Goal: Task Accomplishment & Management: Manage account settings

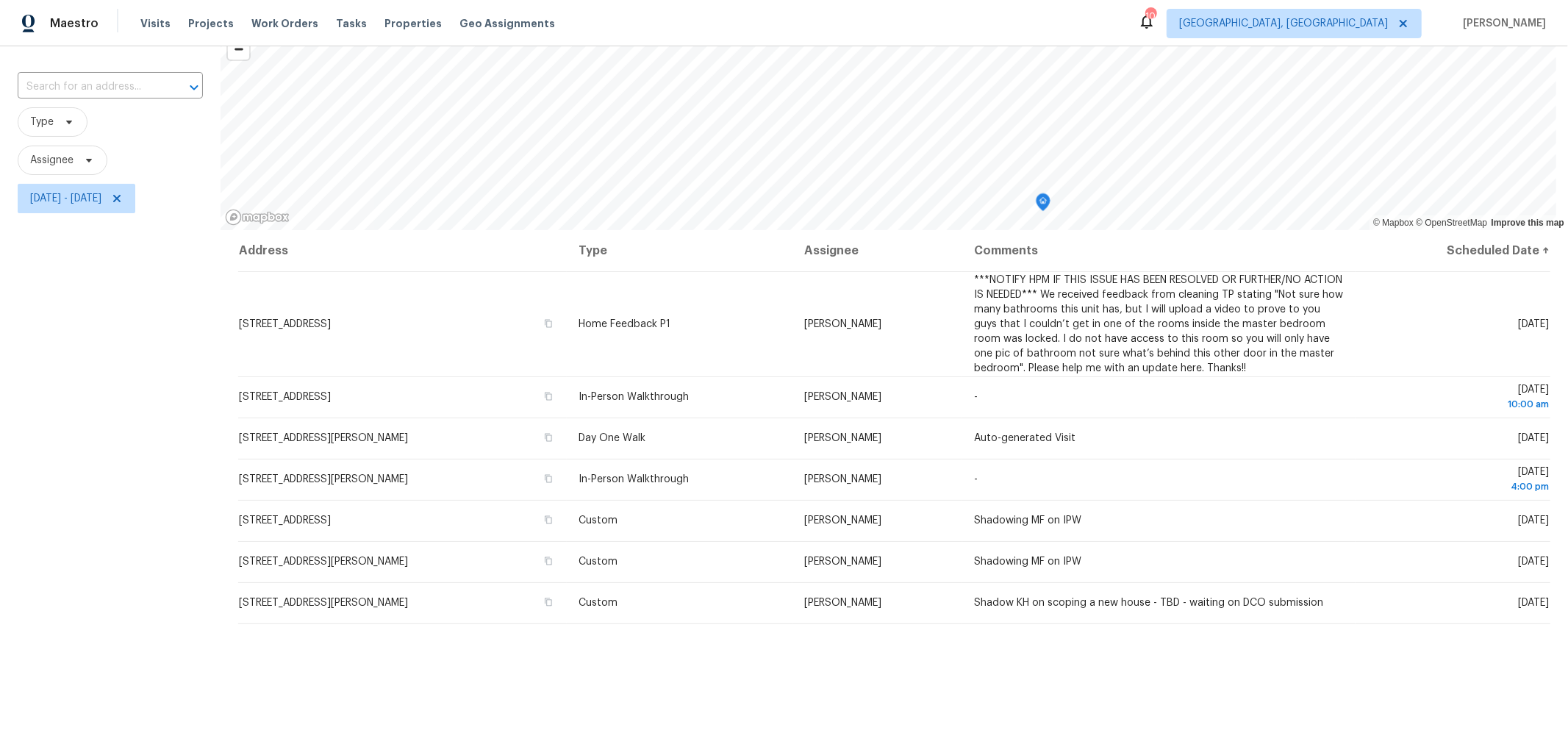
scroll to position [81, 0]
click at [251, 25] on span "Work Orders" at bounding box center [284, 23] width 66 height 15
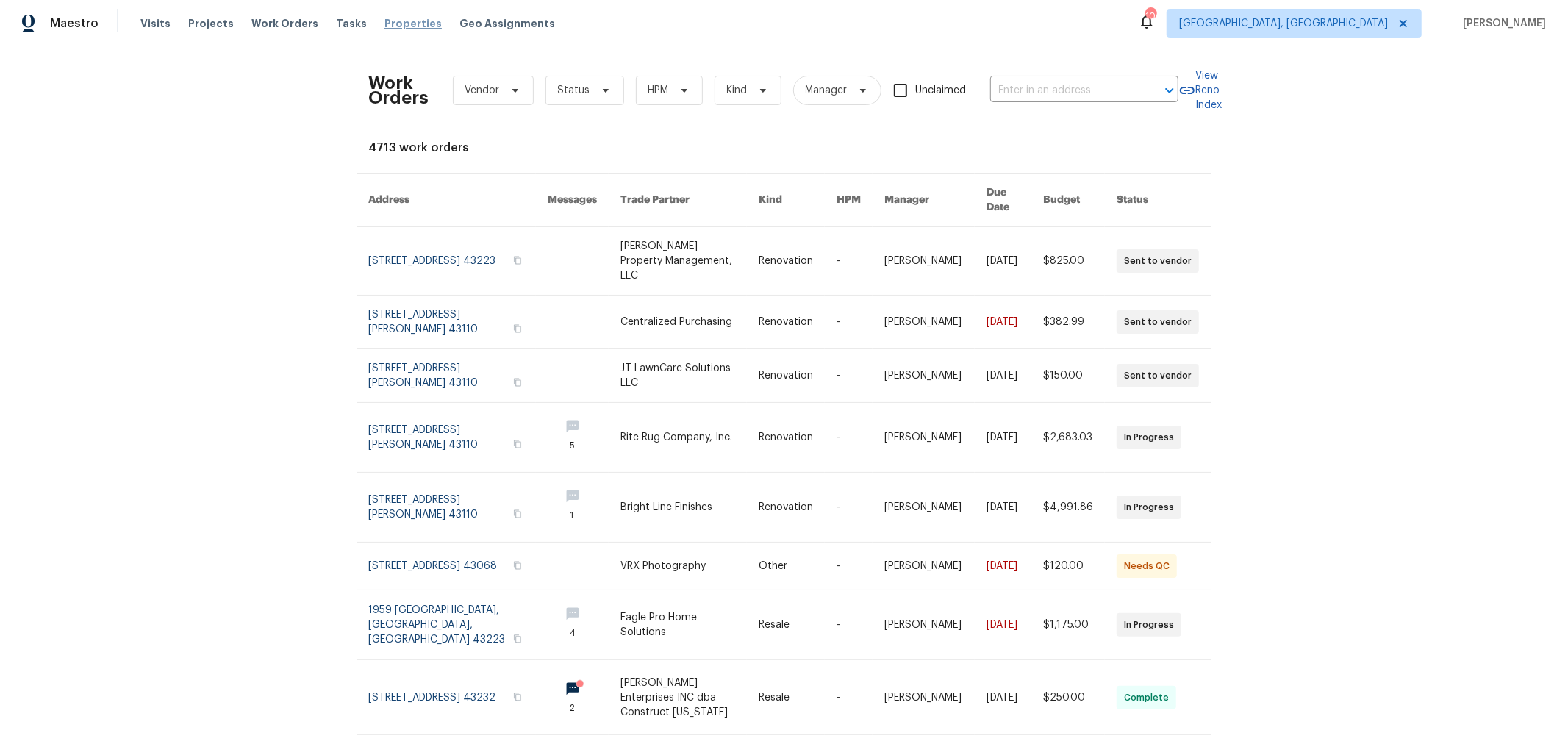
click at [391, 24] on span "Properties" at bounding box center [413, 23] width 58 height 15
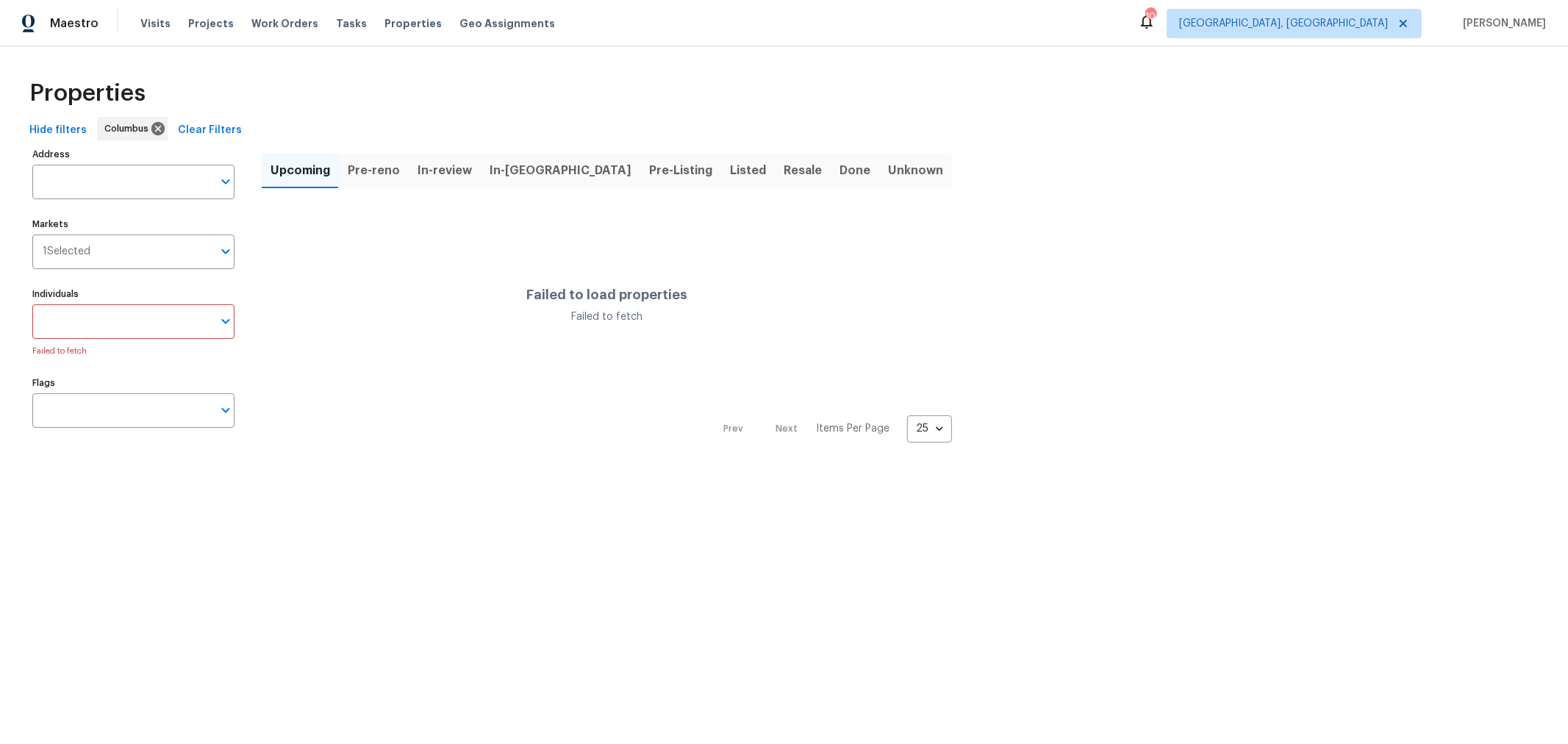
click at [518, 175] on span "In-reno" at bounding box center [560, 171] width 142 height 21
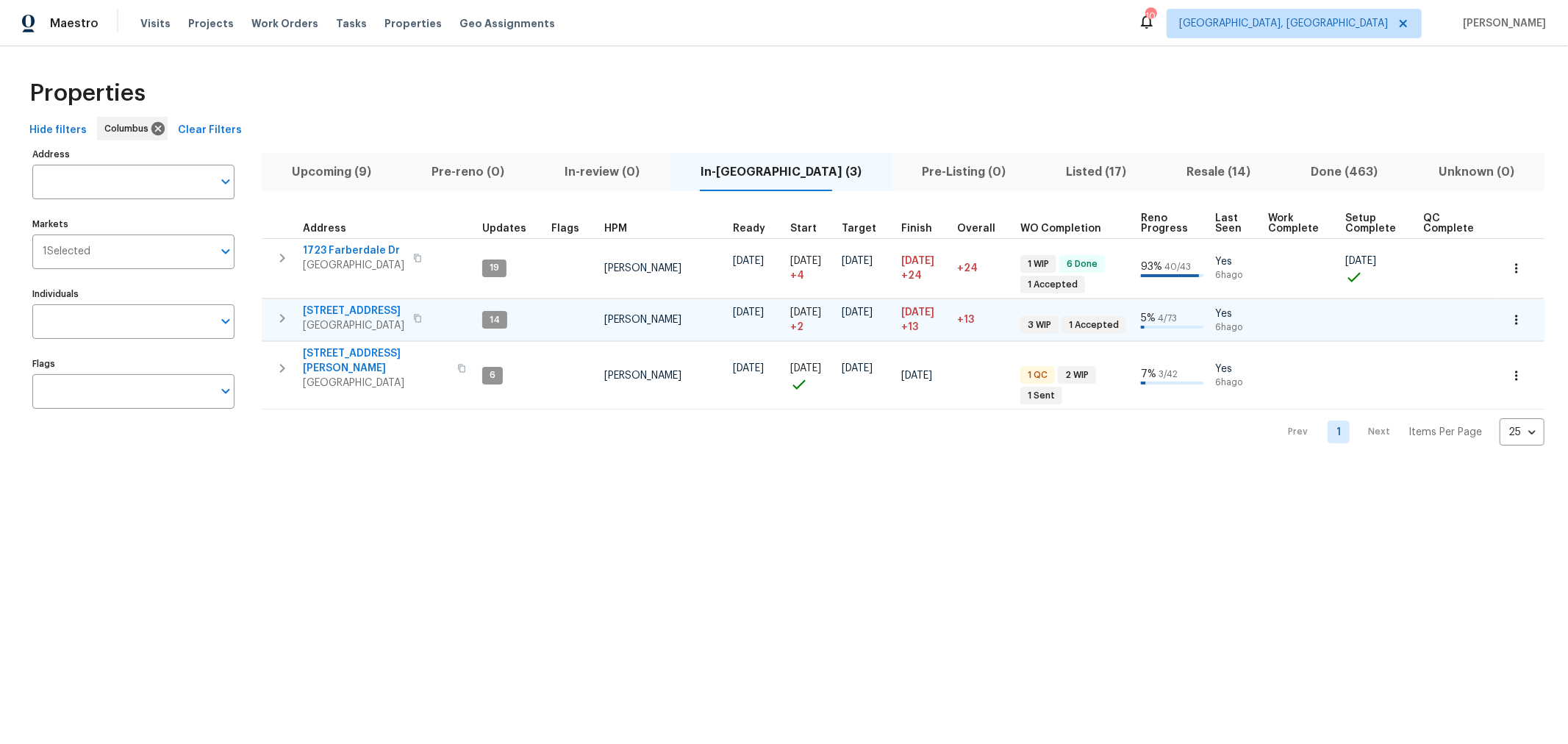
click at [363, 305] on span "[STREET_ADDRESS]" at bounding box center [354, 311] width 102 height 15
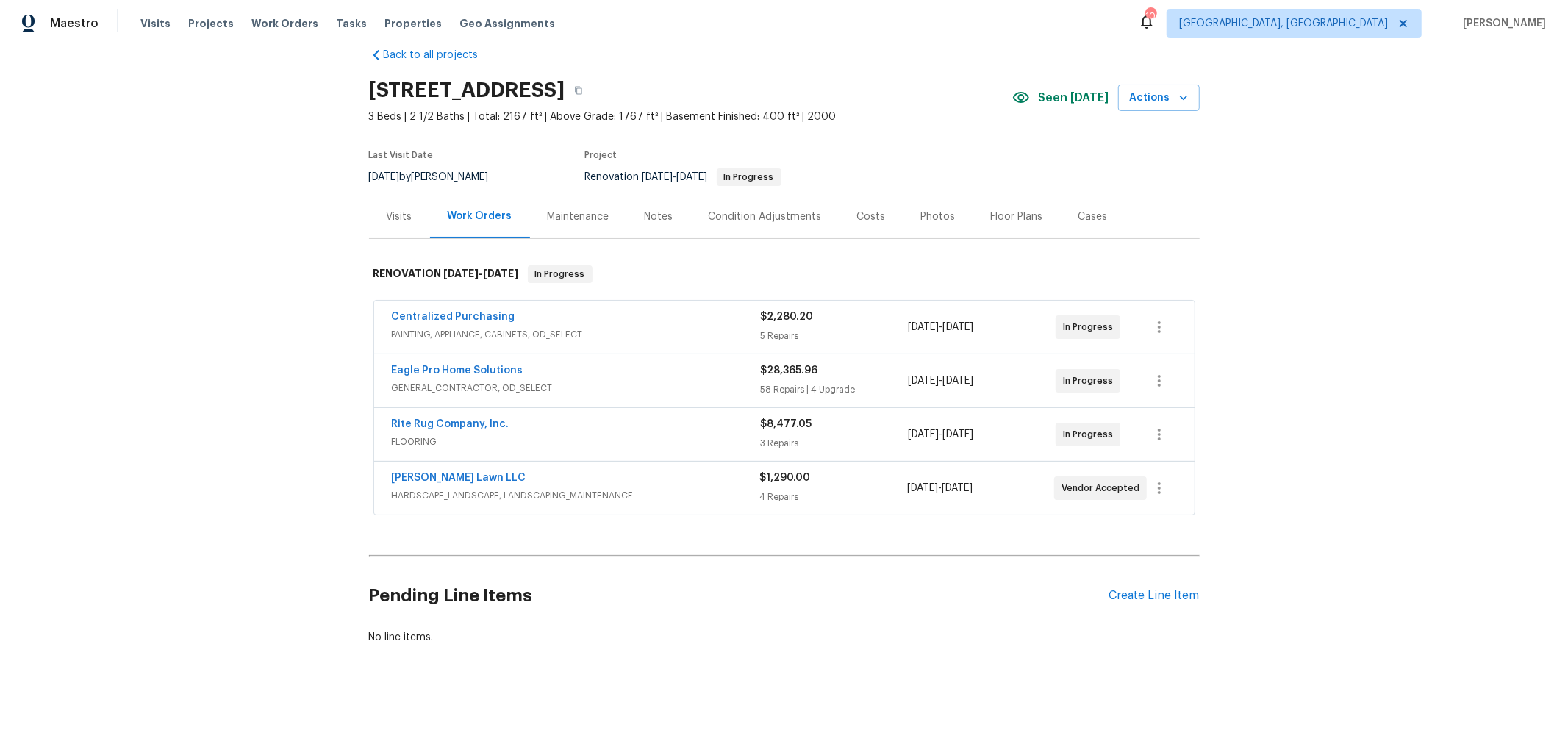
scroll to position [37, 0]
click at [486, 365] on link "Eagle Pro Home Solutions" at bounding box center [458, 370] width 131 height 11
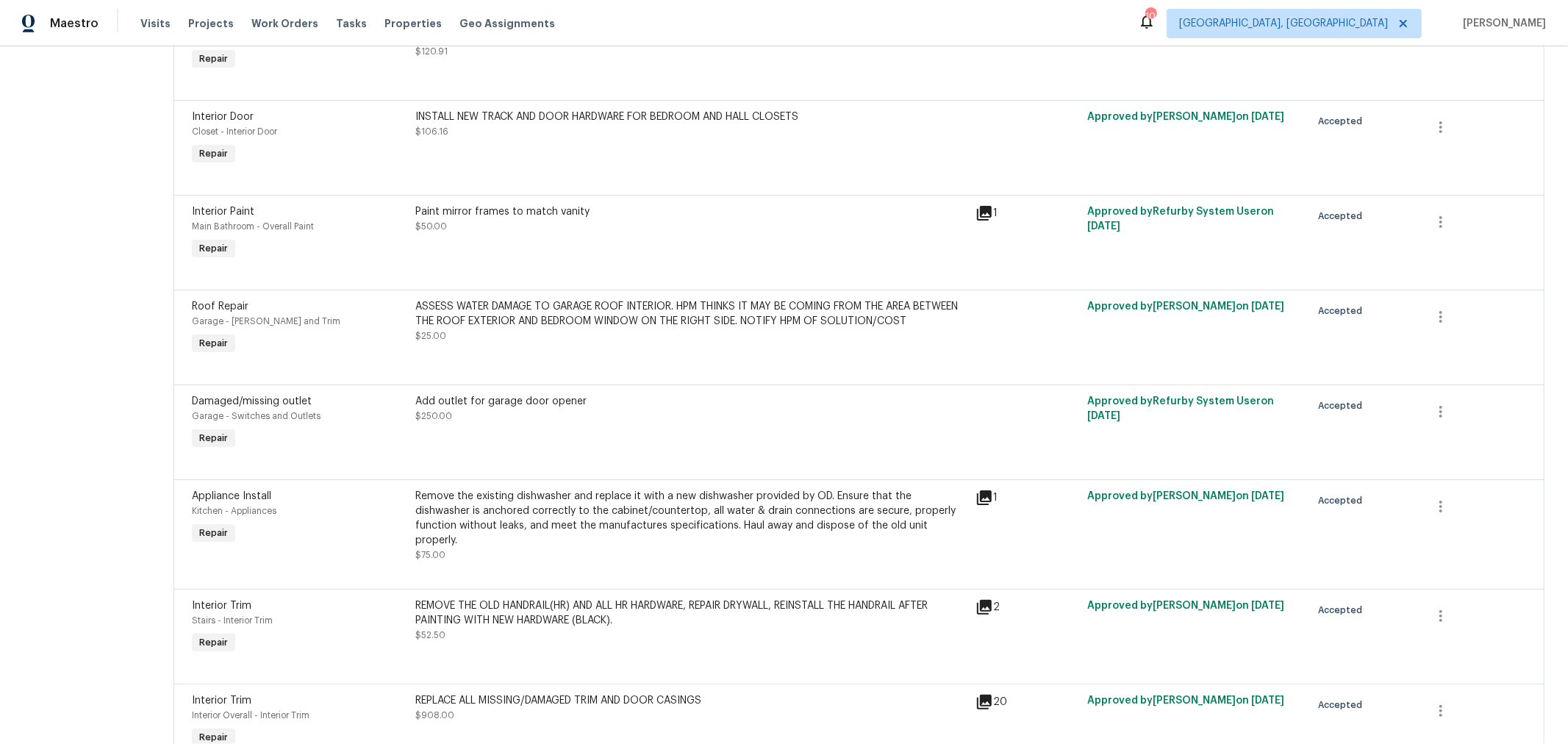
scroll to position [5626, 0]
click at [990, 223] on div "1" at bounding box center [1027, 233] width 112 height 67
click at [990, 209] on icon at bounding box center [984, 212] width 15 height 15
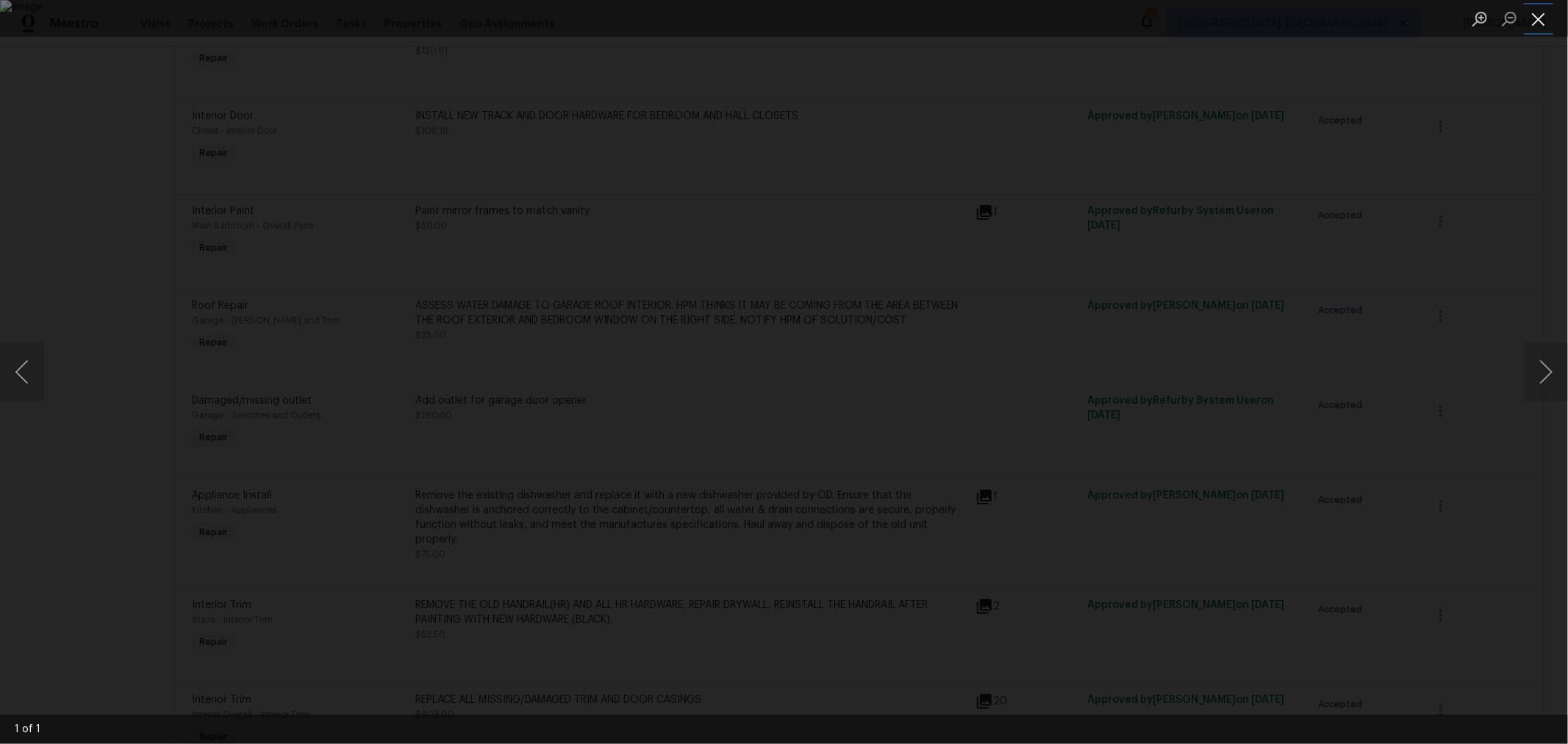
click at [1541, 17] on button "Close lightbox" at bounding box center [1538, 18] width 30 height 25
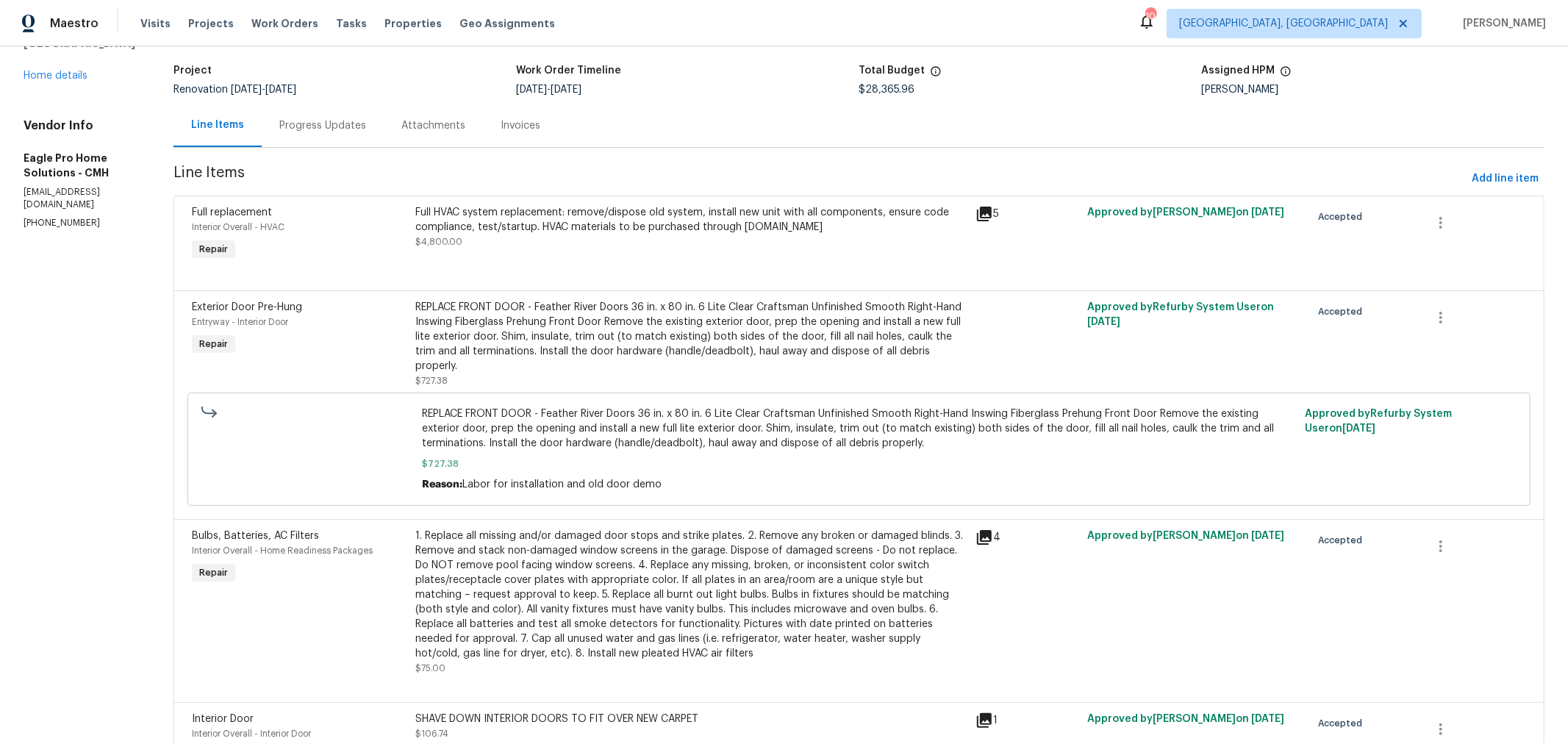
scroll to position [0, 0]
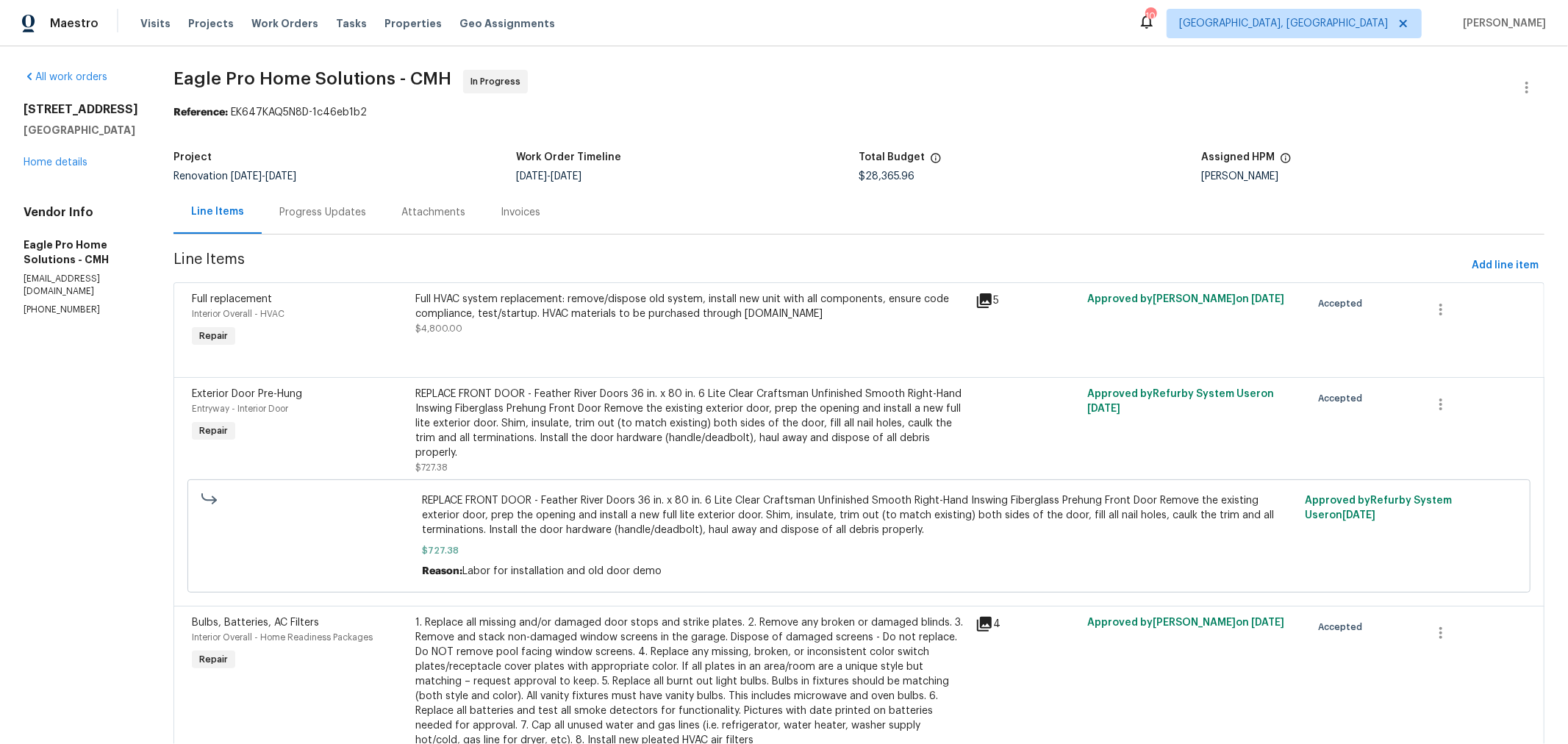
click at [379, 221] on div "Progress Updates" at bounding box center [322, 213] width 122 height 44
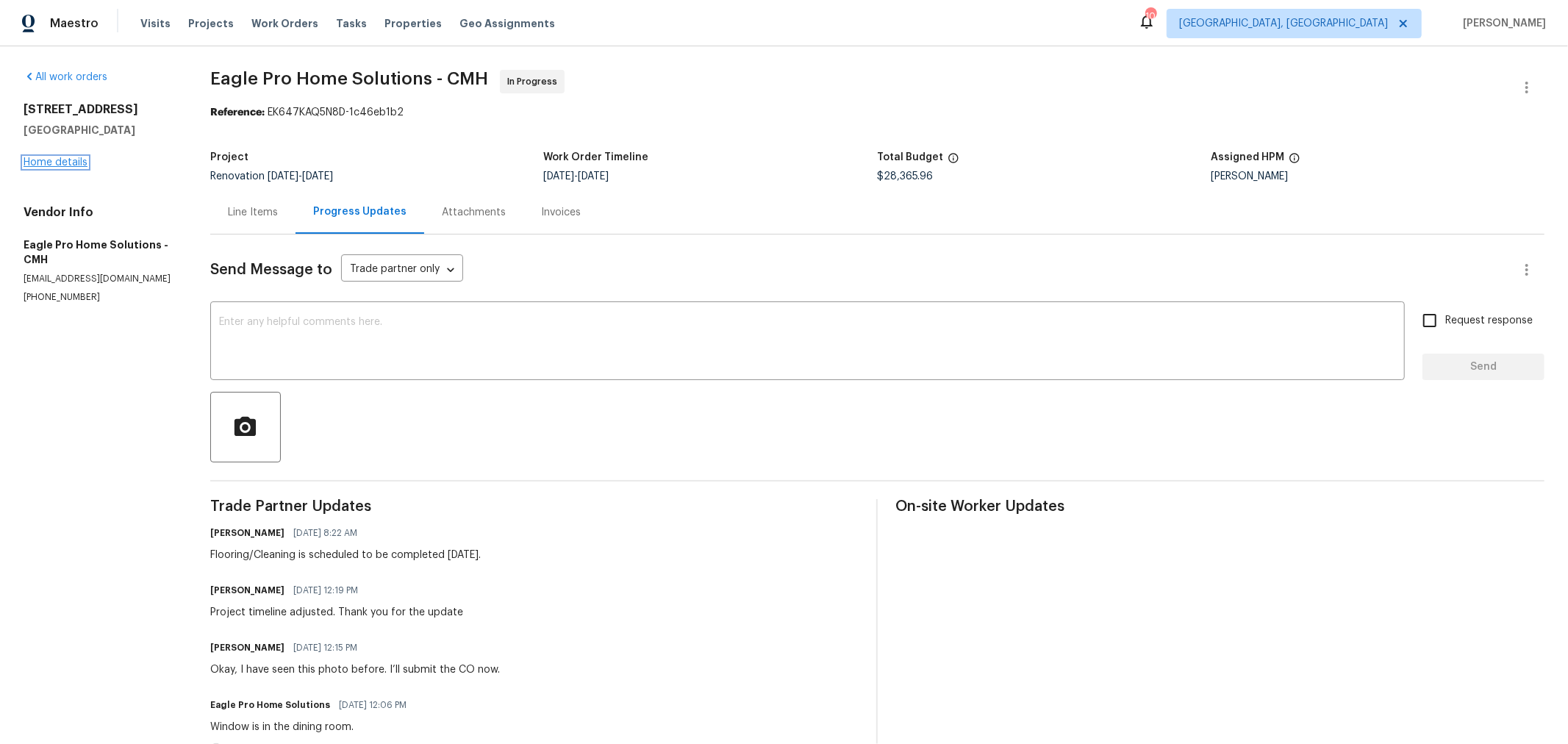
click at [56, 162] on link "Home details" at bounding box center [55, 163] width 64 height 11
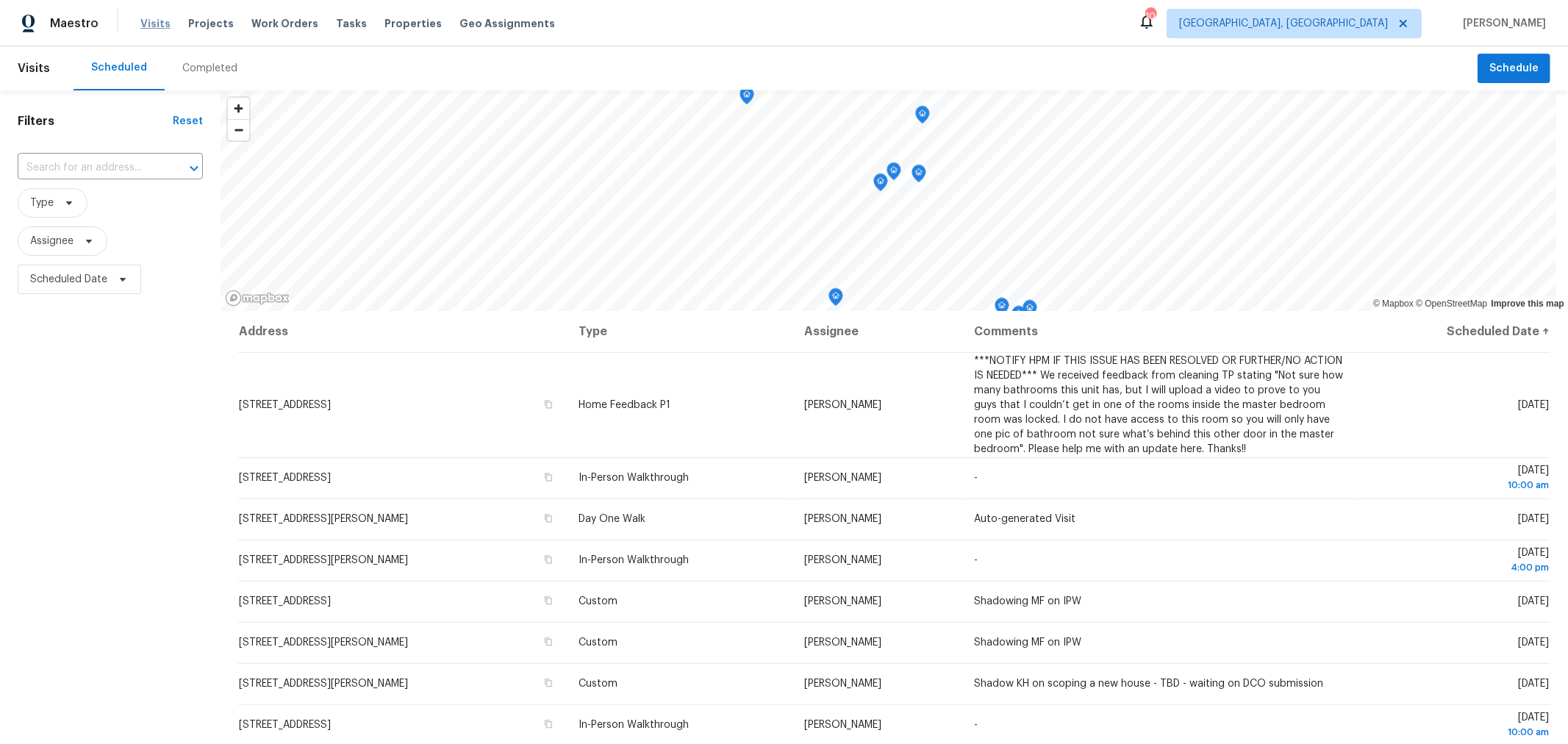
click at [148, 24] on span "Visits" at bounding box center [155, 23] width 30 height 15
click at [100, 284] on span "Scheduled Date" at bounding box center [68, 279] width 77 height 15
click at [190, 227] on span "Assignee" at bounding box center [110, 242] width 186 height 30
click at [45, 204] on span "Type" at bounding box center [41, 202] width 24 height 15
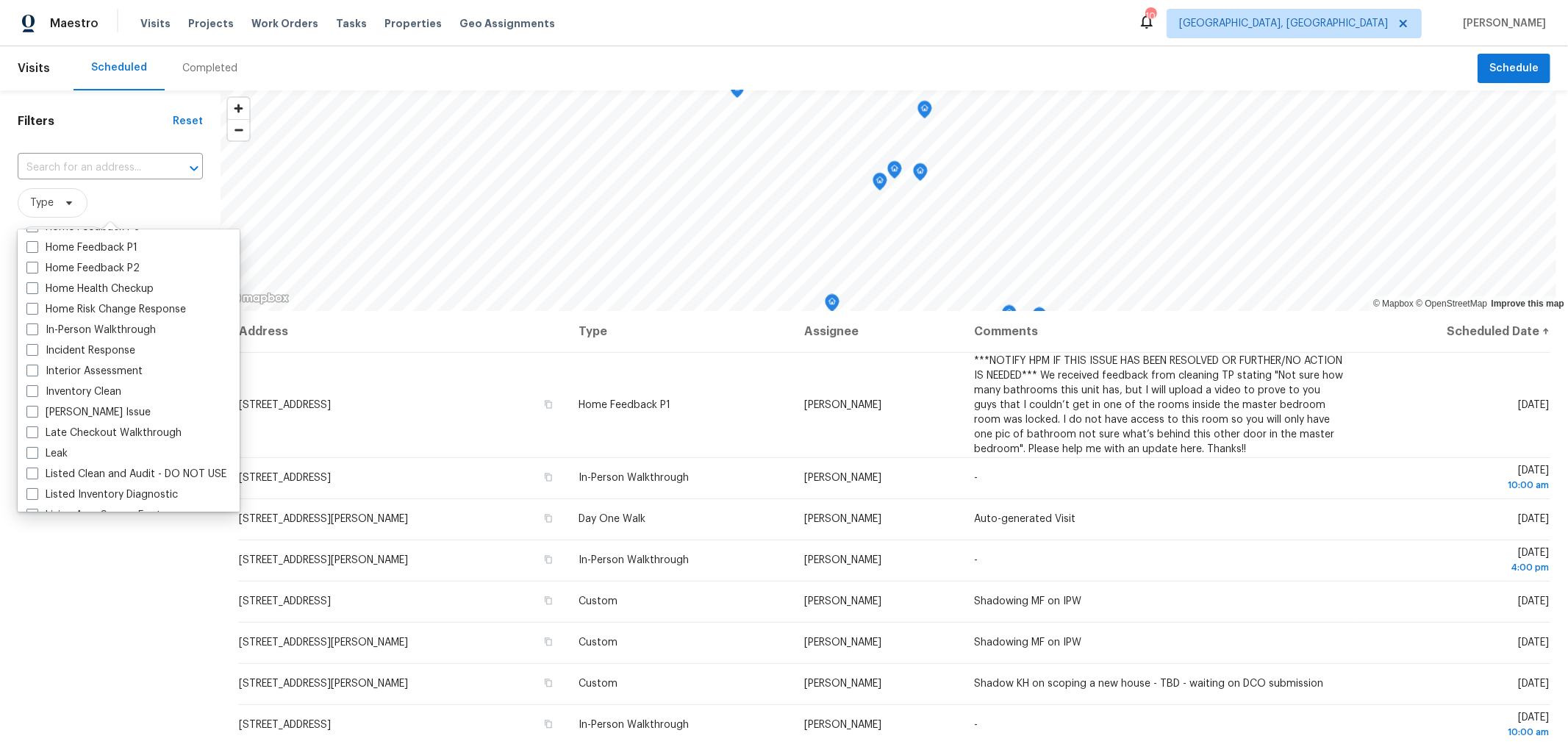
scroll to position [489, 0]
click at [116, 333] on label "In-Person Walkthrough" at bounding box center [91, 330] width 130 height 15
click at [36, 333] on input "In-Person Walkthrough" at bounding box center [31, 327] width 10 height 10
checkbox input "true"
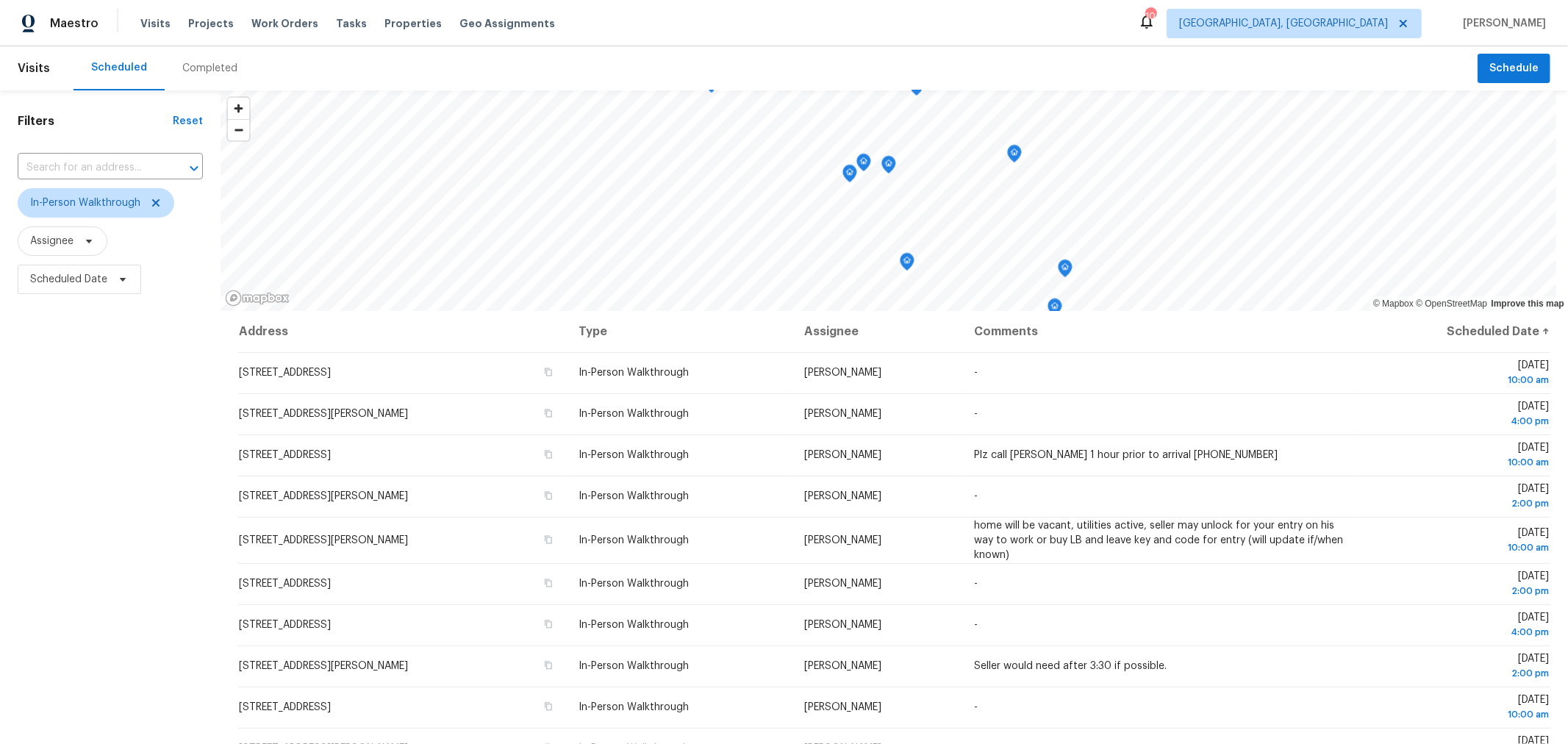
click at [147, 653] on div "Filters Reset ​ In-Person Walkthrough Assignee Scheduled Date" at bounding box center [110, 498] width 220 height 816
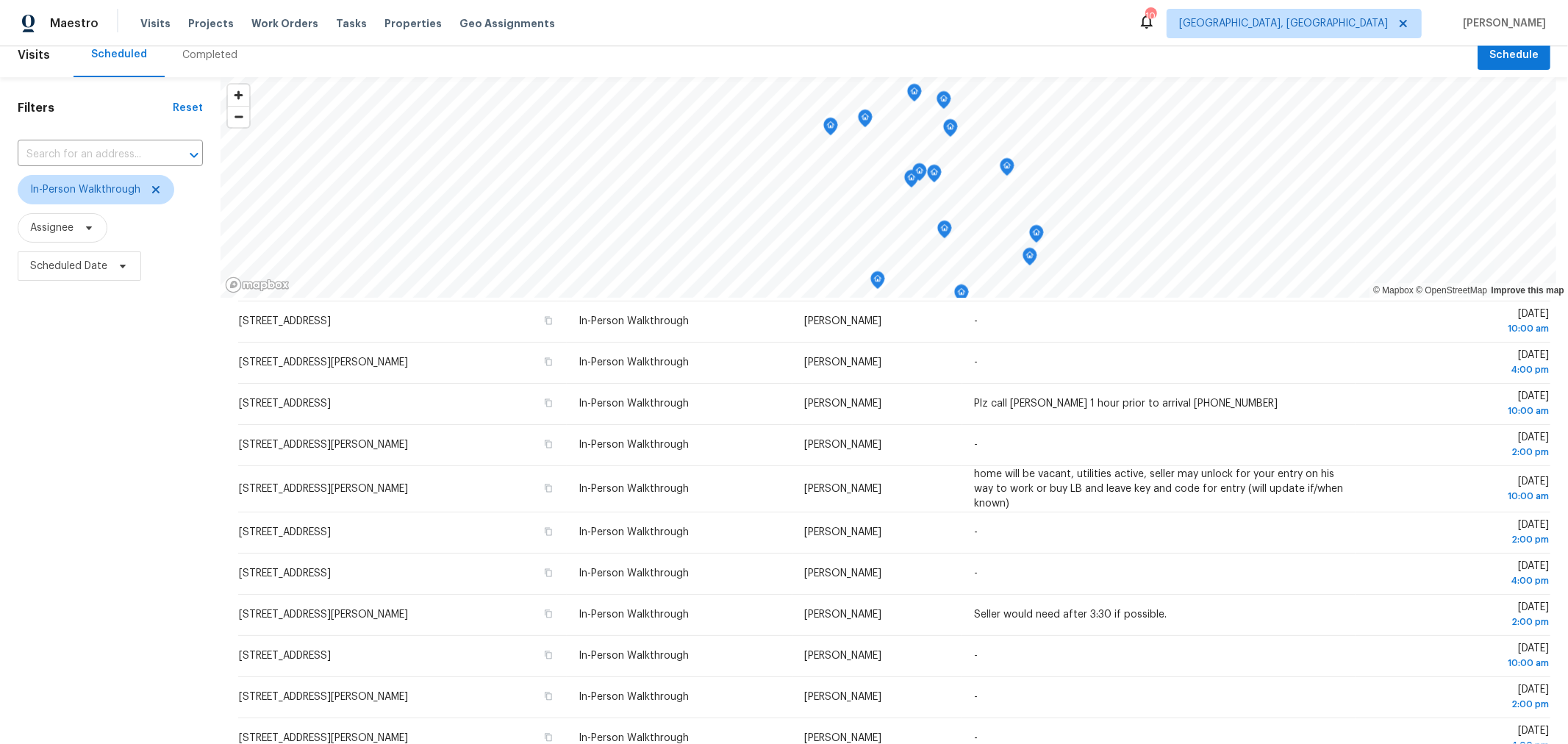
scroll to position [14, 0]
click at [162, 186] on span "In-Person Walkthrough" at bounding box center [95, 189] width 157 height 30
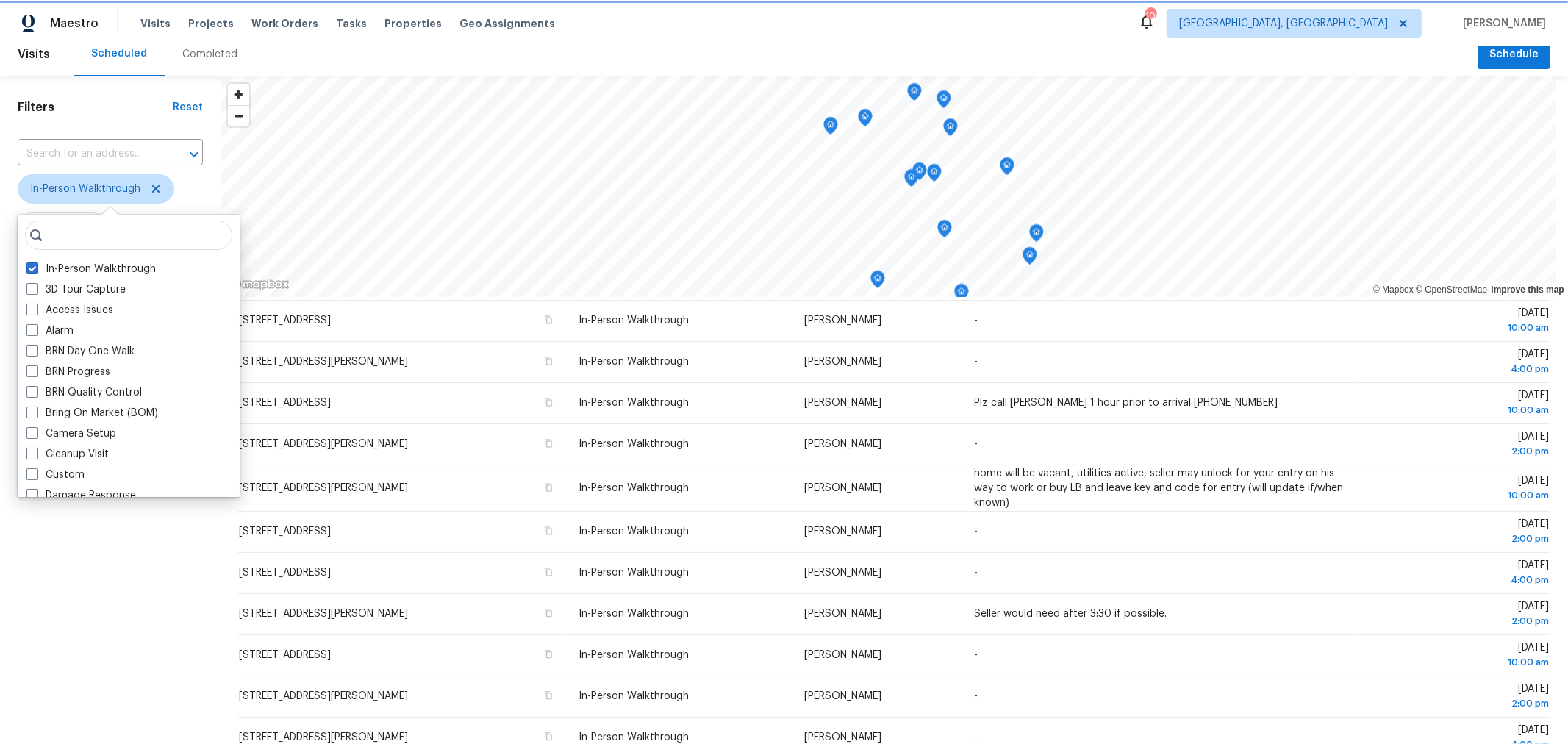
click at [155, 197] on span "In-Person Walkthrough" at bounding box center [95, 189] width 157 height 30
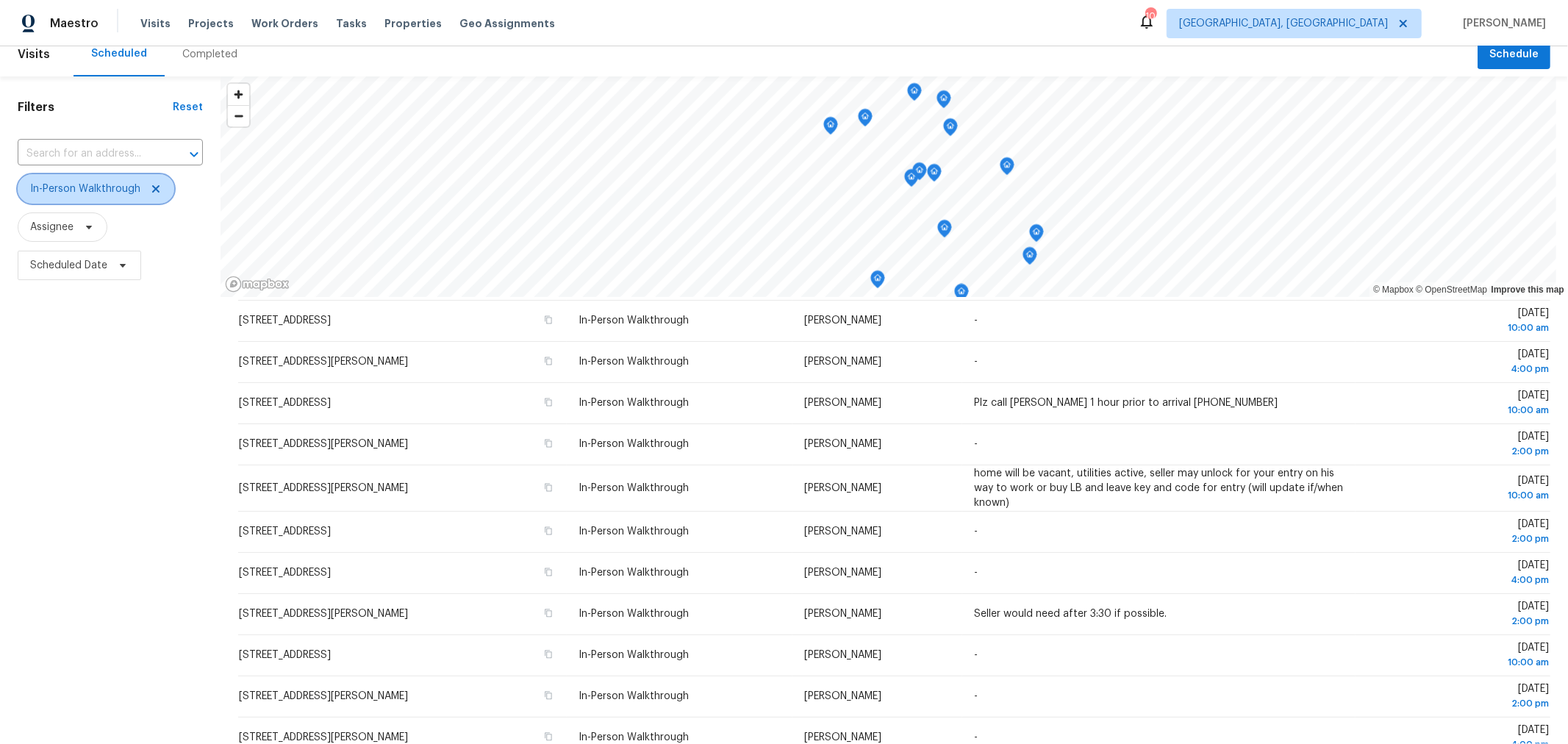
click at [158, 186] on icon at bounding box center [155, 188] width 11 height 11
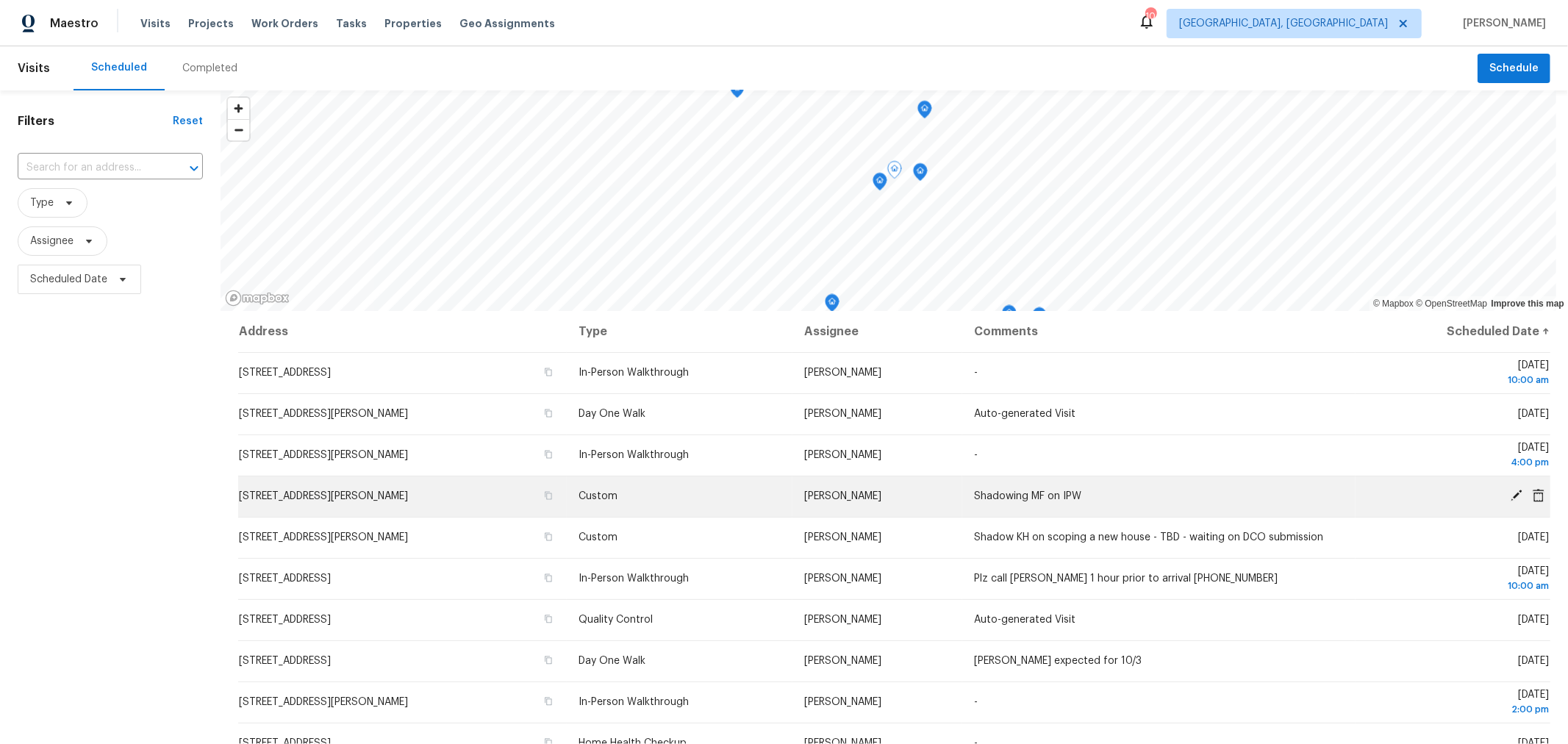
click at [1532, 490] on icon at bounding box center [1537, 495] width 11 height 13
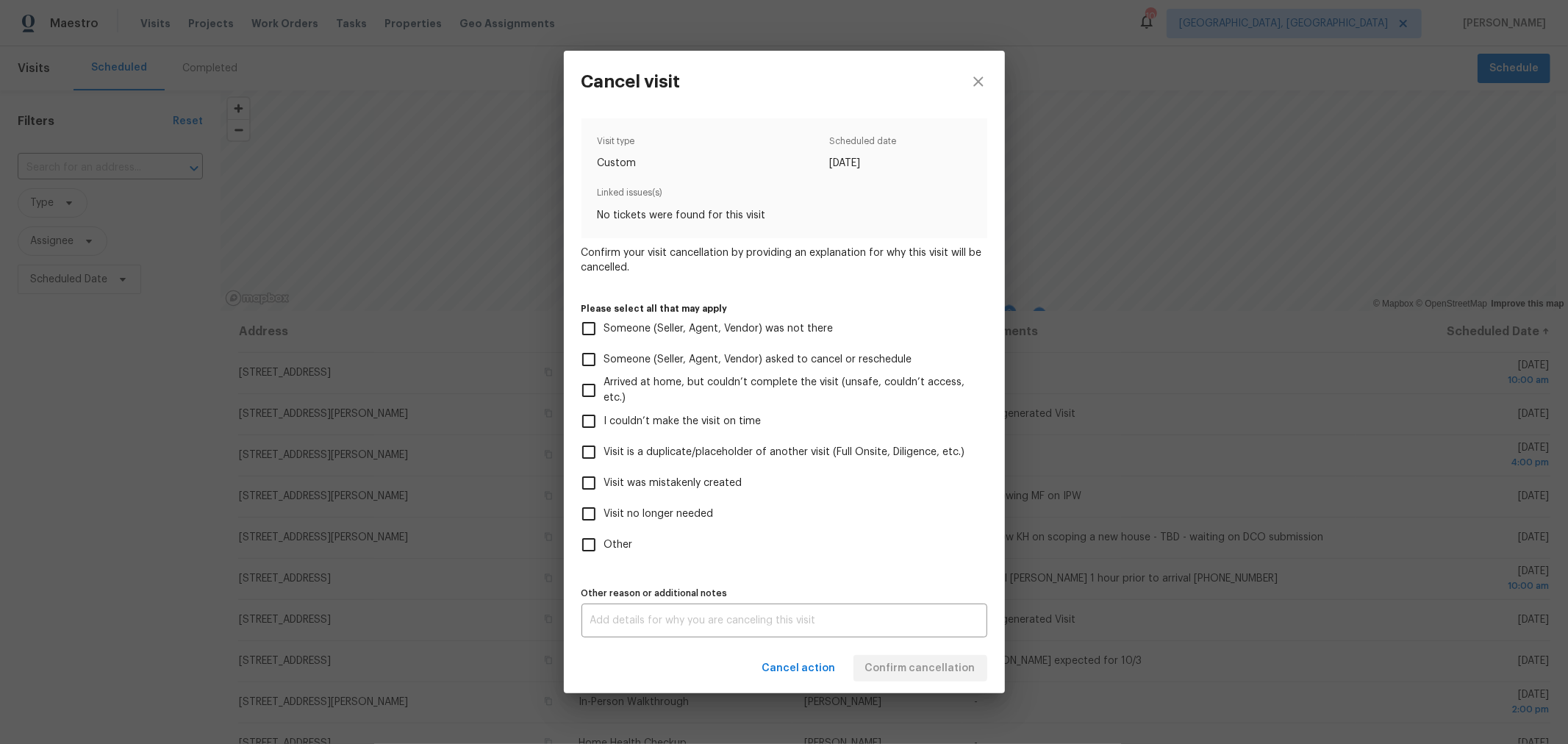
click at [624, 545] on span "Other" at bounding box center [618, 545] width 29 height 16
click at [604, 545] on input "Other" at bounding box center [588, 544] width 31 height 31
checkbox input "true"
click at [720, 616] on textarea at bounding box center [785, 621] width 388 height 11
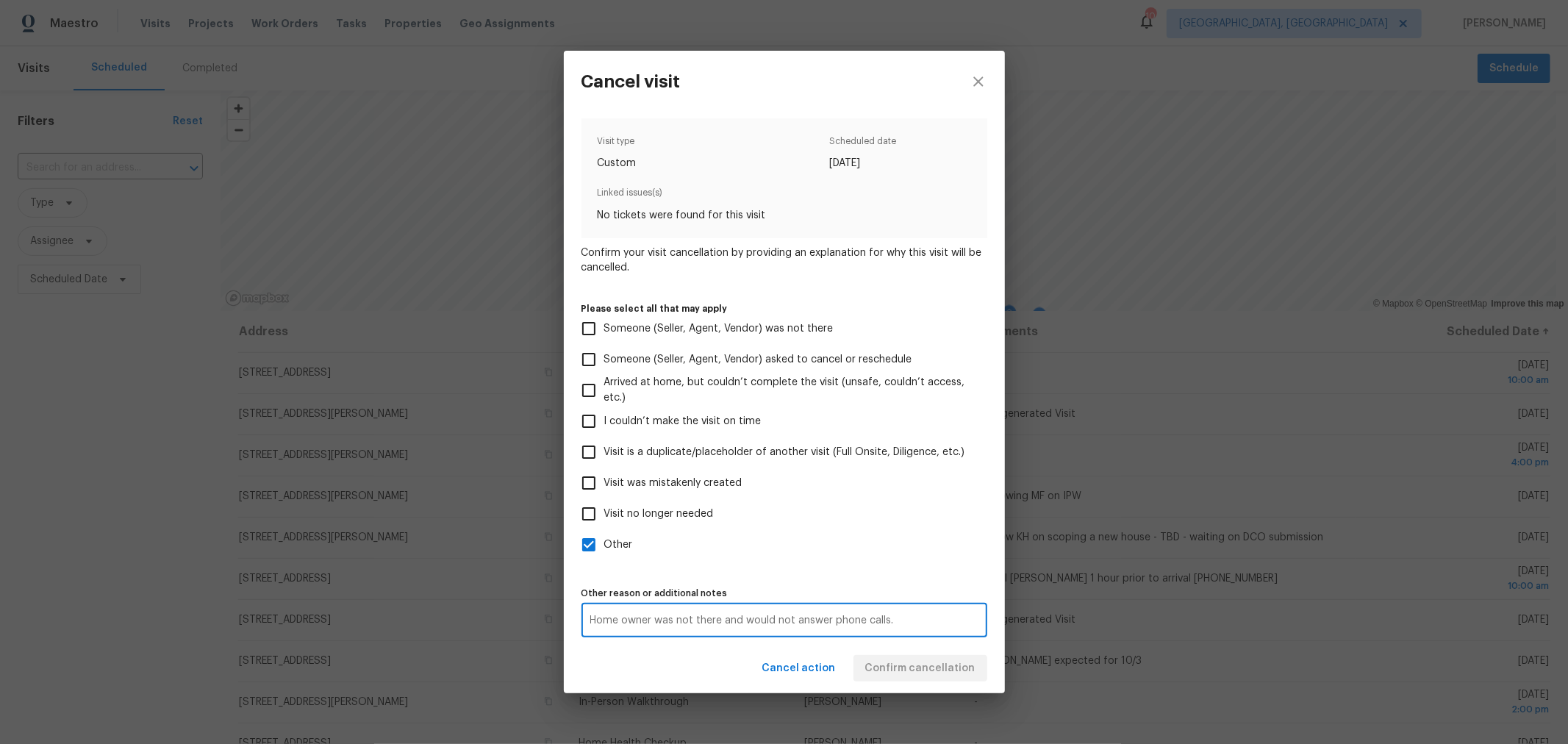
type textarea "Home owner was not there and would not answer phone calls."
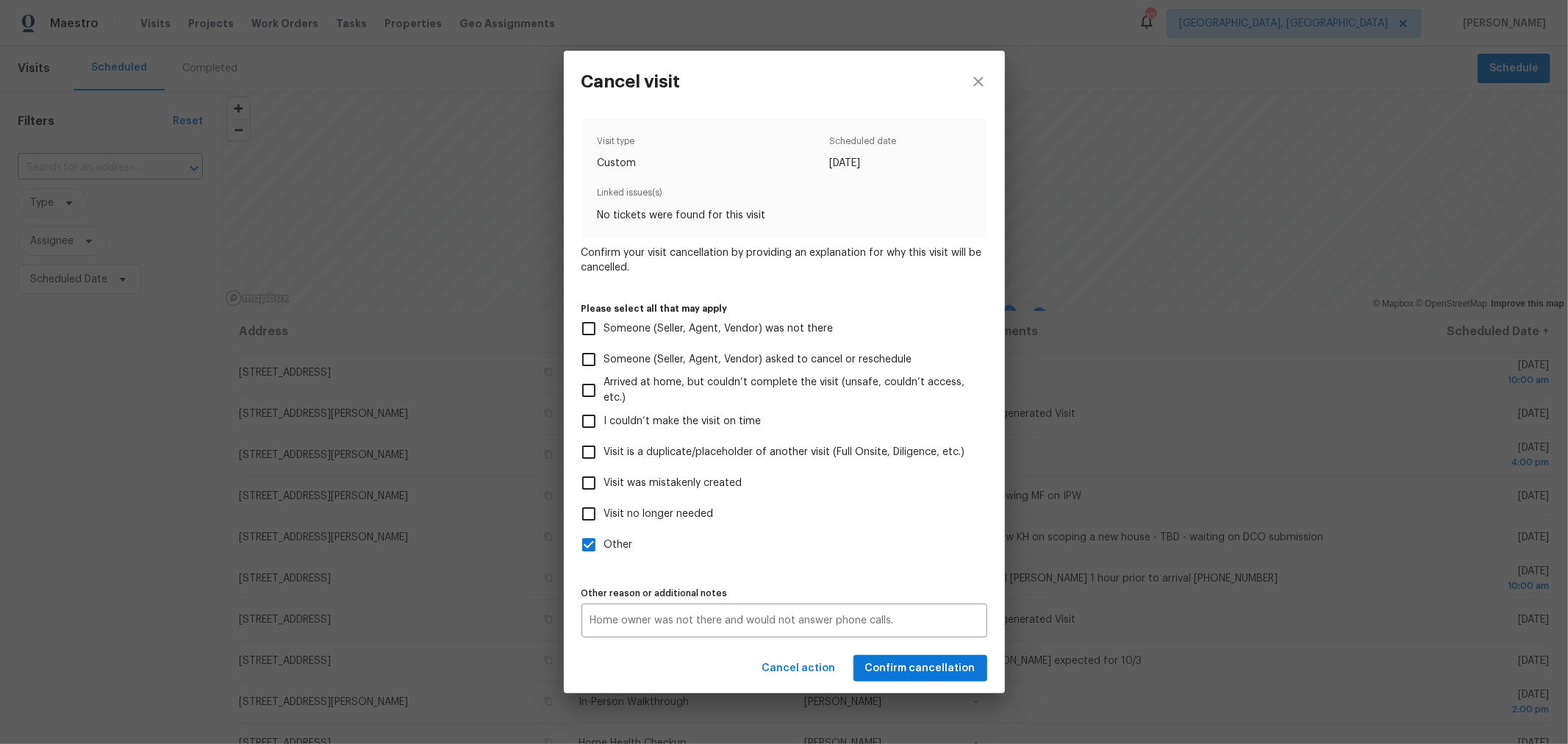
click at [971, 512] on label "Visit no longer needed" at bounding box center [774, 514] width 402 height 31
click at [604, 512] on input "Visit no longer needed" at bounding box center [588, 514] width 31 height 31
click at [691, 523] on label "Visit no longer needed" at bounding box center [774, 514] width 402 height 31
click at [604, 523] on input "Visit no longer needed" at bounding box center [588, 514] width 31 height 31
checkbox input "false"
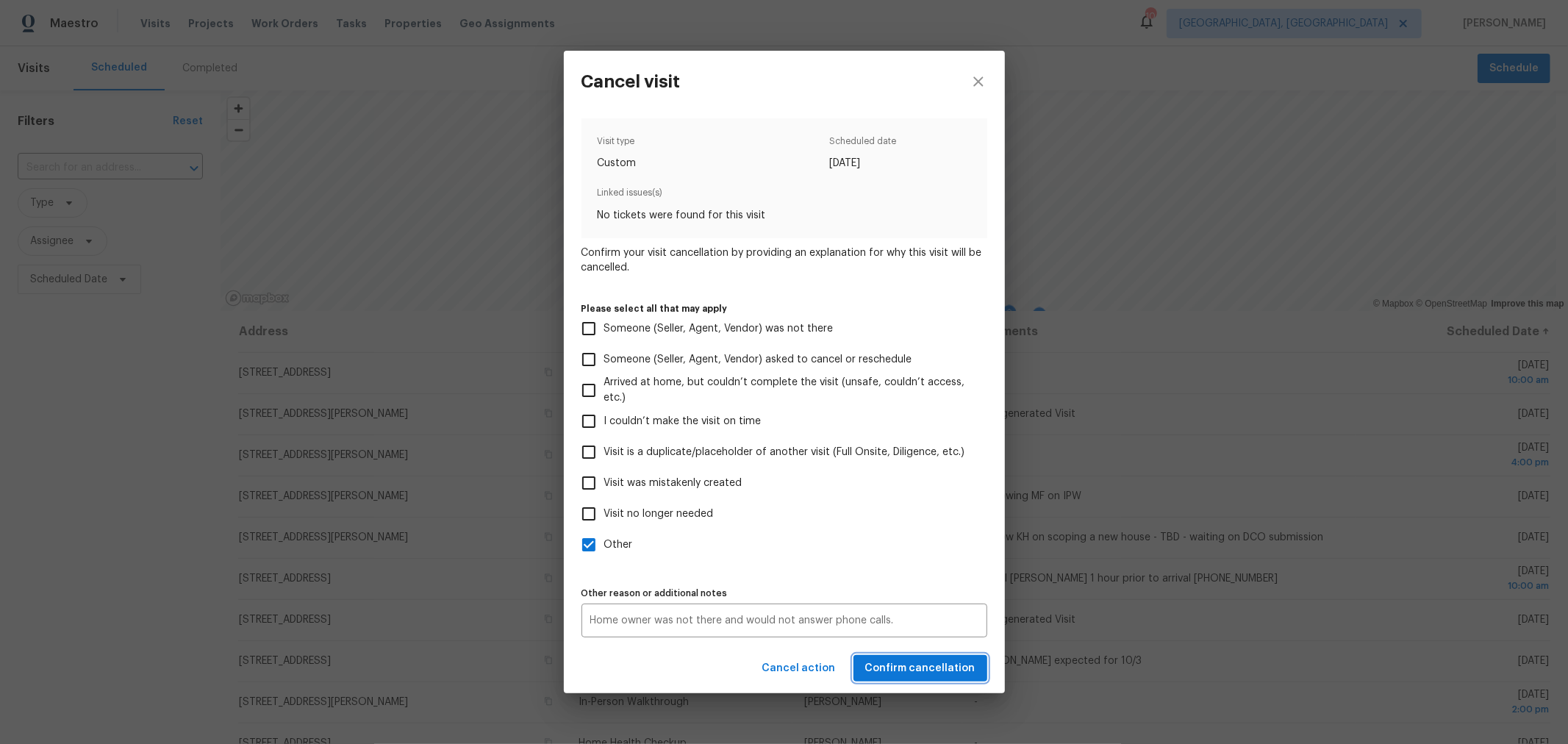
click at [948, 678] on button "Confirm cancellation" at bounding box center [920, 668] width 134 height 27
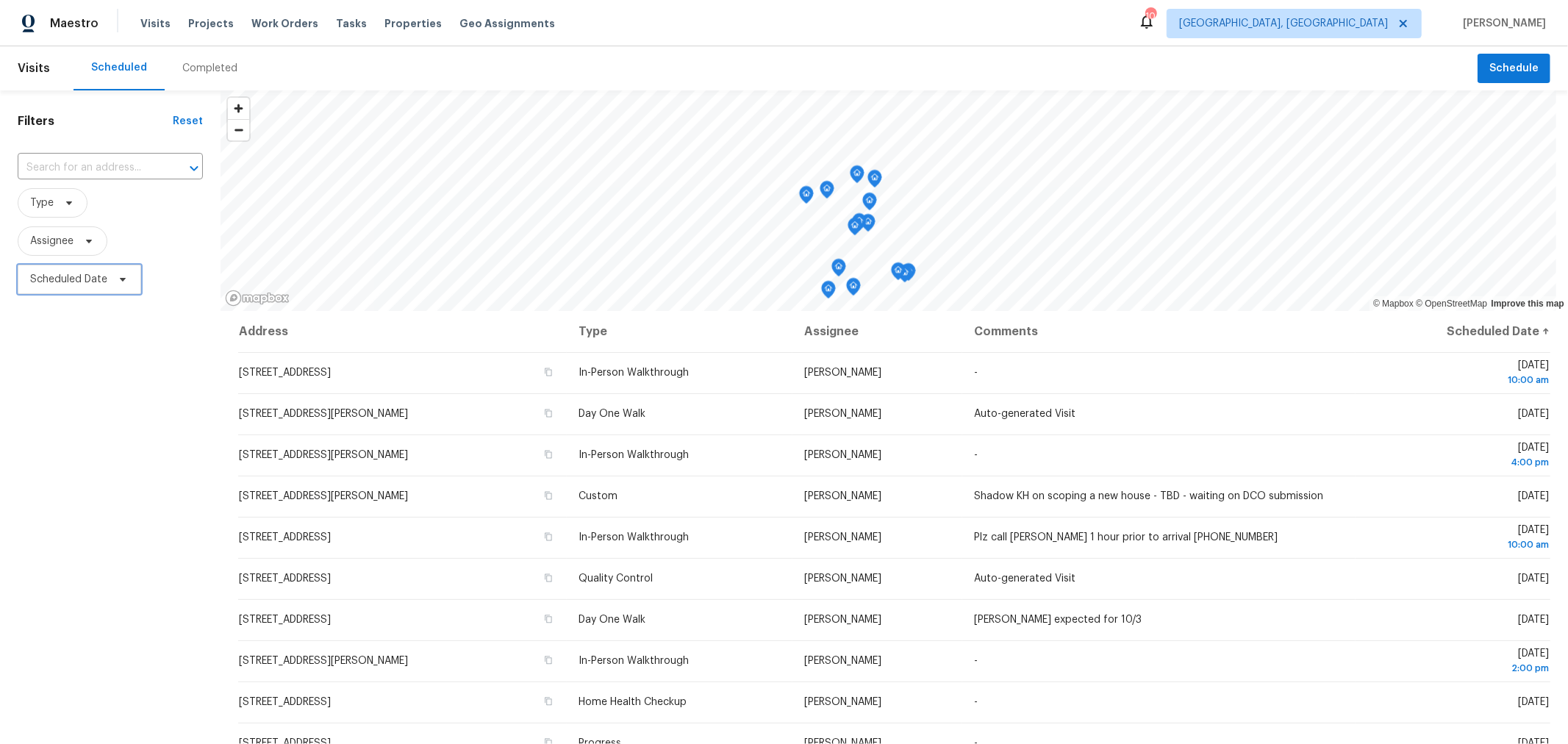
click at [104, 278] on span "Scheduled Date" at bounding box center [68, 279] width 77 height 15
click at [60, 485] on div "Filters Reset ​ Type Assignee Scheduled Date" at bounding box center [110, 498] width 220 height 816
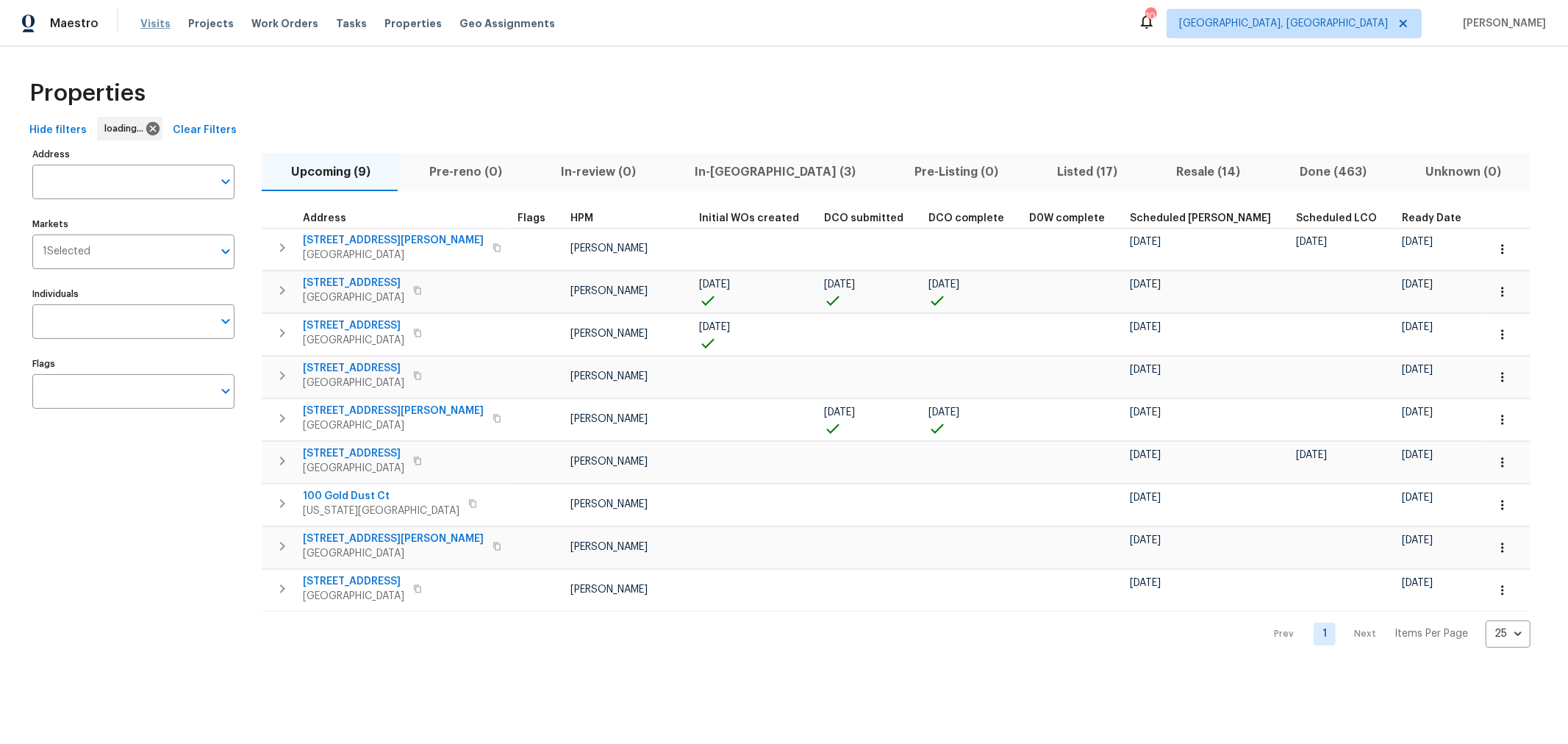
click at [157, 29] on span "Visits" at bounding box center [155, 23] width 30 height 15
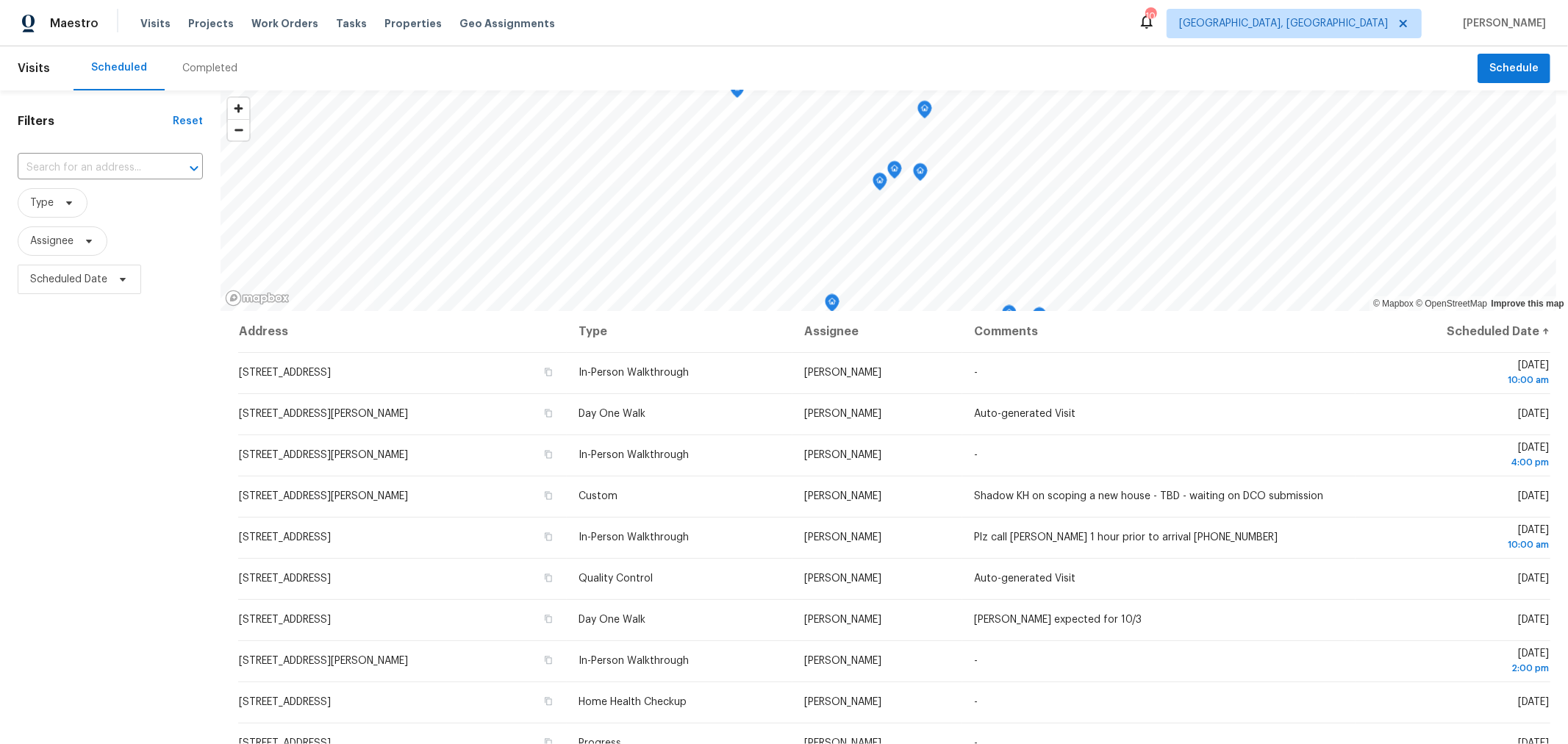
click at [171, 380] on div "Filters Reset ​ Type Assignee Scheduled Date" at bounding box center [110, 498] width 220 height 816
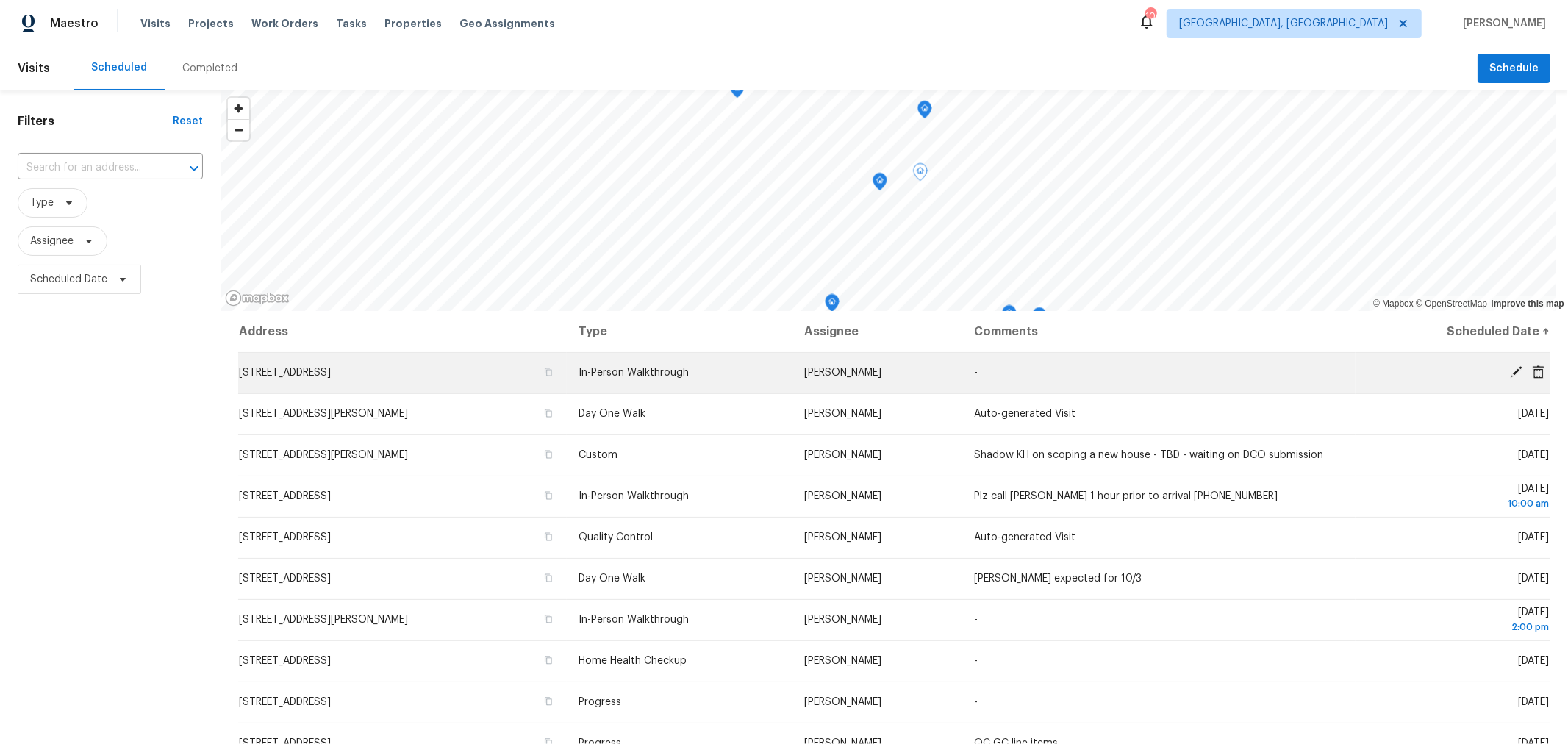
click at [331, 373] on span "[STREET_ADDRESS]" at bounding box center [284, 373] width 92 height 11
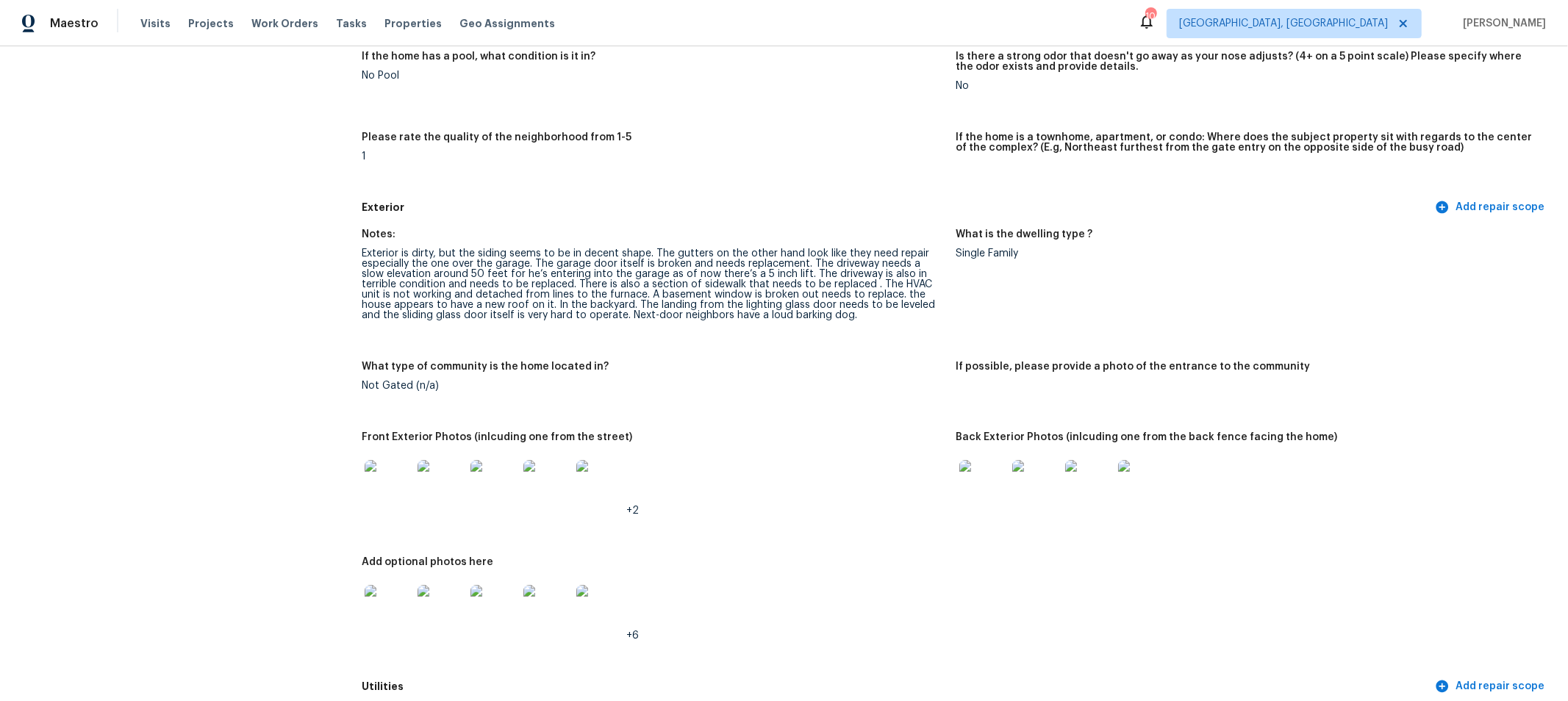
scroll to position [389, 0]
click at [393, 480] on img at bounding box center [388, 485] width 47 height 47
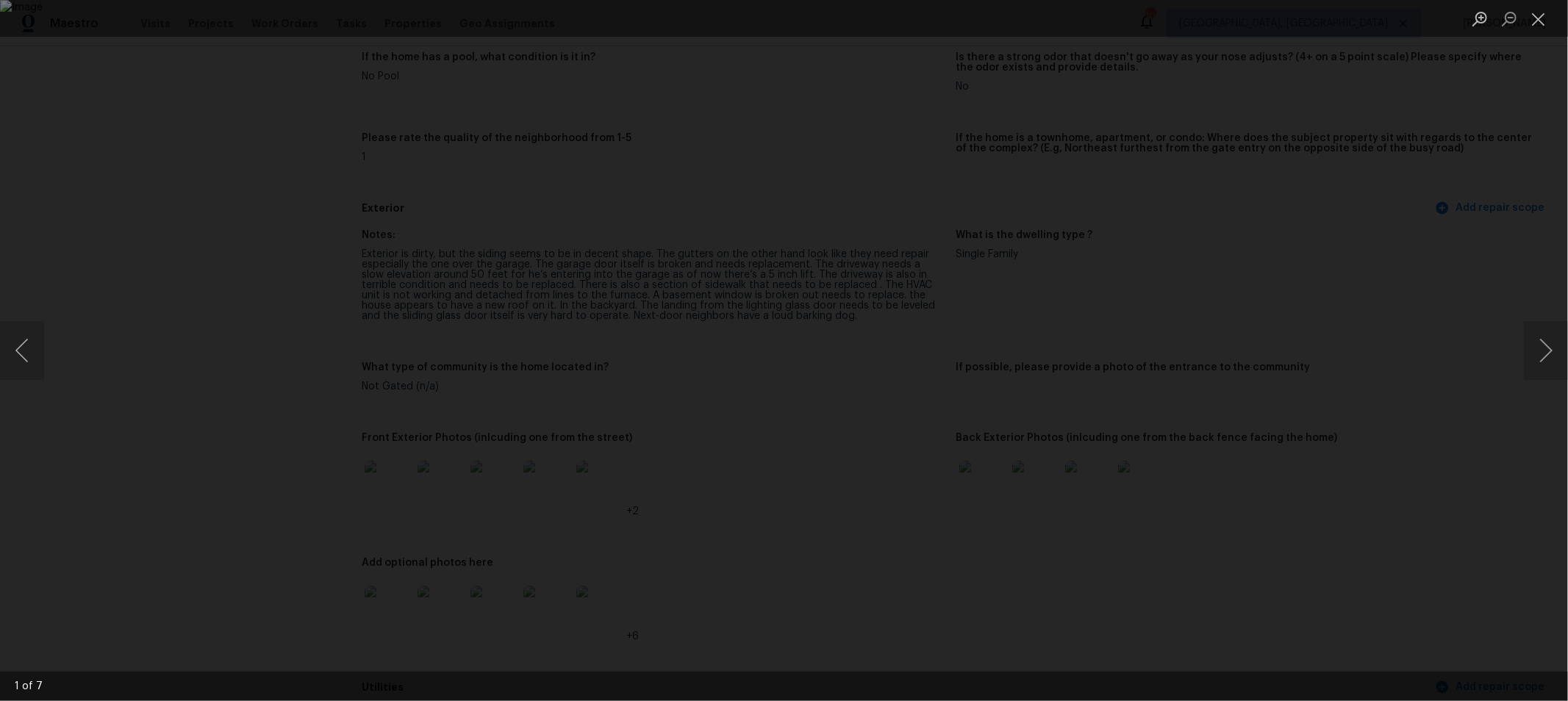
click at [1039, 354] on img "Lightbox" at bounding box center [784, 350] width 1568 height 701
click at [1530, 163] on div "Lightbox" at bounding box center [784, 350] width 1568 height 701
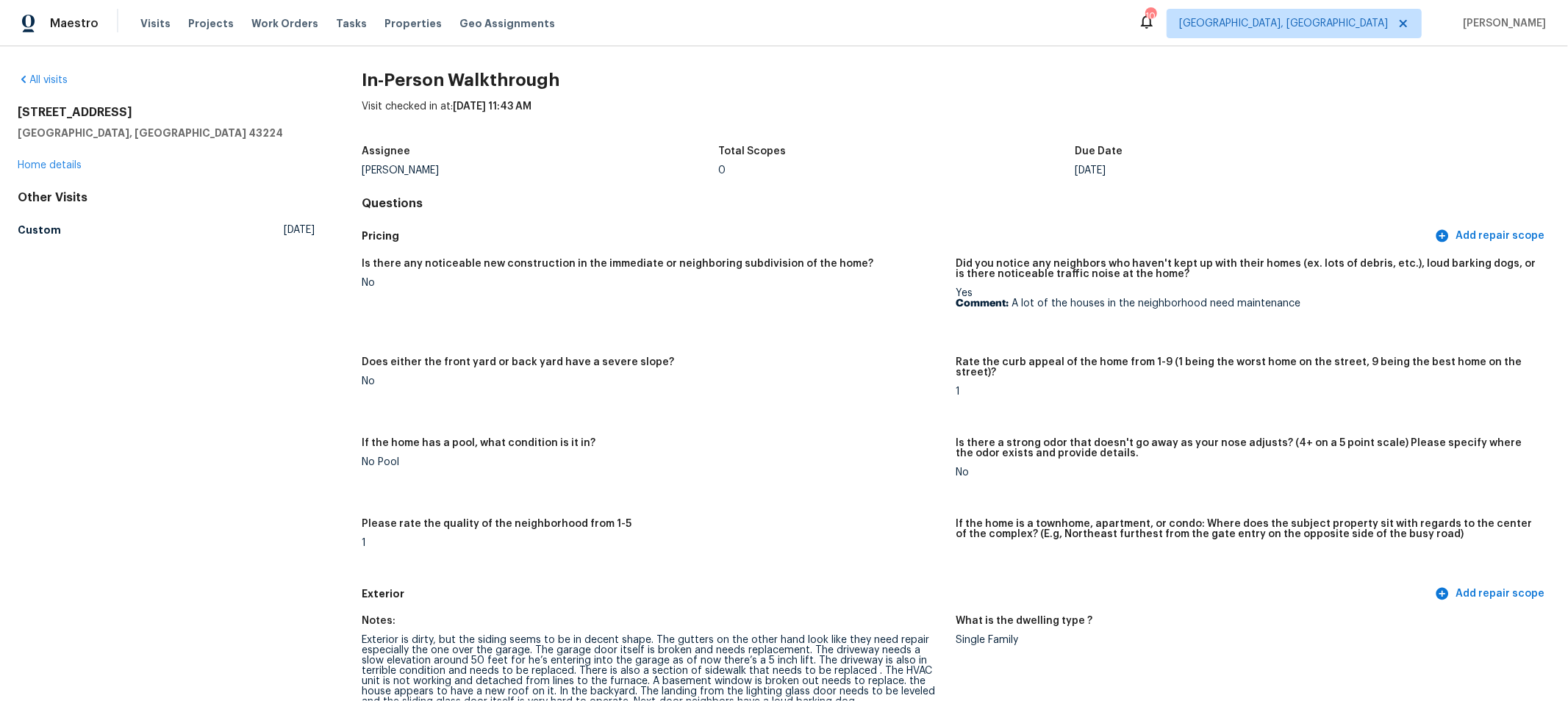
scroll to position [0, 0]
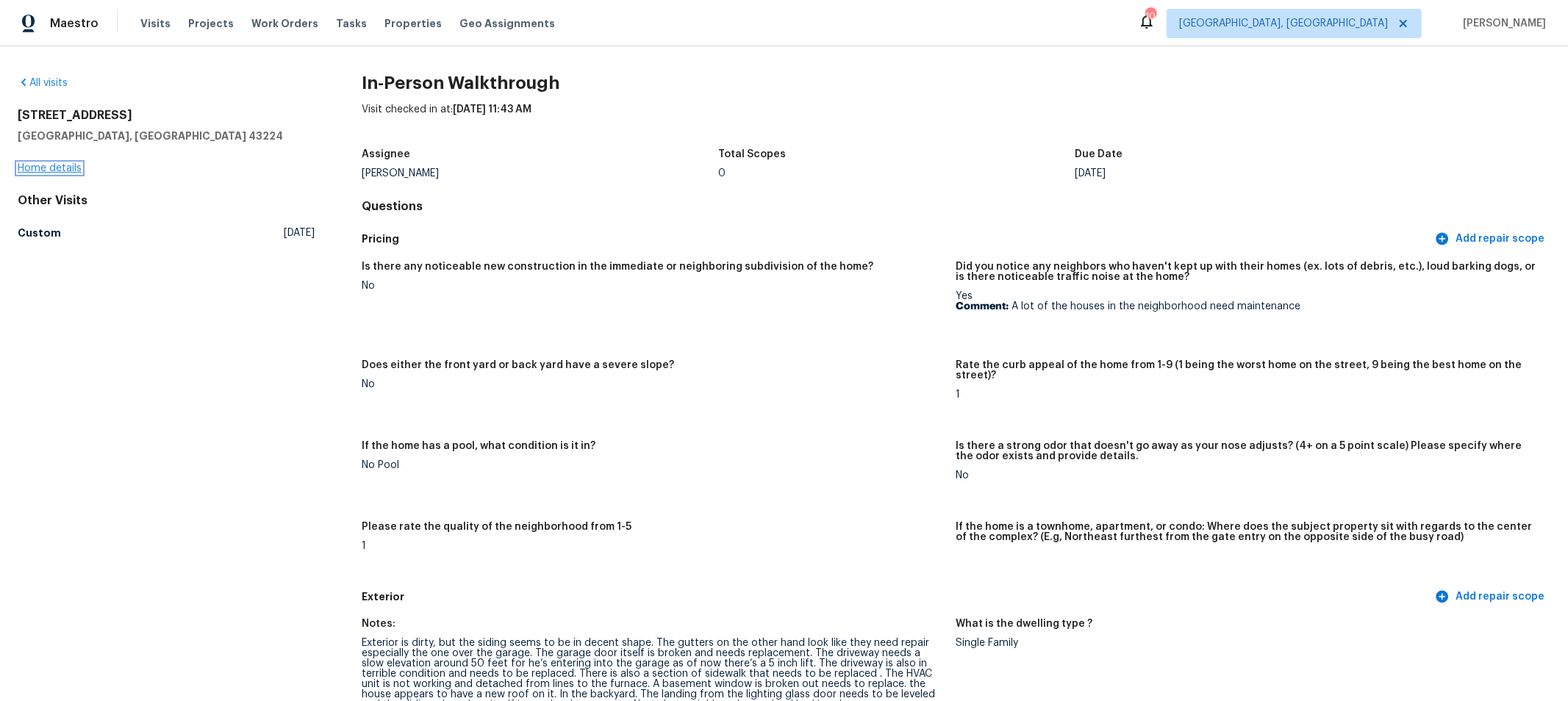
click at [44, 169] on link "Home details" at bounding box center [49, 168] width 64 height 11
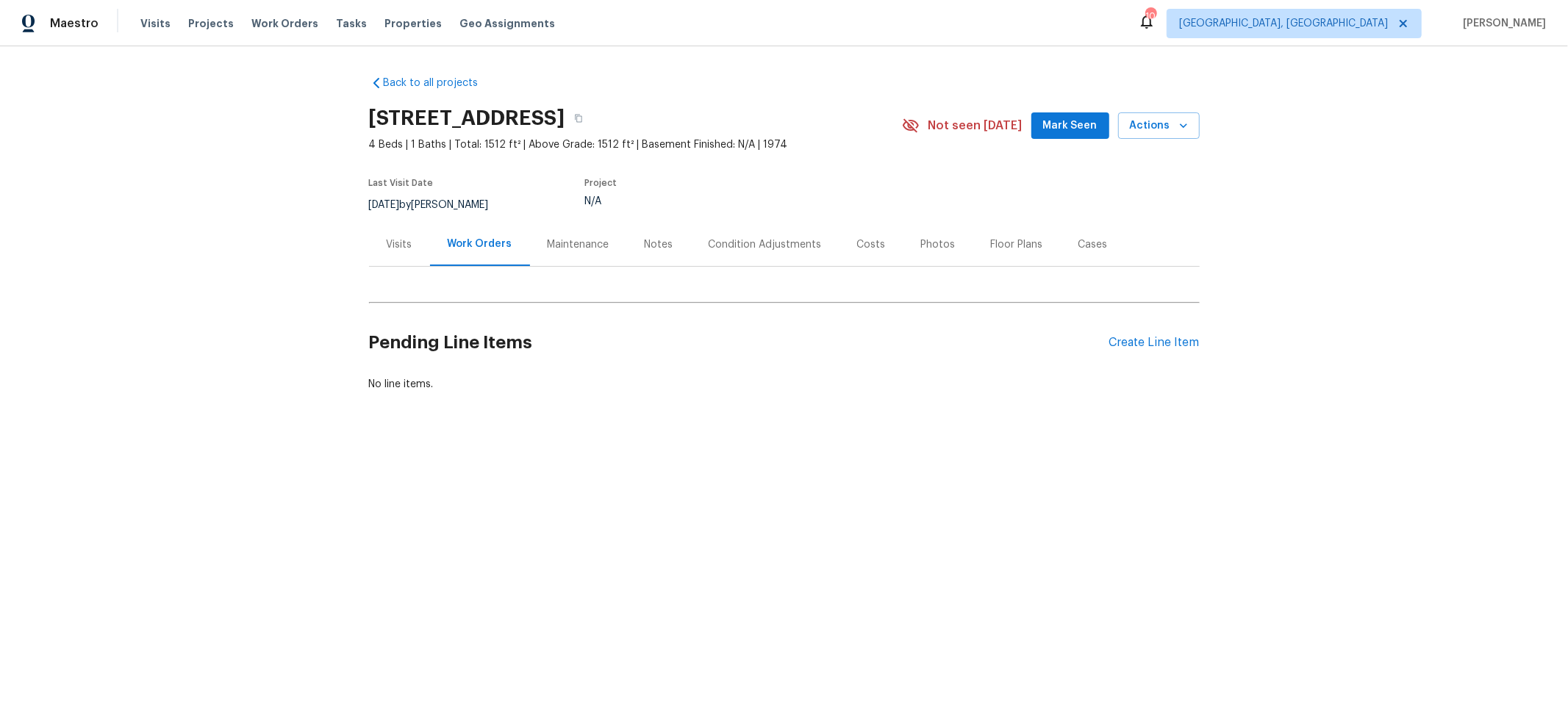
click at [815, 240] on div "Condition Adjustments" at bounding box center [766, 245] width 149 height 44
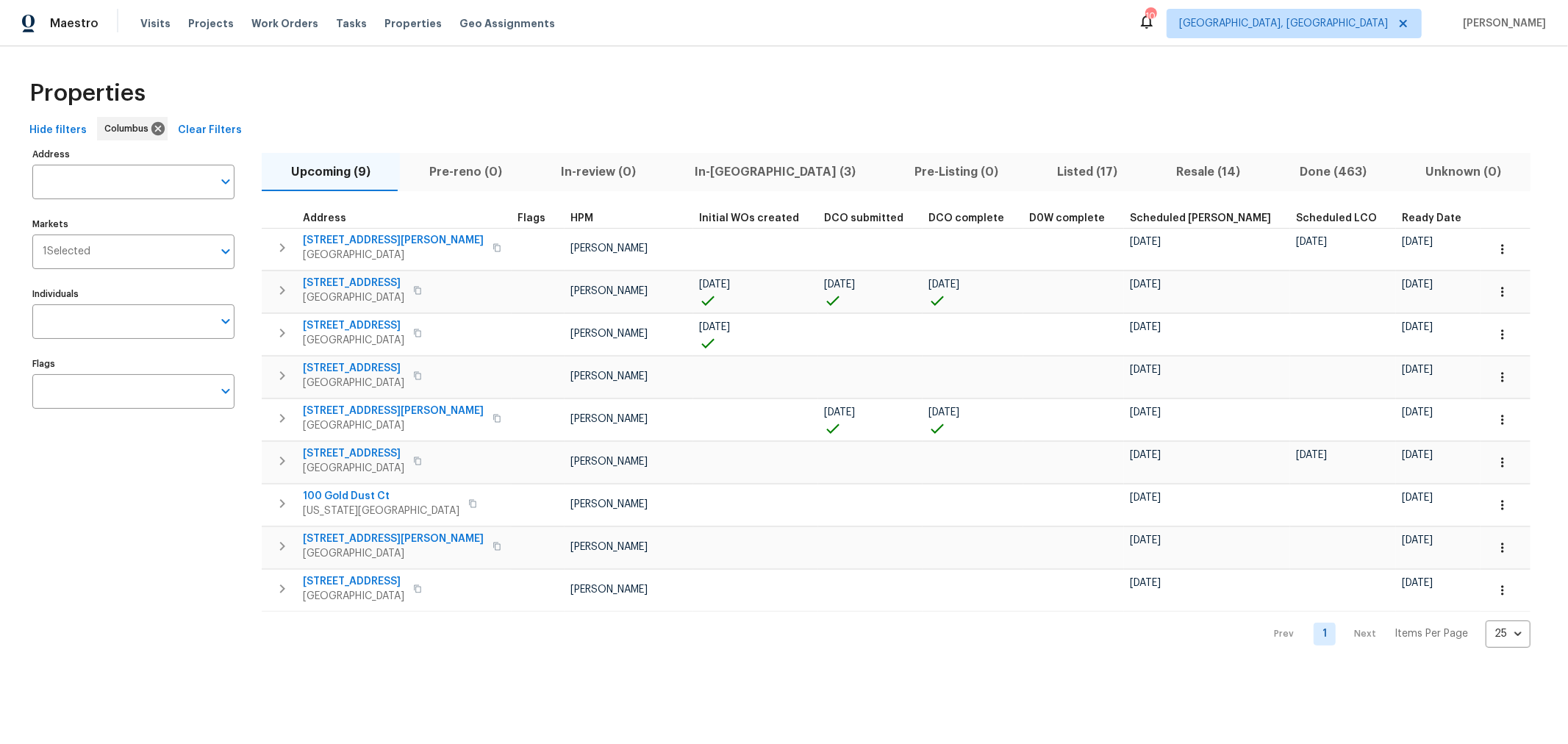
click at [707, 171] on span "In-[GEOGRAPHIC_DATA] (3)" at bounding box center [774, 172] width 202 height 21
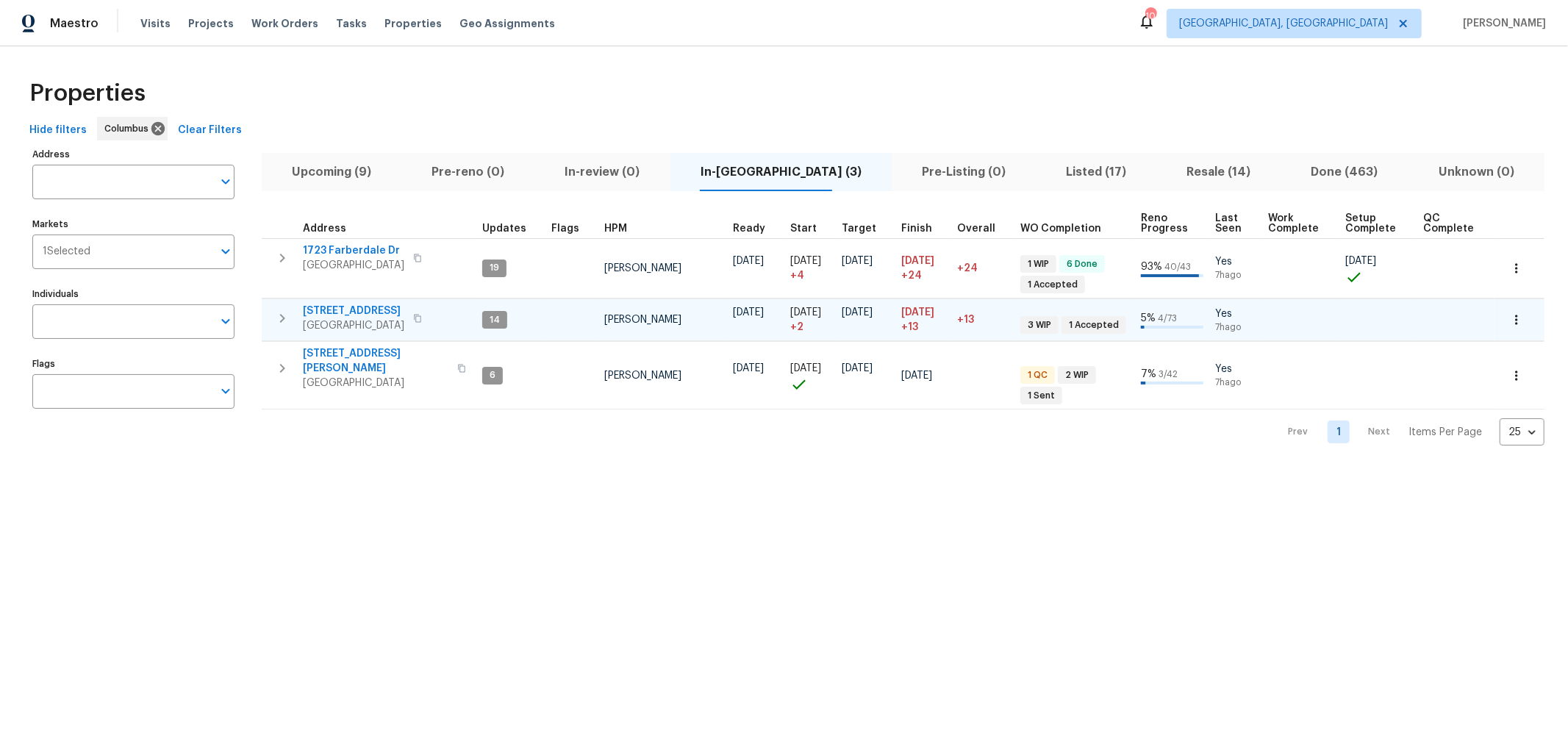
click at [340, 307] on span "[STREET_ADDRESS]" at bounding box center [354, 311] width 102 height 15
click at [149, 22] on span "Visits" at bounding box center [155, 23] width 30 height 15
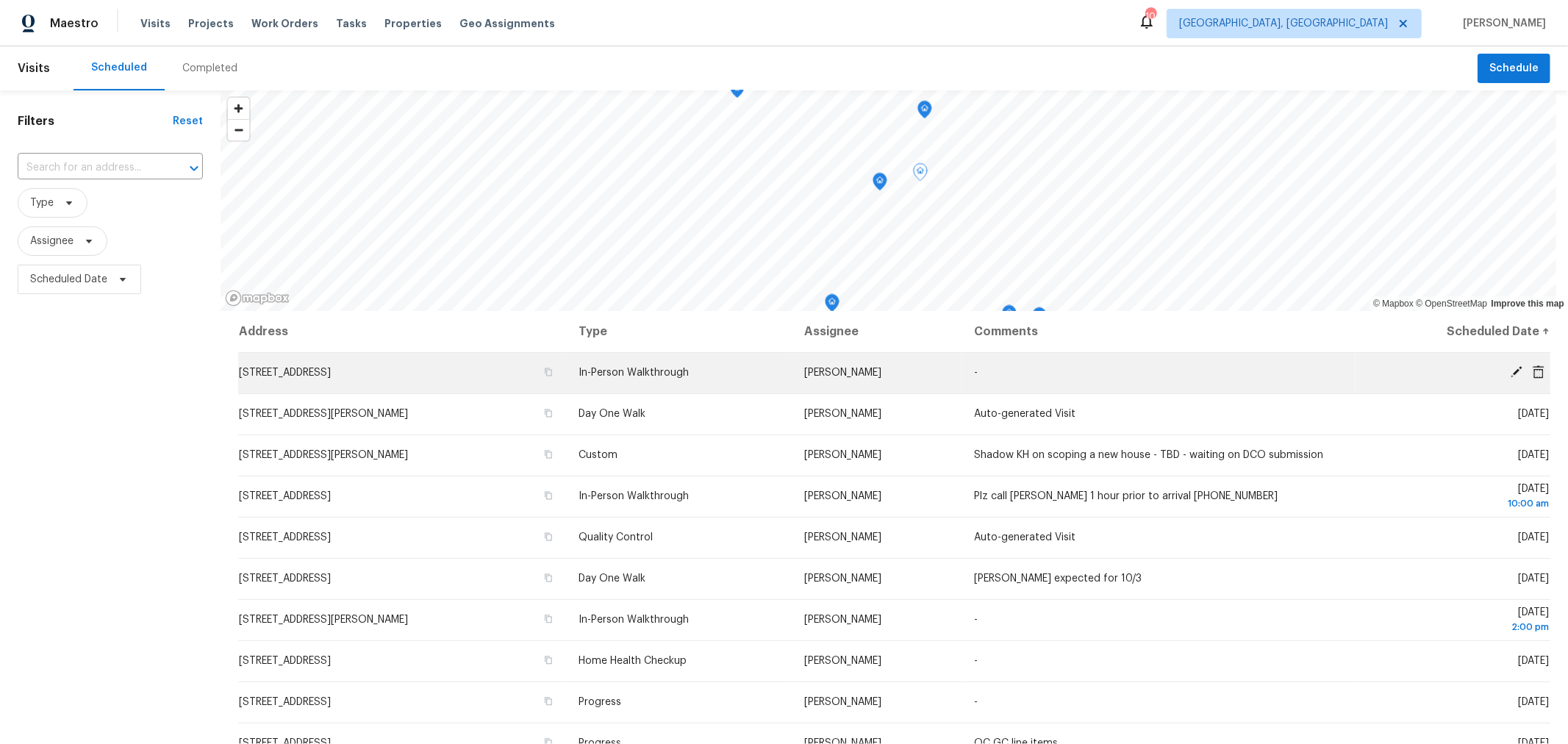
click at [331, 372] on span "3519 Walnut Creek Dr, Columbus, OH 43224" at bounding box center [284, 373] width 92 height 11
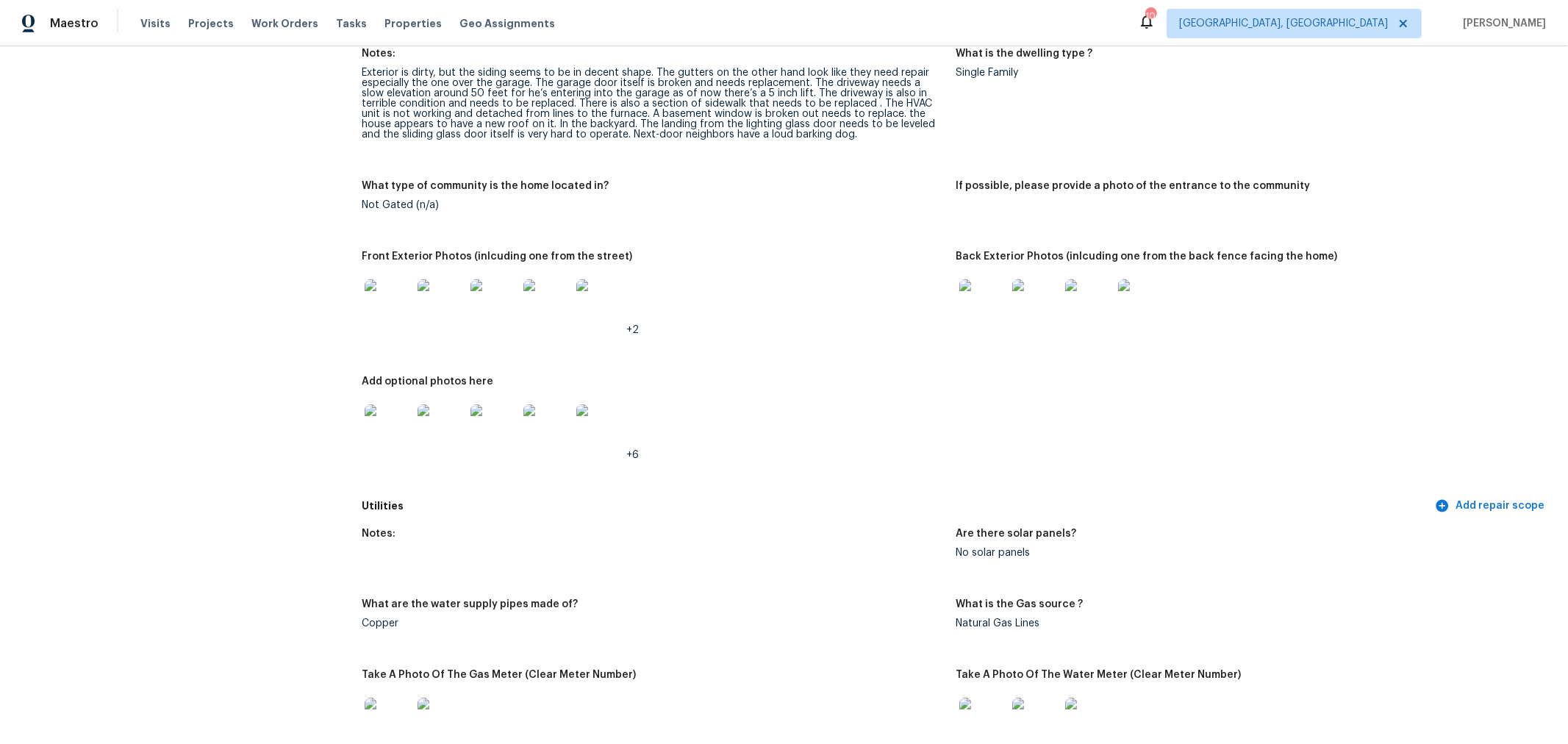
click at [369, 303] on img at bounding box center [388, 303] width 47 height 47
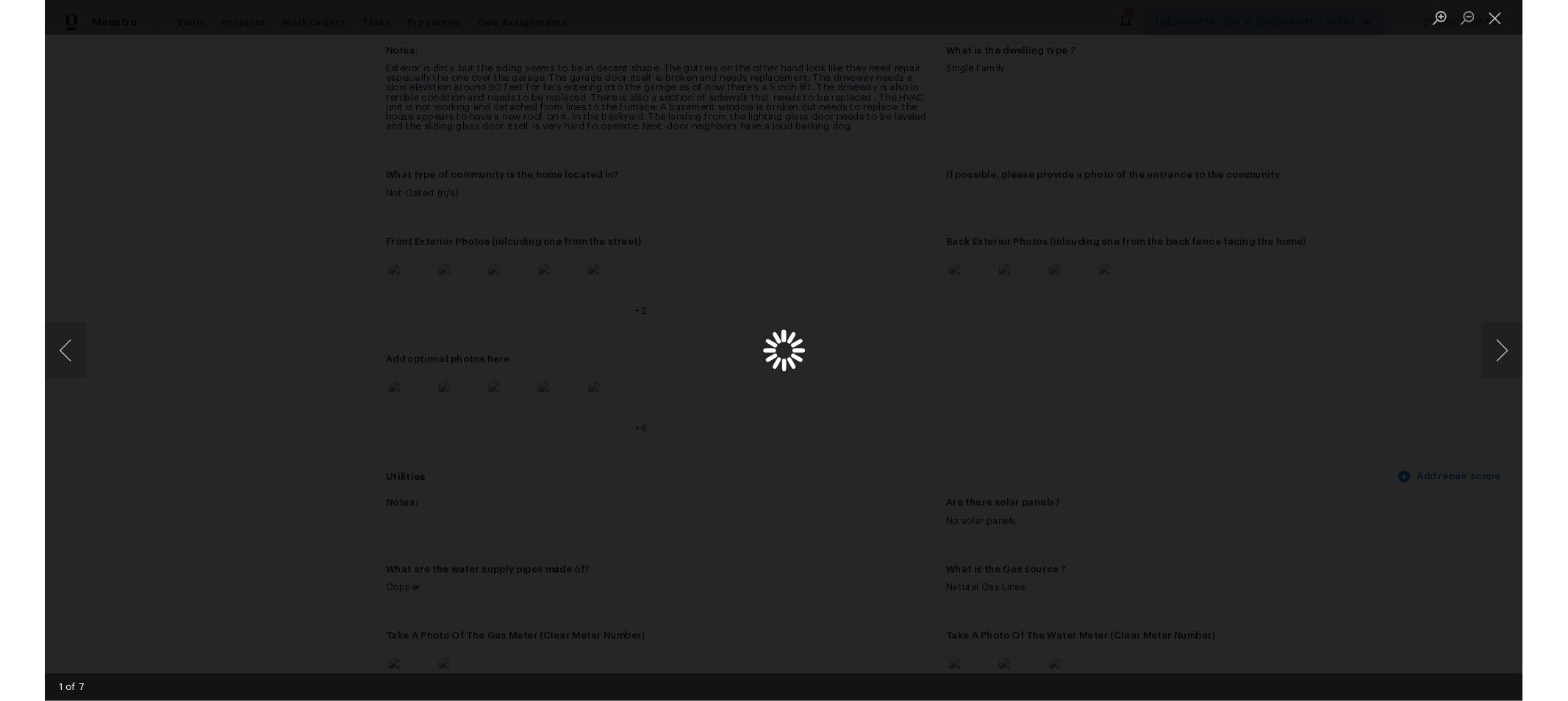
scroll to position [571, 0]
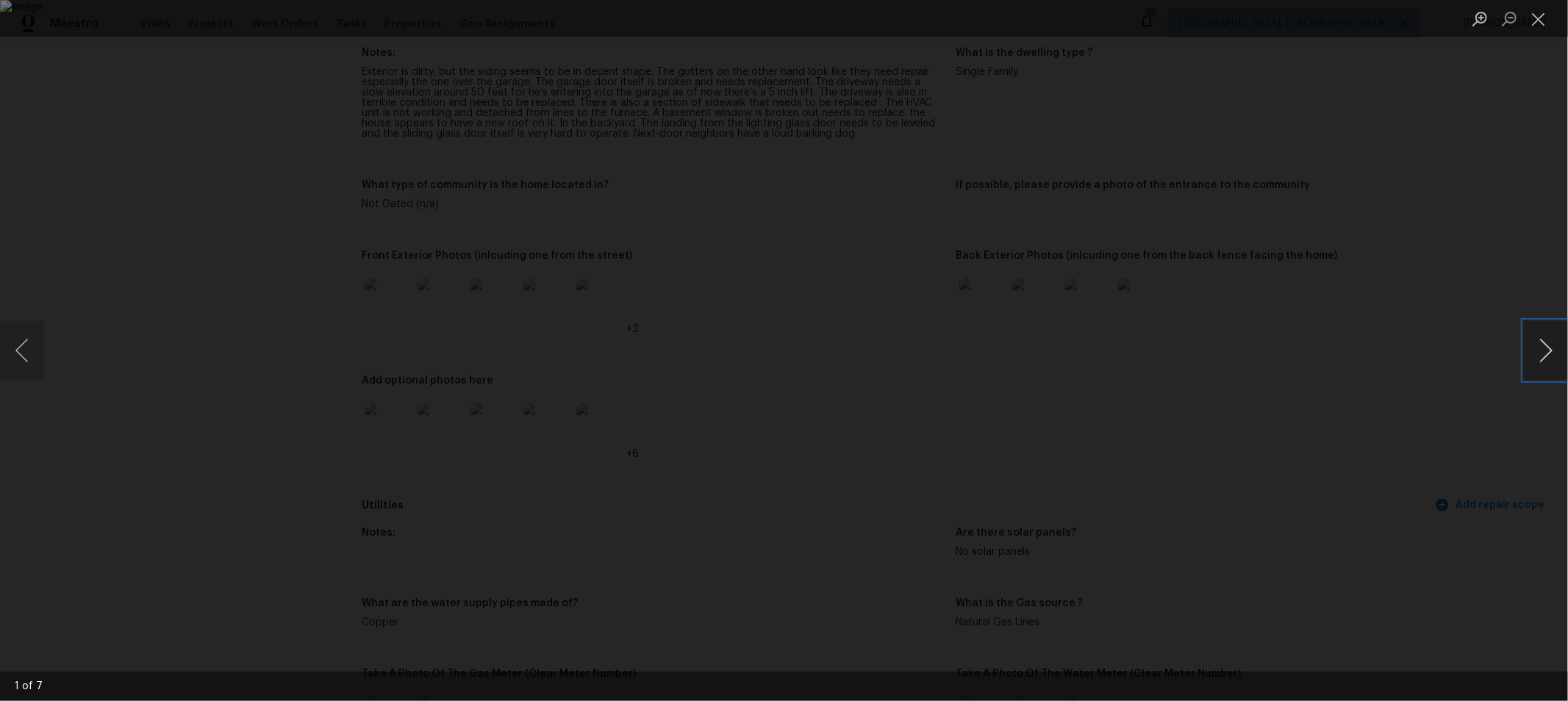
click at [1544, 346] on button "Next image" at bounding box center [1545, 350] width 44 height 59
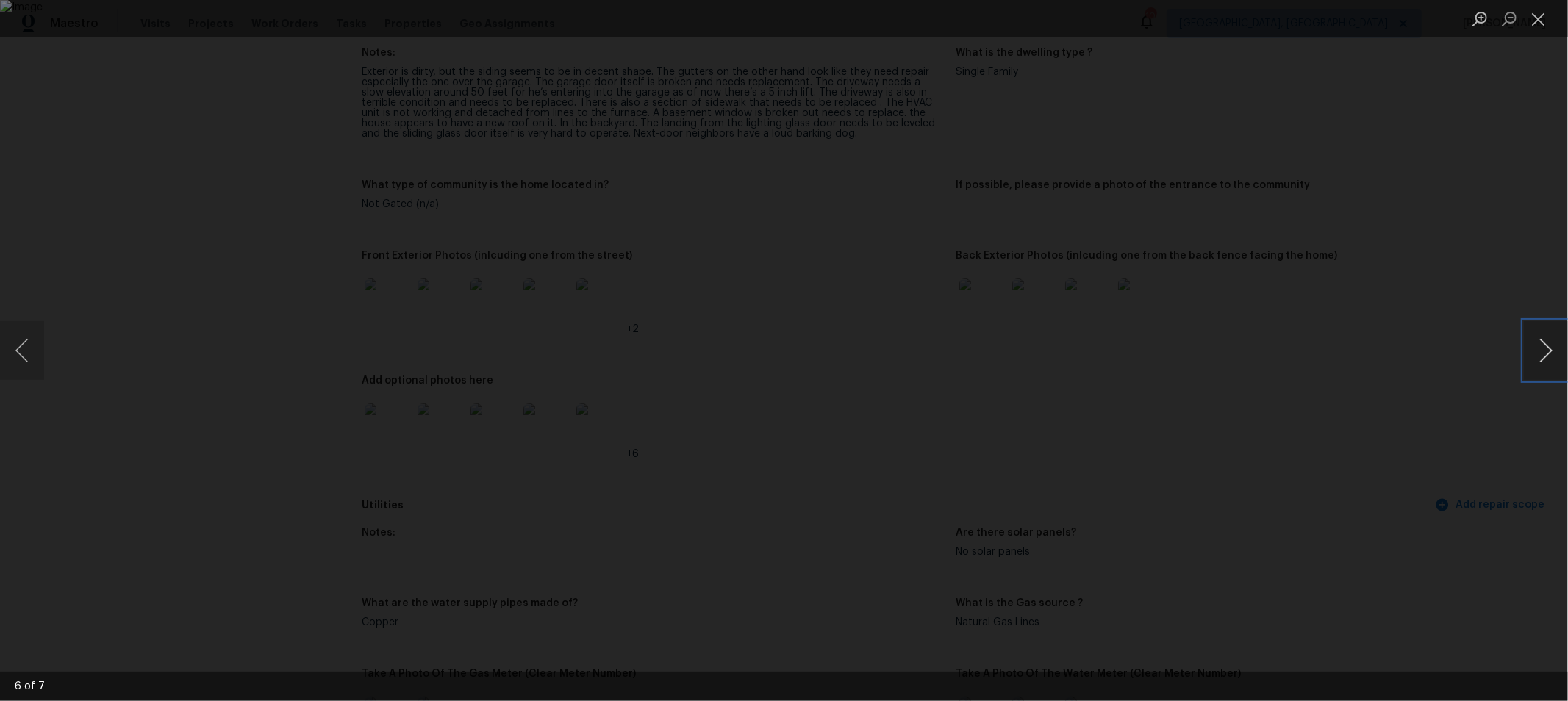
click at [1544, 346] on button "Next image" at bounding box center [1545, 350] width 44 height 59
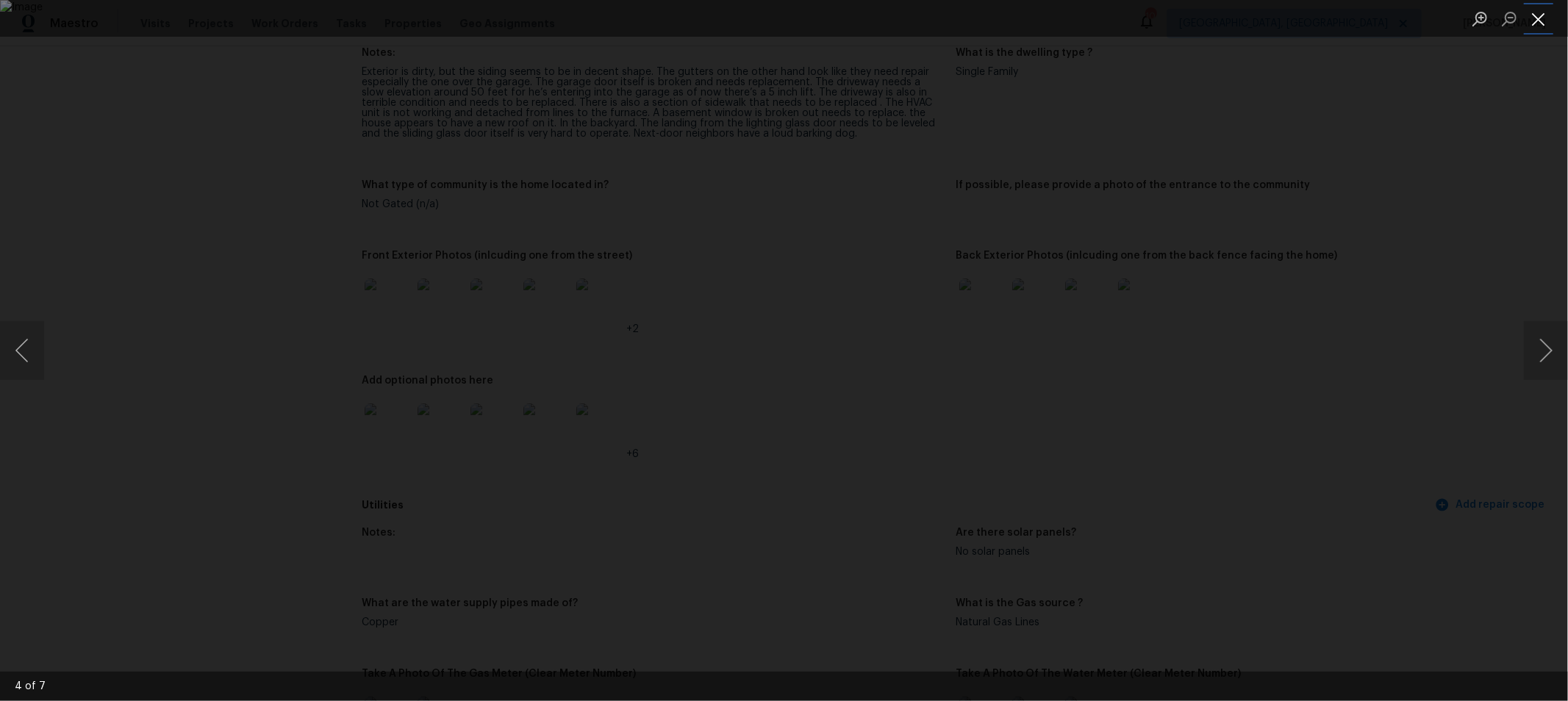
click at [1544, 11] on button "Close lightbox" at bounding box center [1538, 18] width 30 height 25
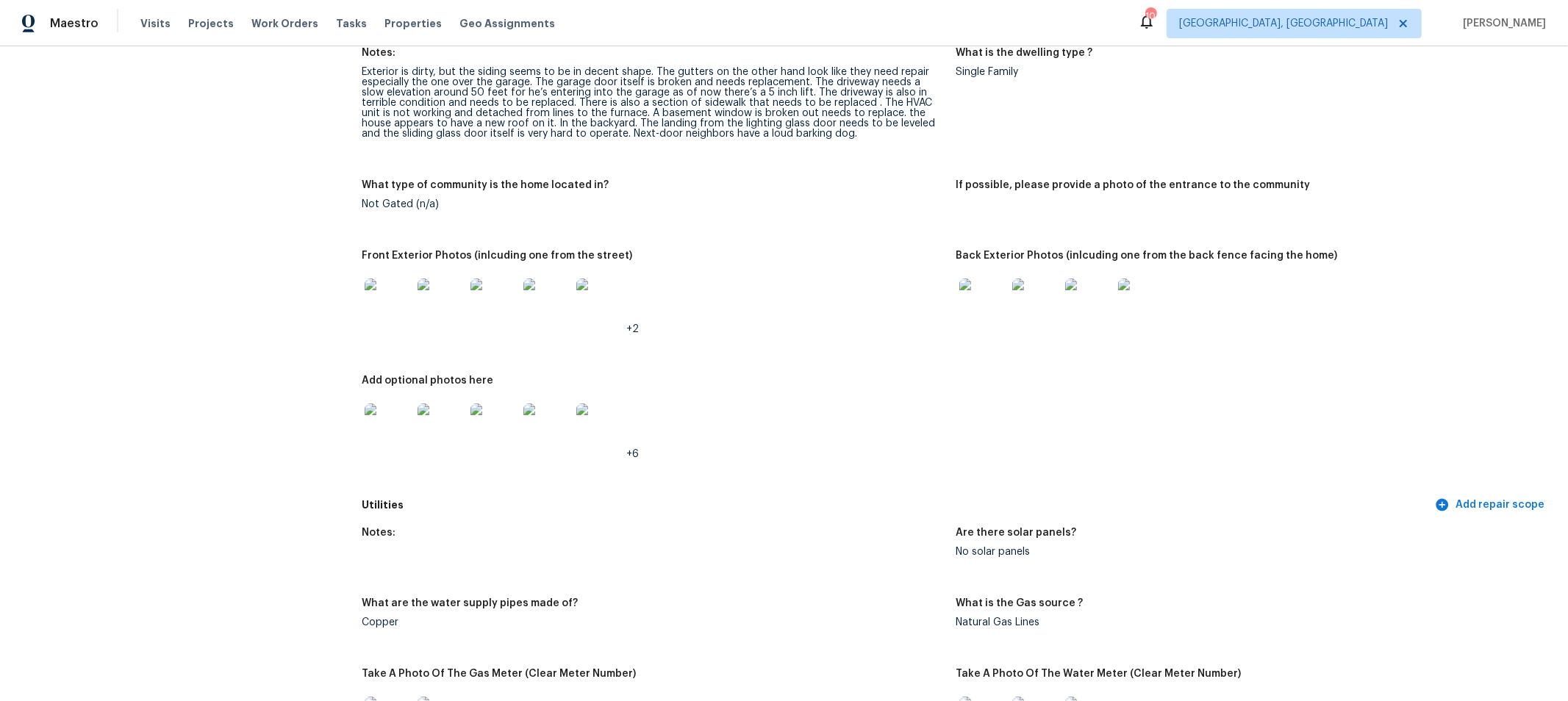
click at [381, 429] on img at bounding box center [388, 427] width 47 height 47
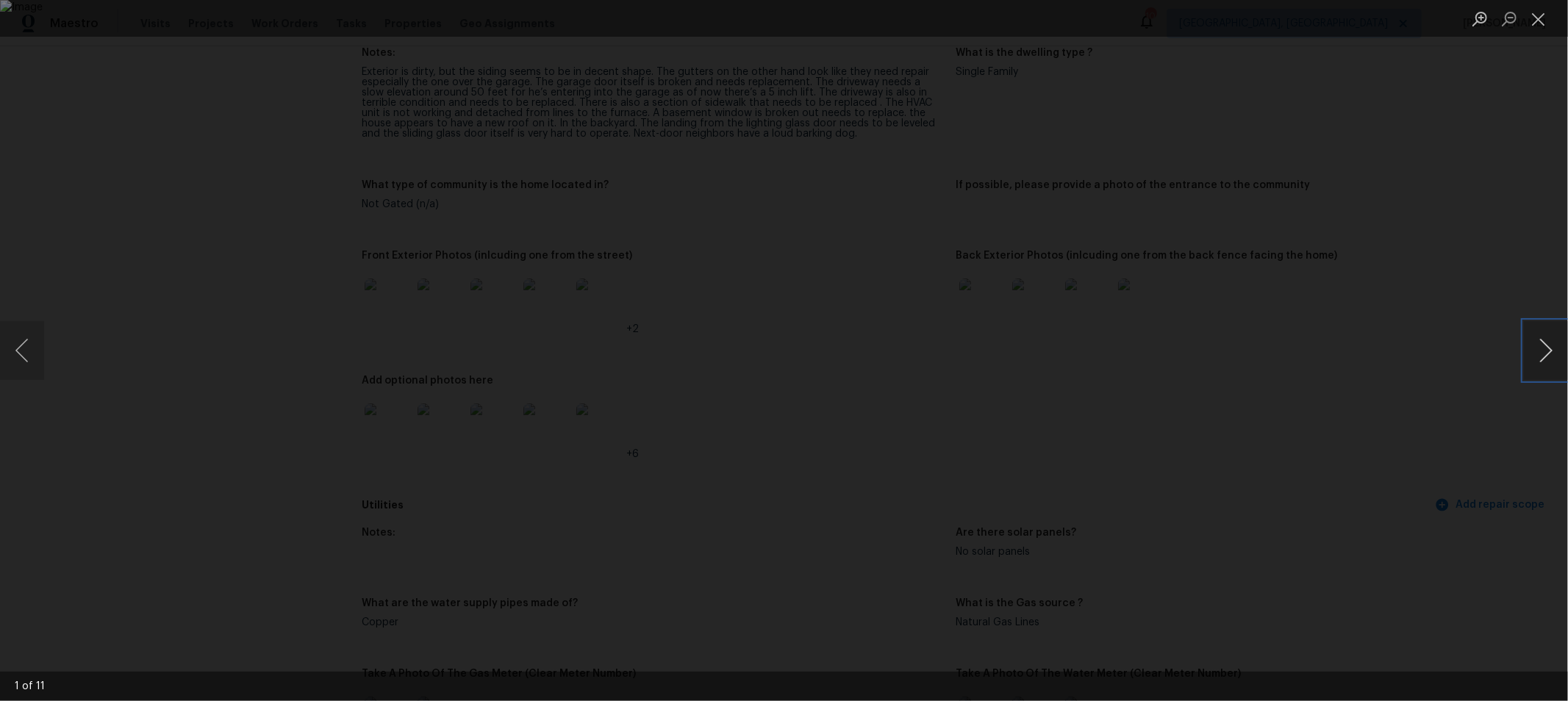
click at [1533, 339] on button "Next image" at bounding box center [1545, 350] width 44 height 59
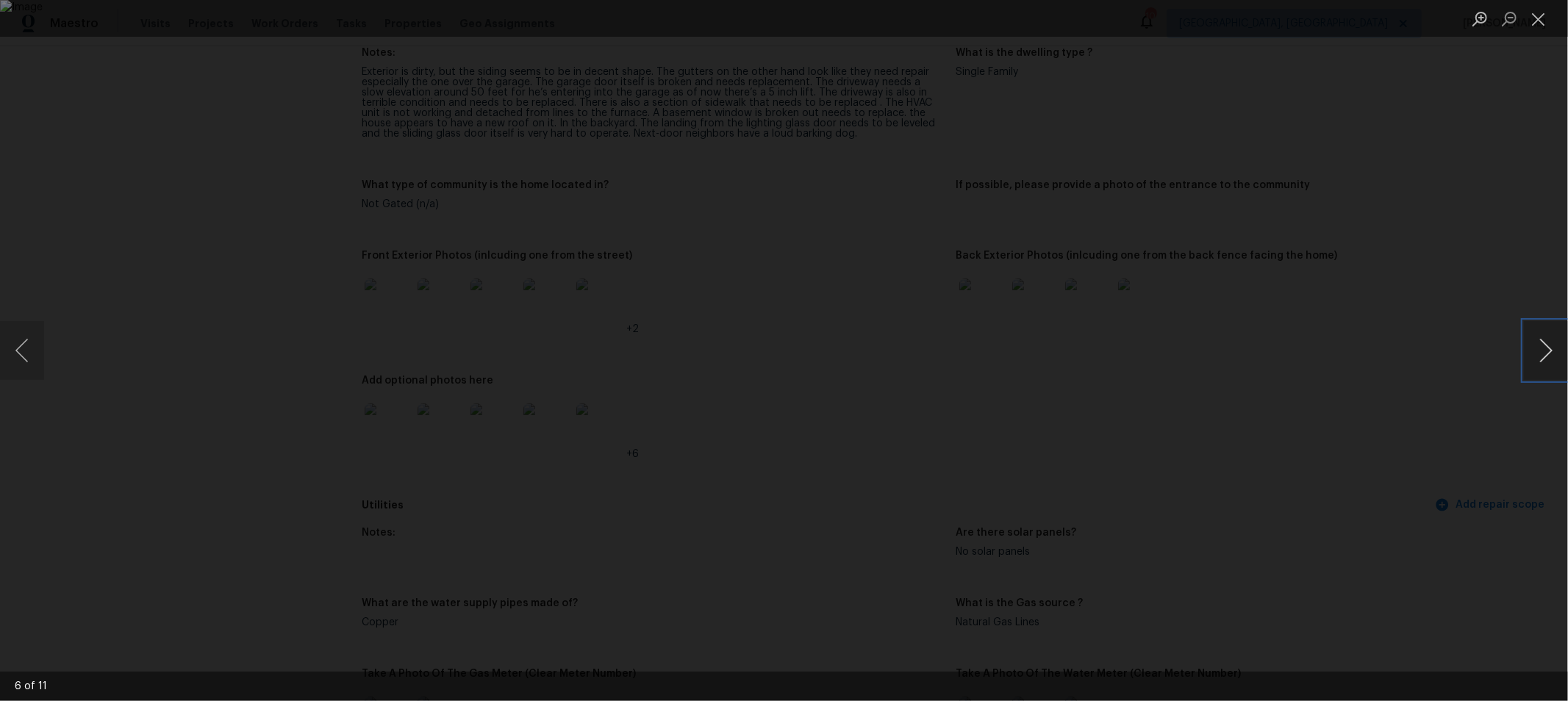
click at [1533, 339] on button "Next image" at bounding box center [1545, 350] width 44 height 59
click at [1535, 22] on button "Close lightbox" at bounding box center [1538, 18] width 30 height 25
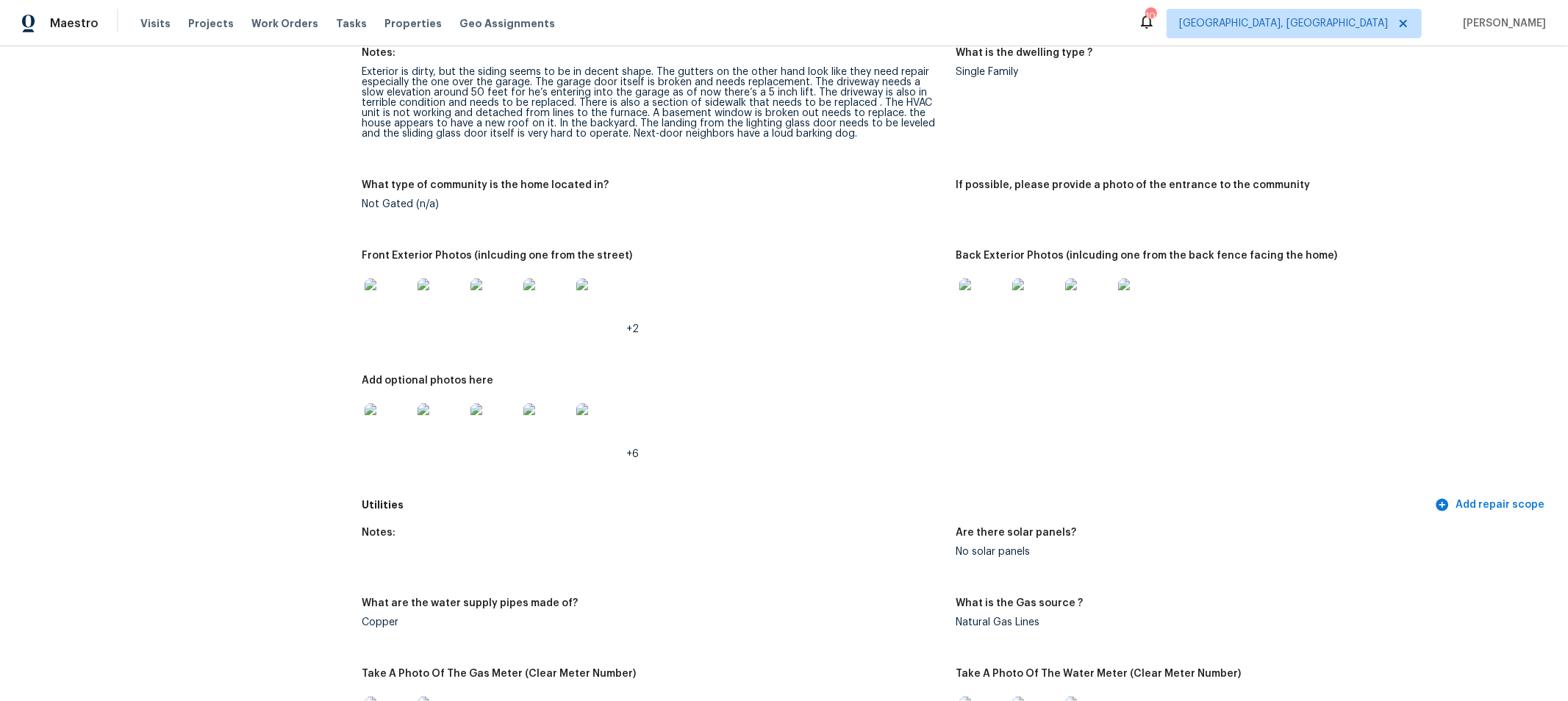
click at [383, 297] on img at bounding box center [388, 302] width 47 height 47
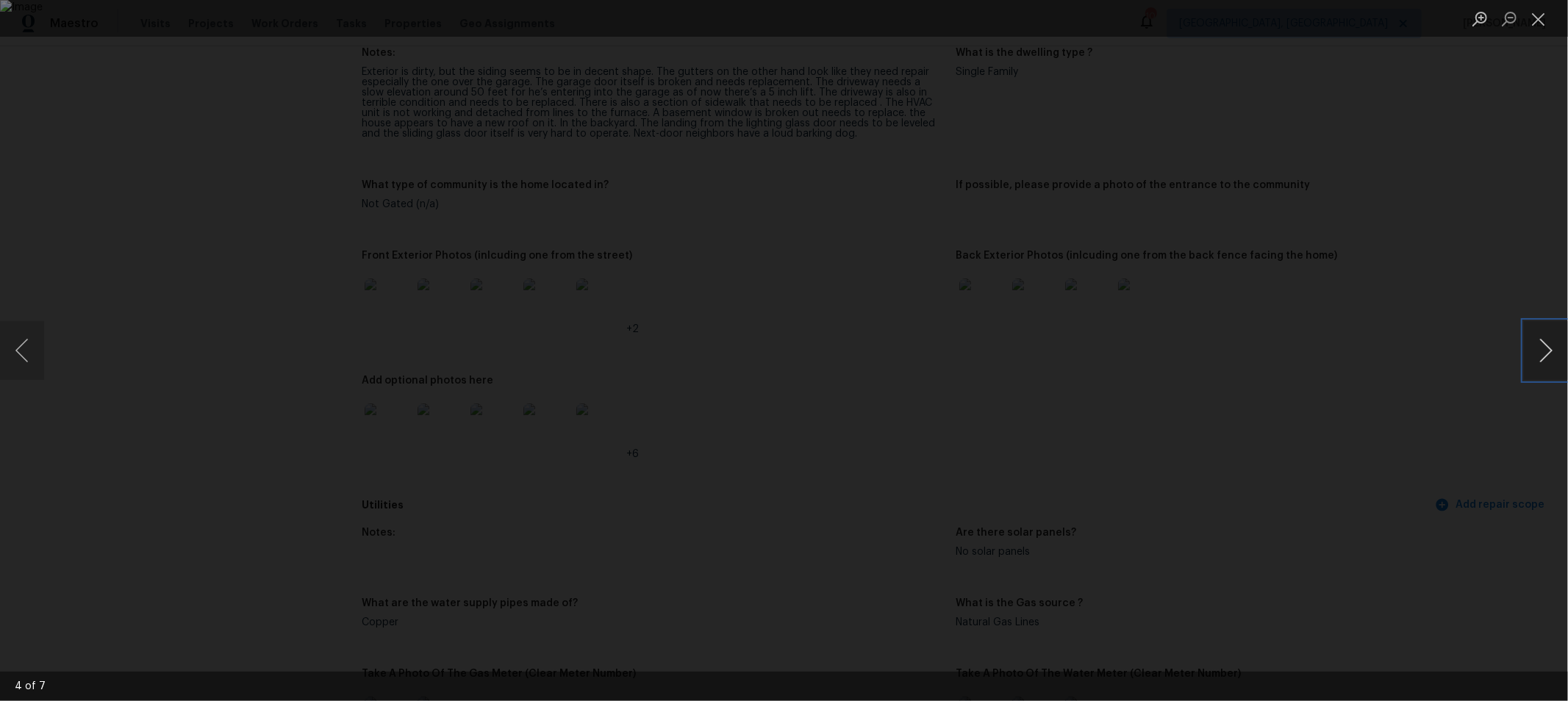
click at [1534, 347] on button "Next image" at bounding box center [1545, 350] width 44 height 59
click at [1529, 343] on button "Next image" at bounding box center [1545, 350] width 44 height 59
drag, startPoint x: 1545, startPoint y: 18, endPoint x: 1531, endPoint y: 39, distance: 25.2
click at [1545, 18] on button "Close lightbox" at bounding box center [1538, 18] width 30 height 25
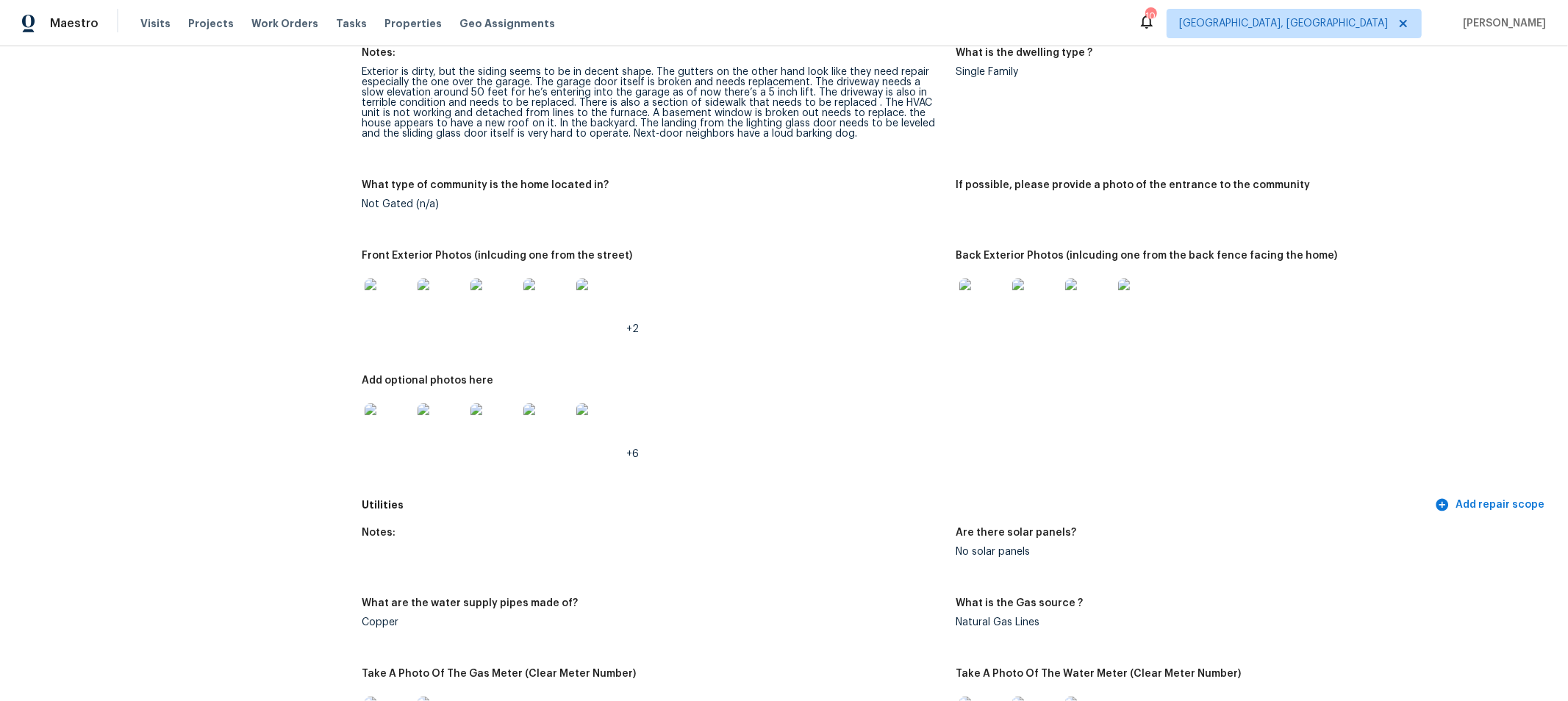
click at [971, 296] on img at bounding box center [983, 302] width 47 height 47
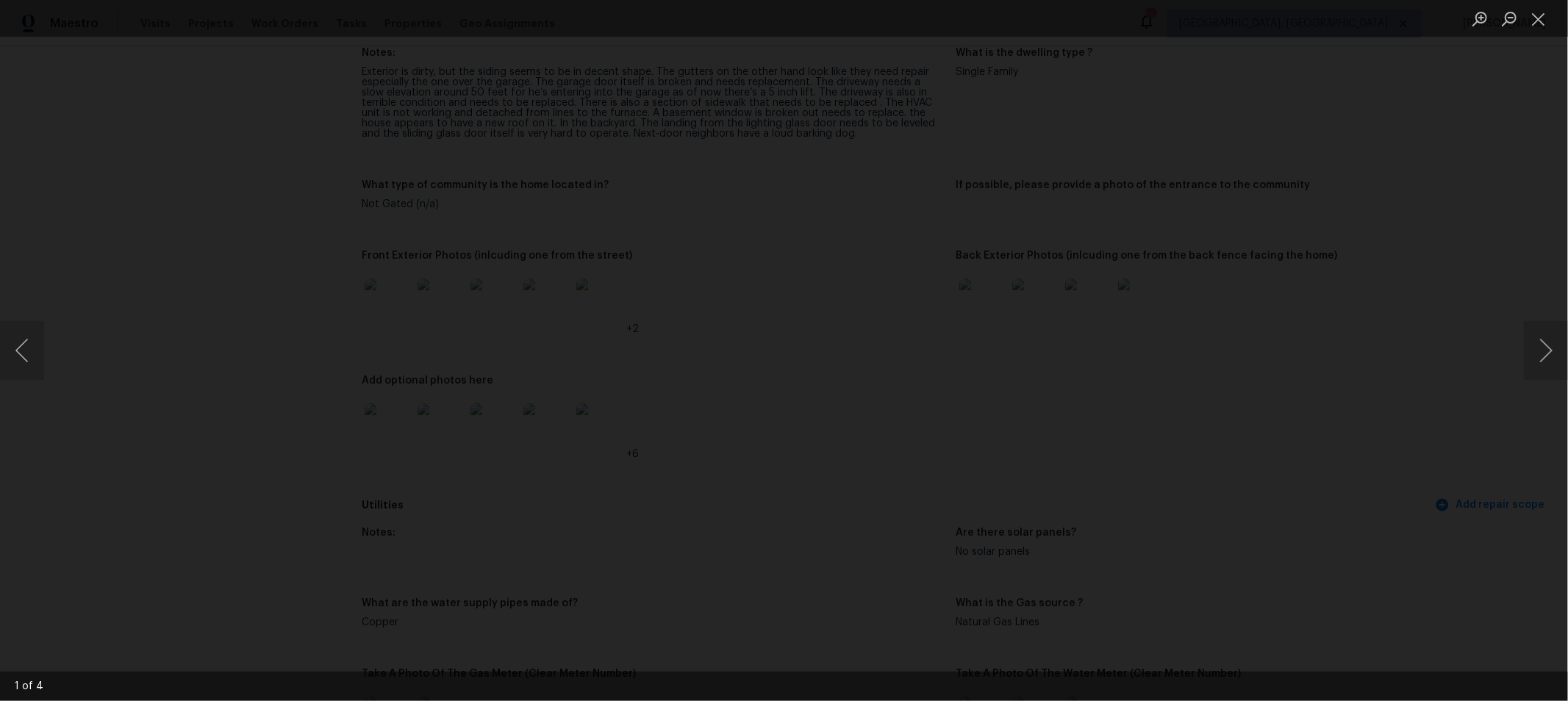
click at [626, 452] on img "Lightbox" at bounding box center [802, 377] width 3350 height 1499
click at [1468, 294] on img "Lightbox" at bounding box center [802, 377] width 3350 height 1499
click at [1542, 365] on button "Next image" at bounding box center [1545, 350] width 44 height 59
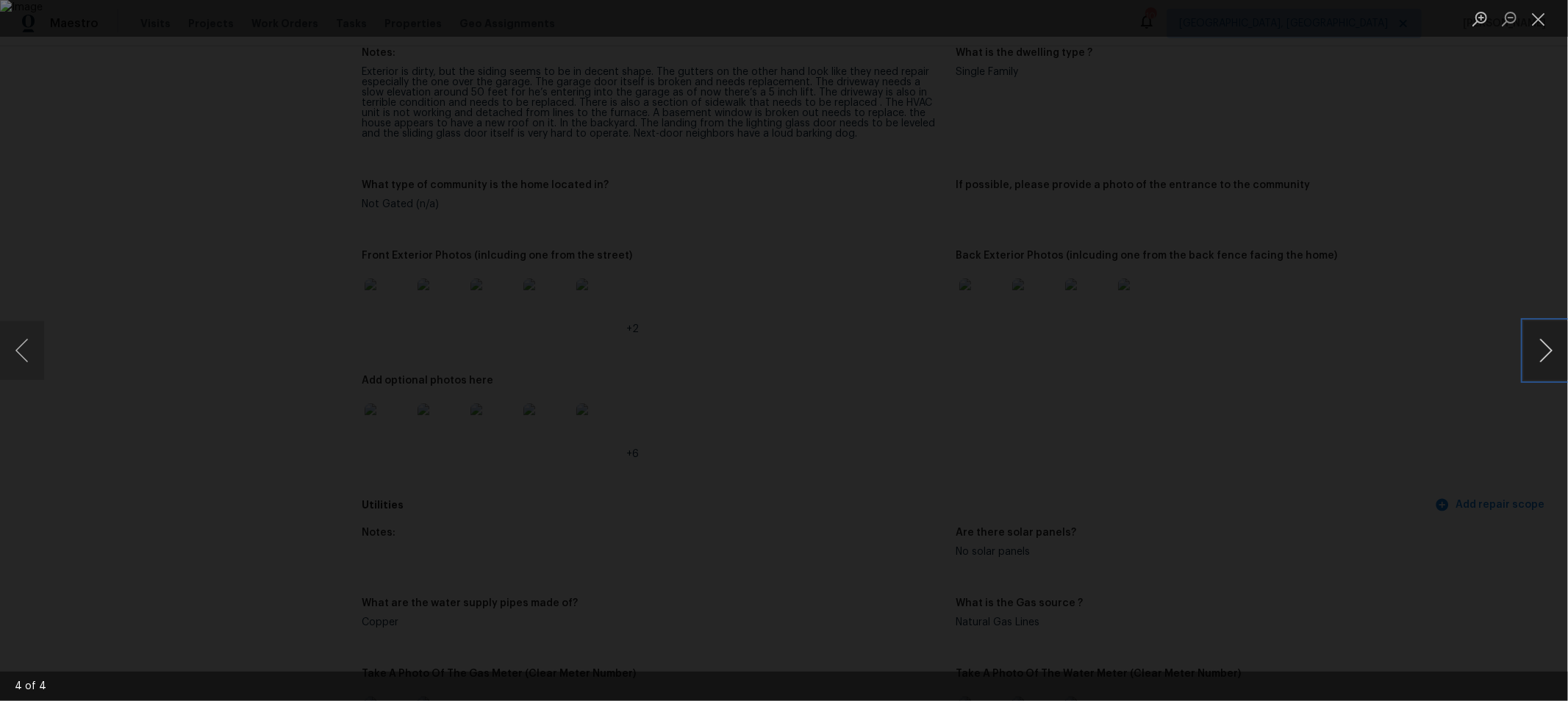
click at [1542, 365] on button "Next image" at bounding box center [1545, 350] width 44 height 59
click at [1536, 356] on button "Next image" at bounding box center [1545, 350] width 44 height 59
click at [1523, 18] on button "Close lightbox" at bounding box center [1538, 18] width 30 height 25
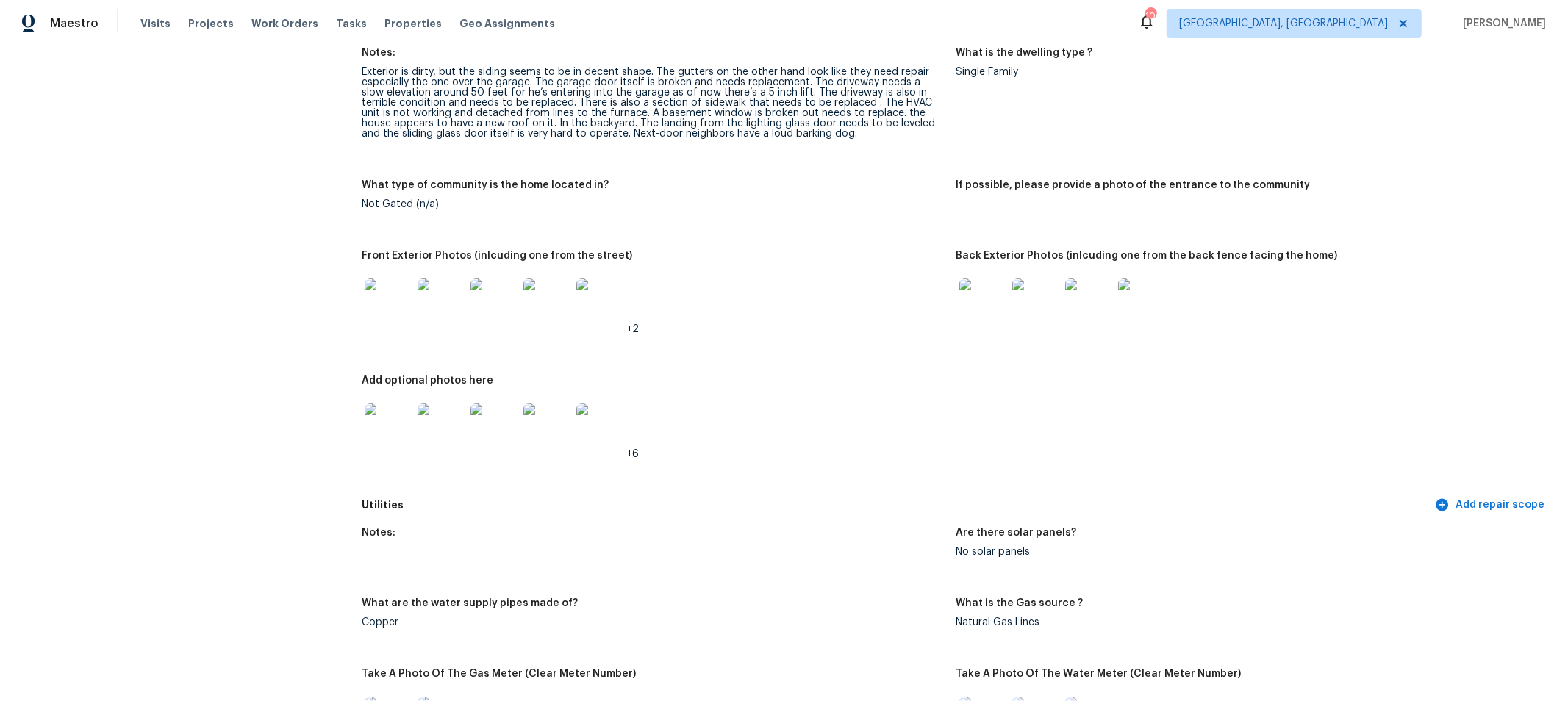
click at [397, 419] on img at bounding box center [388, 427] width 47 height 47
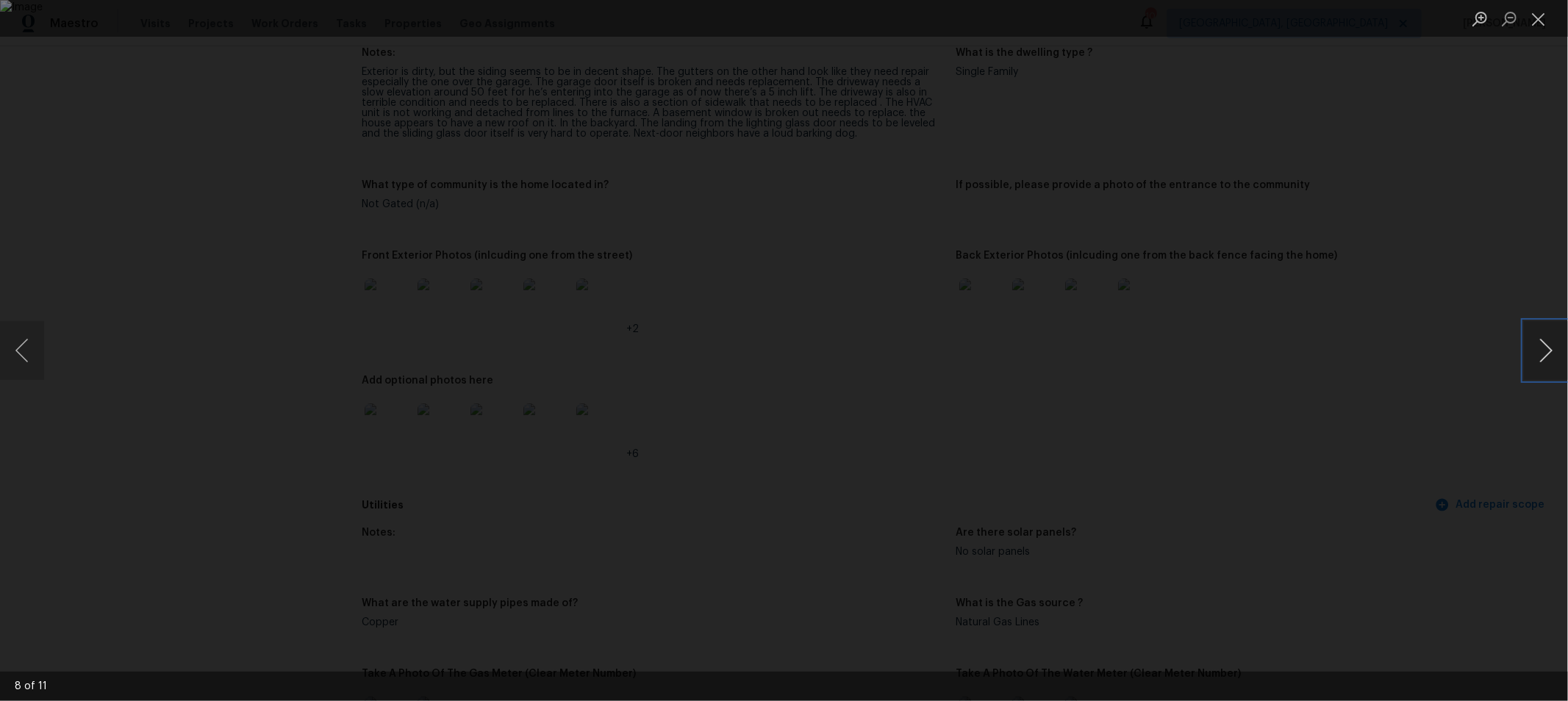
click at [1536, 335] on button "Next image" at bounding box center [1545, 350] width 44 height 59
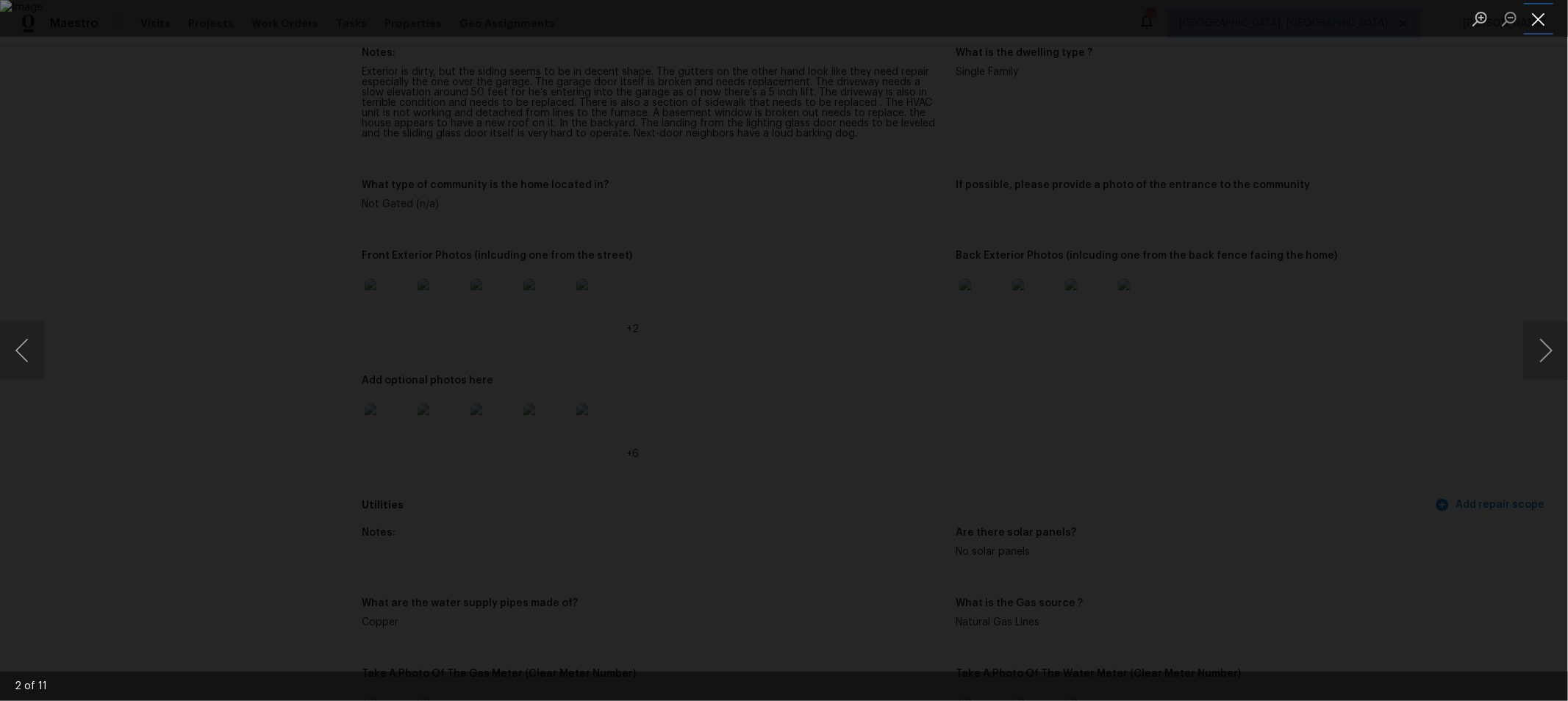
click at [1539, 21] on button "Close lightbox" at bounding box center [1538, 18] width 30 height 25
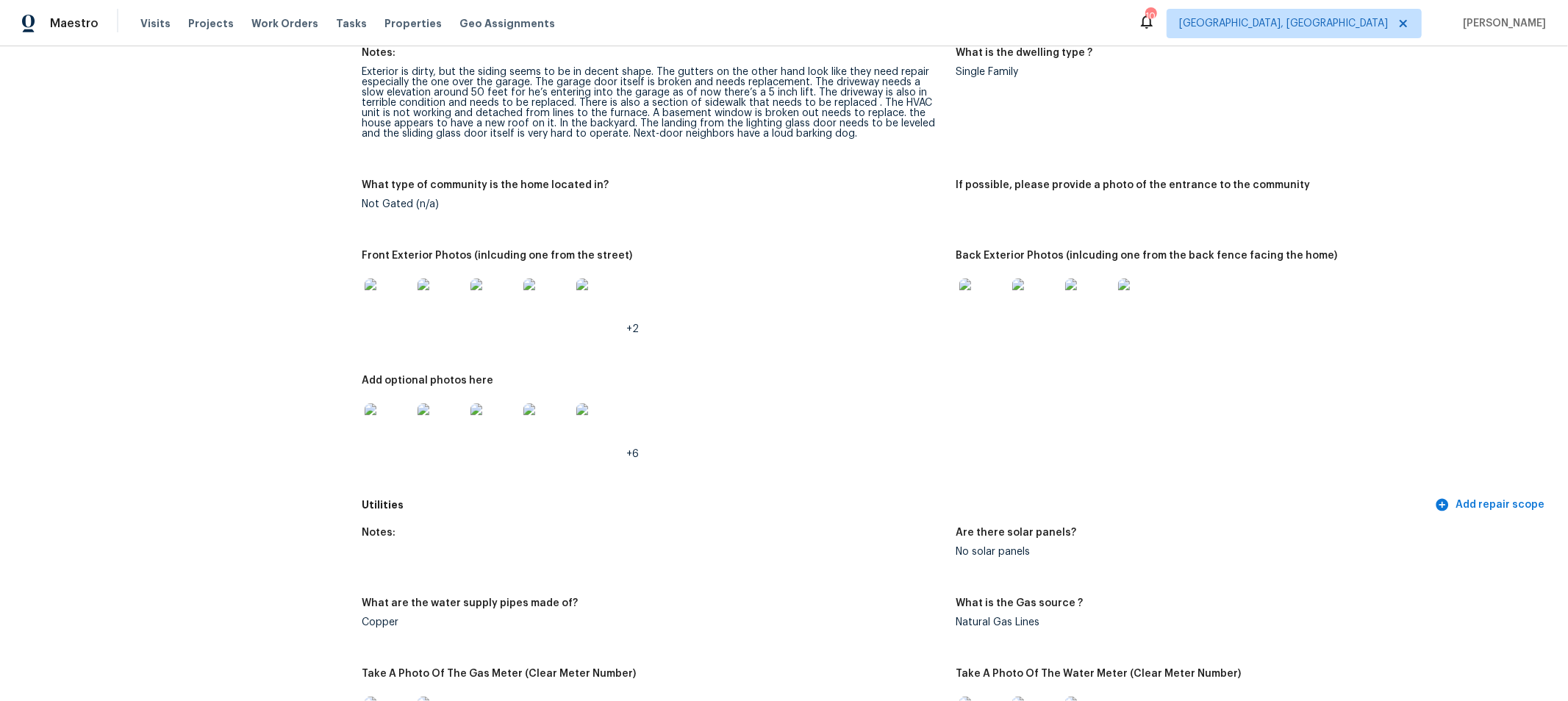
click at [592, 430] on img at bounding box center [600, 427] width 47 height 47
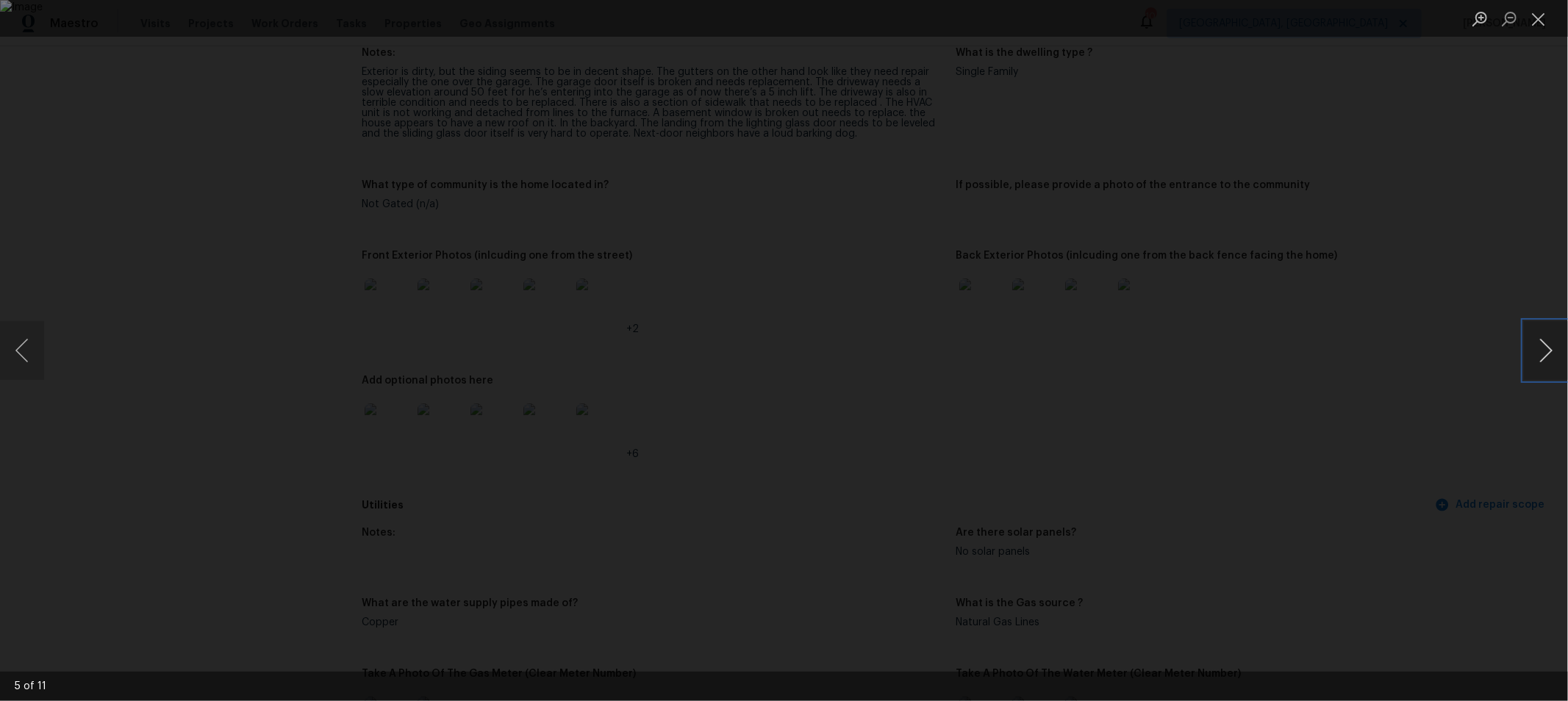
click at [1542, 347] on button "Next image" at bounding box center [1545, 350] width 44 height 59
click at [909, 260] on img "Lightbox" at bounding box center [784, 350] width 1568 height 701
click at [1543, 361] on button "Next image" at bounding box center [1545, 350] width 44 height 59
click at [1540, 360] on button "Next image" at bounding box center [1545, 350] width 44 height 59
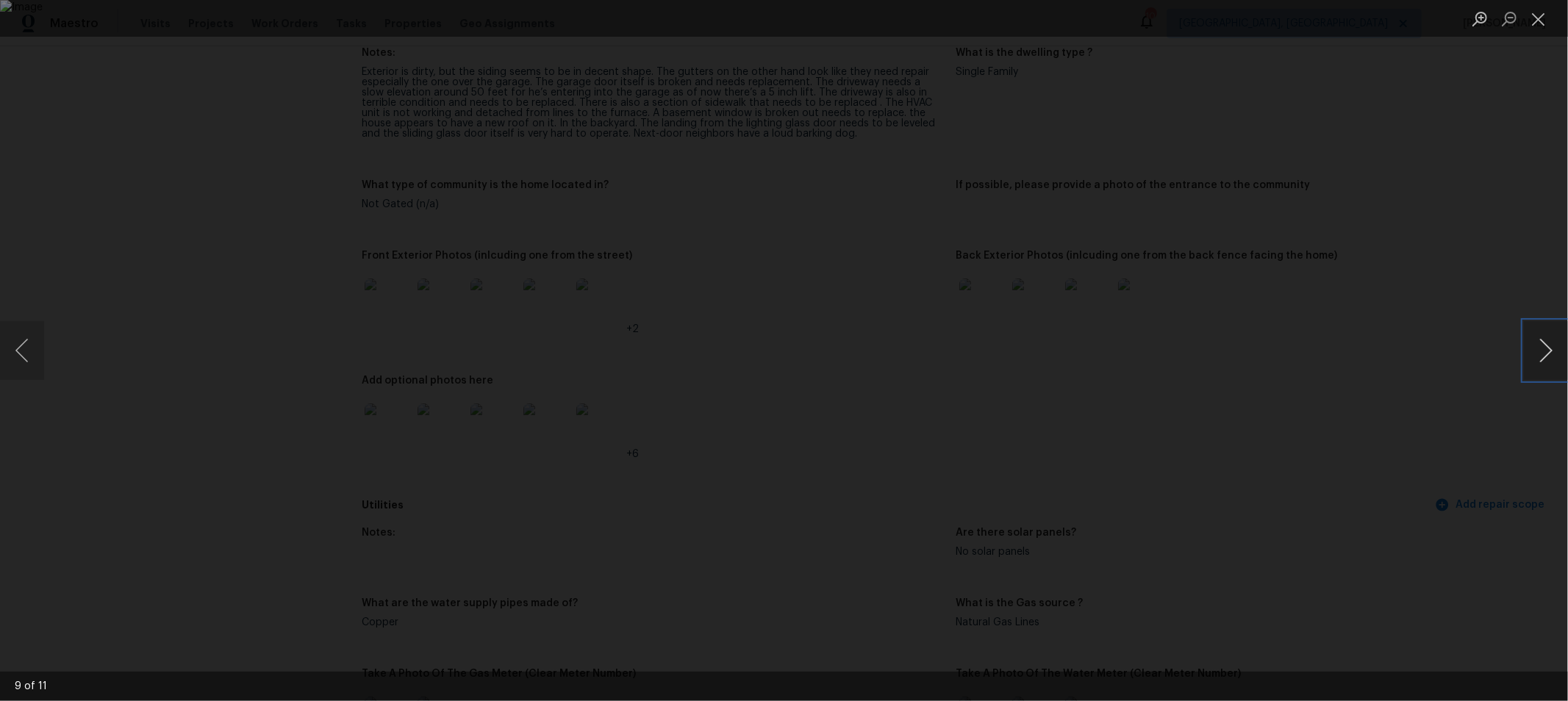
click at [1536, 360] on button "Next image" at bounding box center [1545, 350] width 44 height 59
click at [1535, 334] on button "Next image" at bounding box center [1545, 350] width 44 height 59
click at [1537, 13] on button "Close lightbox" at bounding box center [1538, 18] width 30 height 25
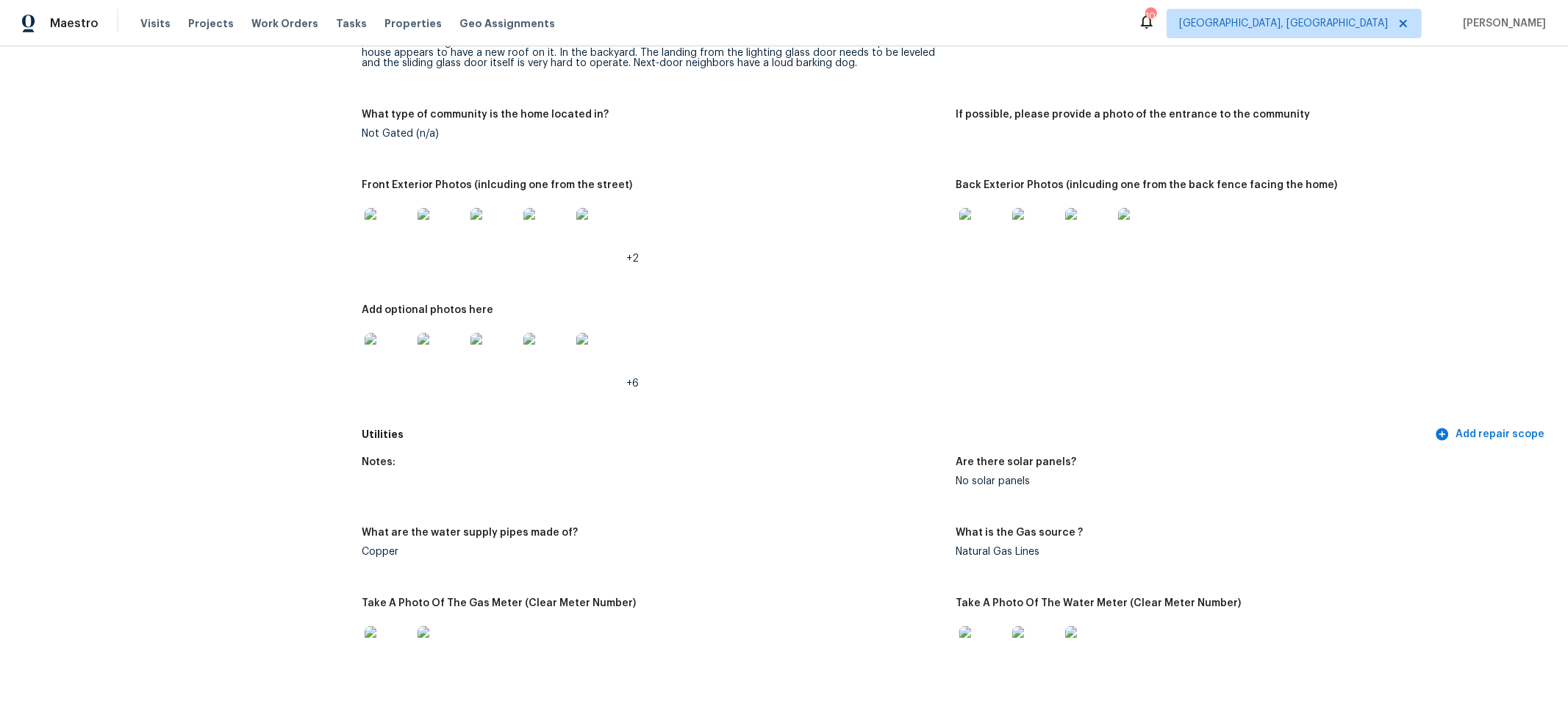
scroll to position [643, 0]
click at [778, 311] on div "Add optional photos here" at bounding box center [652, 313] width 582 height 19
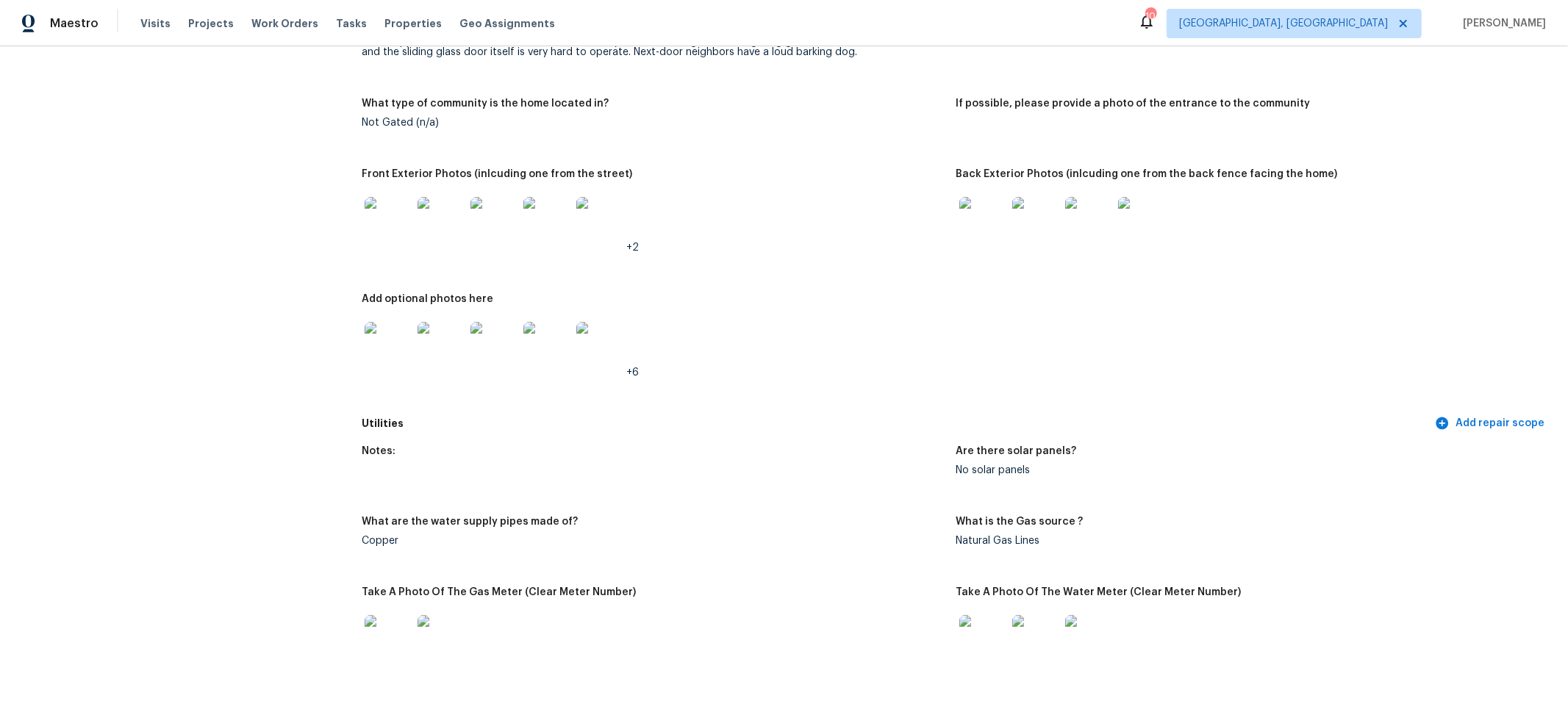
scroll to position [652, 0]
click at [985, 228] on img at bounding box center [983, 221] width 47 height 47
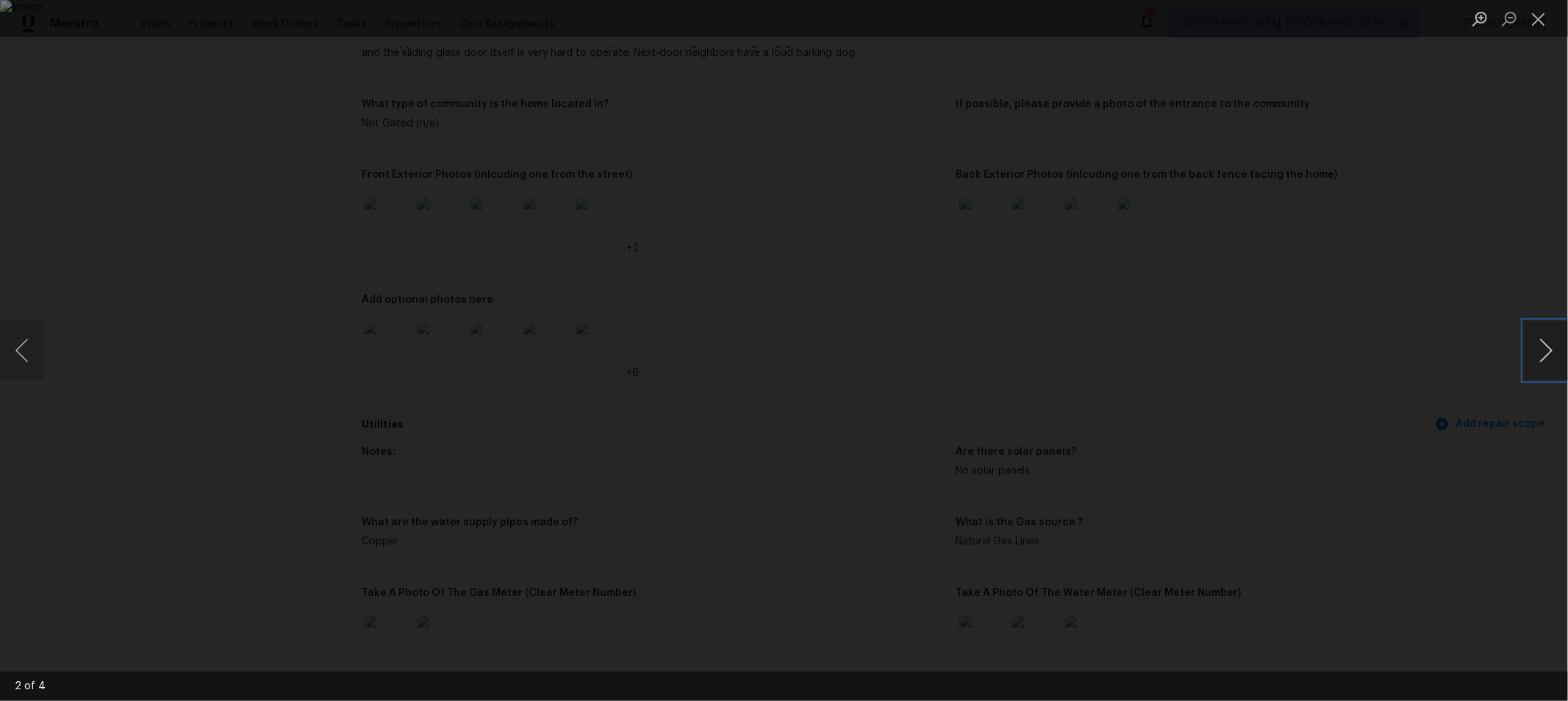
click at [1537, 342] on button "Next image" at bounding box center [1545, 350] width 44 height 59
click at [1536, 25] on button "Close lightbox" at bounding box center [1538, 18] width 30 height 25
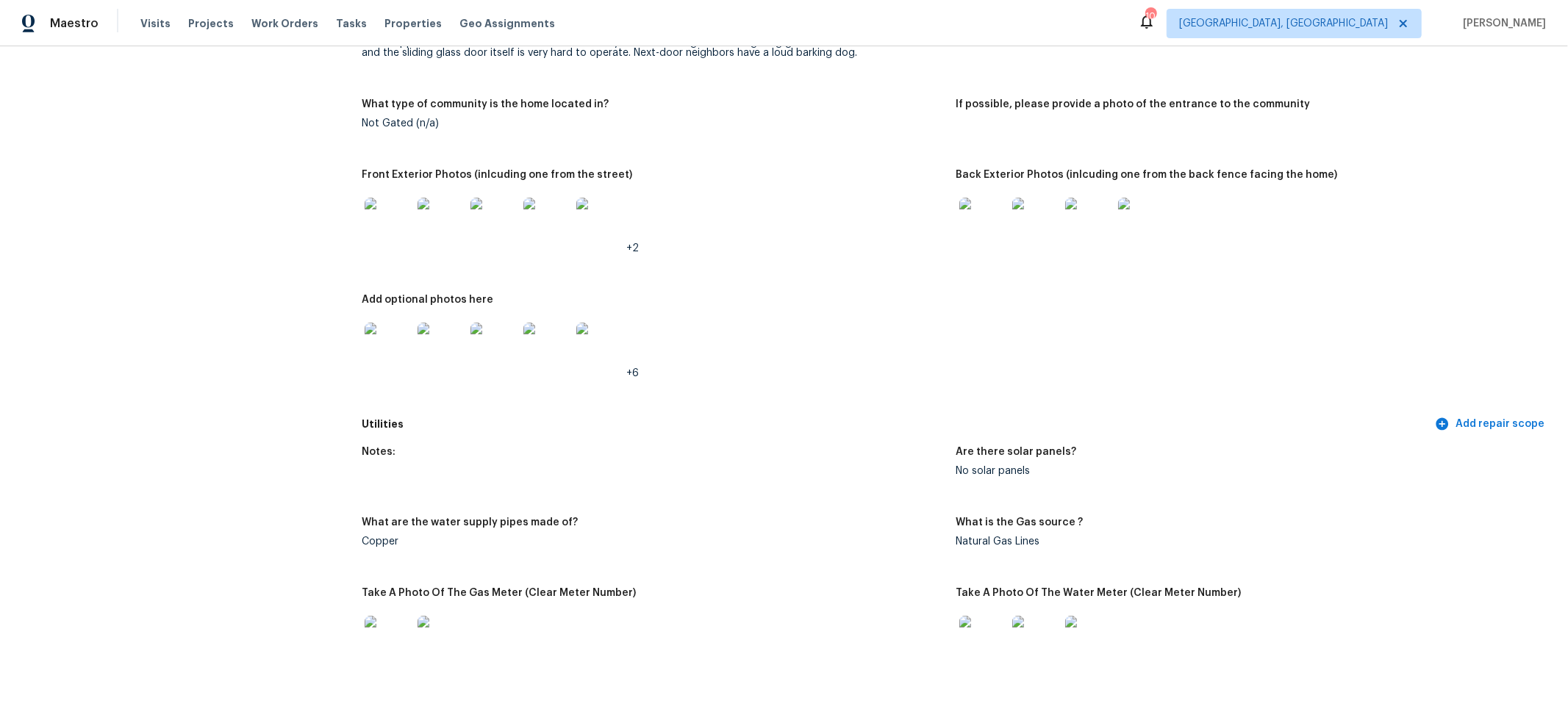
click at [802, 403] on div "Notes: Exterior is dirty, but the siding seems to be in decent shape. The gutte…" at bounding box center [956, 184] width 1188 height 452
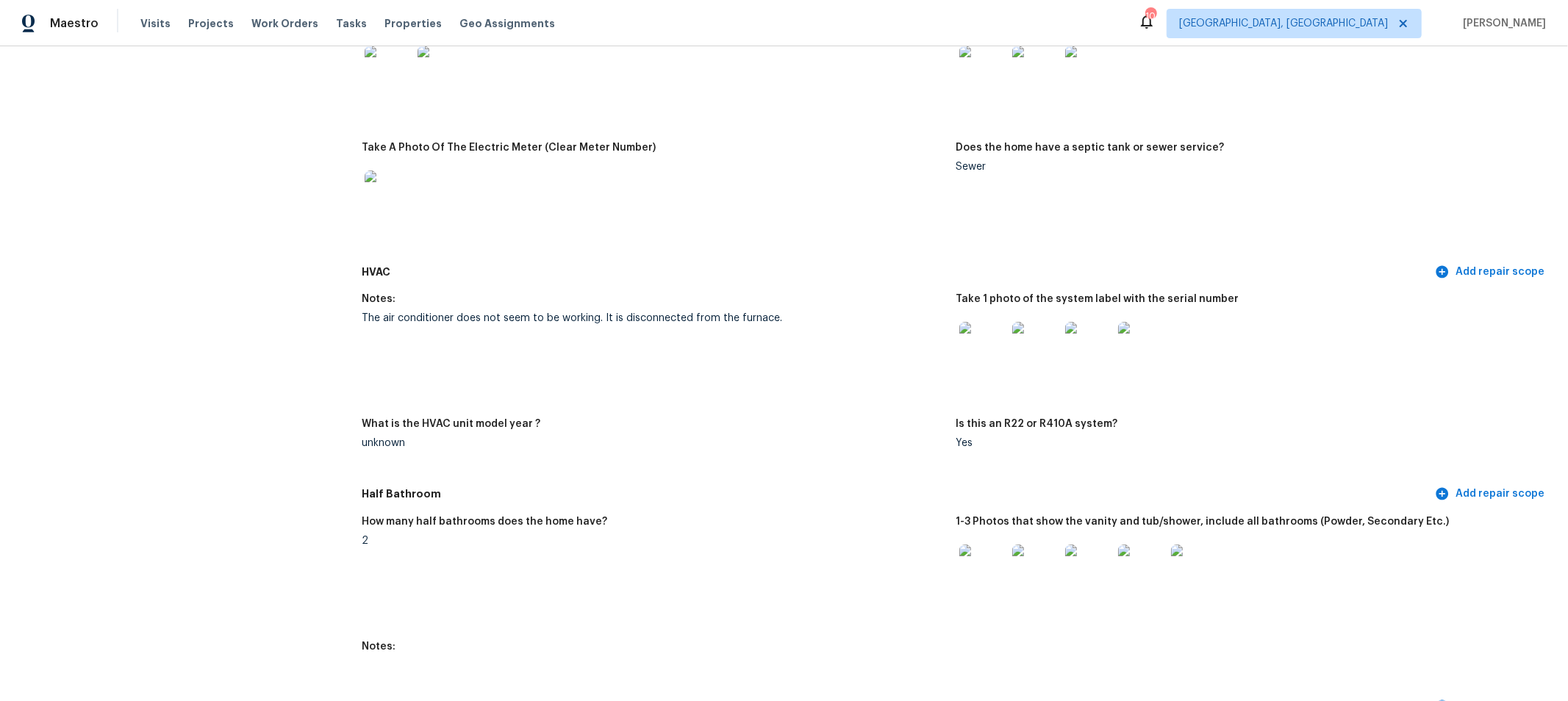
scroll to position [1224, 0]
click at [968, 338] on img at bounding box center [983, 344] width 47 height 47
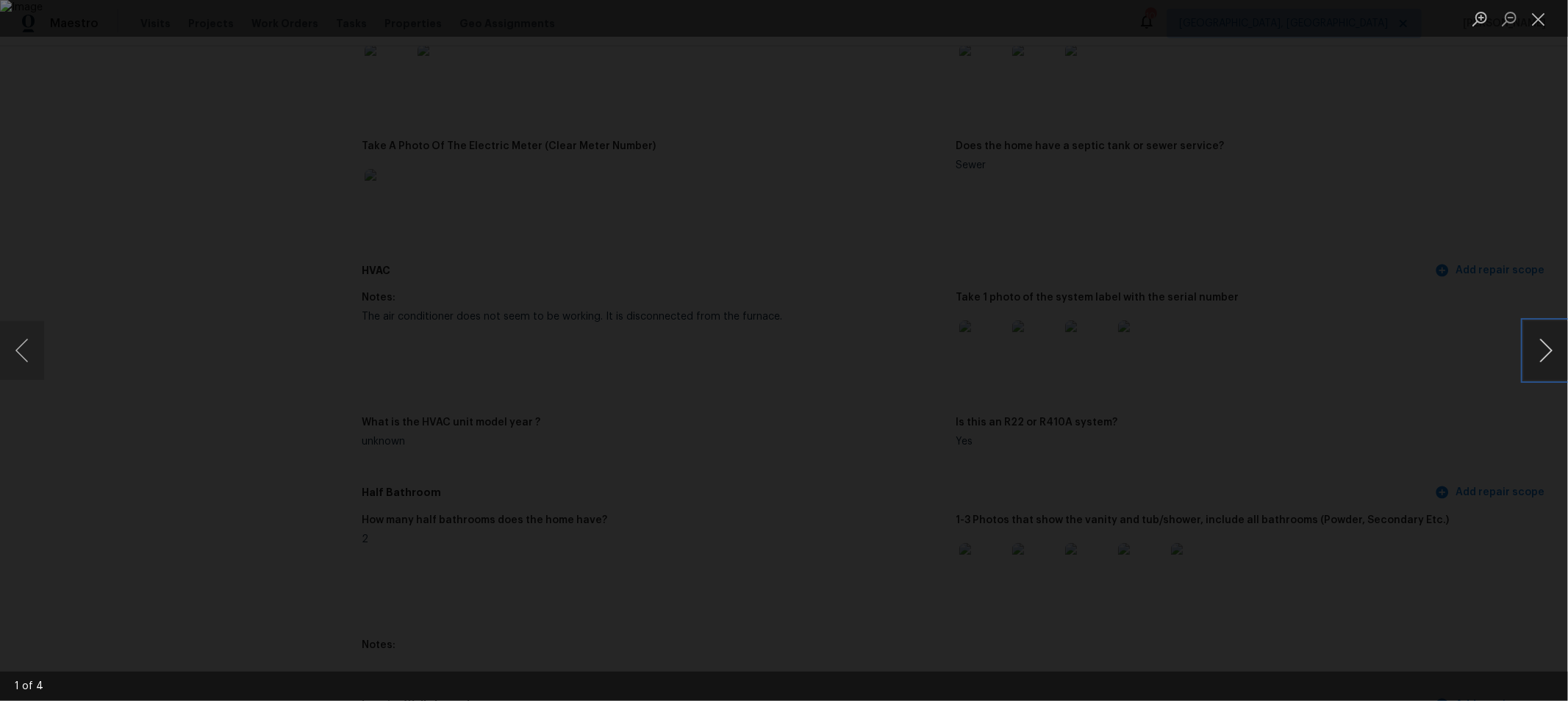
click at [1558, 351] on button "Next image" at bounding box center [1545, 350] width 44 height 59
click at [1534, 346] on button "Next image" at bounding box center [1545, 350] width 44 height 59
click at [1533, 16] on button "Close lightbox" at bounding box center [1538, 18] width 30 height 25
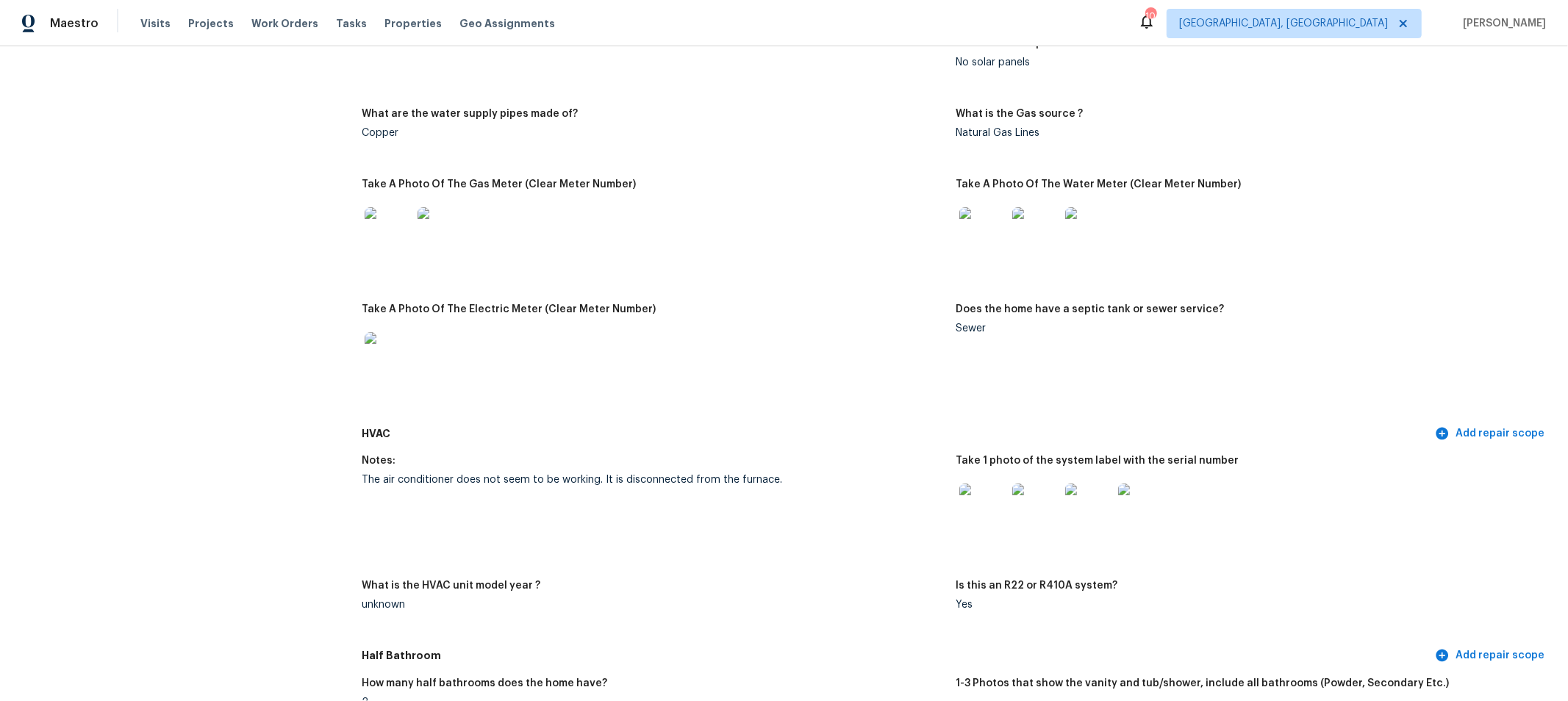
scroll to position [1060, 0]
click at [963, 502] on img at bounding box center [983, 508] width 47 height 47
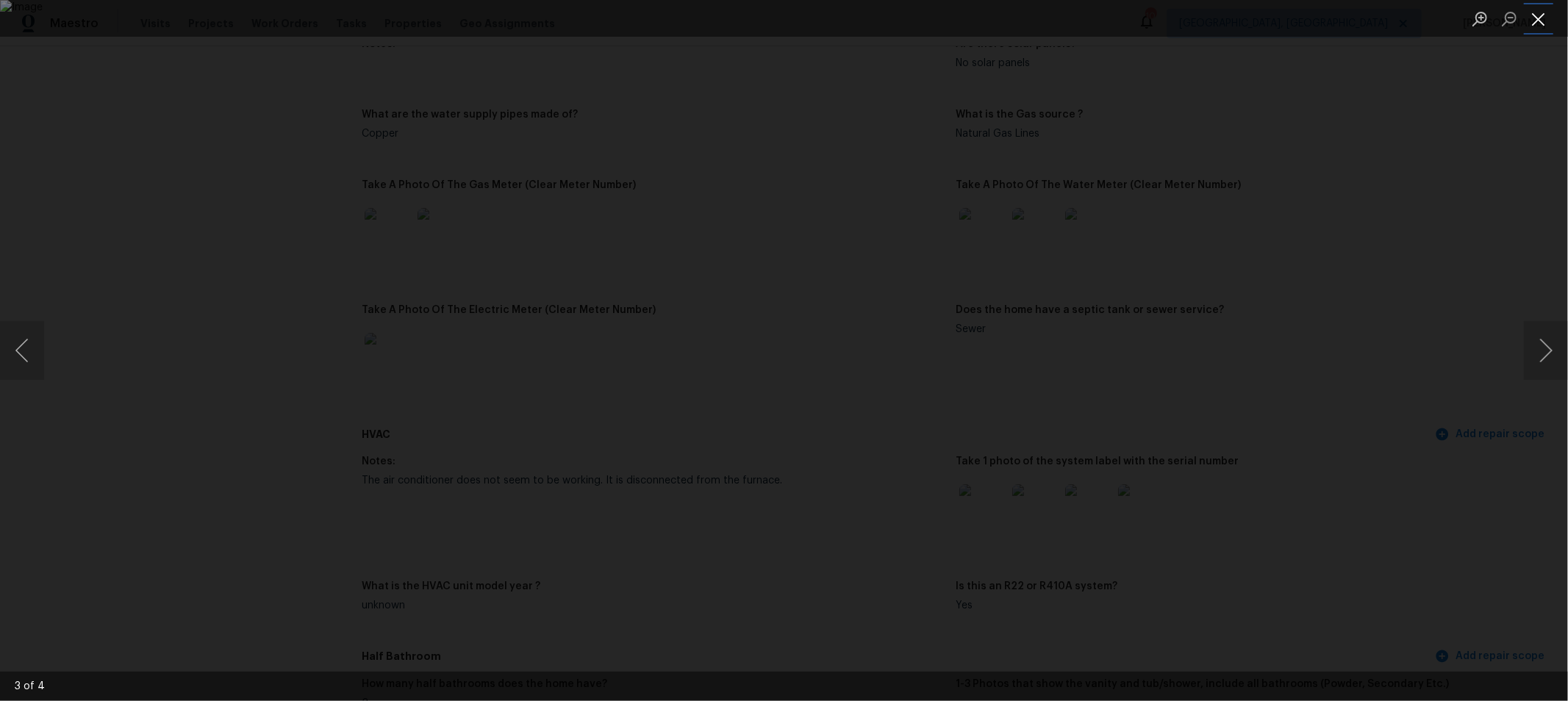
click at [1539, 19] on button "Close lightbox" at bounding box center [1538, 18] width 30 height 25
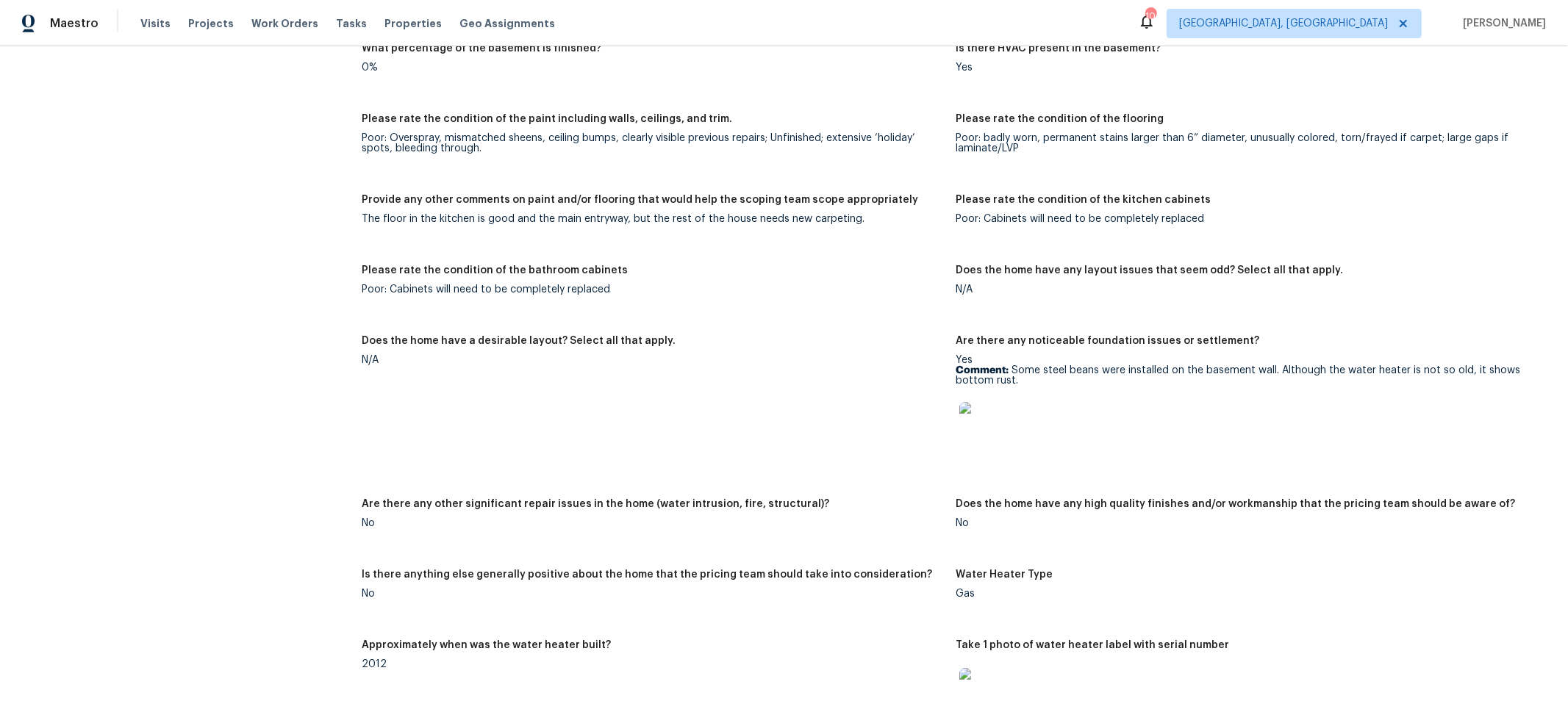
scroll to position [2446, 0]
drag, startPoint x: 356, startPoint y: 214, endPoint x: 861, endPoint y: 232, distance: 505.3
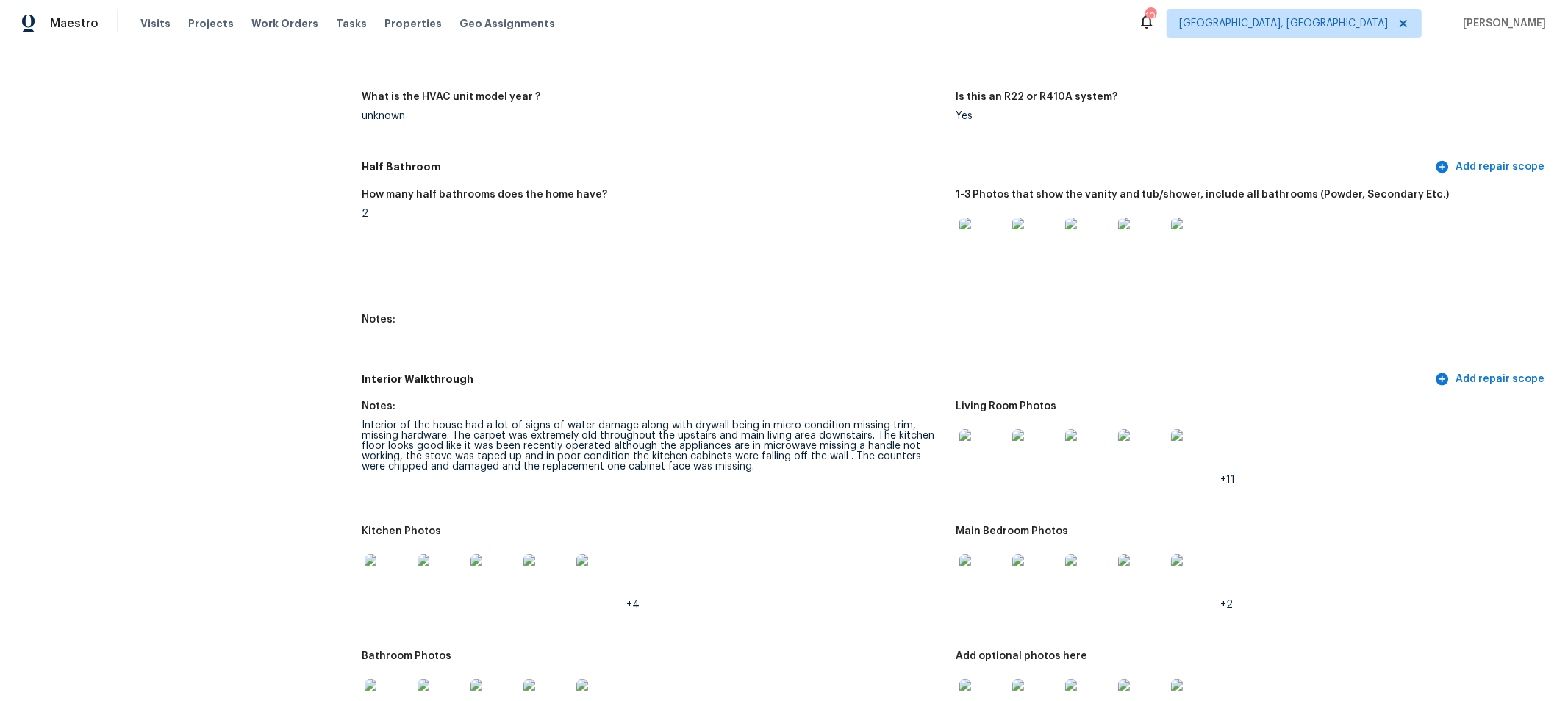
scroll to position [1549, 0]
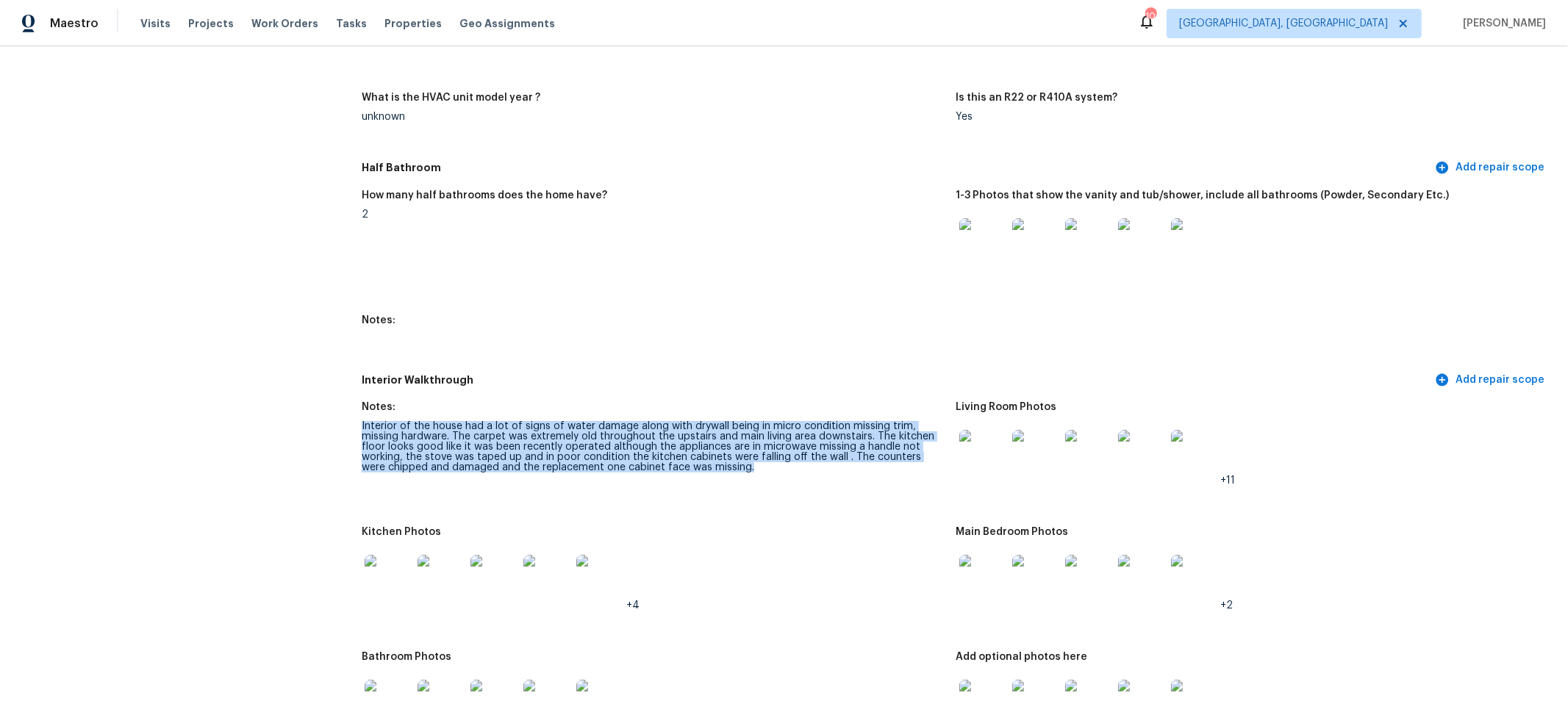
drag, startPoint x: 338, startPoint y: 424, endPoint x: 727, endPoint y: 485, distance: 393.8
click at [727, 485] on div "All visits 3519 Walnut Creek Dr Columbus, OH 43224 Home details Other Visits Cu…" at bounding box center [783, 539] width 1532 height 4024
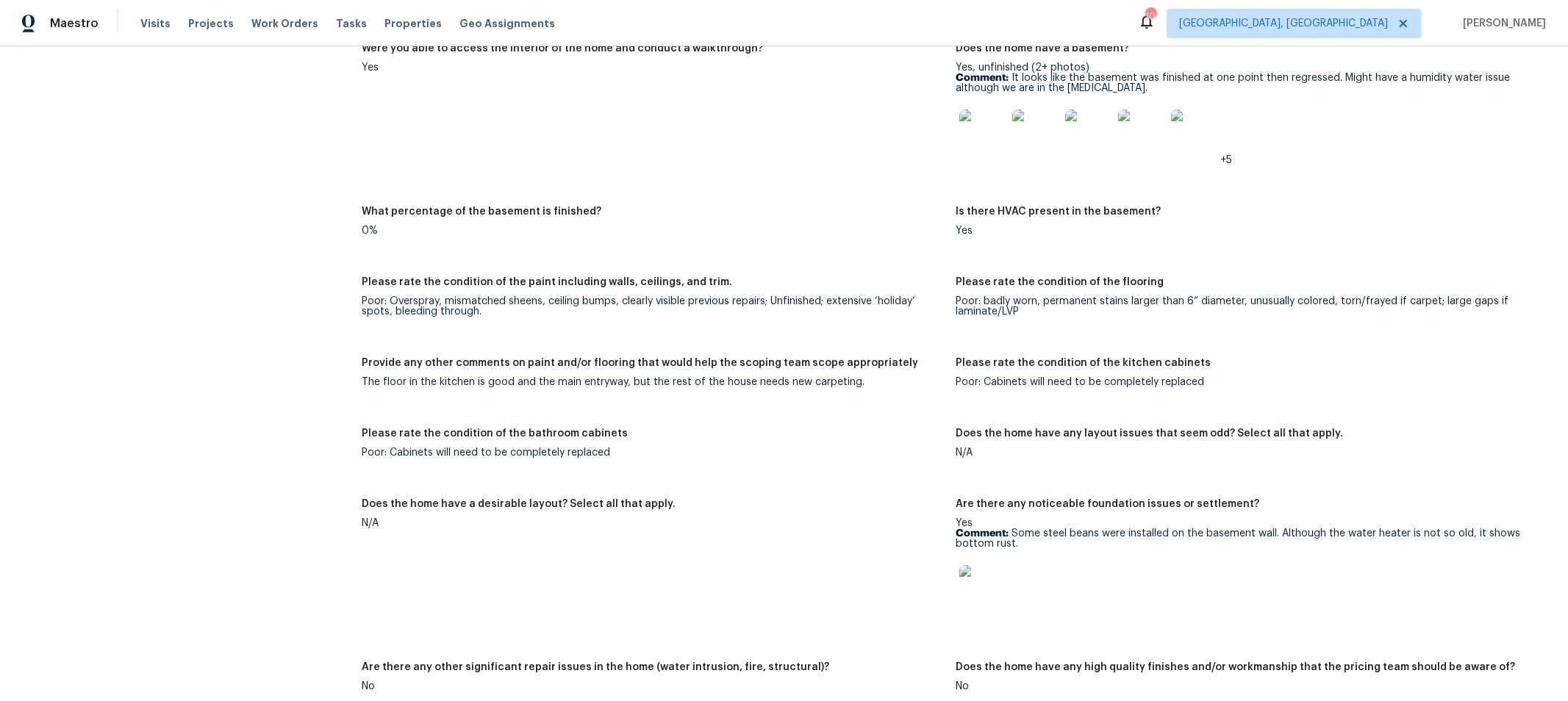
scroll to position [2282, 0]
click at [852, 383] on div "The floor in the kitchen is good and the main entryway, but the rest of the hou…" at bounding box center [652, 382] width 582 height 11
click at [845, 384] on div "The floor in the kitchen is good and the main entryway, but the rest of the hou…" at bounding box center [652, 382] width 582 height 11
drag, startPoint x: 852, startPoint y: 384, endPoint x: 346, endPoint y: 376, distance: 506.1
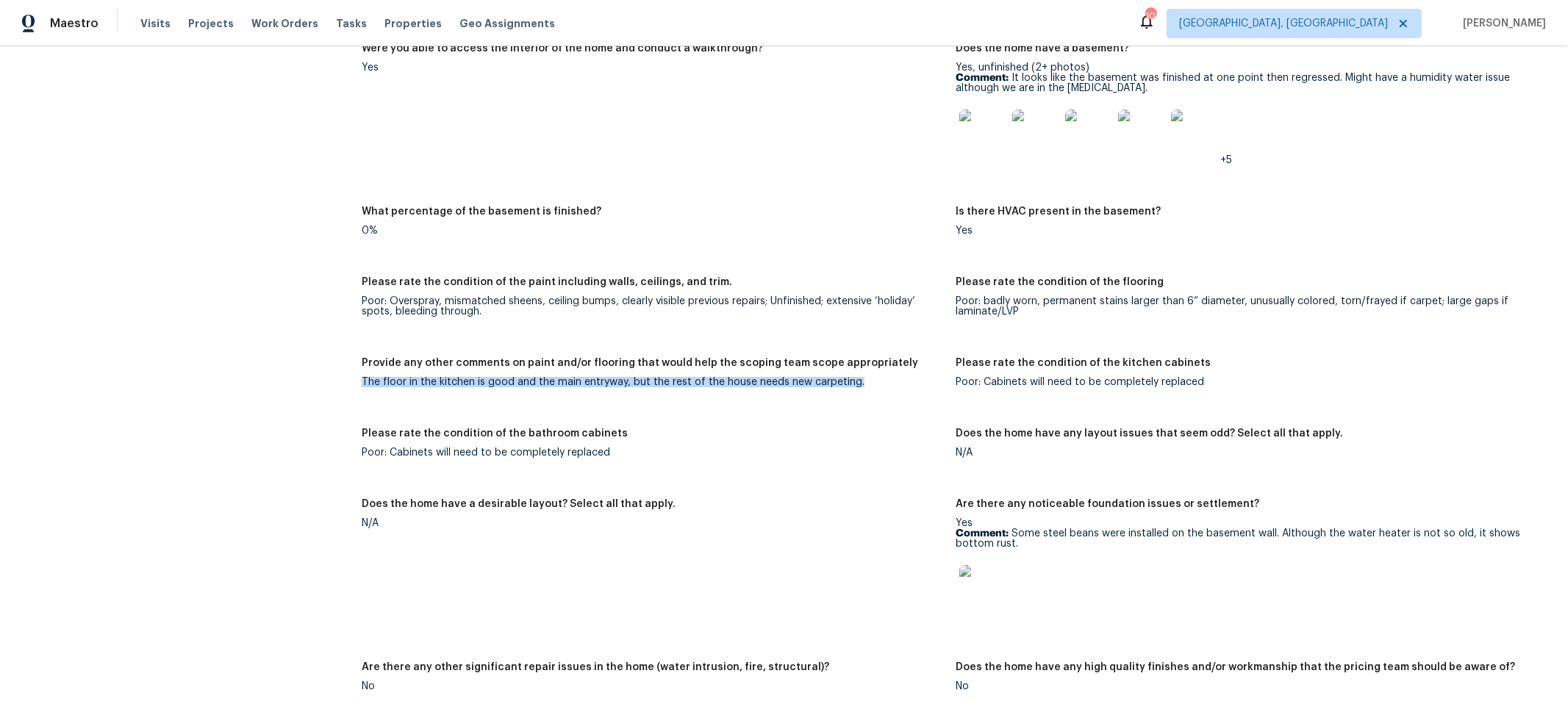
click at [868, 382] on div "The floor in the kitchen is good and the main entryway, but the rest of the hou…" at bounding box center [652, 382] width 582 height 11
click at [859, 377] on div "The floor in the kitchen is good and the main entryway, but the rest of the hou…" at bounding box center [652, 382] width 582 height 11
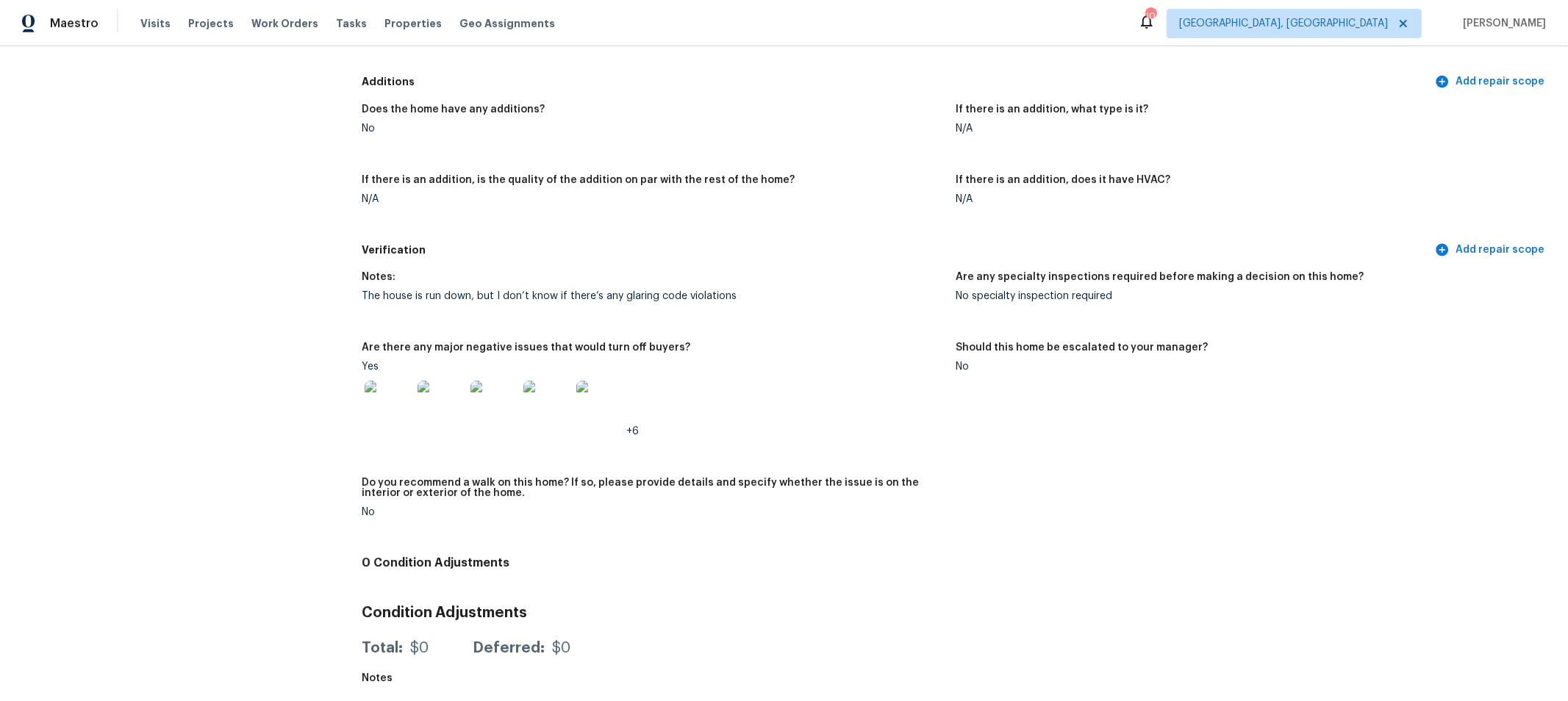
scroll to position [3410, 0]
click at [399, 388] on img at bounding box center [388, 404] width 47 height 47
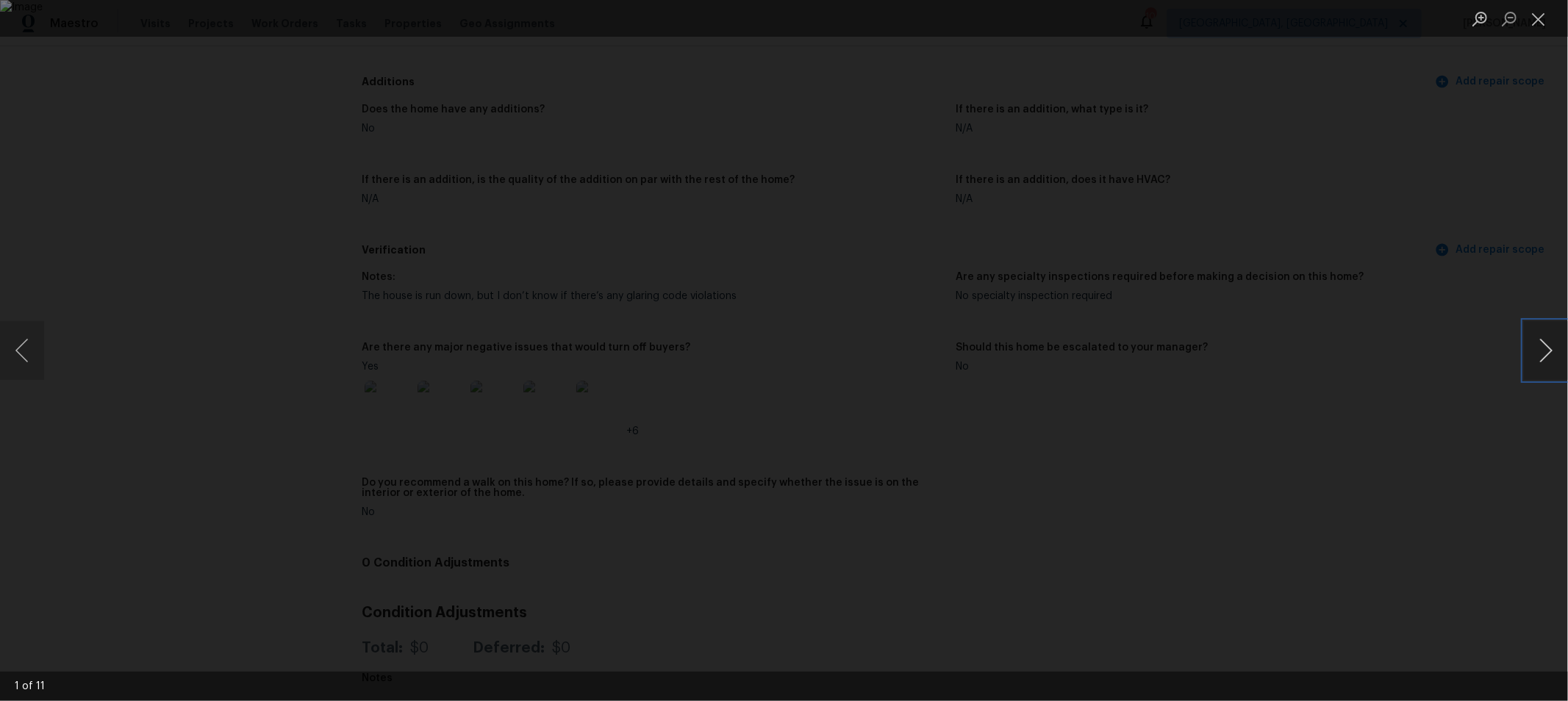
click at [1533, 355] on button "Next image" at bounding box center [1545, 350] width 44 height 59
click at [1532, 355] on button "Next image" at bounding box center [1545, 350] width 44 height 59
click at [1541, 15] on button "Close lightbox" at bounding box center [1538, 18] width 30 height 25
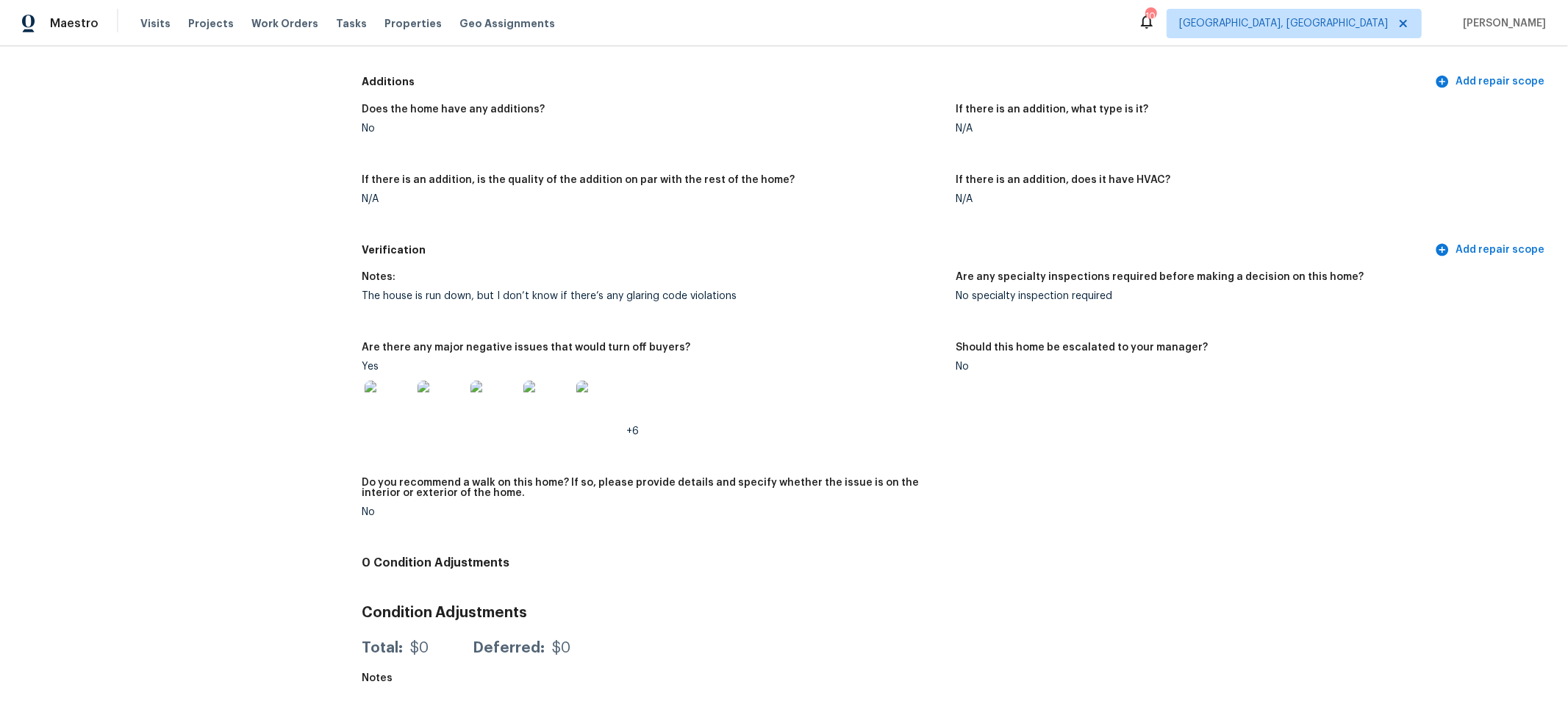
click at [482, 405] on img at bounding box center [494, 404] width 47 height 47
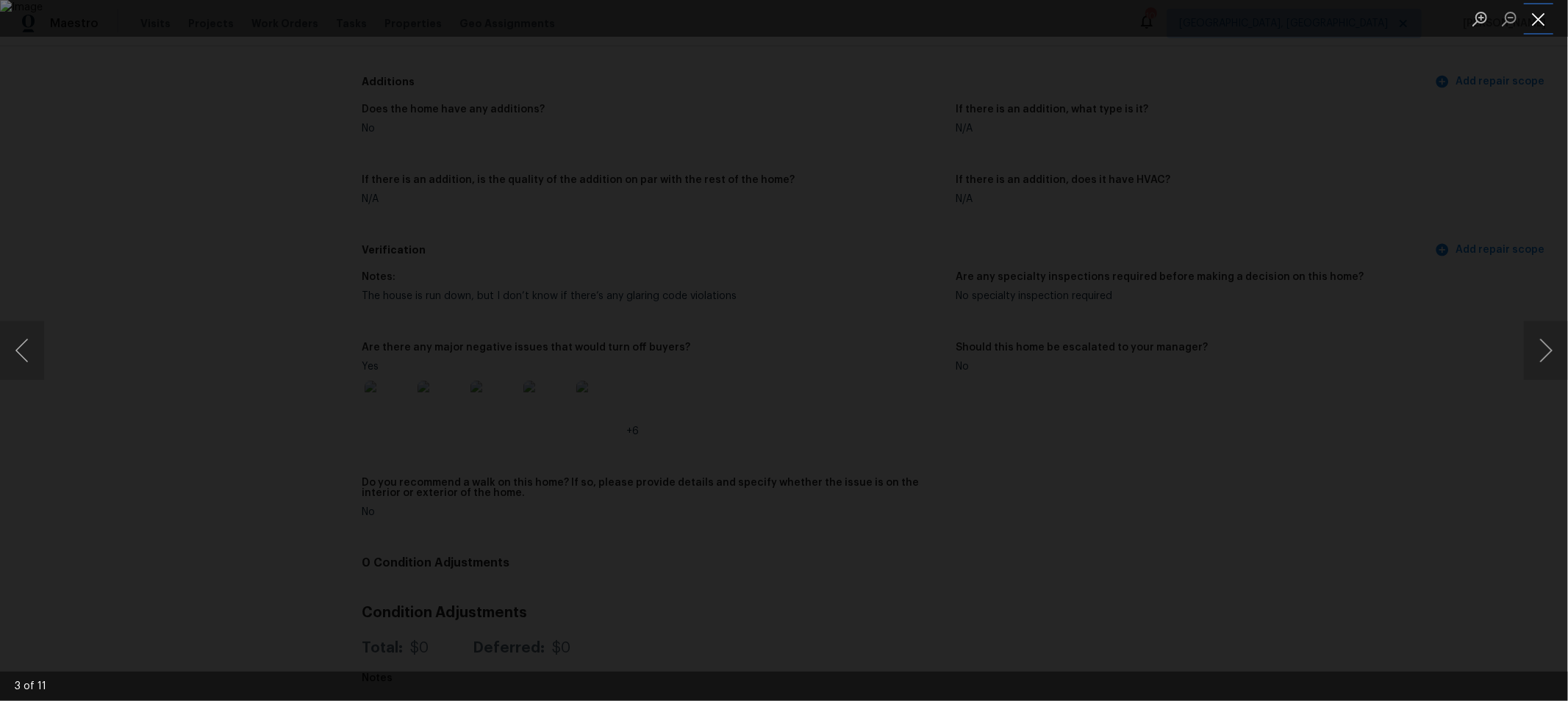
click at [1542, 11] on button "Close lightbox" at bounding box center [1538, 18] width 30 height 25
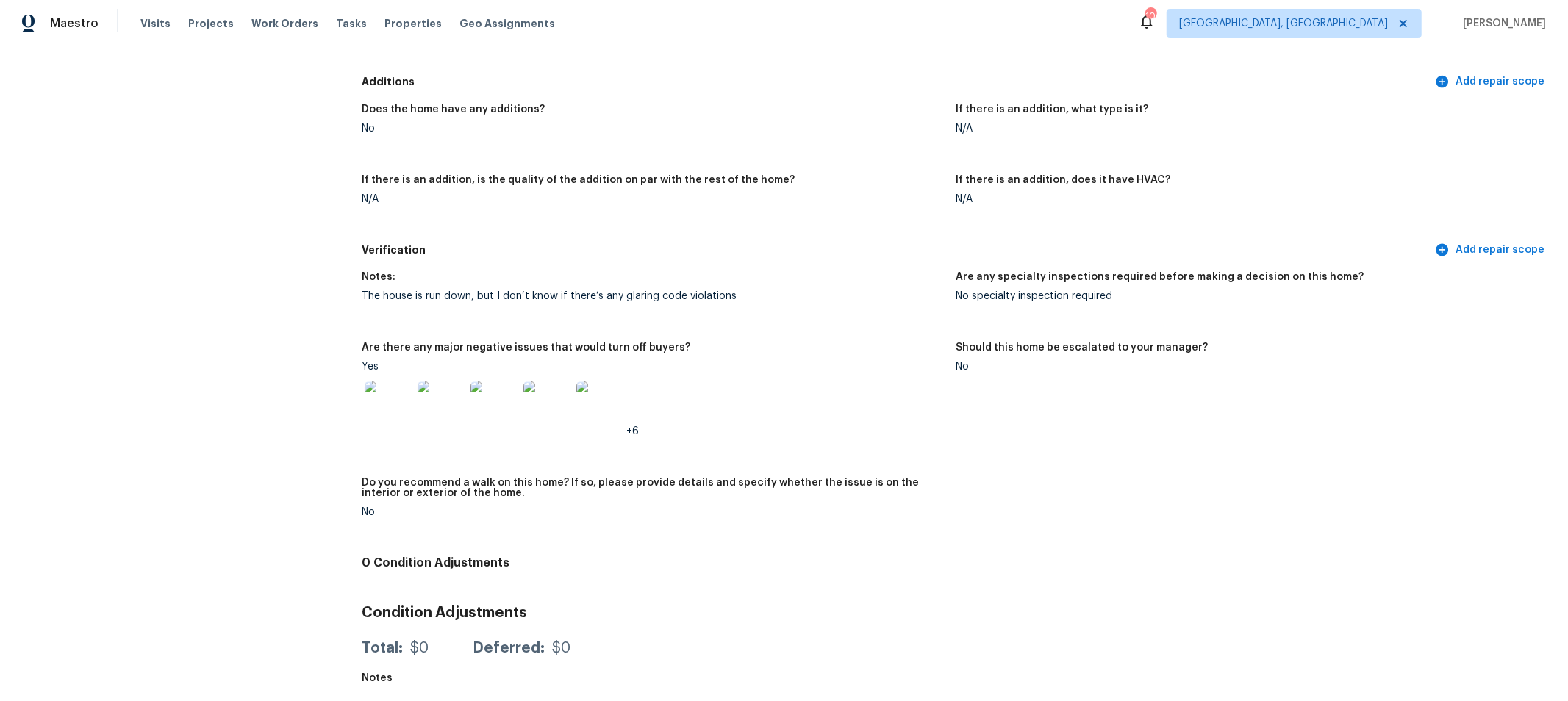
click at [372, 392] on img at bounding box center [388, 404] width 47 height 47
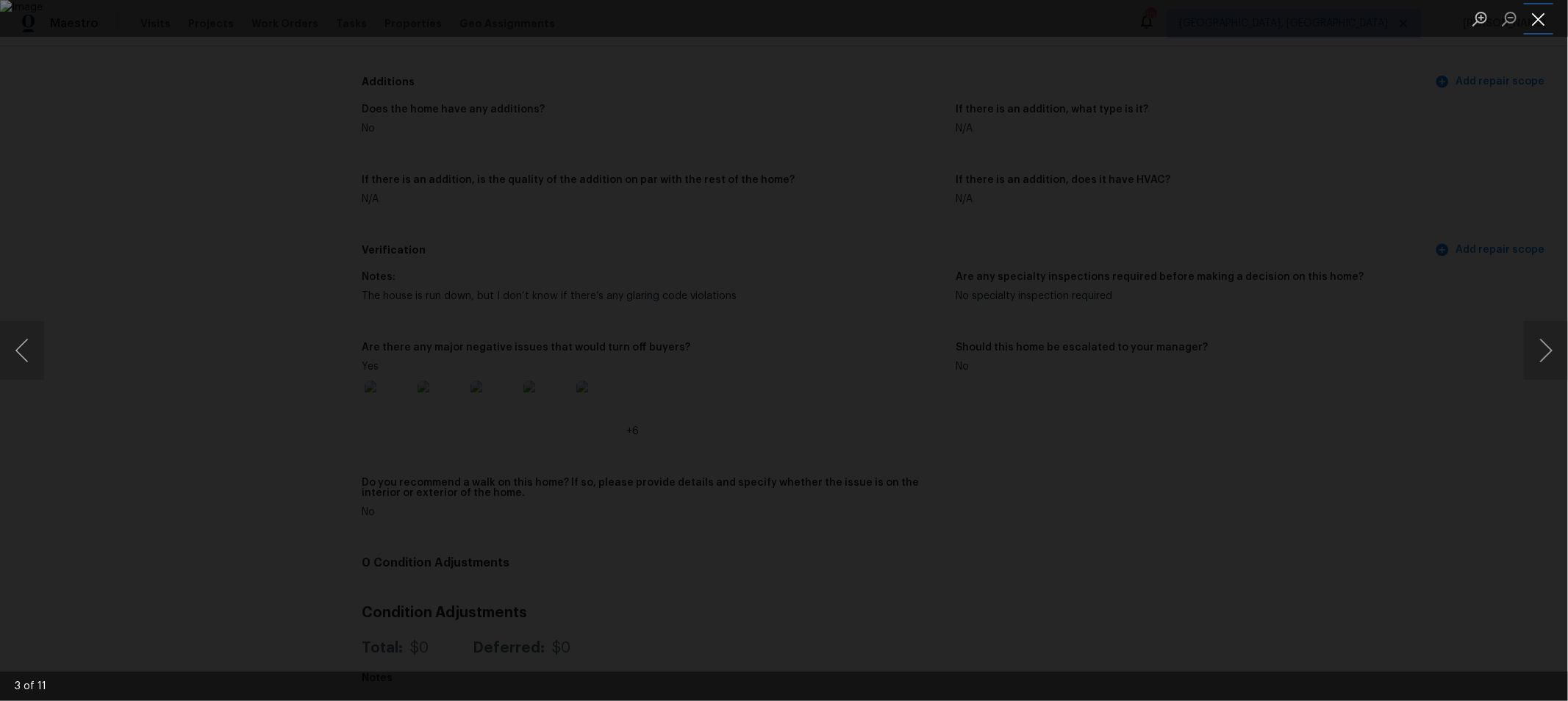
click at [1540, 17] on button "Close lightbox" at bounding box center [1538, 18] width 30 height 25
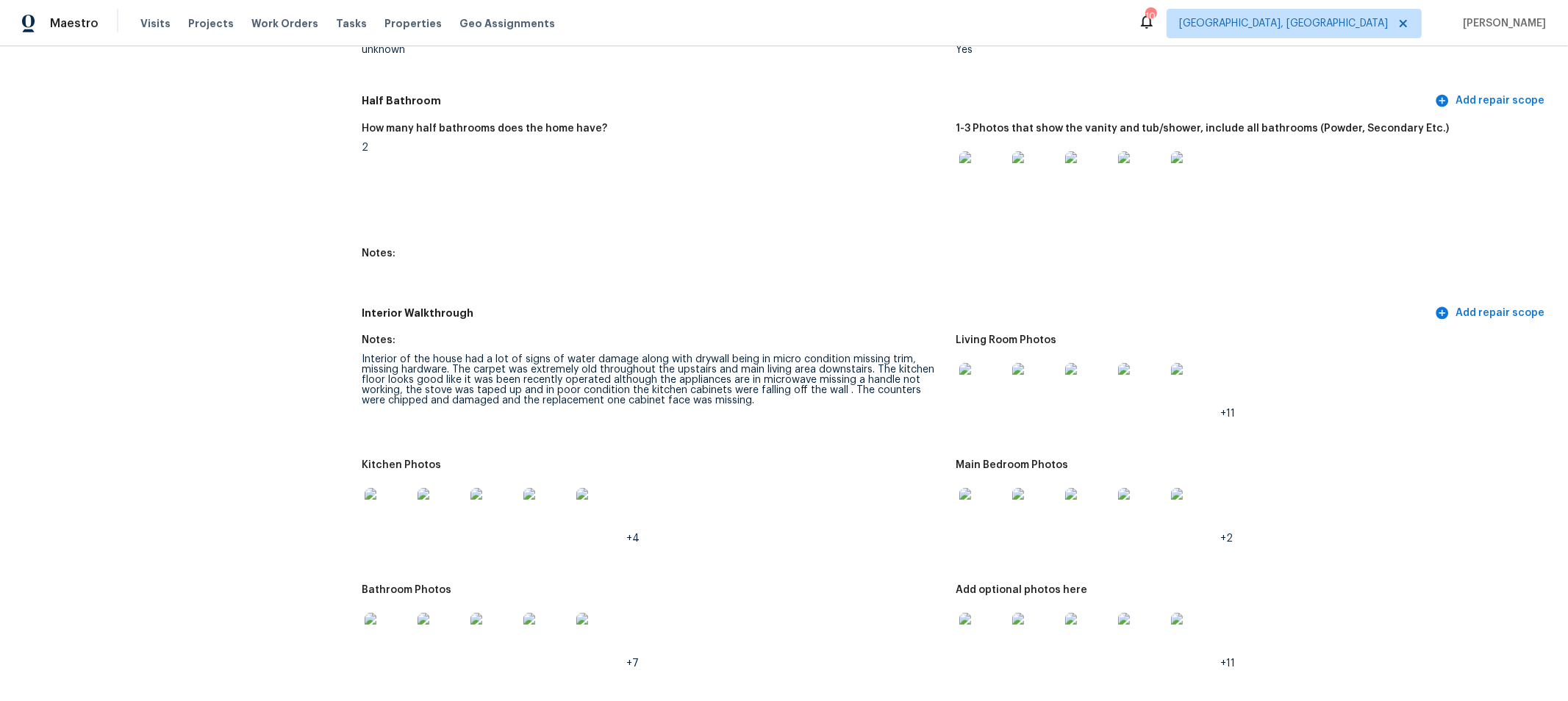
click at [389, 516] on img at bounding box center [388, 512] width 47 height 47
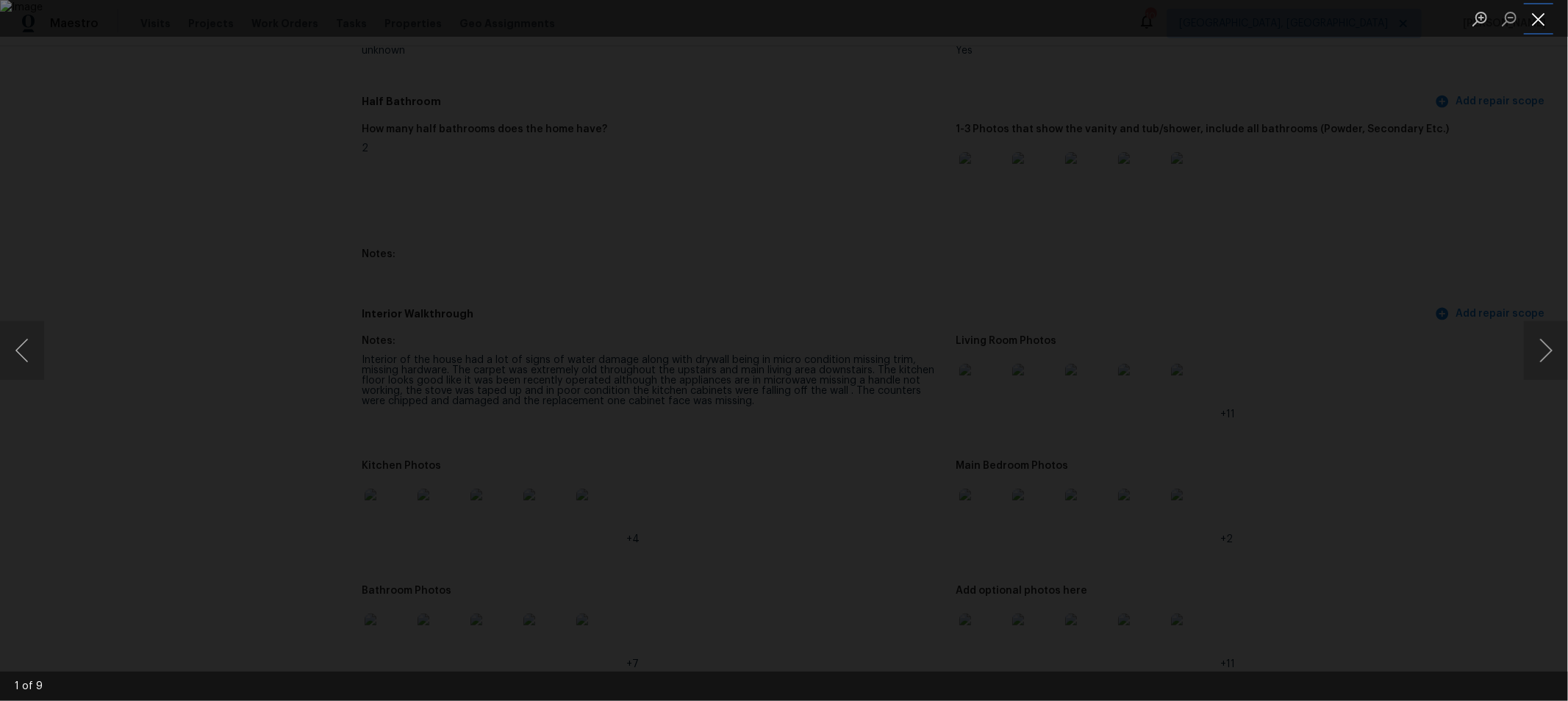
click at [1545, 24] on button "Close lightbox" at bounding box center [1538, 18] width 30 height 25
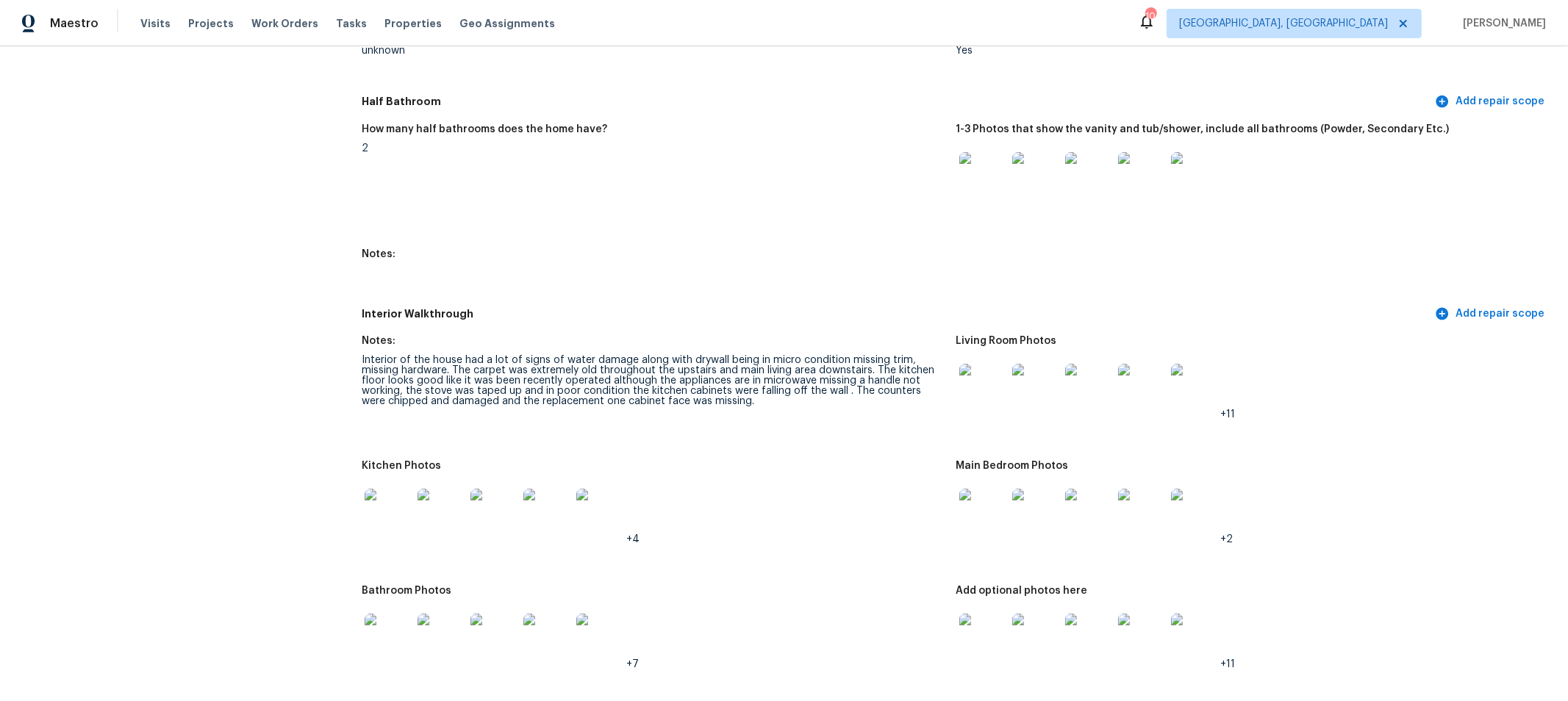
click at [446, 515] on img at bounding box center [441, 513] width 47 height 47
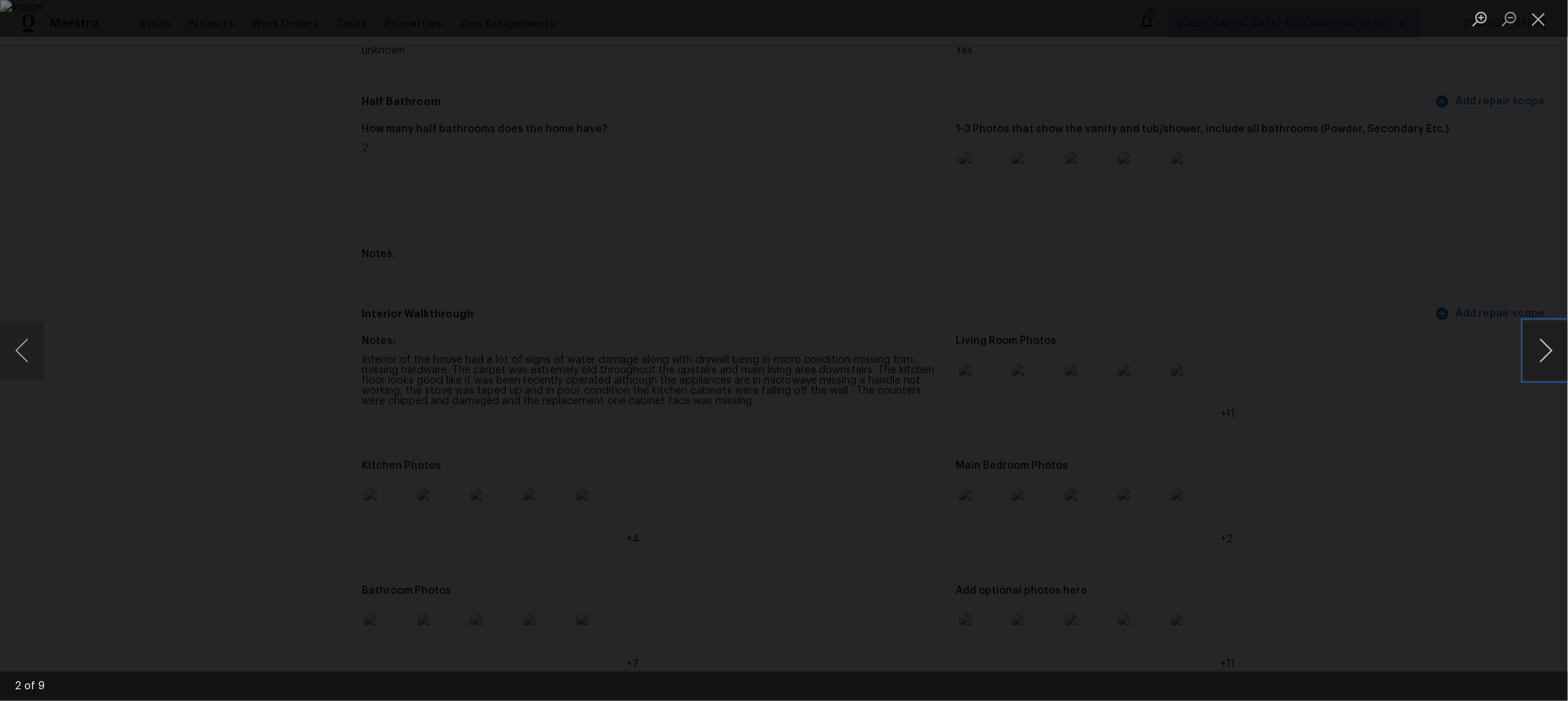
click at [1554, 344] on button "Next image" at bounding box center [1545, 350] width 44 height 59
drag, startPoint x: 893, startPoint y: 56, endPoint x: 802, endPoint y: 94, distance: 98.6
click at [803, 93] on div "Lightbox" at bounding box center [784, 350] width 1568 height 701
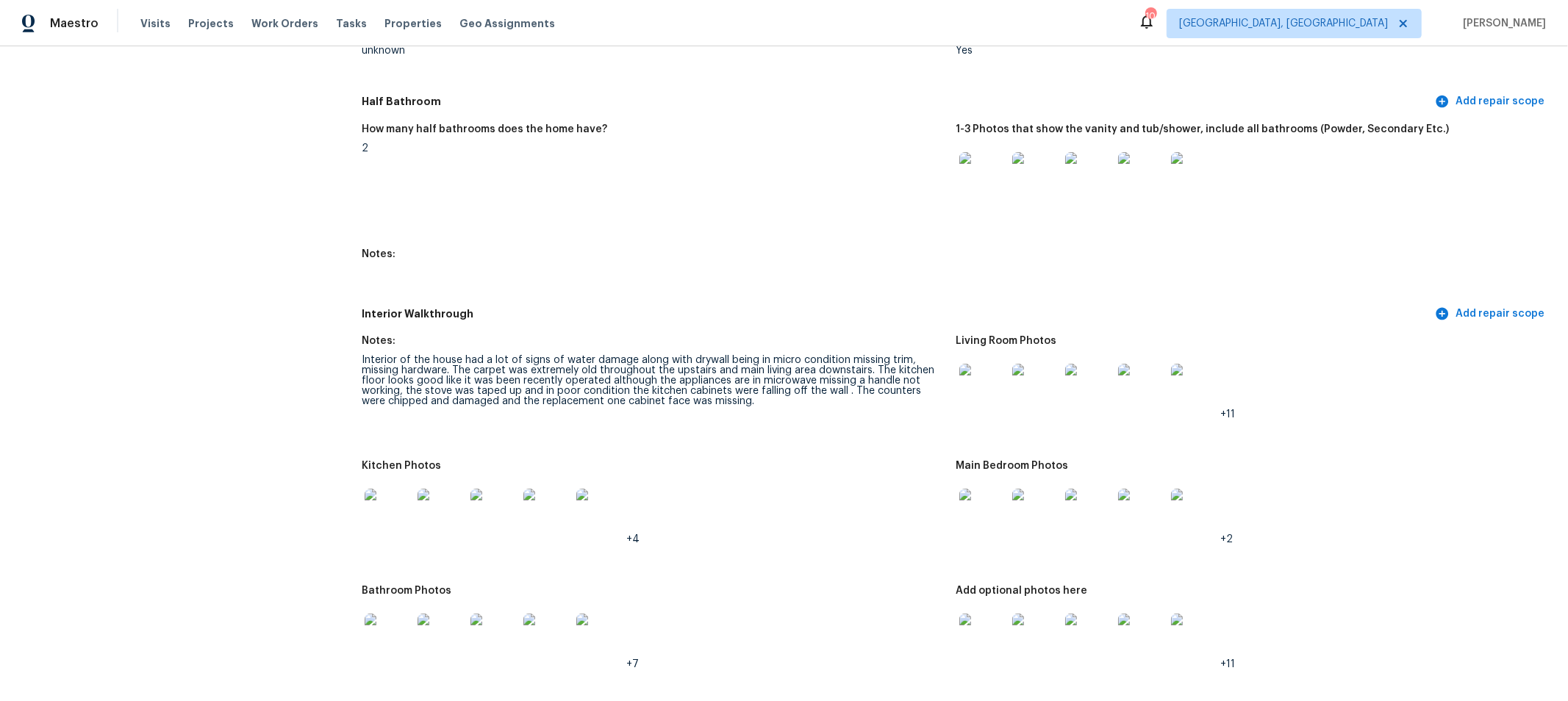
click at [507, 518] on img at bounding box center [494, 513] width 47 height 47
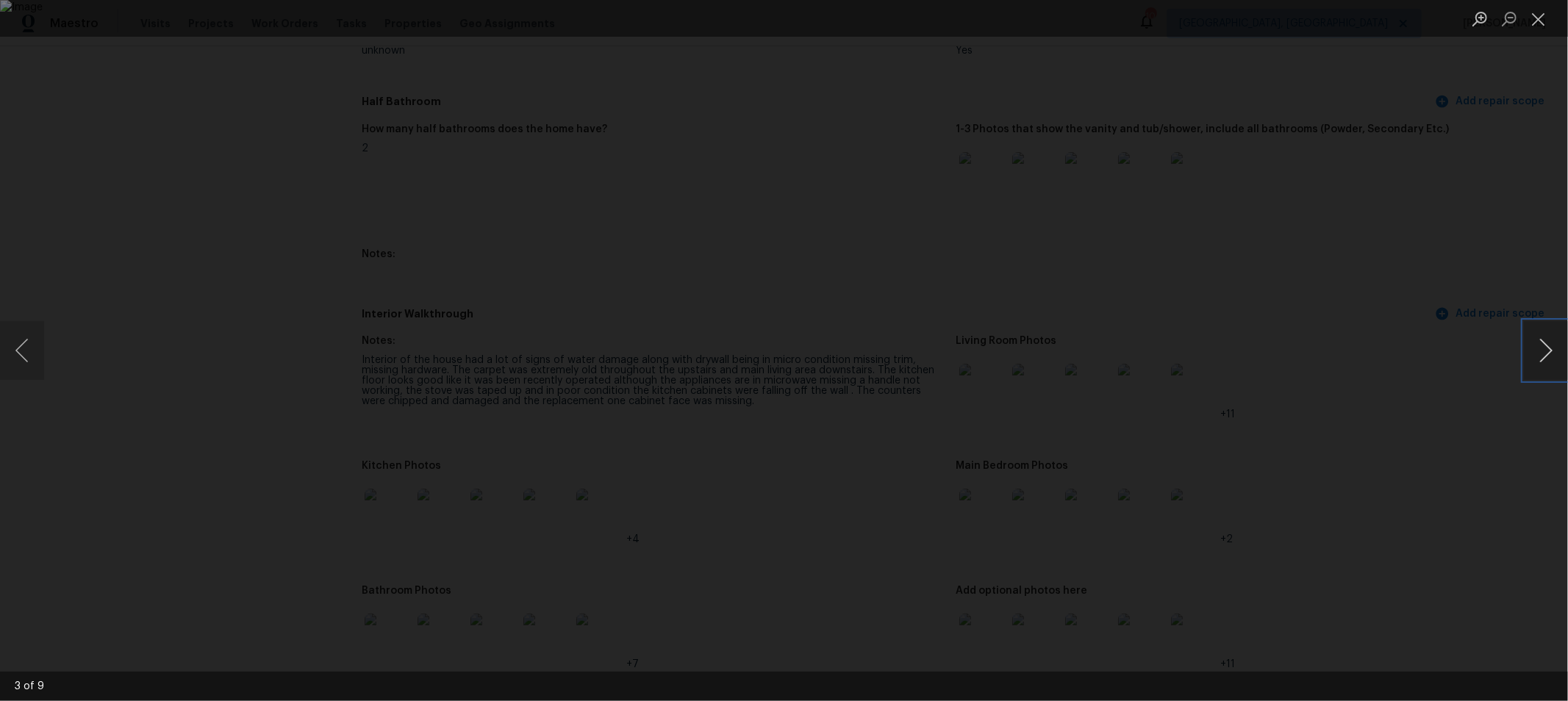
click at [1529, 347] on button "Next image" at bounding box center [1545, 350] width 44 height 59
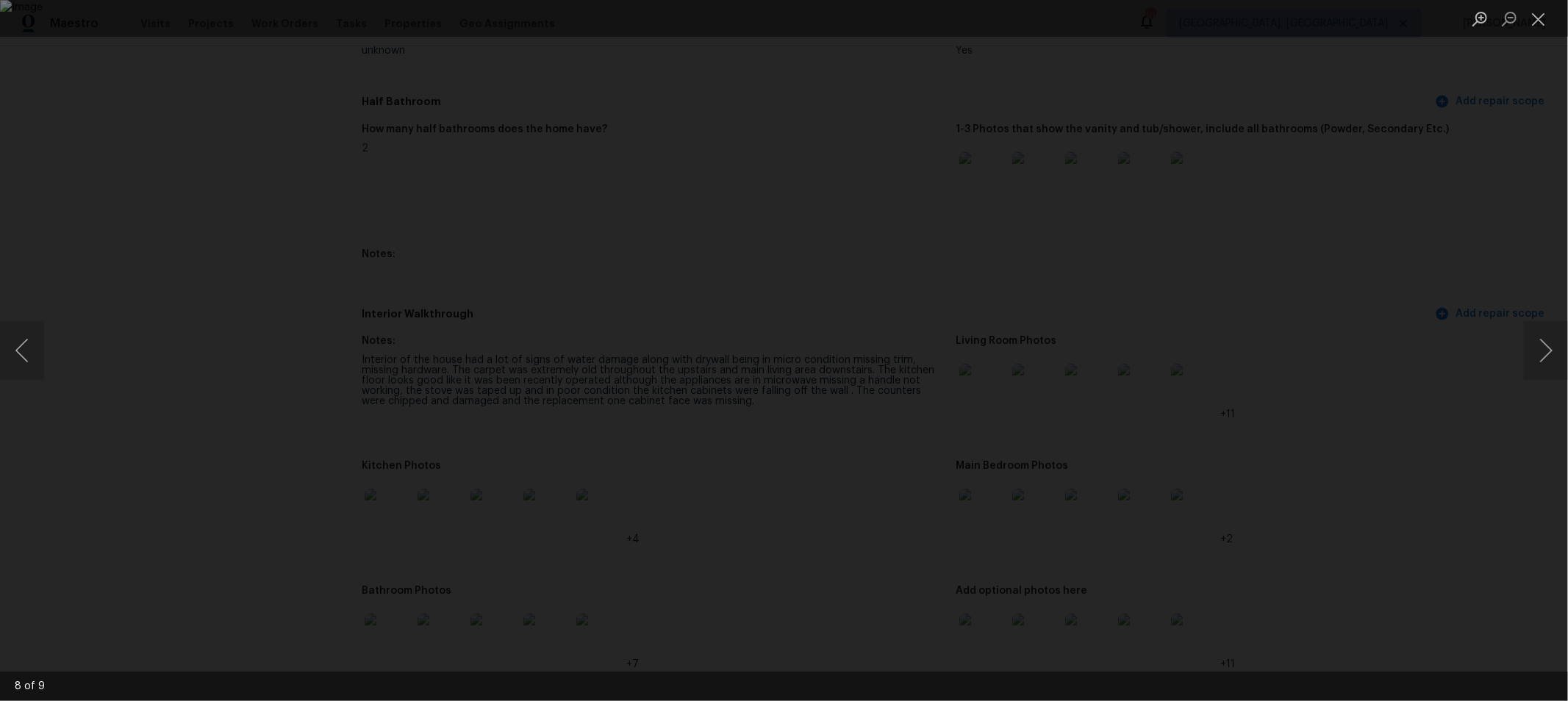
click at [1350, 339] on div "Lightbox" at bounding box center [784, 350] width 1568 height 701
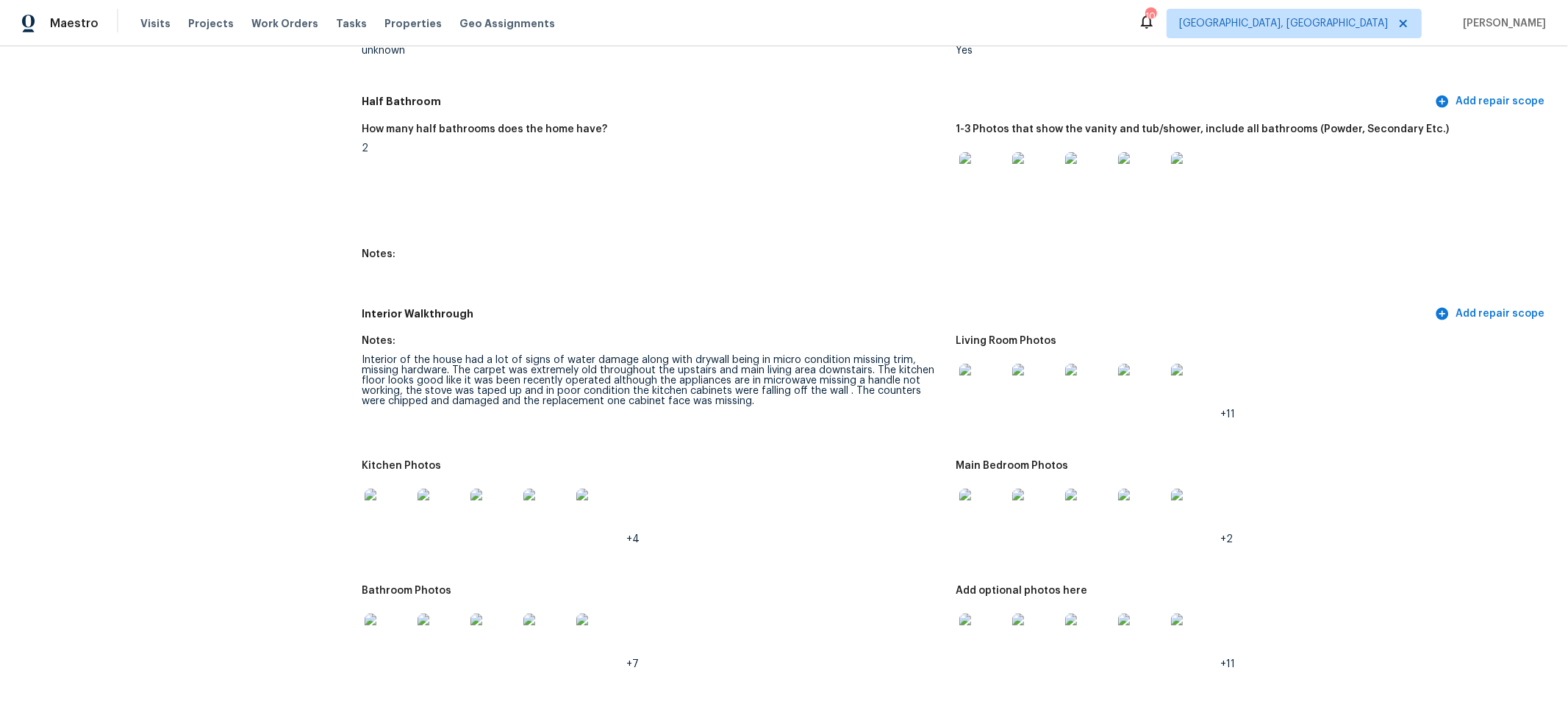
click at [392, 515] on img at bounding box center [388, 513] width 47 height 47
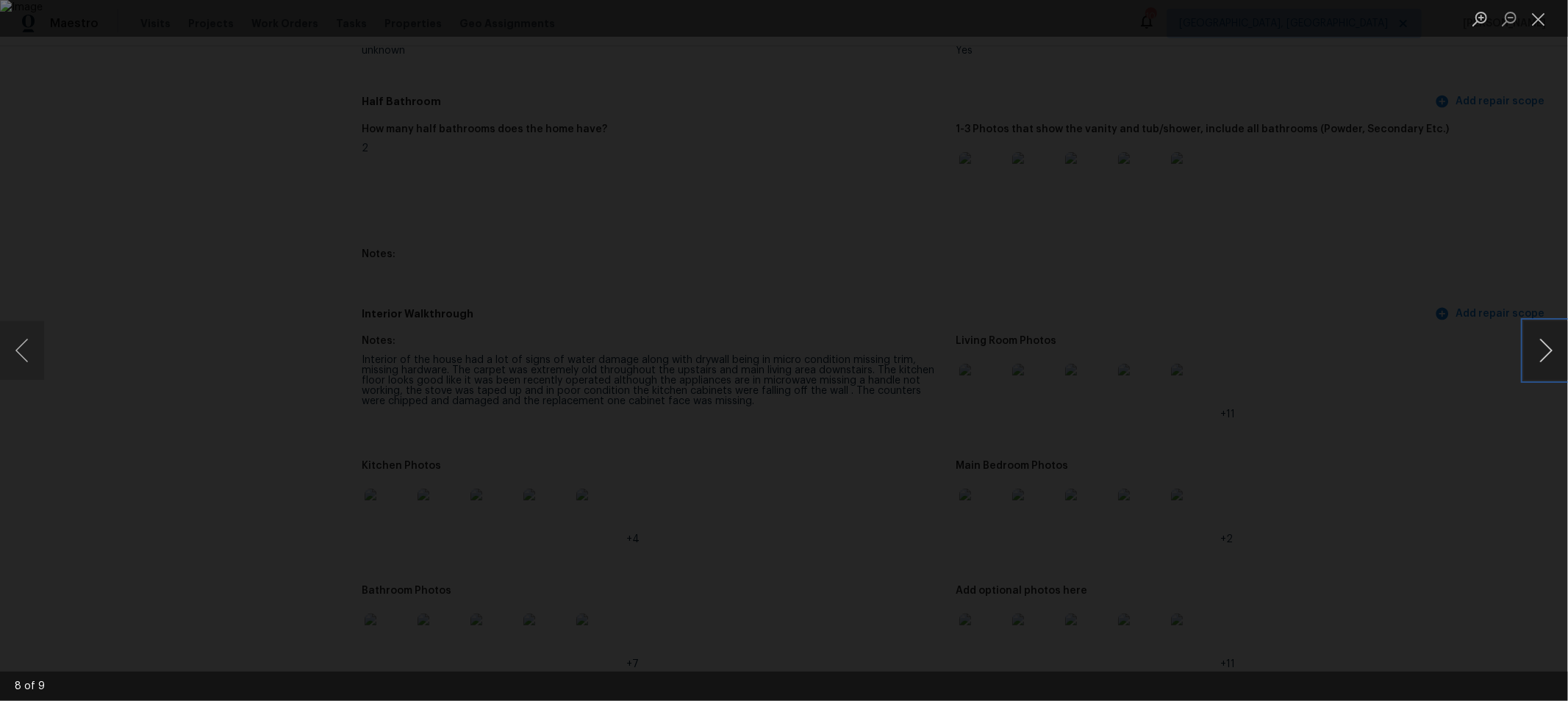
click at [1552, 347] on button "Next image" at bounding box center [1545, 350] width 44 height 59
click at [1112, 417] on img "Lightbox" at bounding box center [683, 292] width 3360 height 1503
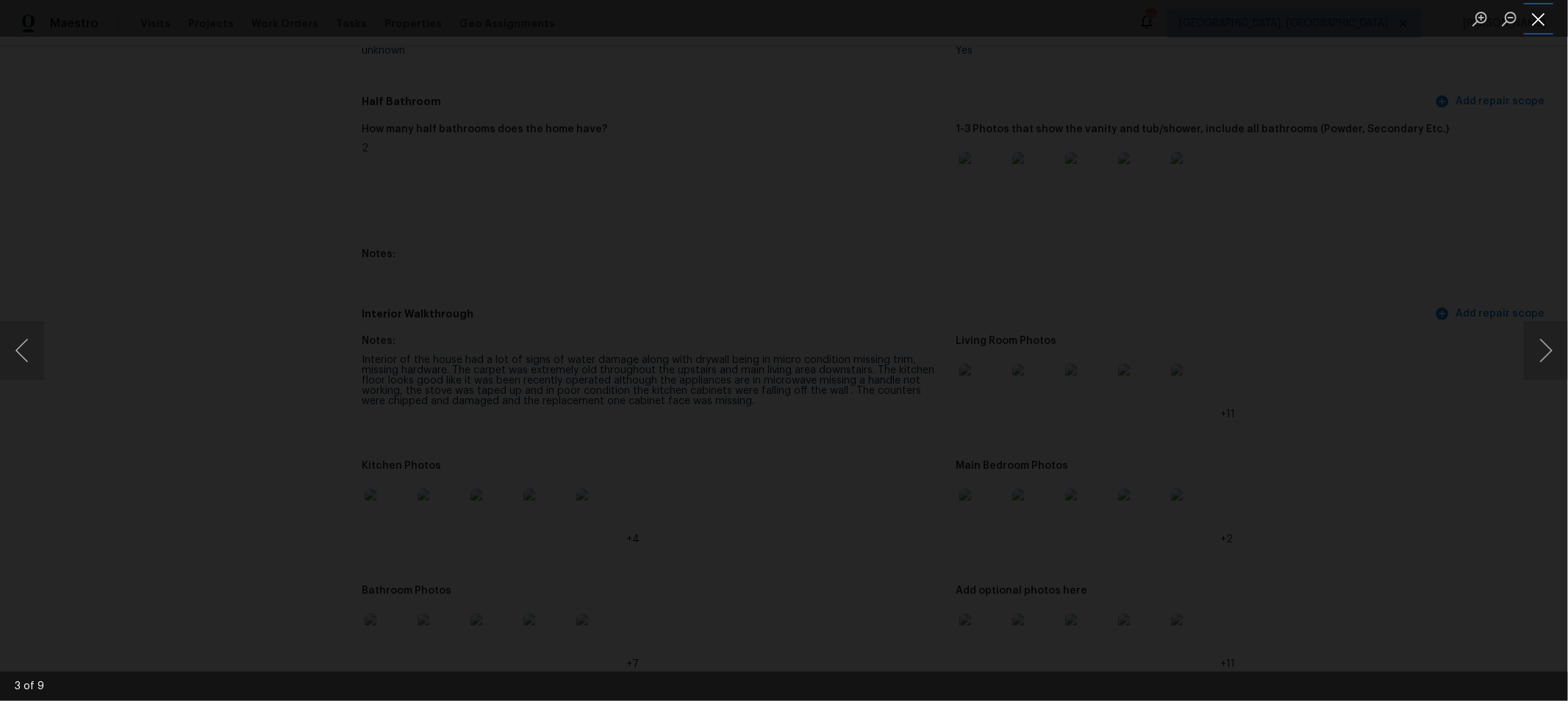
click at [1538, 25] on button "Close lightbox" at bounding box center [1538, 18] width 30 height 25
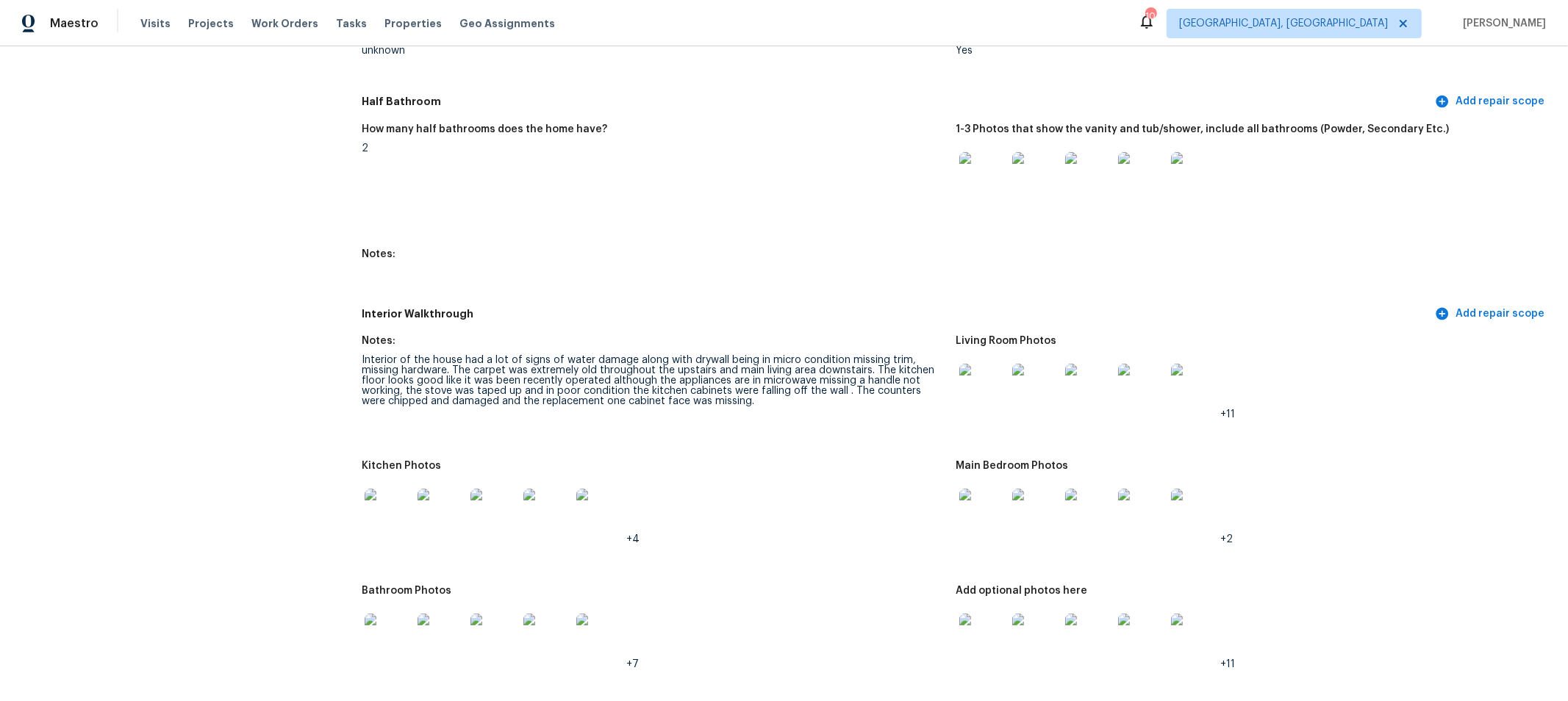
click at [985, 512] on img at bounding box center [983, 513] width 47 height 47
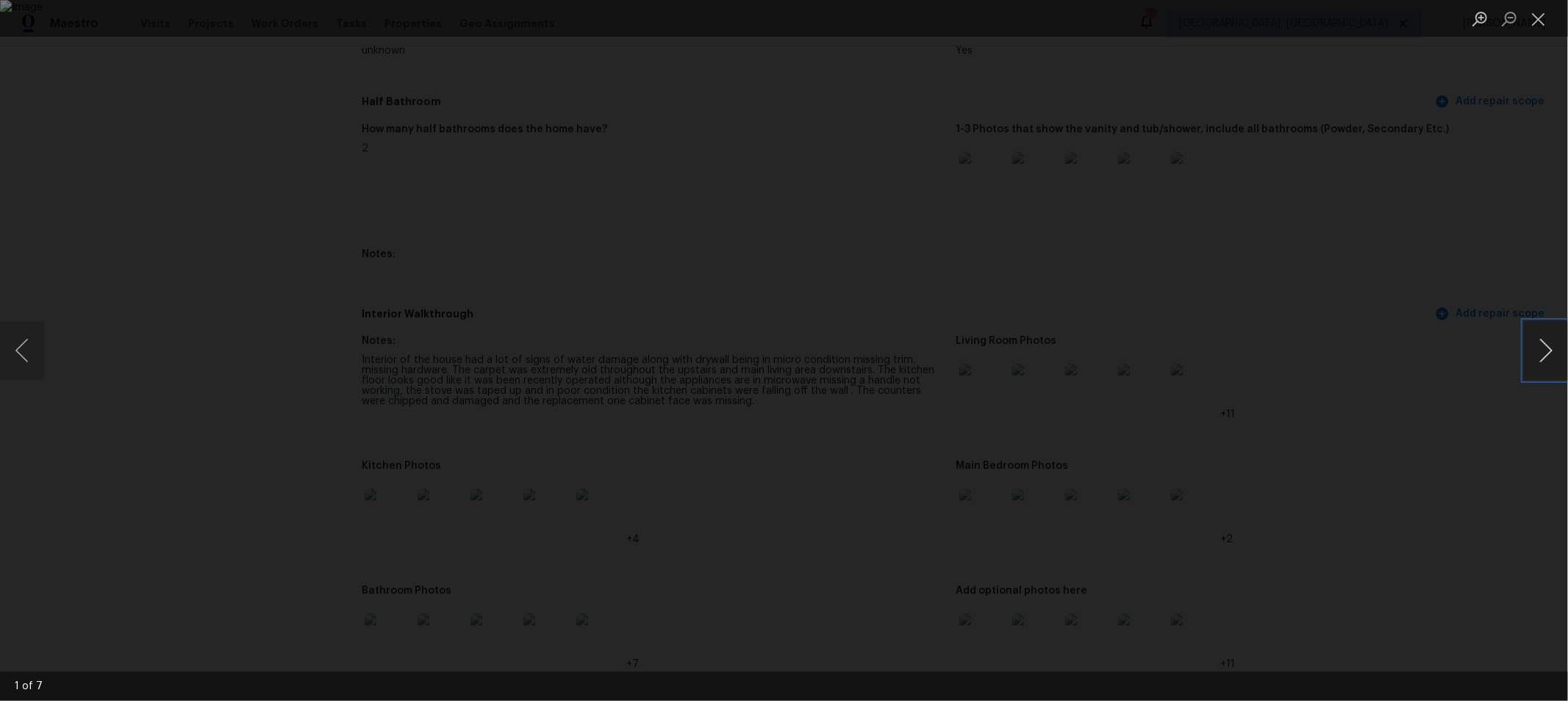
click at [1547, 340] on button "Next image" at bounding box center [1545, 350] width 44 height 59
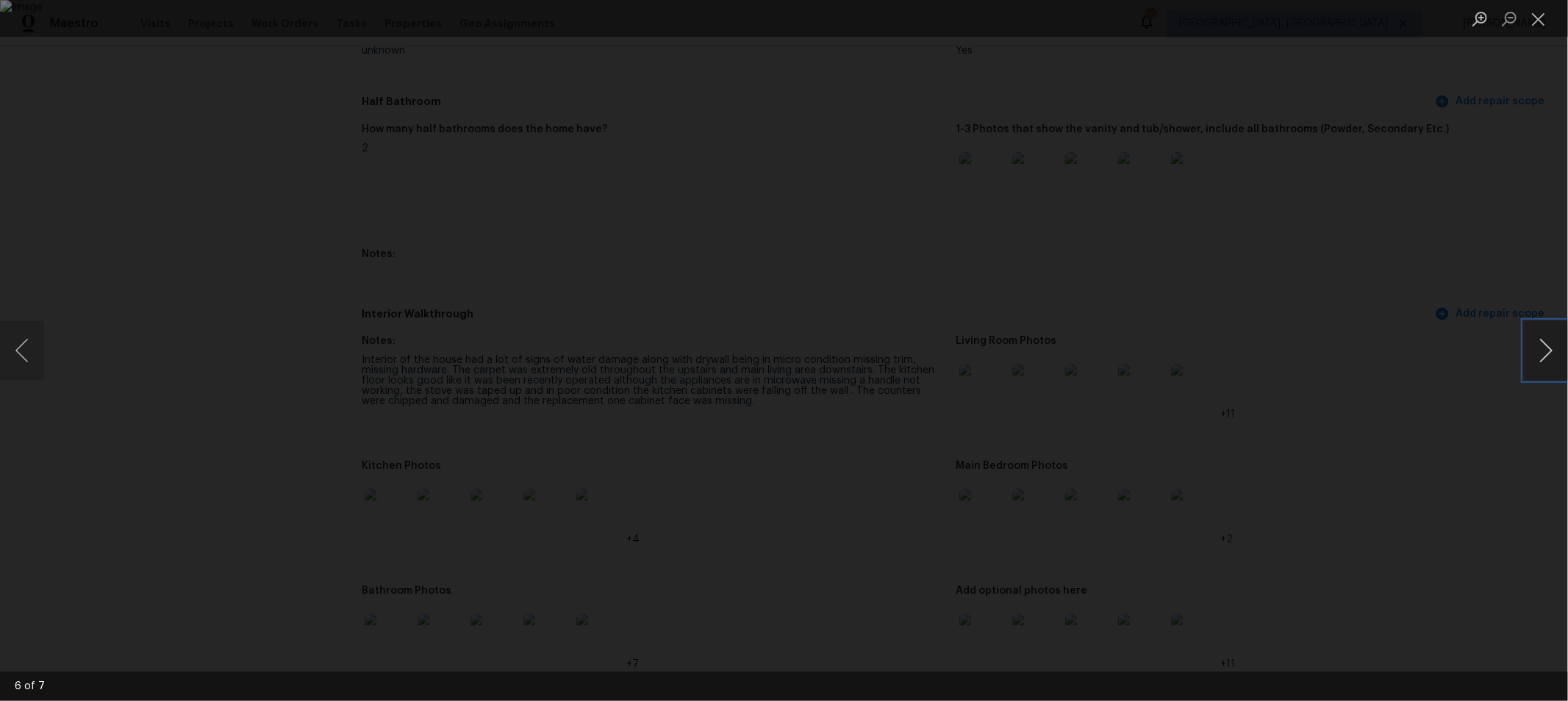
click at [1547, 340] on button "Next image" at bounding box center [1545, 350] width 44 height 59
click at [432, 349] on img "Lightbox" at bounding box center [784, 350] width 1568 height 701
click at [12, 349] on button "Previous image" at bounding box center [22, 350] width 44 height 59
click at [1534, 24] on button "Close lightbox" at bounding box center [1538, 18] width 30 height 25
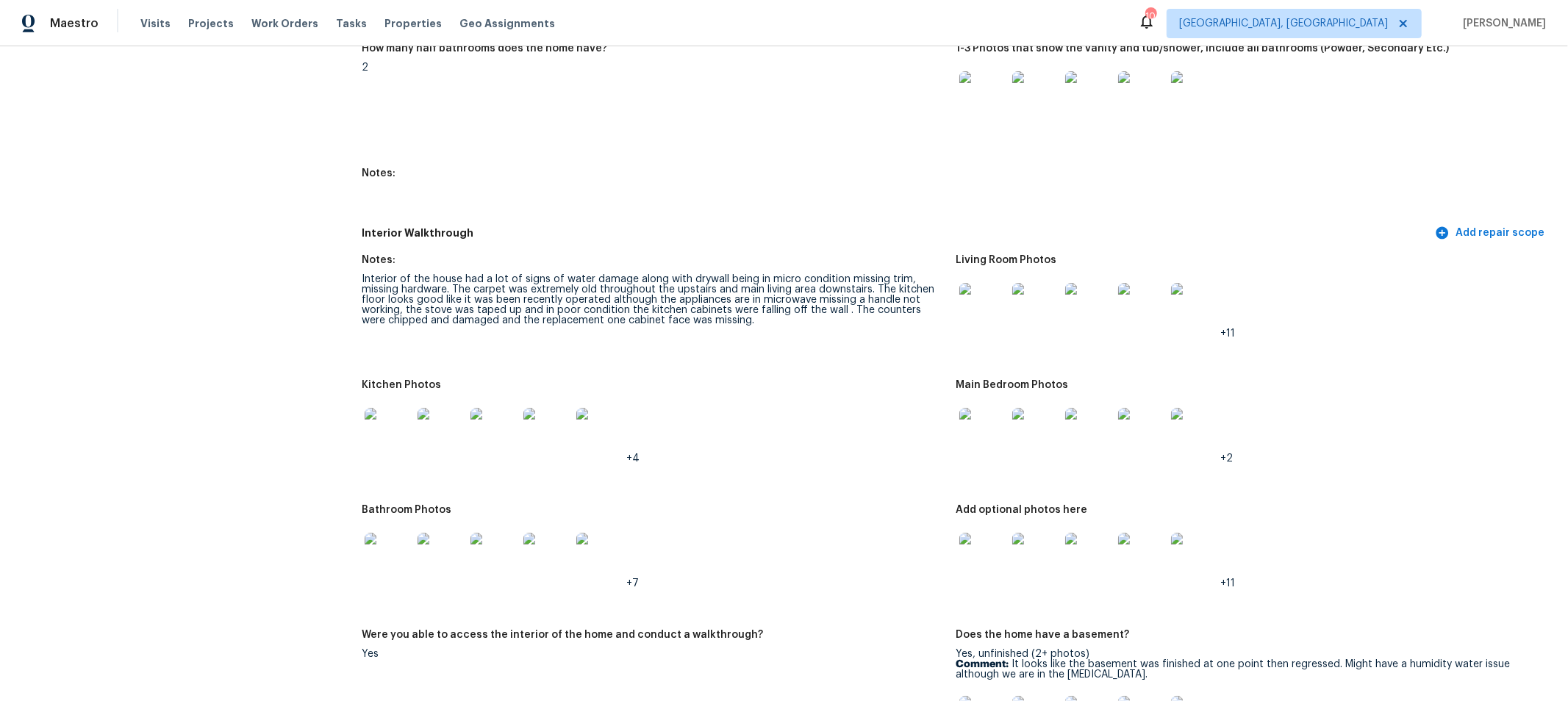
scroll to position [1697, 0]
click at [978, 108] on img at bounding box center [983, 95] width 47 height 47
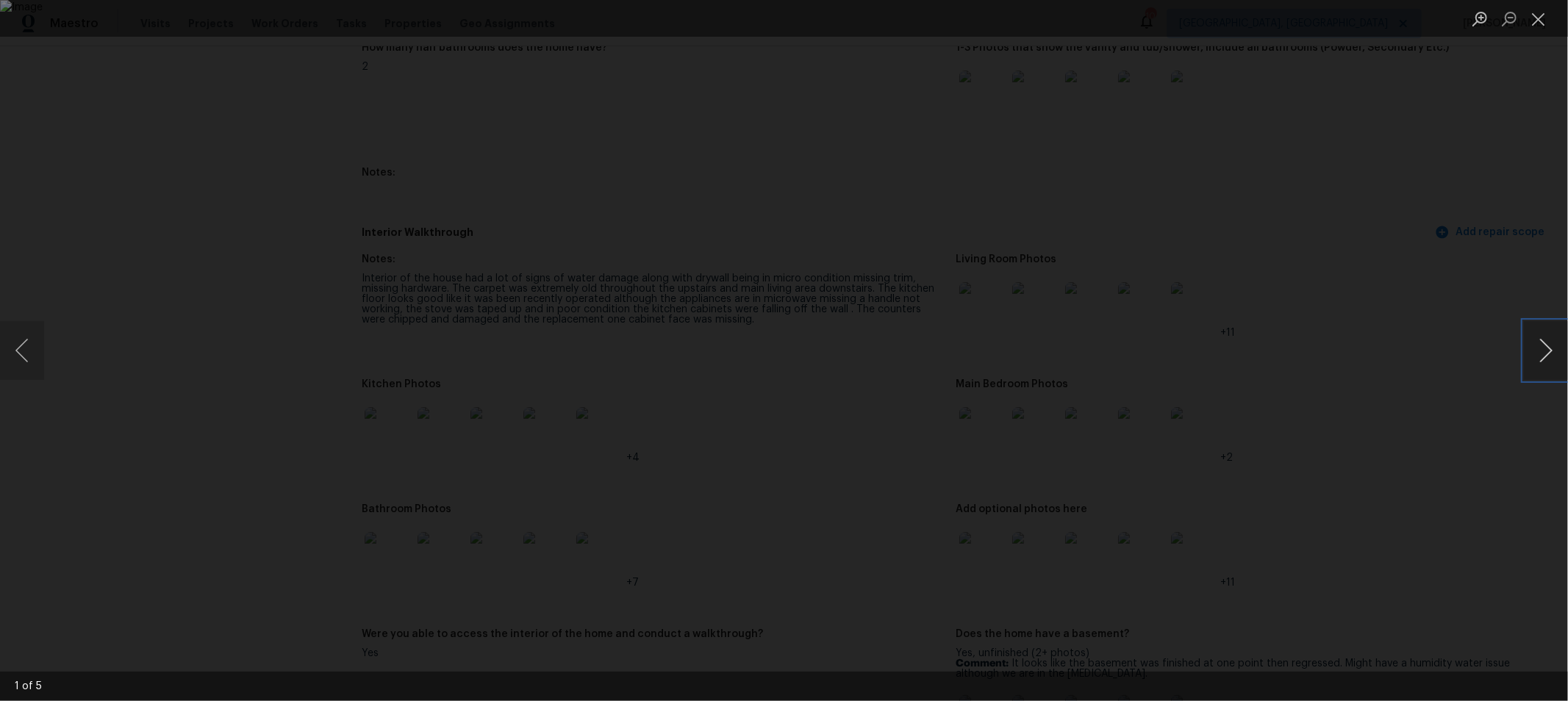
click at [1555, 350] on button "Next image" at bounding box center [1545, 350] width 44 height 59
click at [10, 356] on button "Previous image" at bounding box center [22, 350] width 44 height 59
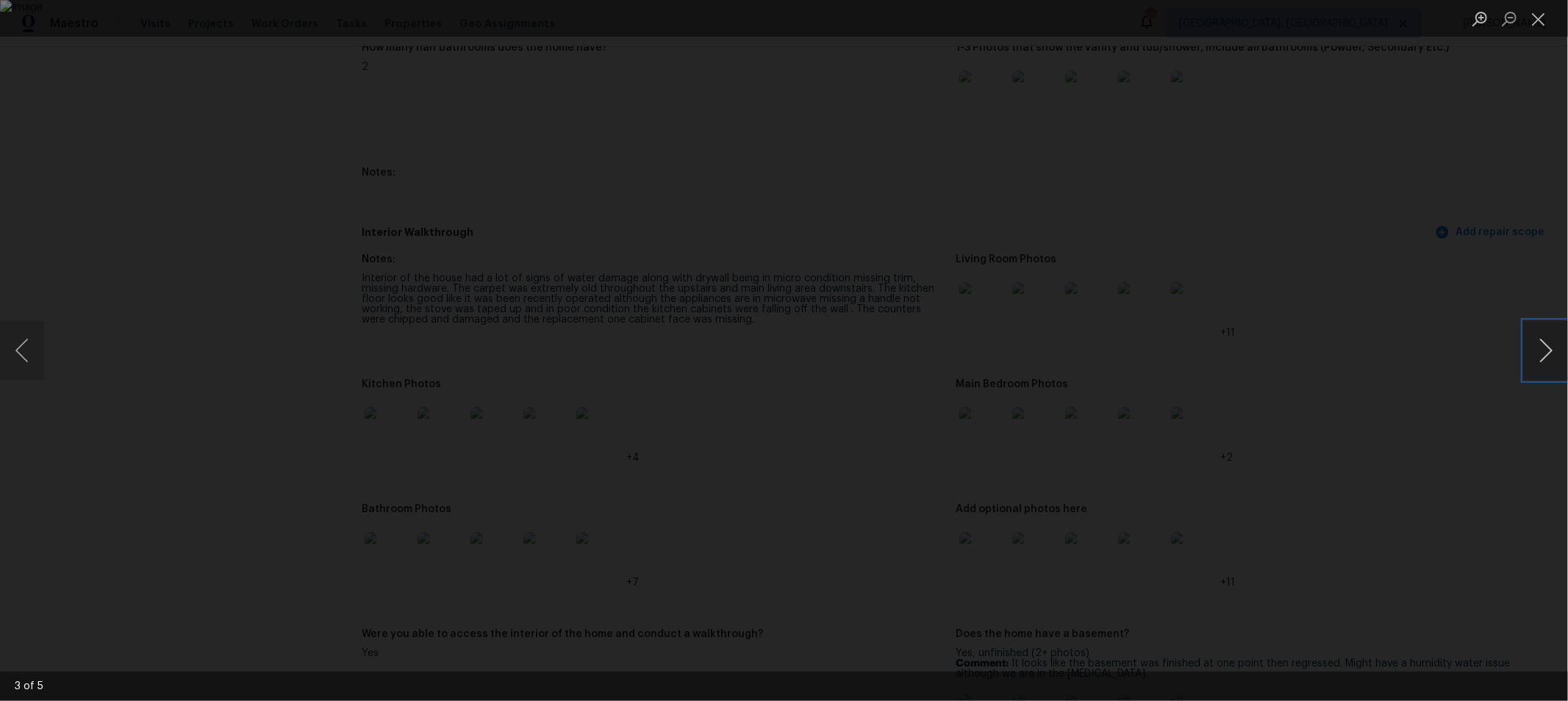
click at [1552, 358] on button "Next image" at bounding box center [1545, 350] width 44 height 59
click at [1533, 356] on button "Next image" at bounding box center [1545, 350] width 44 height 59
click at [1553, 364] on button "Next image" at bounding box center [1545, 350] width 44 height 59
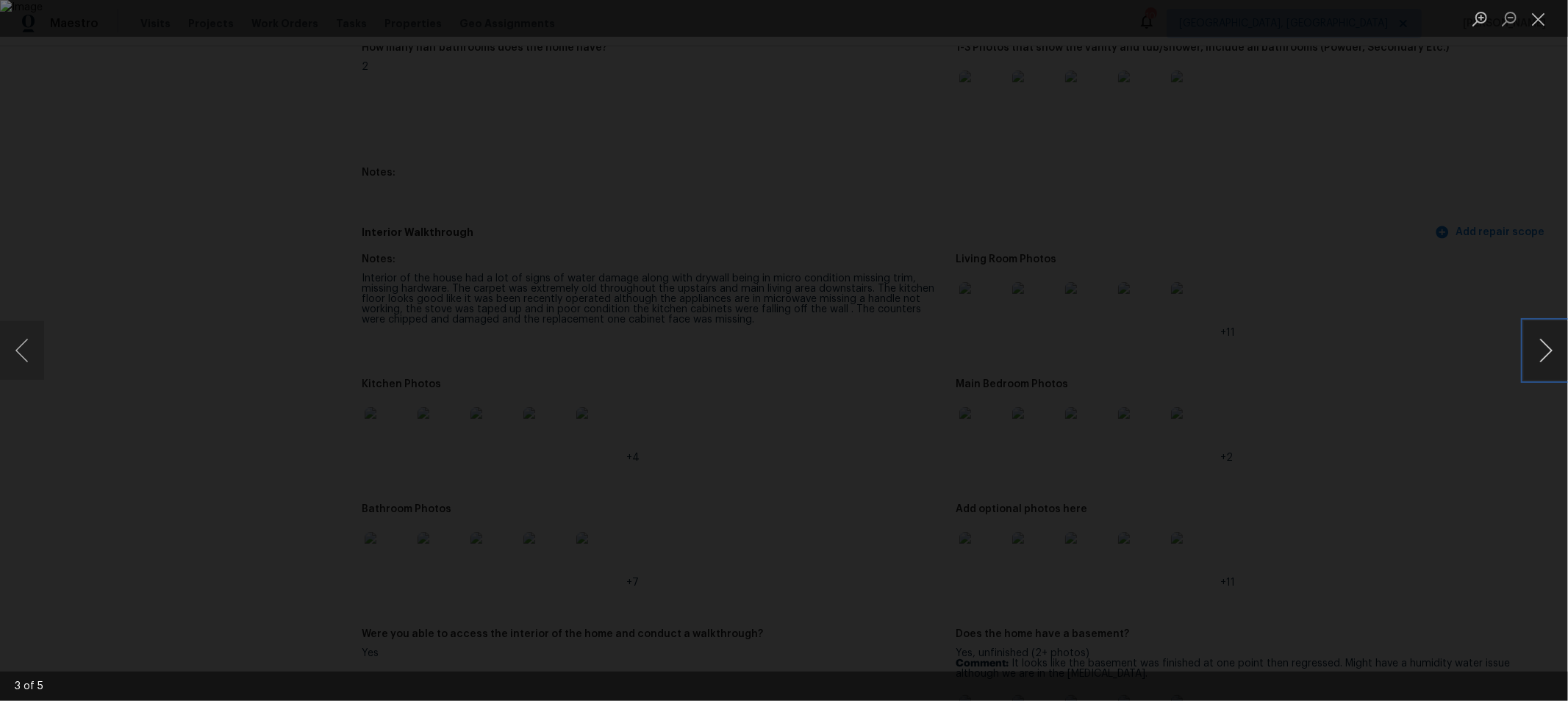
click at [1553, 364] on button "Next image" at bounding box center [1545, 350] width 44 height 59
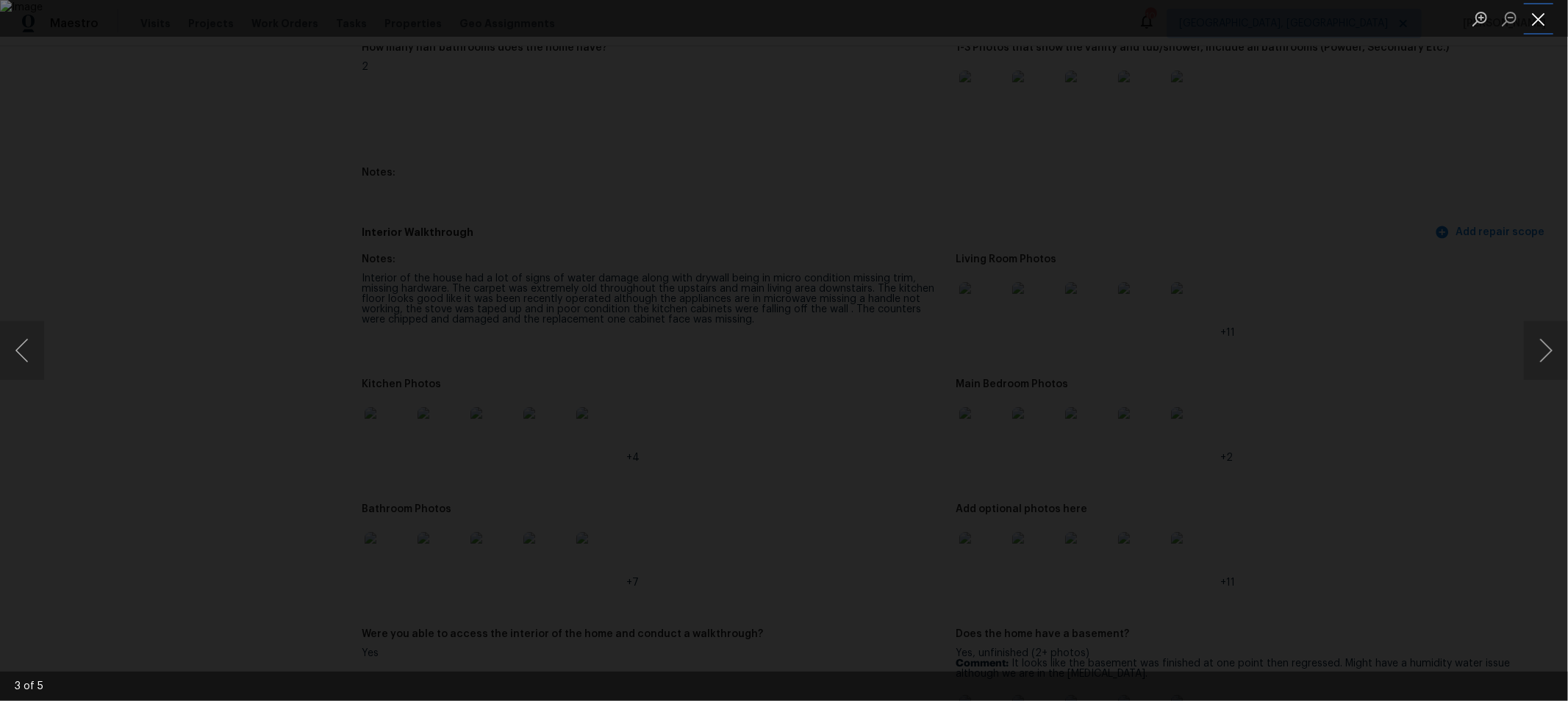
click at [1536, 16] on button "Close lightbox" at bounding box center [1538, 18] width 30 height 25
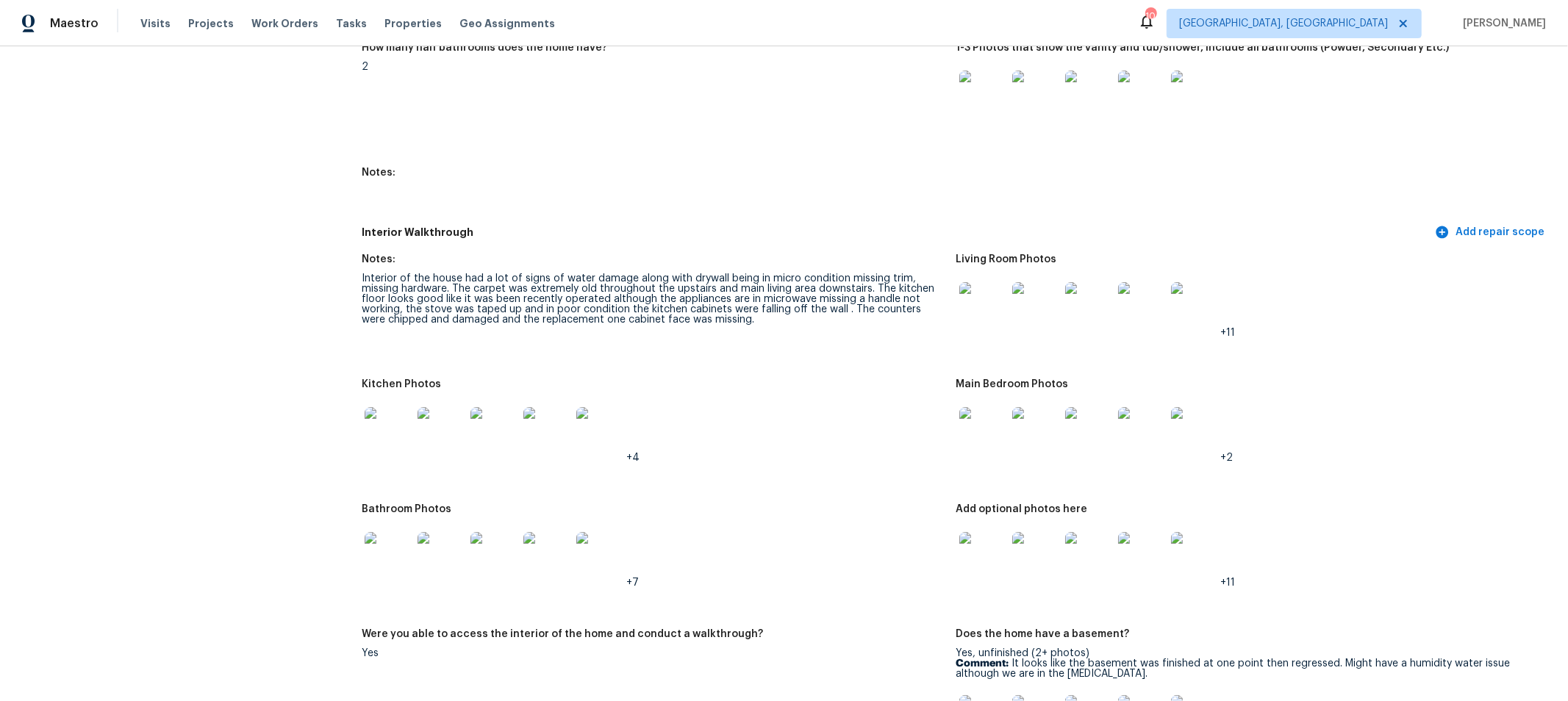
click at [980, 429] on img at bounding box center [983, 431] width 47 height 47
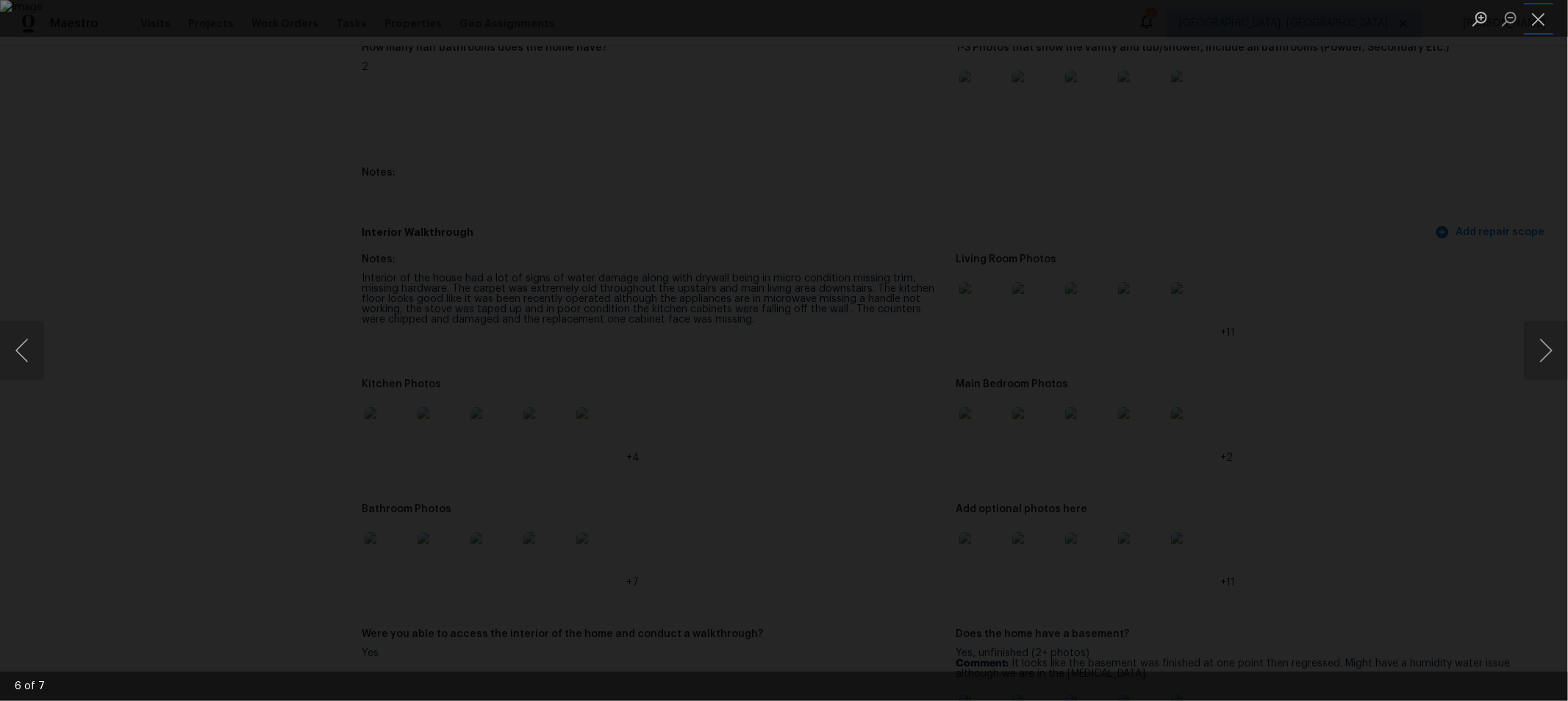
drag, startPoint x: 1545, startPoint y: 23, endPoint x: 1503, endPoint y: 123, distance: 108.5
click at [1544, 24] on button "Close lightbox" at bounding box center [1538, 18] width 30 height 25
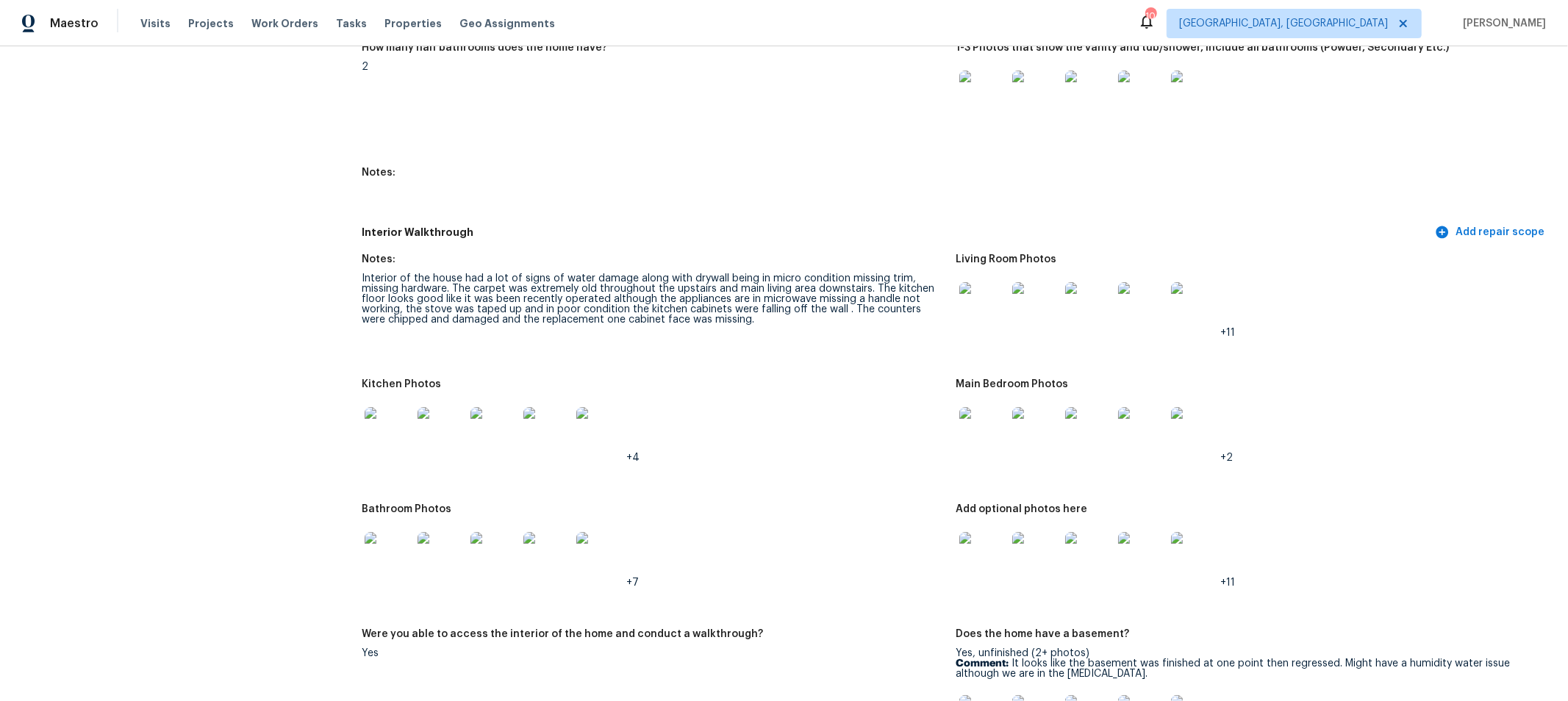
click at [976, 431] on img at bounding box center [983, 431] width 47 height 47
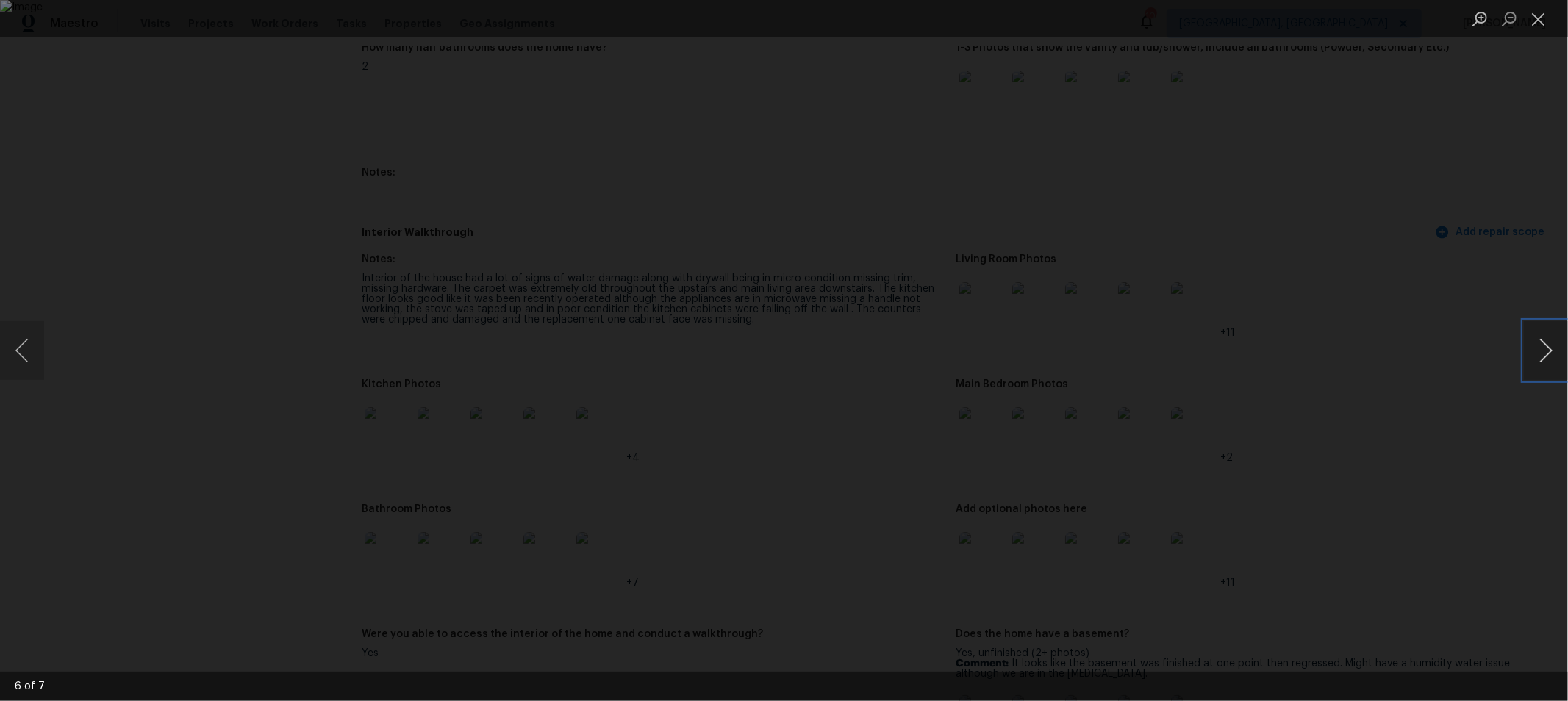
click at [1532, 356] on button "Next image" at bounding box center [1545, 350] width 44 height 59
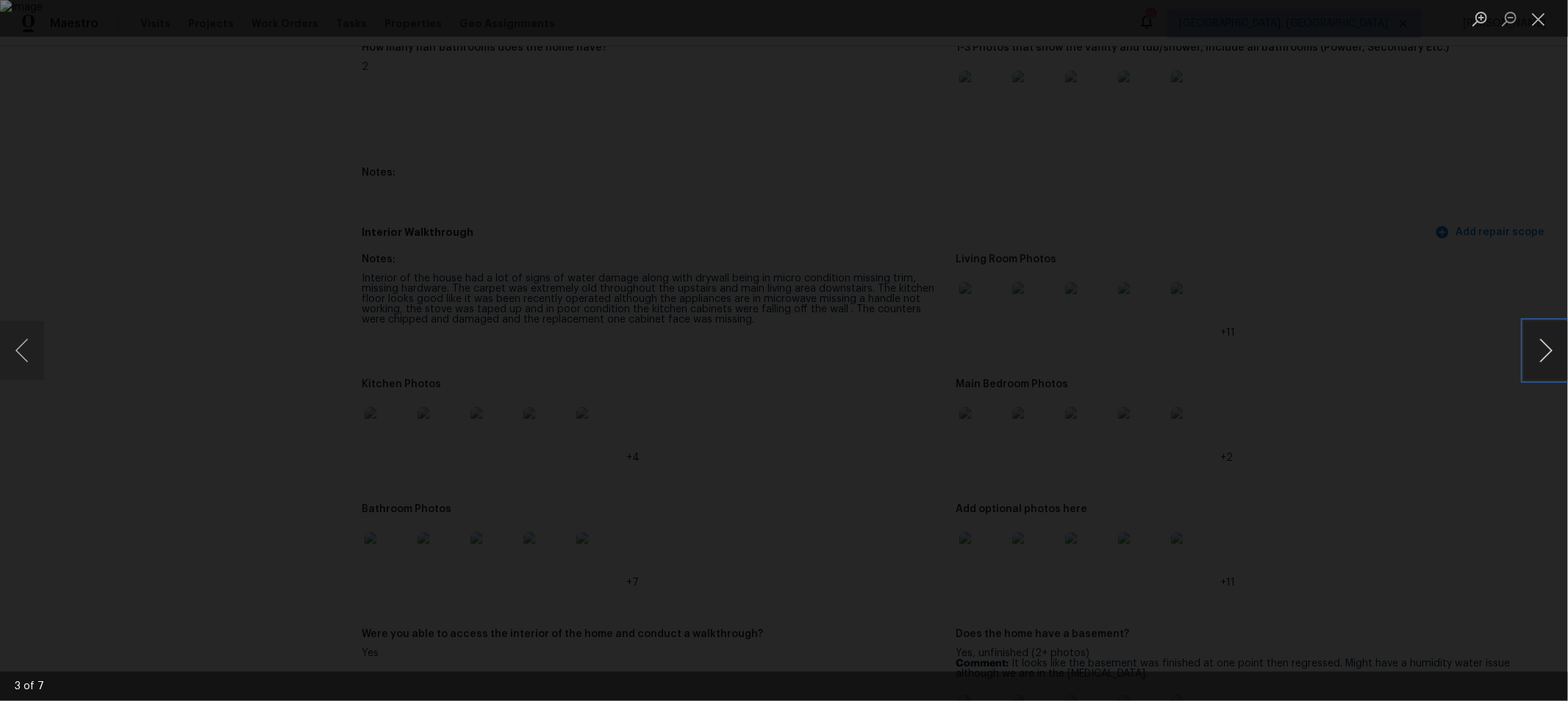
click at [1532, 356] on button "Next image" at bounding box center [1545, 350] width 44 height 59
click at [1536, 16] on button "Close lightbox" at bounding box center [1538, 18] width 30 height 25
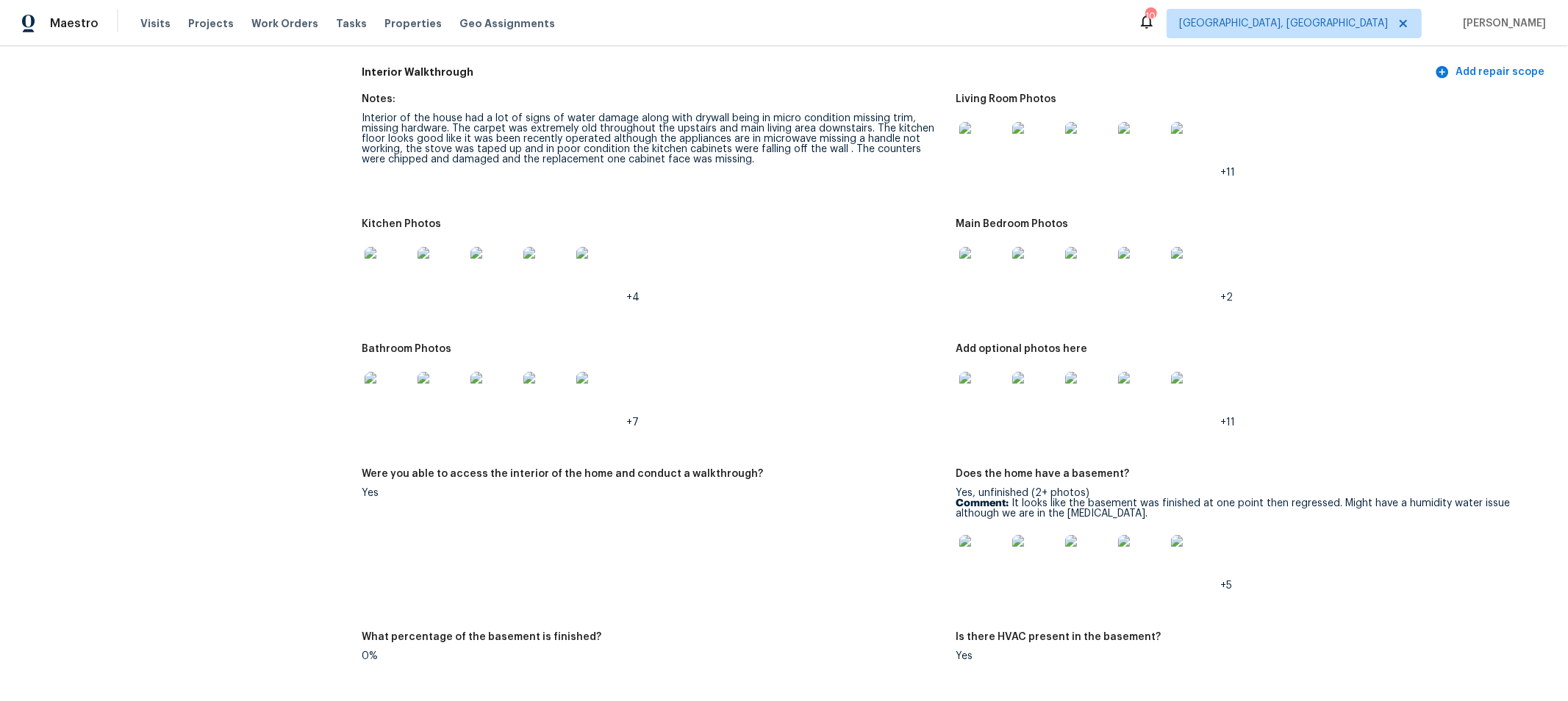
scroll to position [1860, 0]
click at [970, 395] on img at bounding box center [983, 393] width 47 height 47
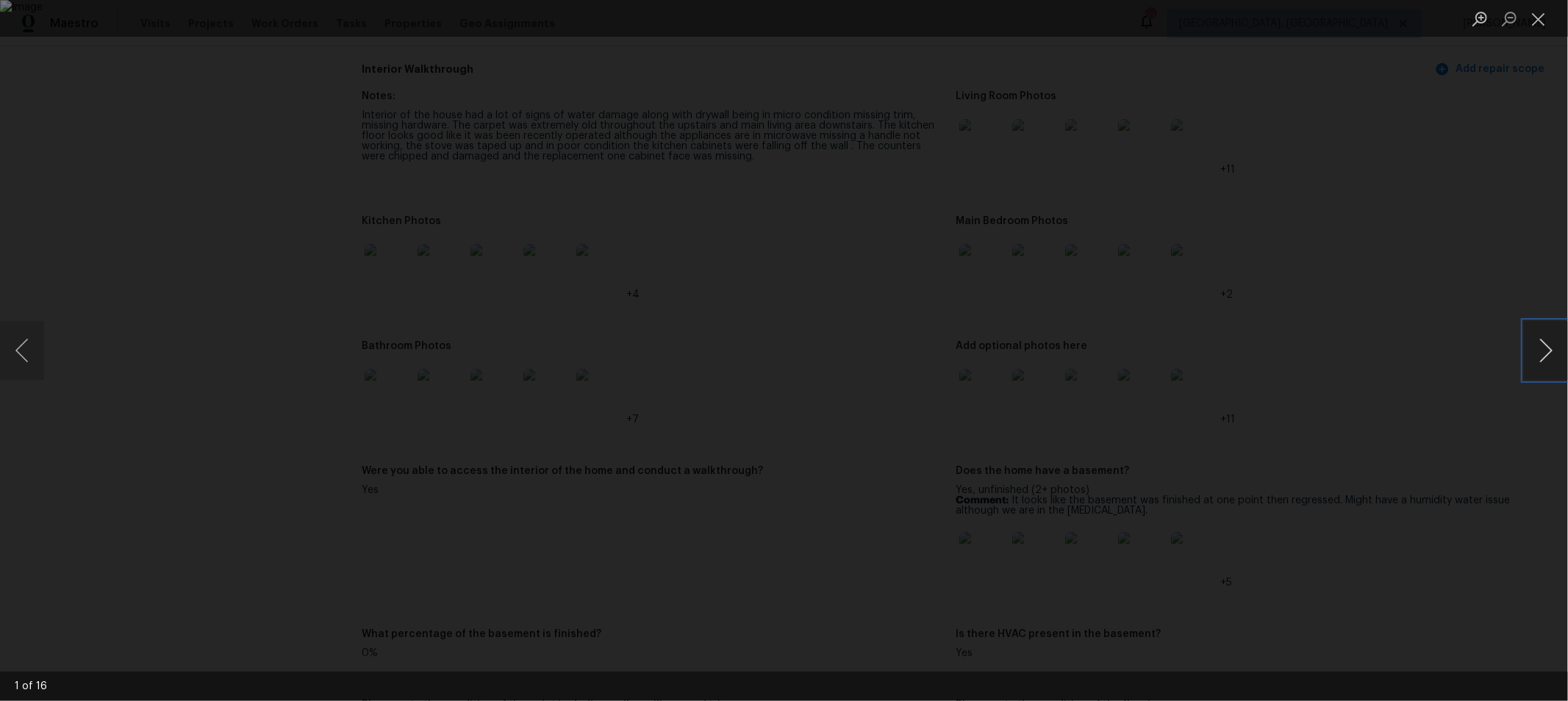
click at [1539, 333] on button "Next image" at bounding box center [1545, 350] width 44 height 59
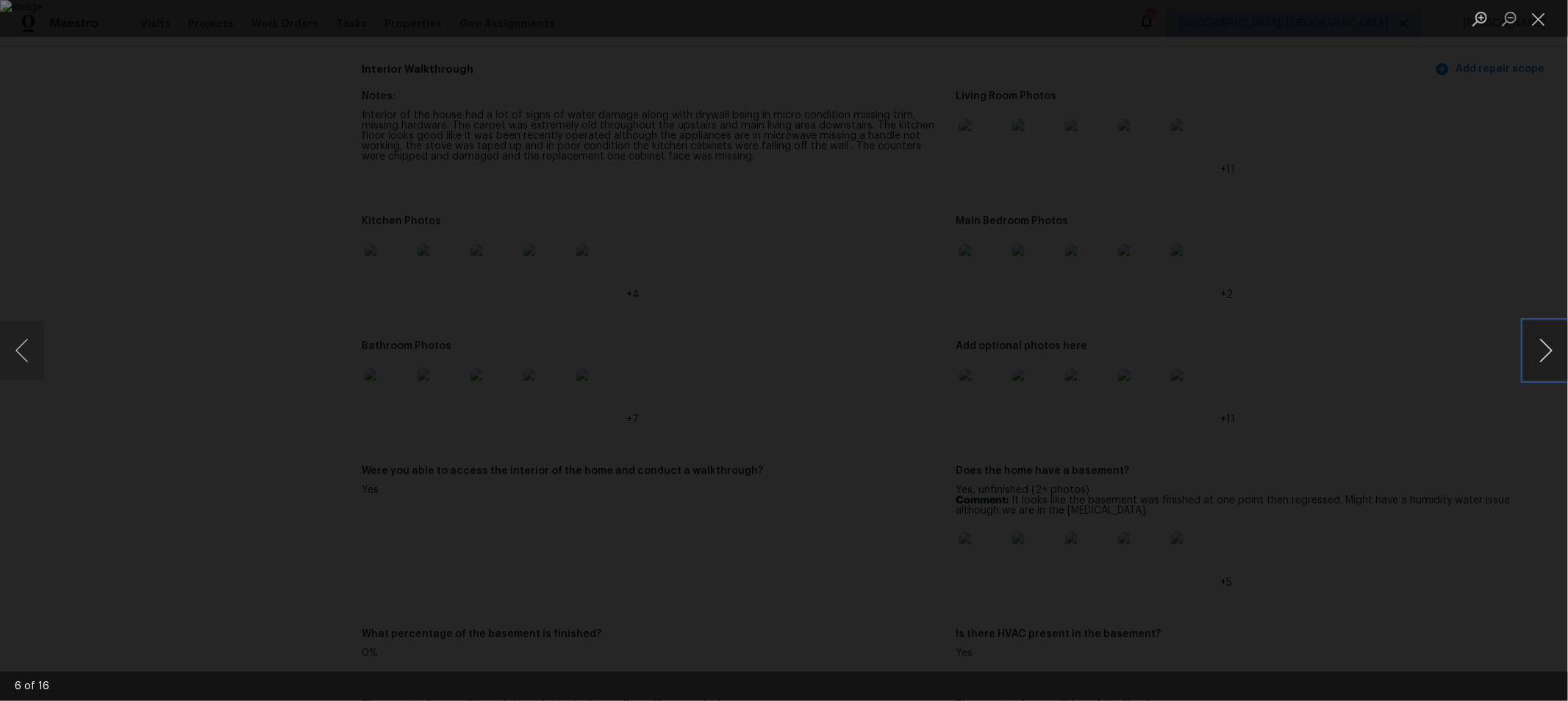
click at [1539, 333] on button "Next image" at bounding box center [1545, 350] width 44 height 59
click at [1541, 18] on button "Close lightbox" at bounding box center [1538, 18] width 30 height 25
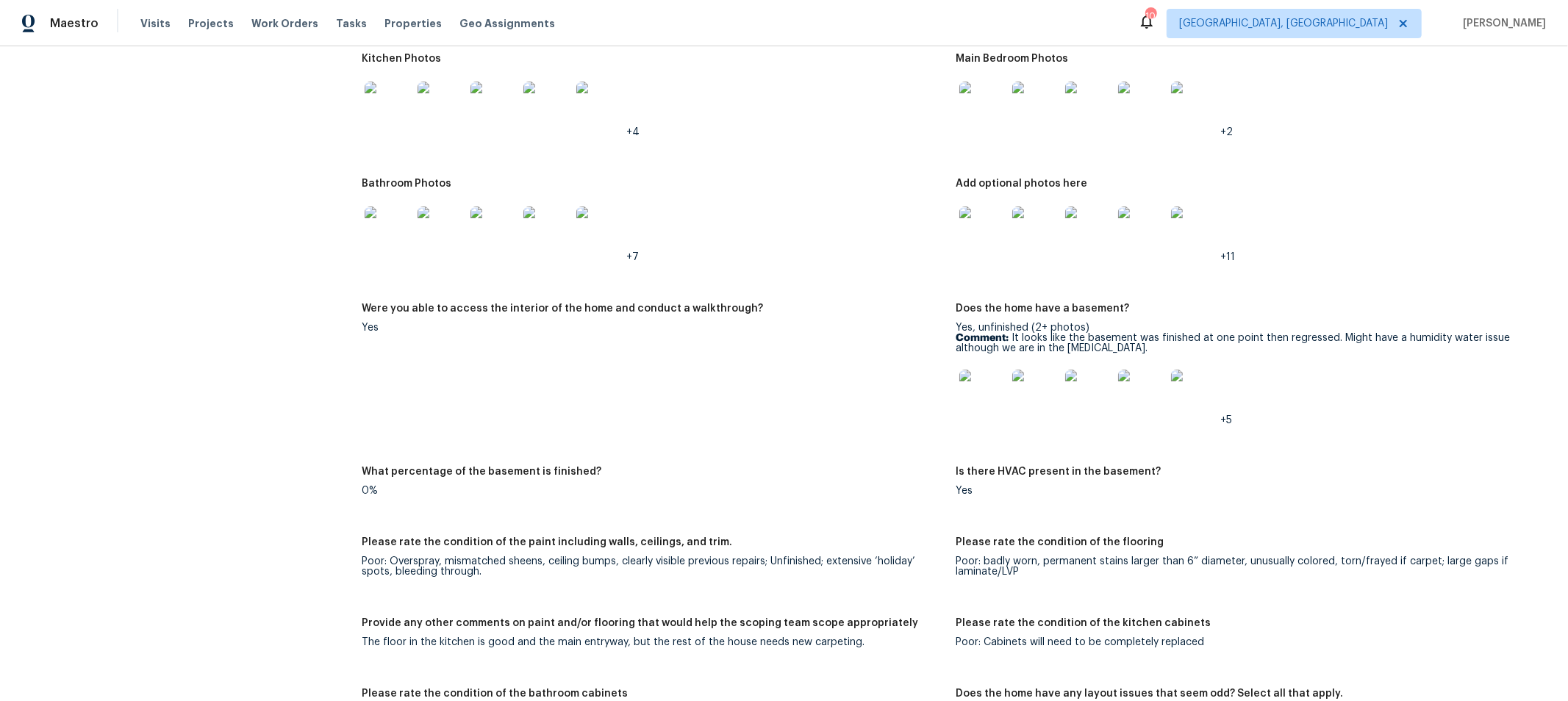
scroll to position [2023, 0]
click at [984, 402] on img at bounding box center [983, 393] width 47 height 47
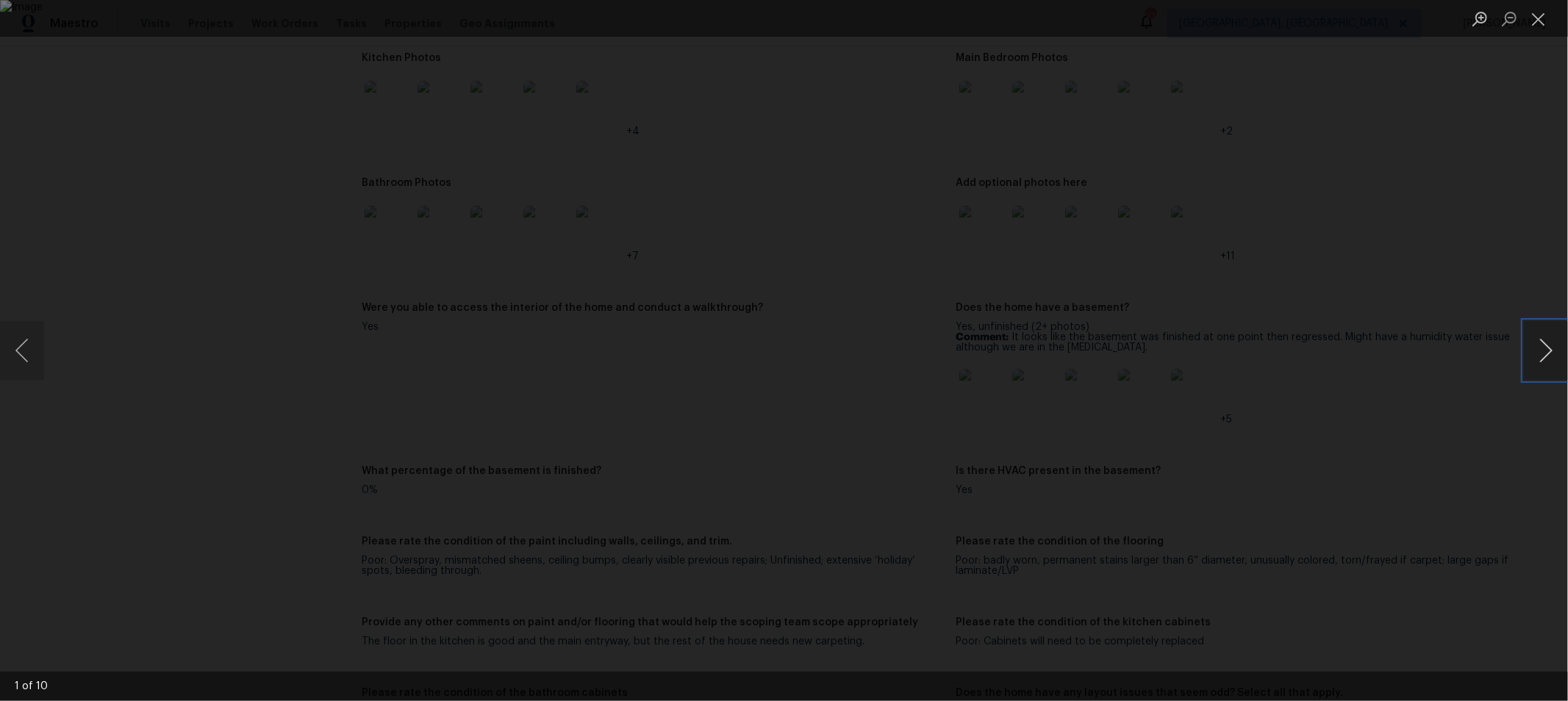
click at [1541, 352] on button "Next image" at bounding box center [1545, 350] width 44 height 59
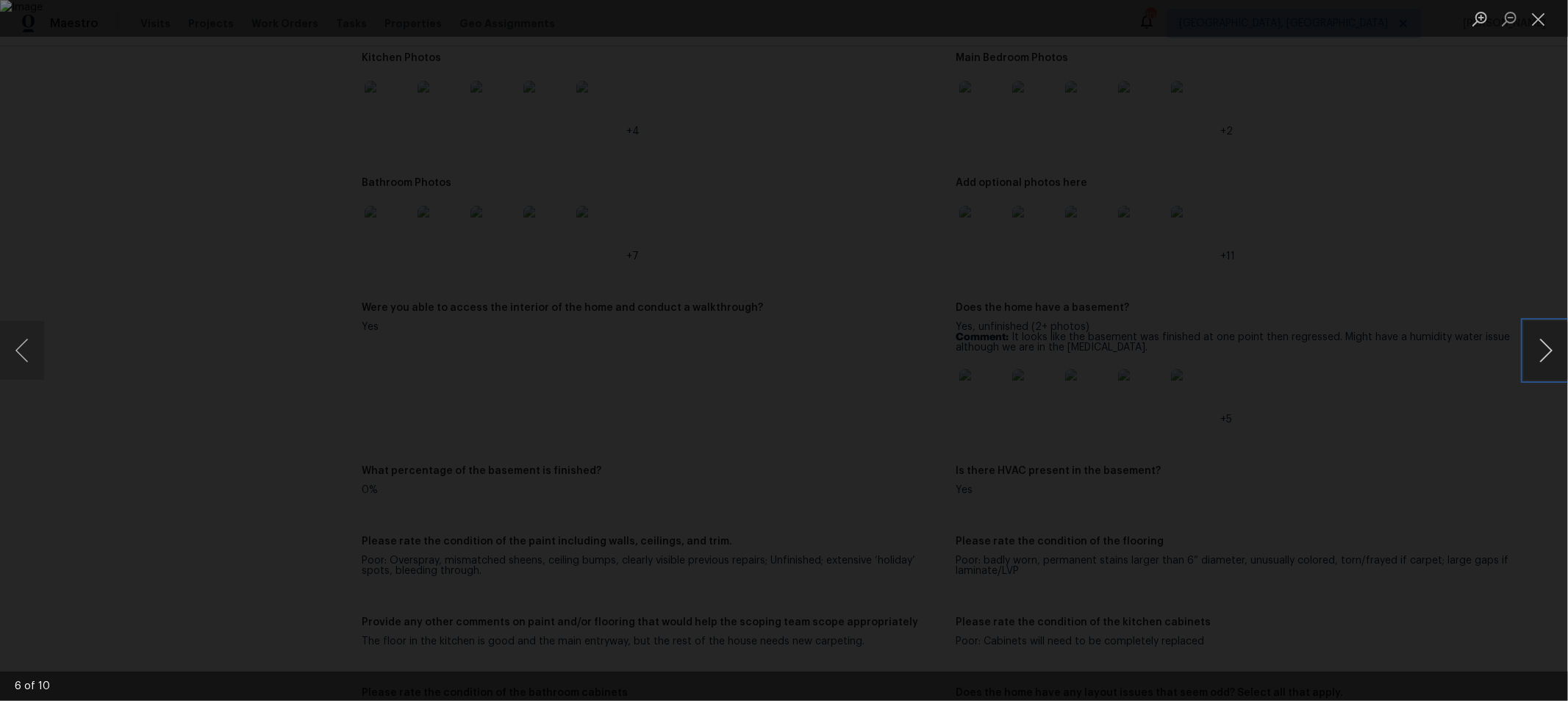
click at [1541, 349] on button "Next image" at bounding box center [1545, 350] width 44 height 59
click at [1542, 348] on button "Next image" at bounding box center [1545, 350] width 44 height 59
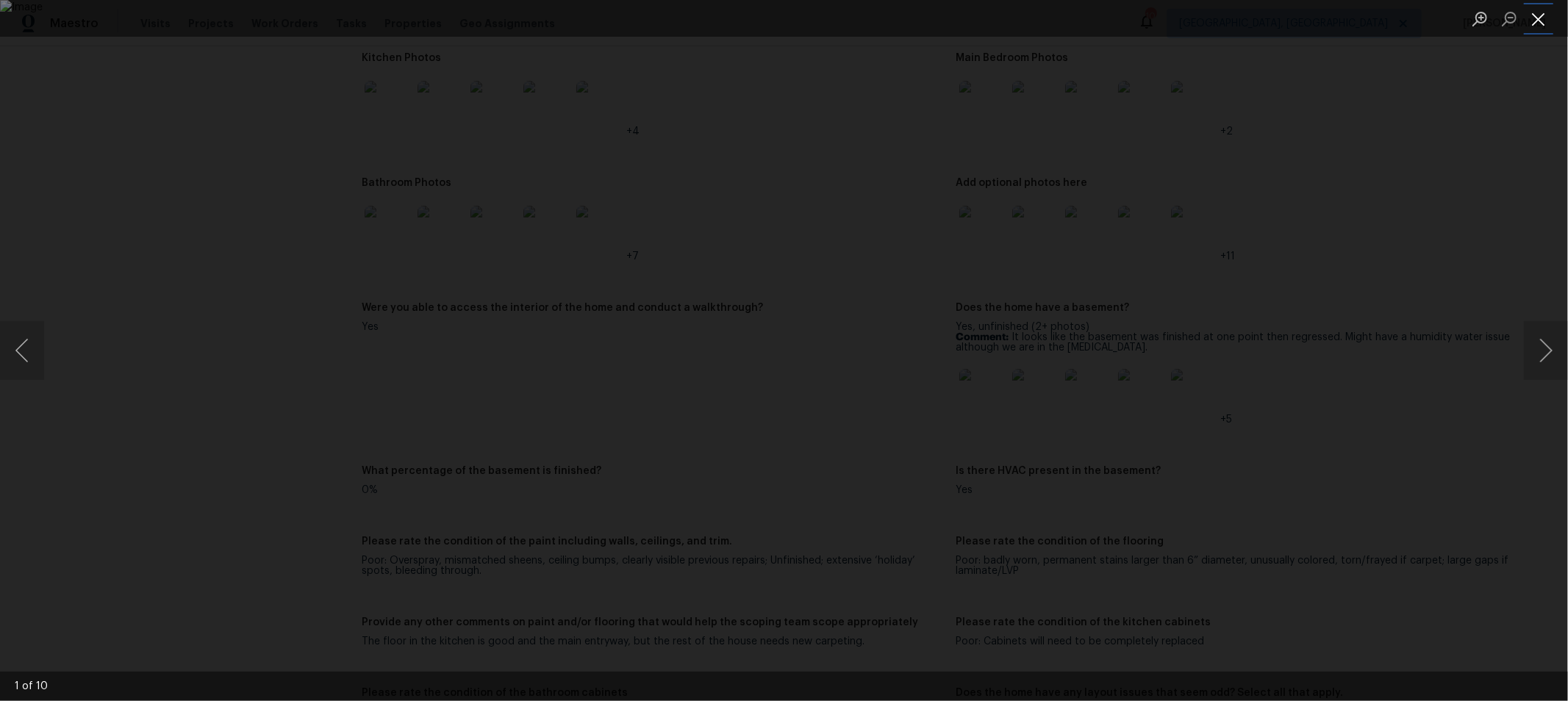
click at [1536, 20] on button "Close lightbox" at bounding box center [1538, 18] width 30 height 25
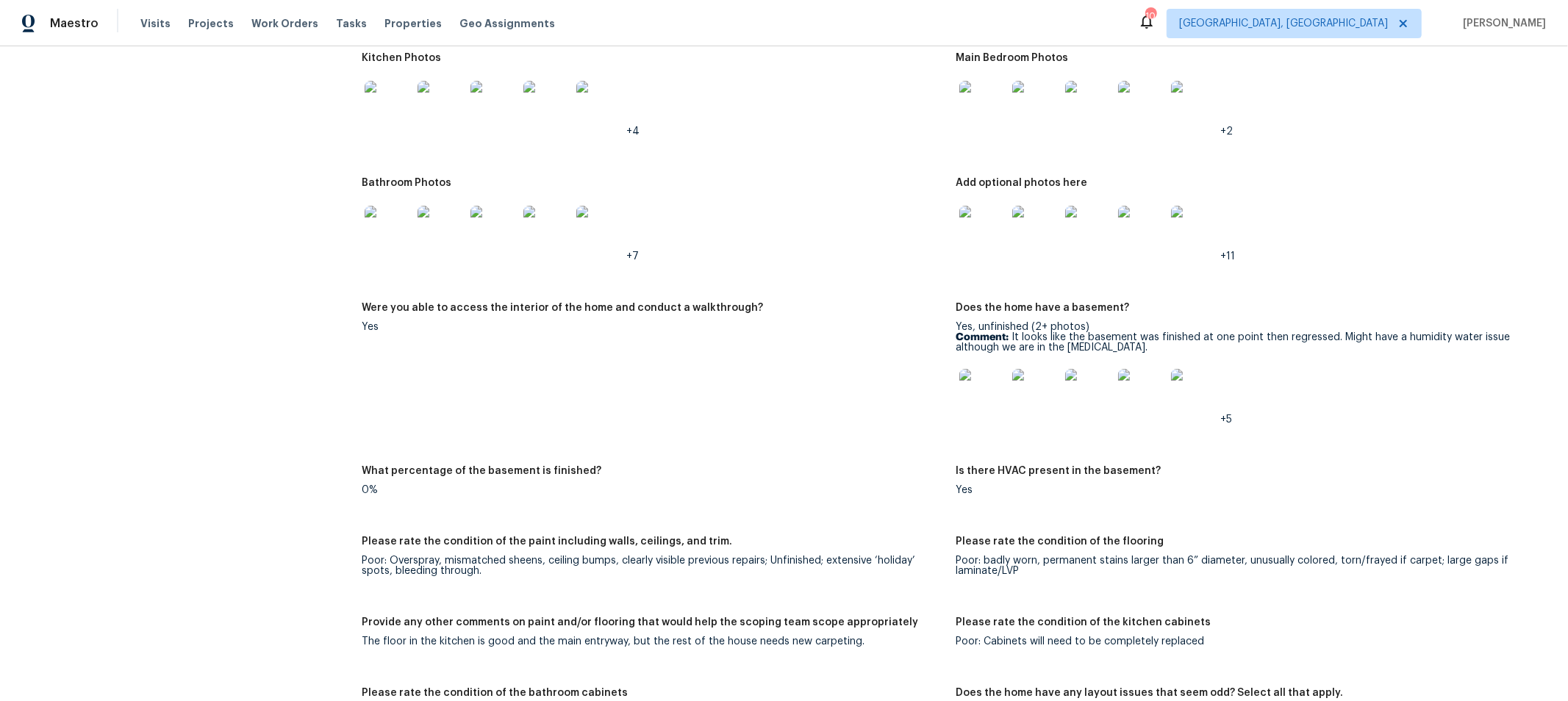
click at [1189, 391] on img at bounding box center [1194, 393] width 47 height 47
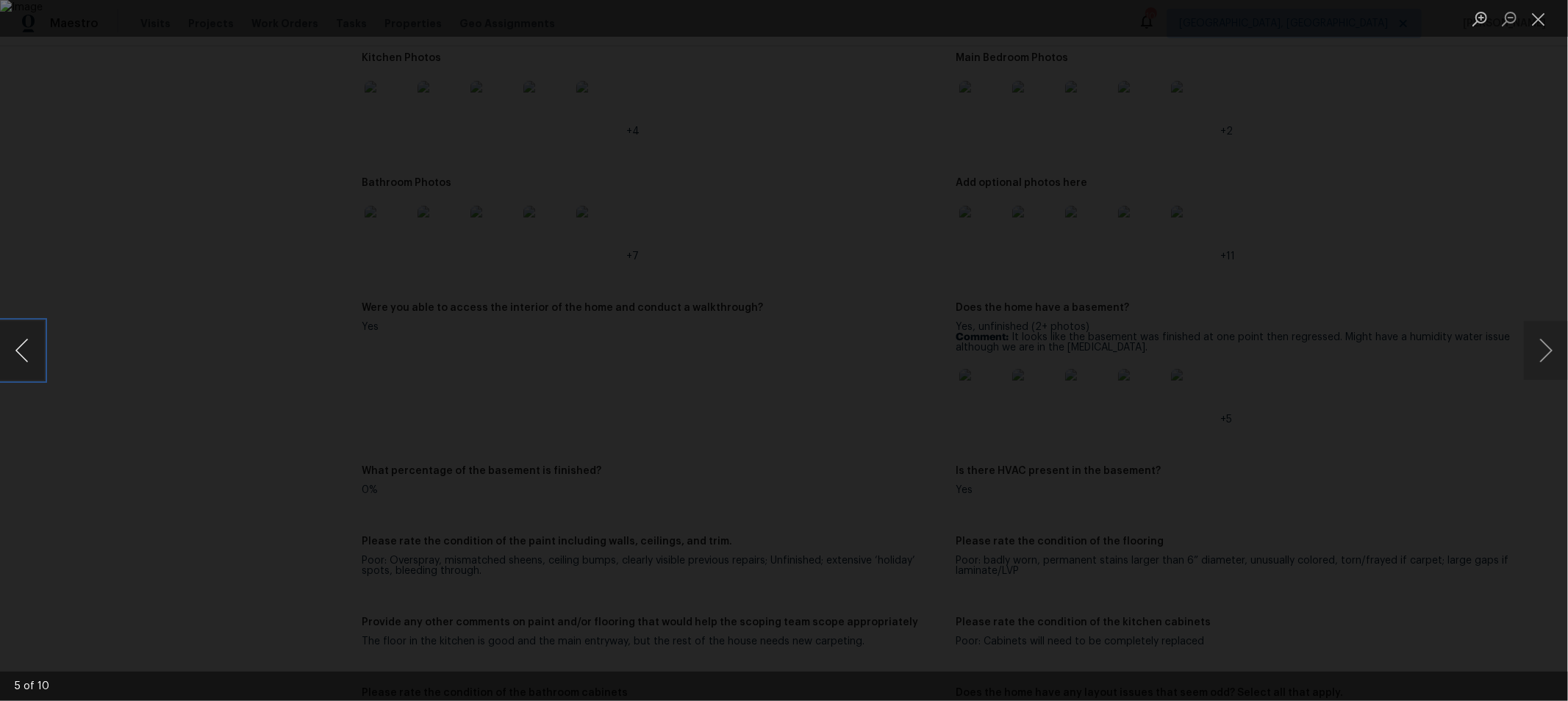
click at [25, 343] on button "Previous image" at bounding box center [22, 350] width 44 height 59
click at [1533, 19] on button "Close lightbox" at bounding box center [1538, 18] width 30 height 25
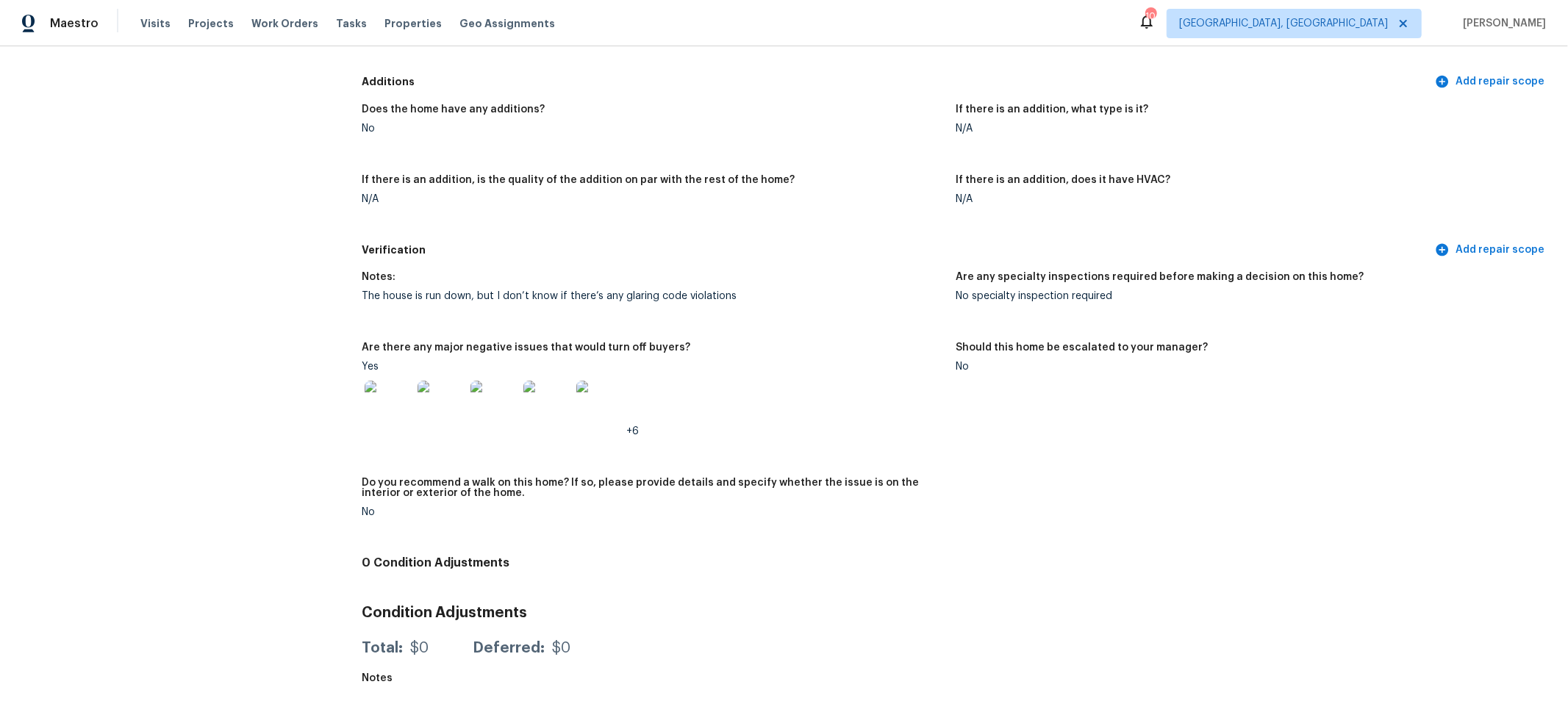
scroll to position [3410, 0]
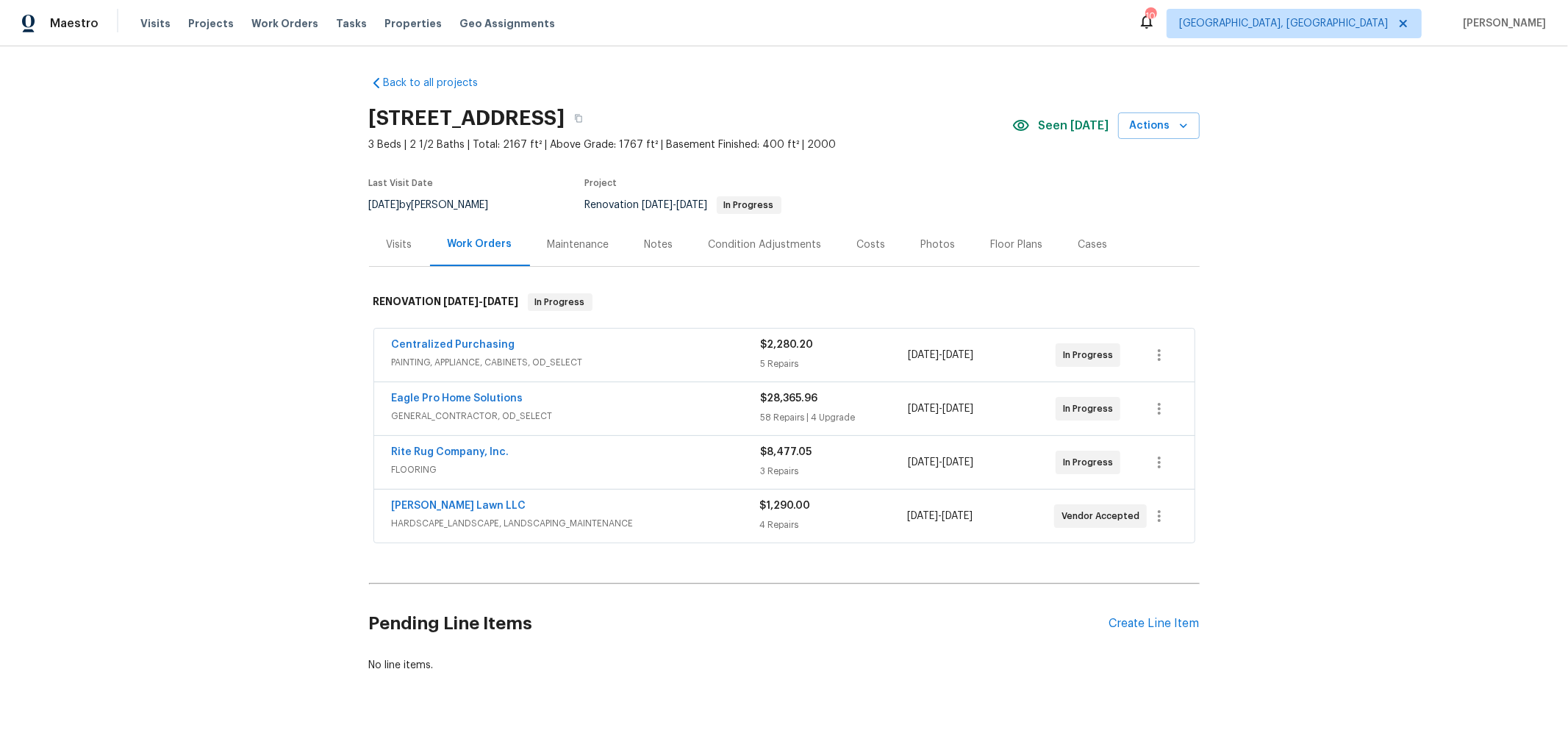
click at [431, 489] on div "[PERSON_NAME] Lawn LLC HARDSCAPE_LANDSCAPE, LANDSCAPING_MAINTENANCE $1,290.00 4…" at bounding box center [784, 516] width 820 height 53
click at [432, 501] on link "[PERSON_NAME] Lawn LLC" at bounding box center [459, 506] width 135 height 11
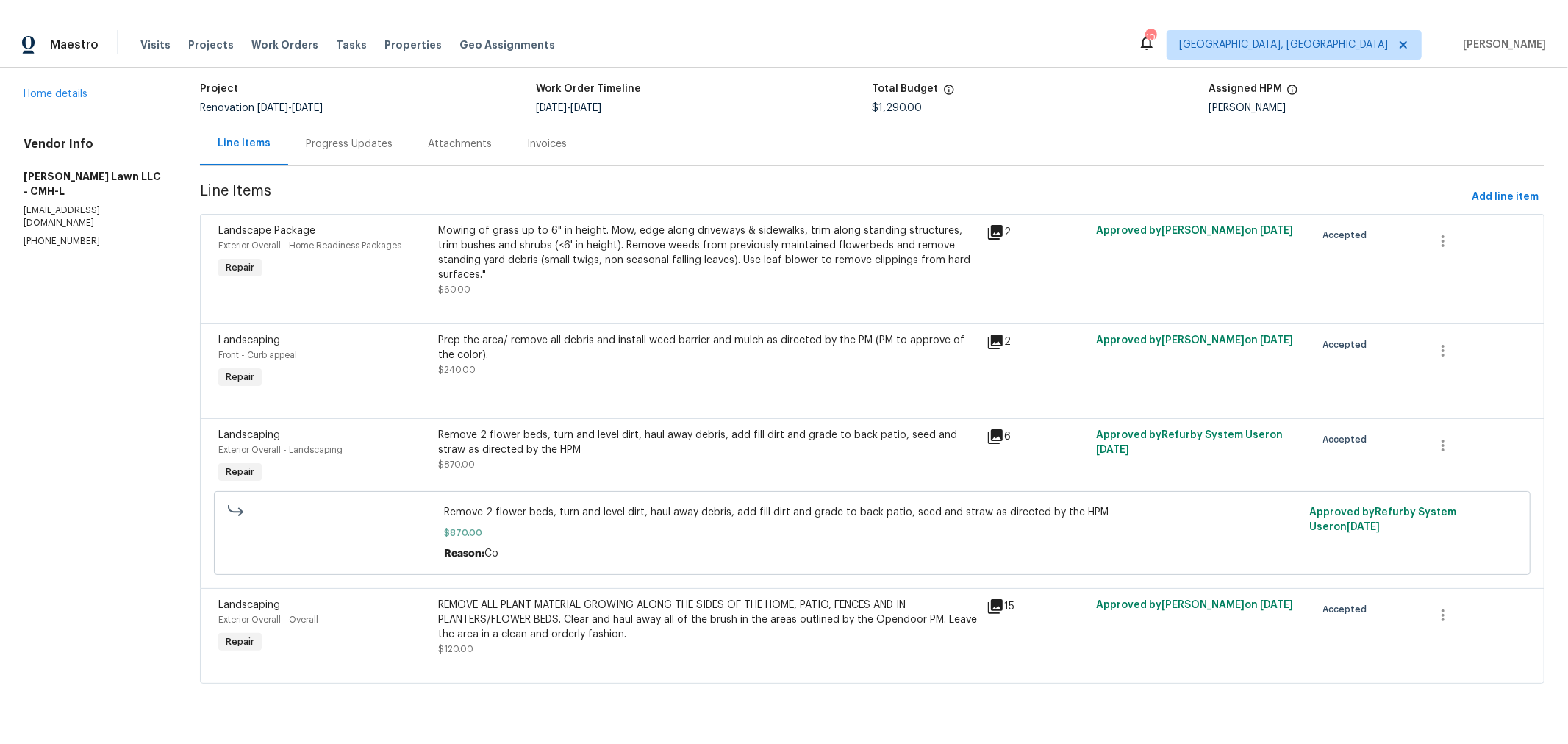
scroll to position [103, 0]
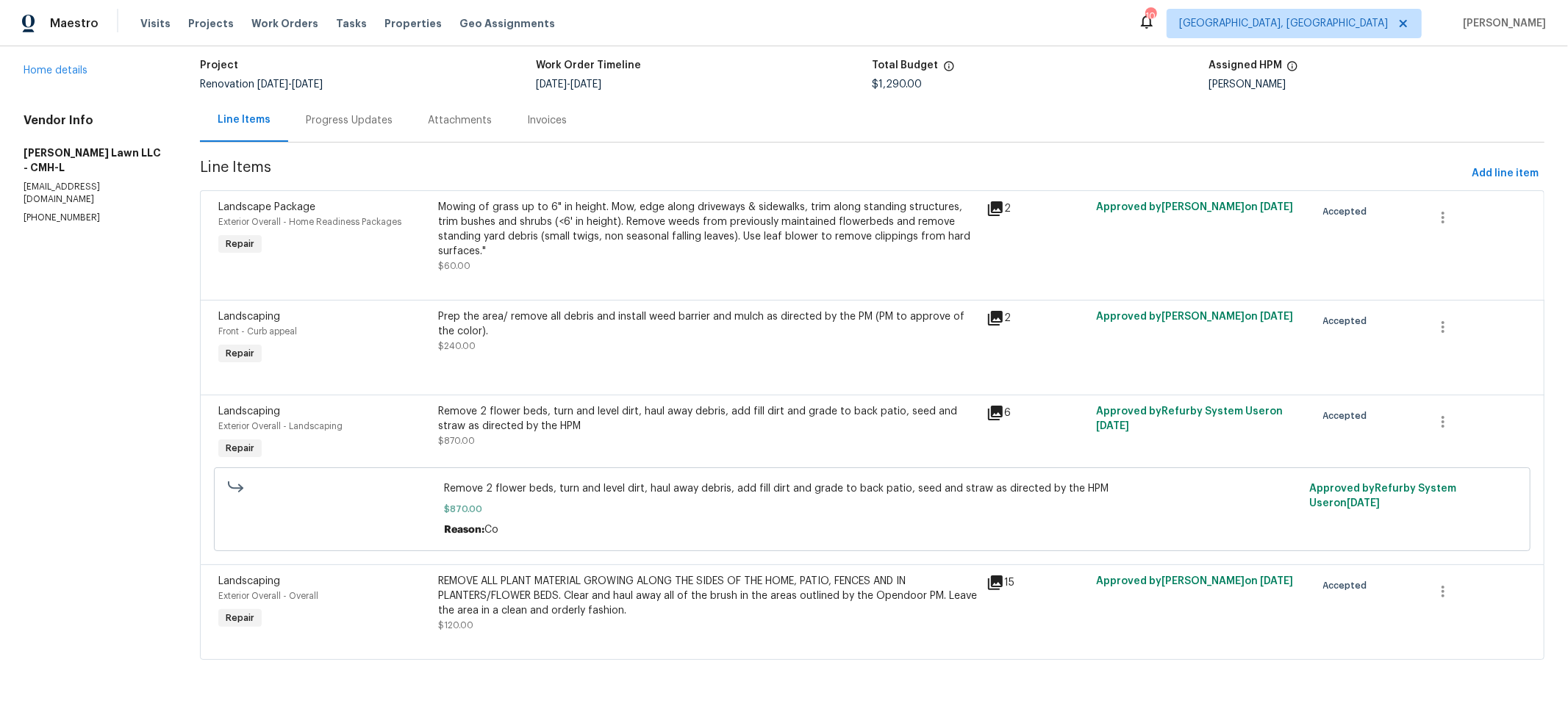
click at [618, 170] on span "Line Items" at bounding box center [832, 173] width 1265 height 27
click at [561, 424] on div "Remove 2 flower beds, turn and level dirt, haul away debris, add fill dirt and …" at bounding box center [708, 426] width 540 height 44
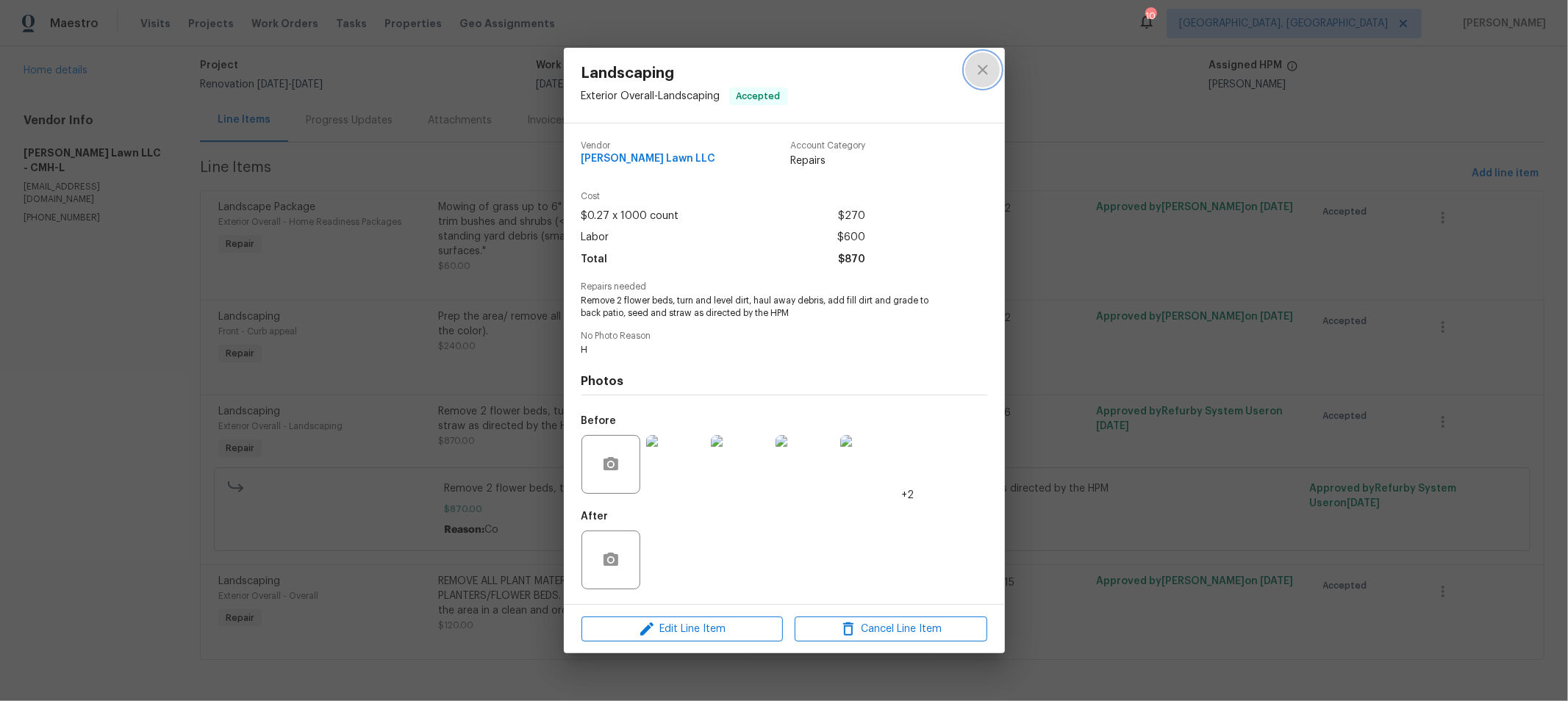
click at [985, 72] on icon "close" at bounding box center [982, 69] width 10 height 10
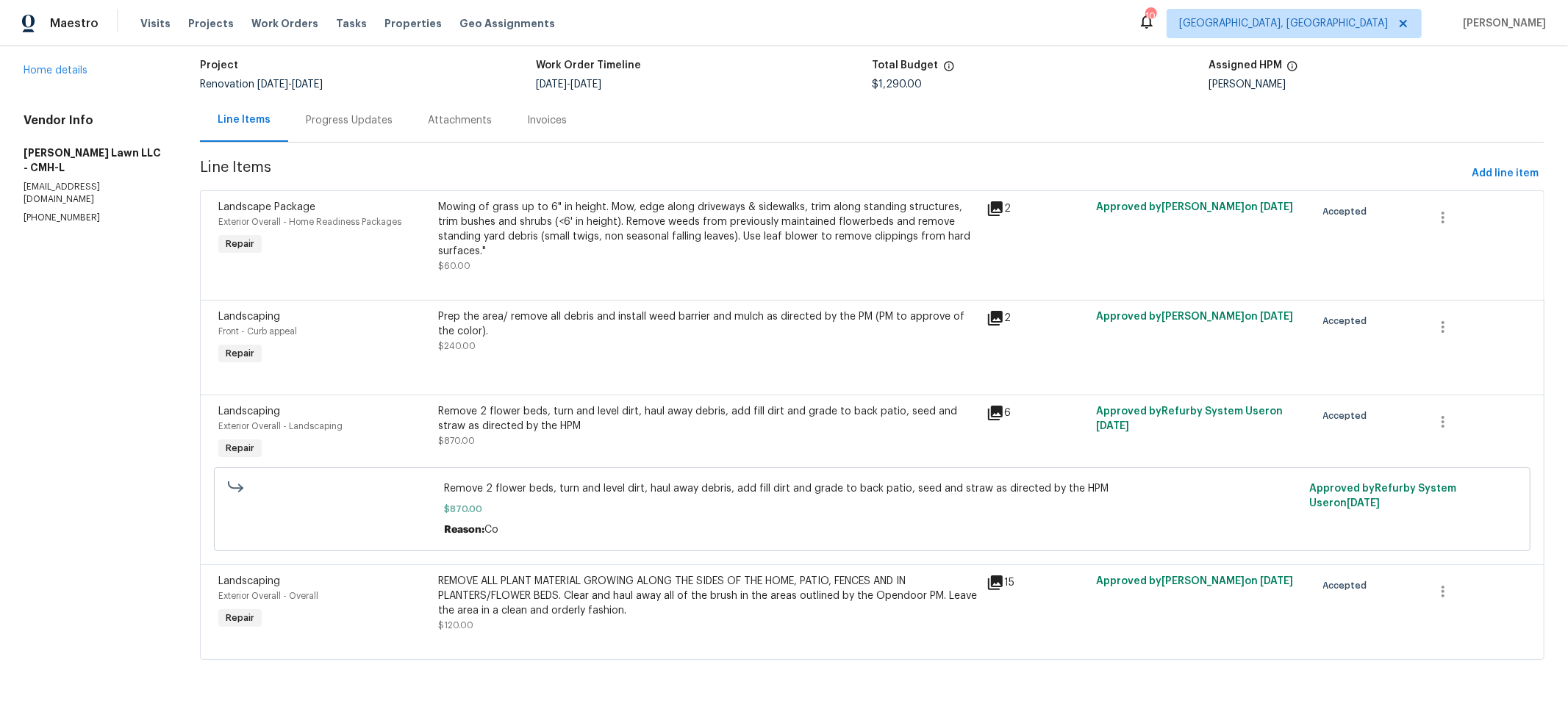
click at [848, 125] on div "Line Items Progress Updates Attachments Invoices" at bounding box center [872, 121] width 1344 height 44
click at [1508, 165] on span "Add line item" at bounding box center [1505, 173] width 66 height 18
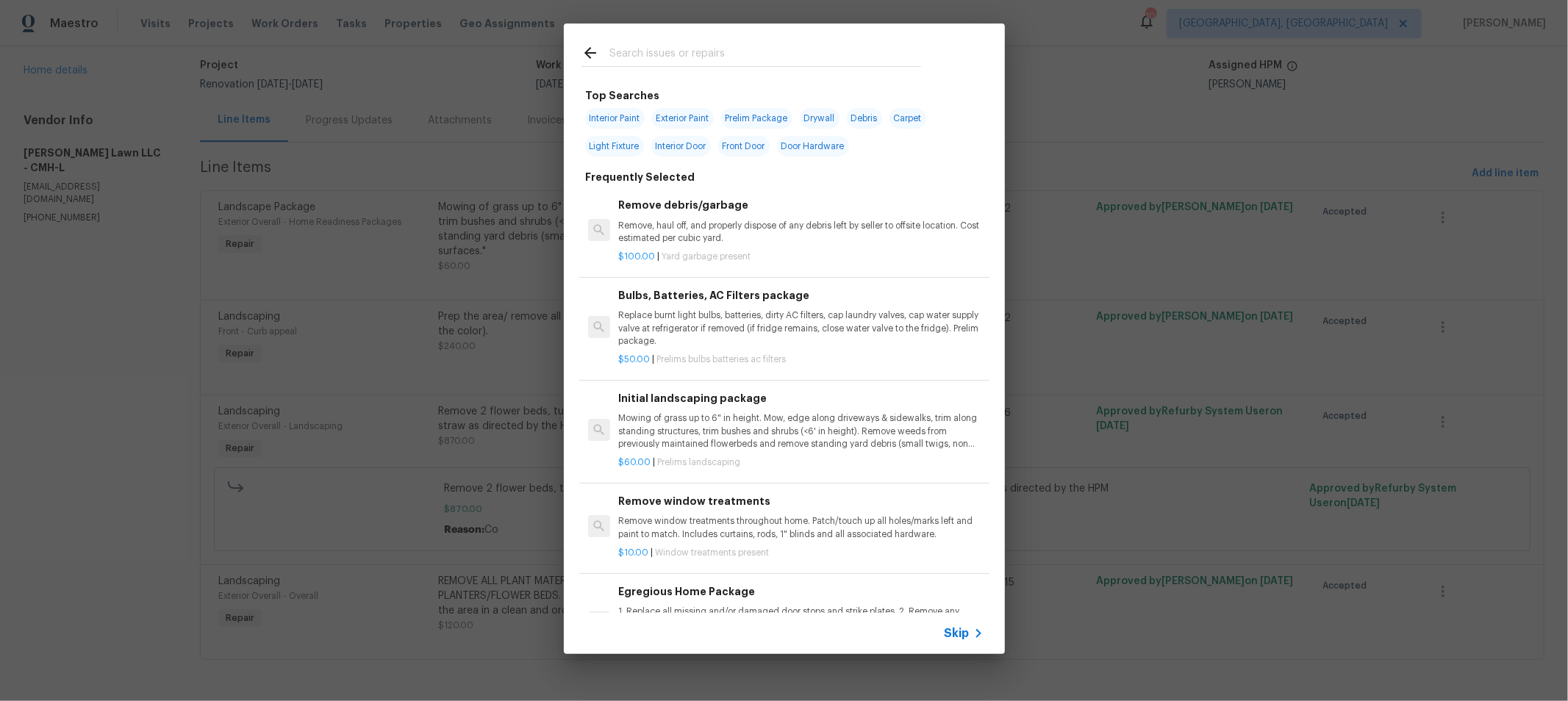
click at [653, 46] on input "text" at bounding box center [765, 54] width 312 height 22
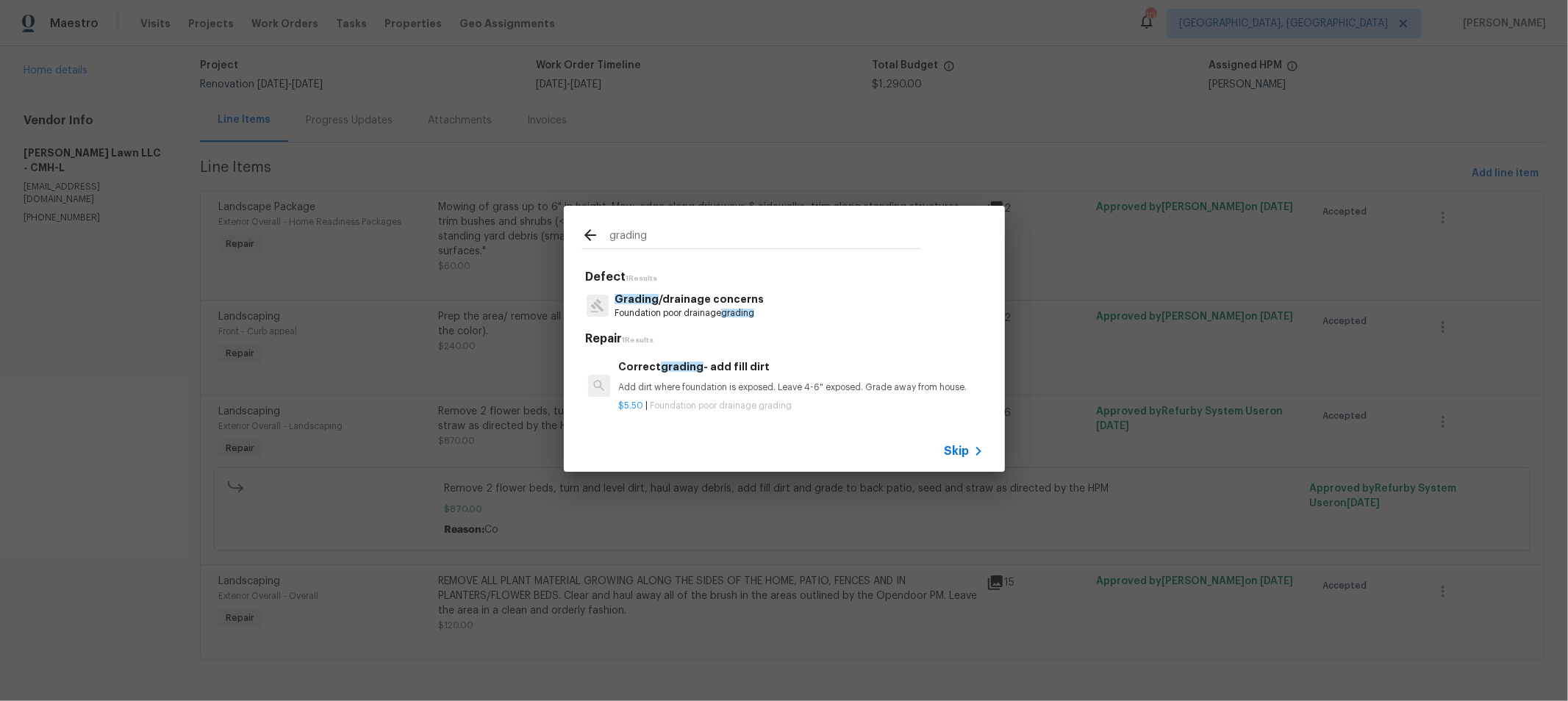
type input "grading"
click at [781, 384] on p "Add dirt where foundation is exposed. Leave 4-6" exposed. Grade away from house." at bounding box center [800, 388] width 365 height 12
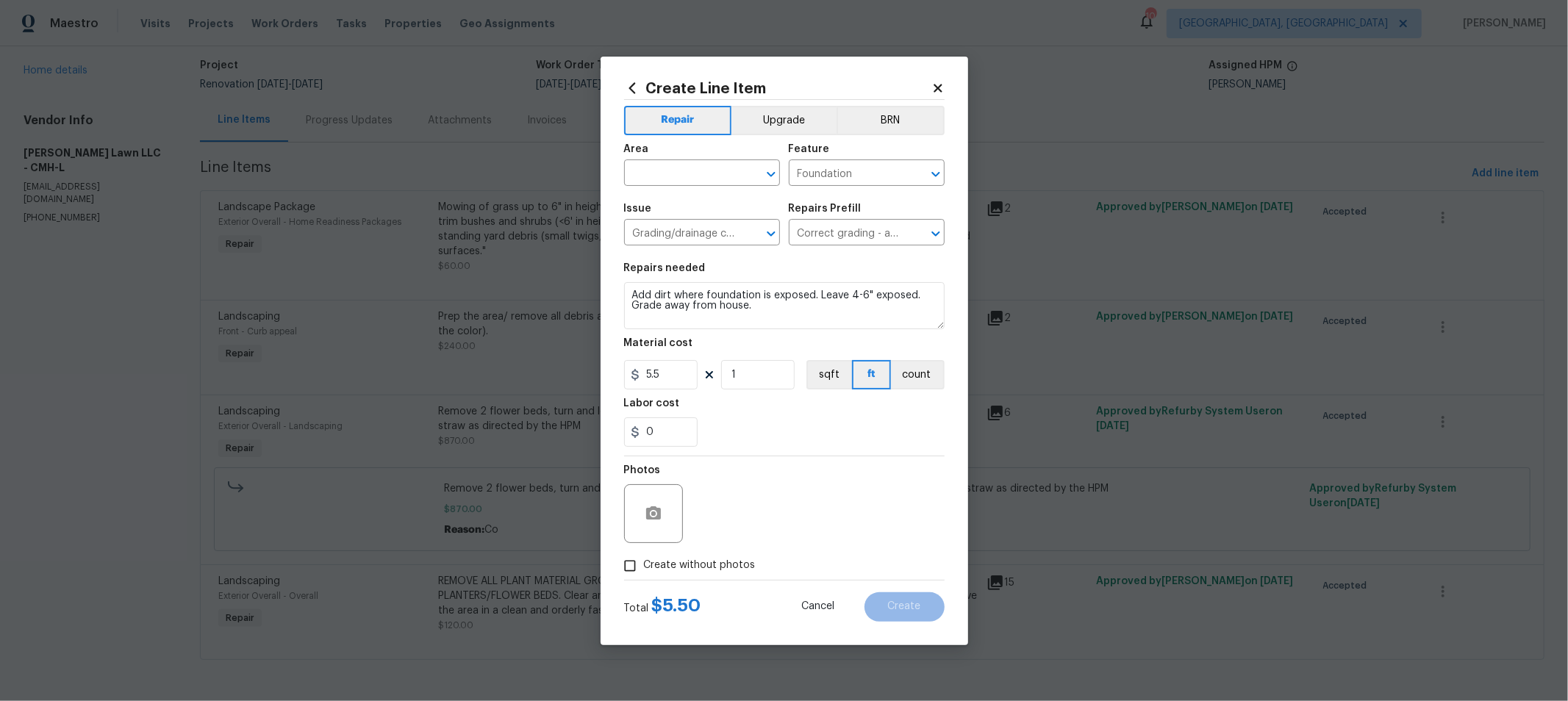
click at [930, 78] on div "Create Line Item Repair Upgrade BRN Area ​ Feature Foundation ​ Issue Grading/d…" at bounding box center [784, 351] width 368 height 589
click at [944, 93] on icon at bounding box center [937, 88] width 13 height 13
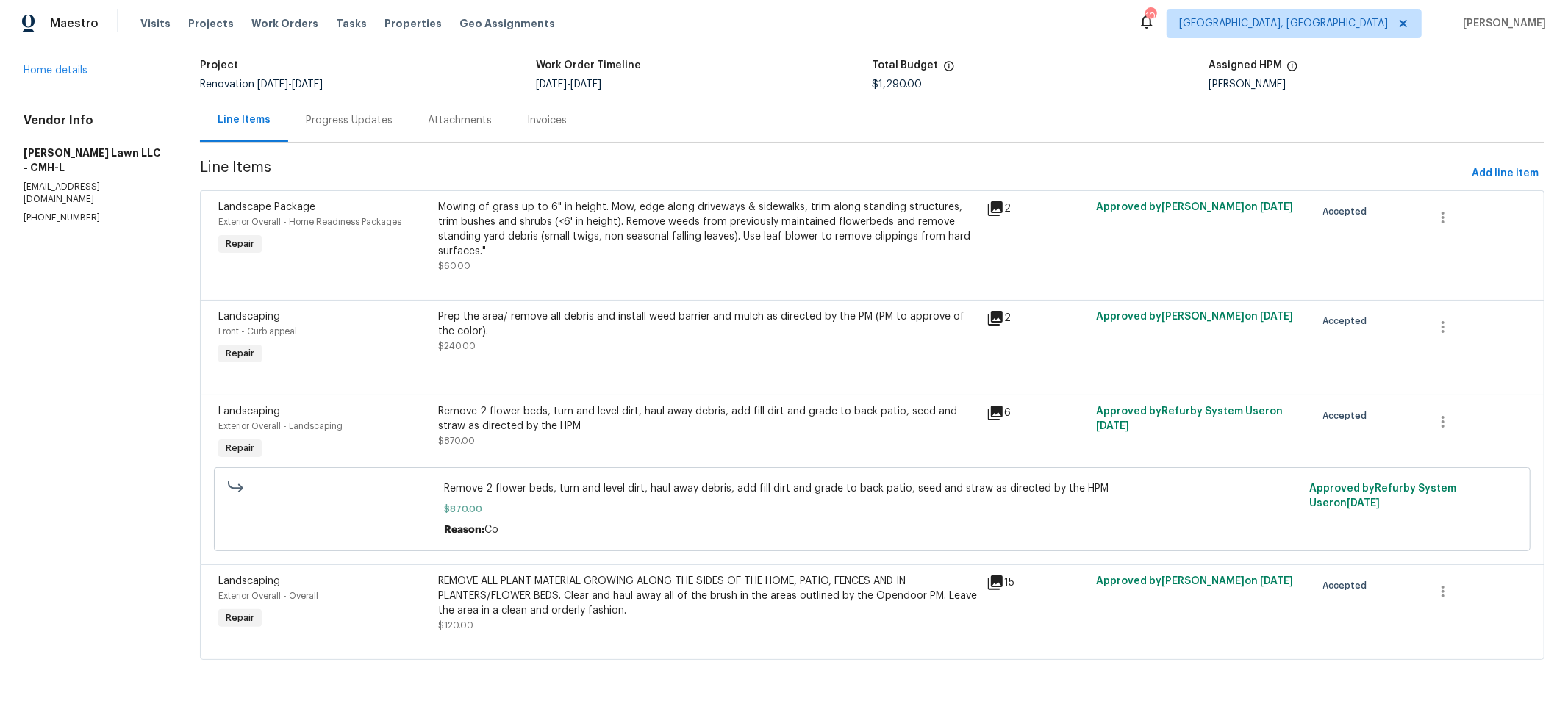
click at [1146, 138] on section "[PERSON_NAME] Lawn LLC - CMH-L Vendor Accepted Reference: EK647KAQ5N8D-a3b9f957…" at bounding box center [872, 328] width 1344 height 700
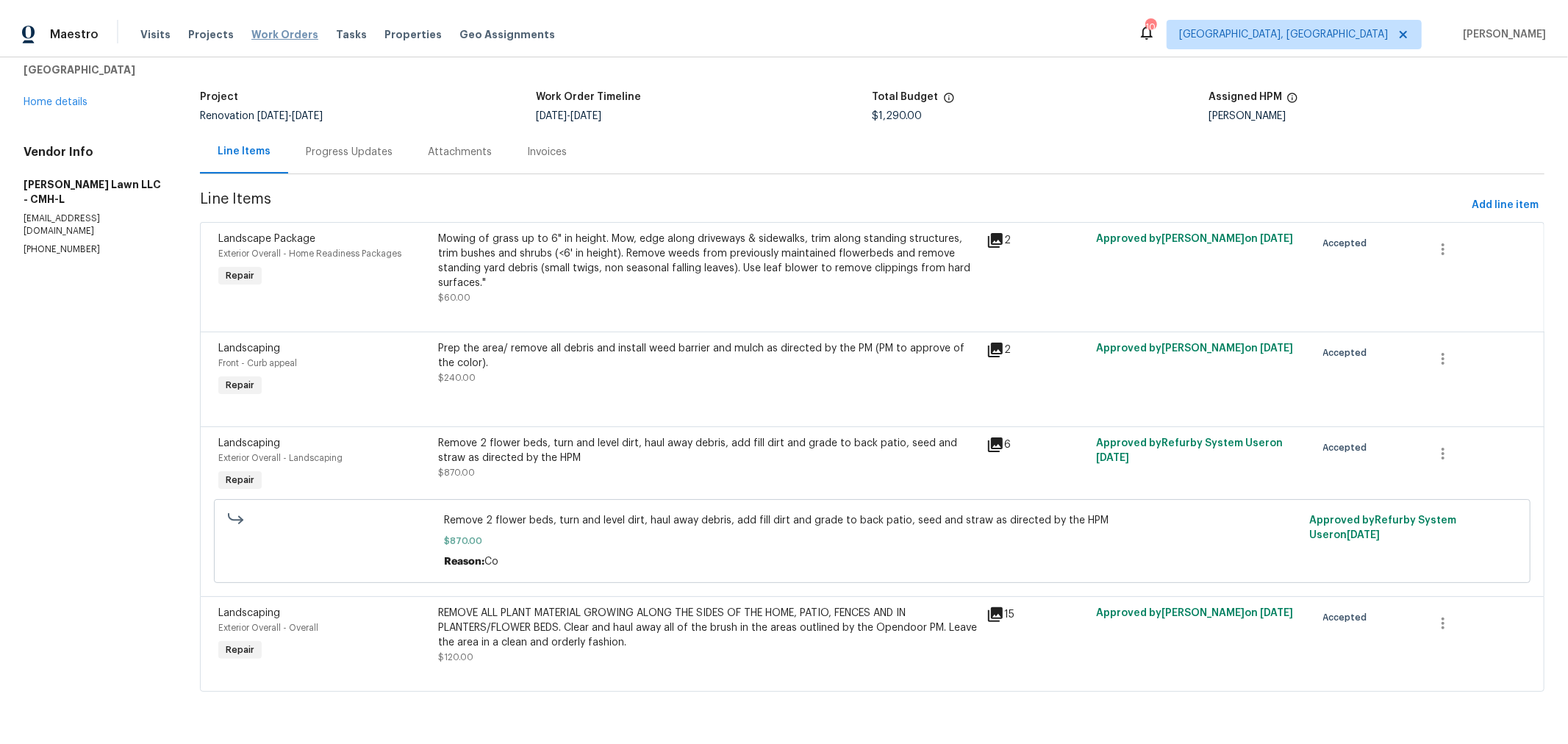
scroll to position [60, 0]
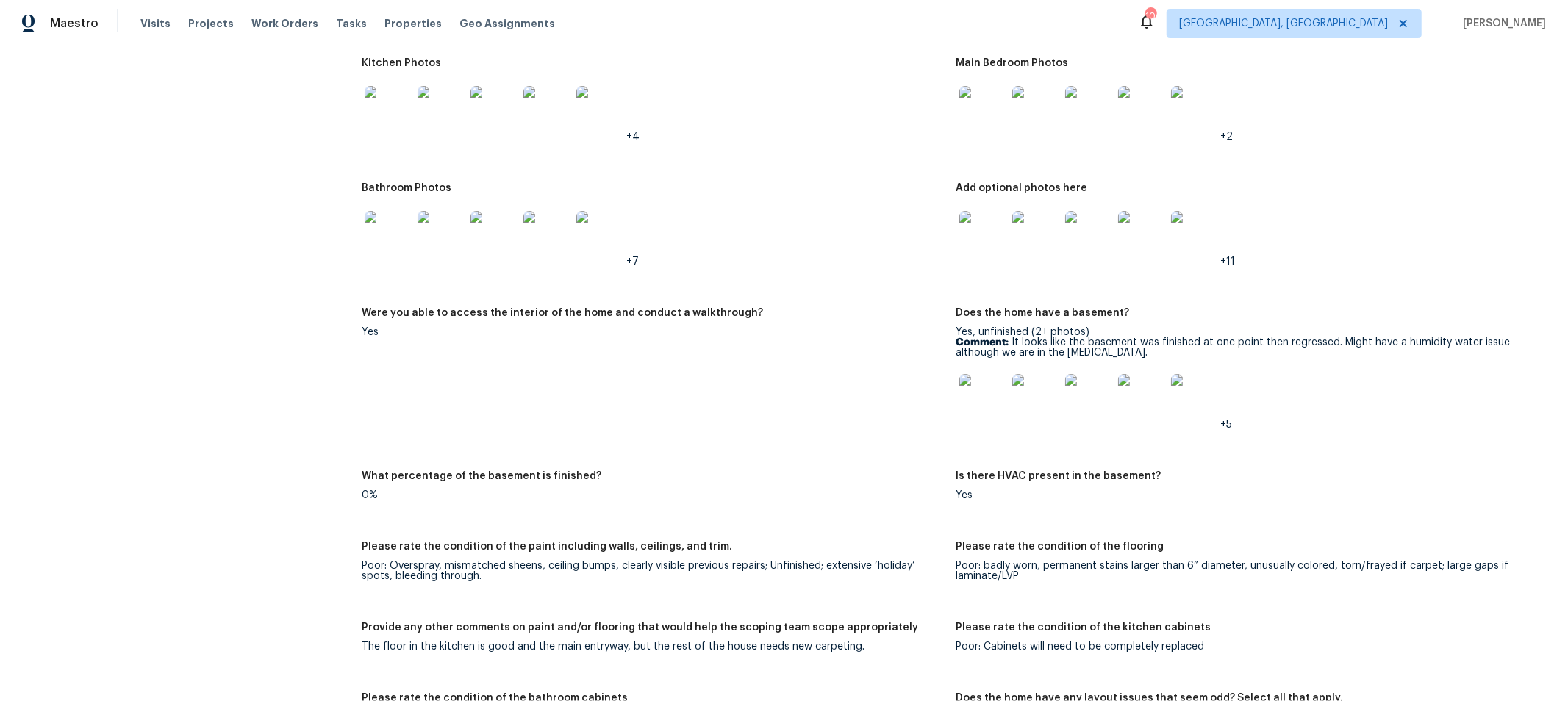
scroll to position [2016, 0]
click at [1135, 401] on img at bounding box center [1142, 399] width 47 height 47
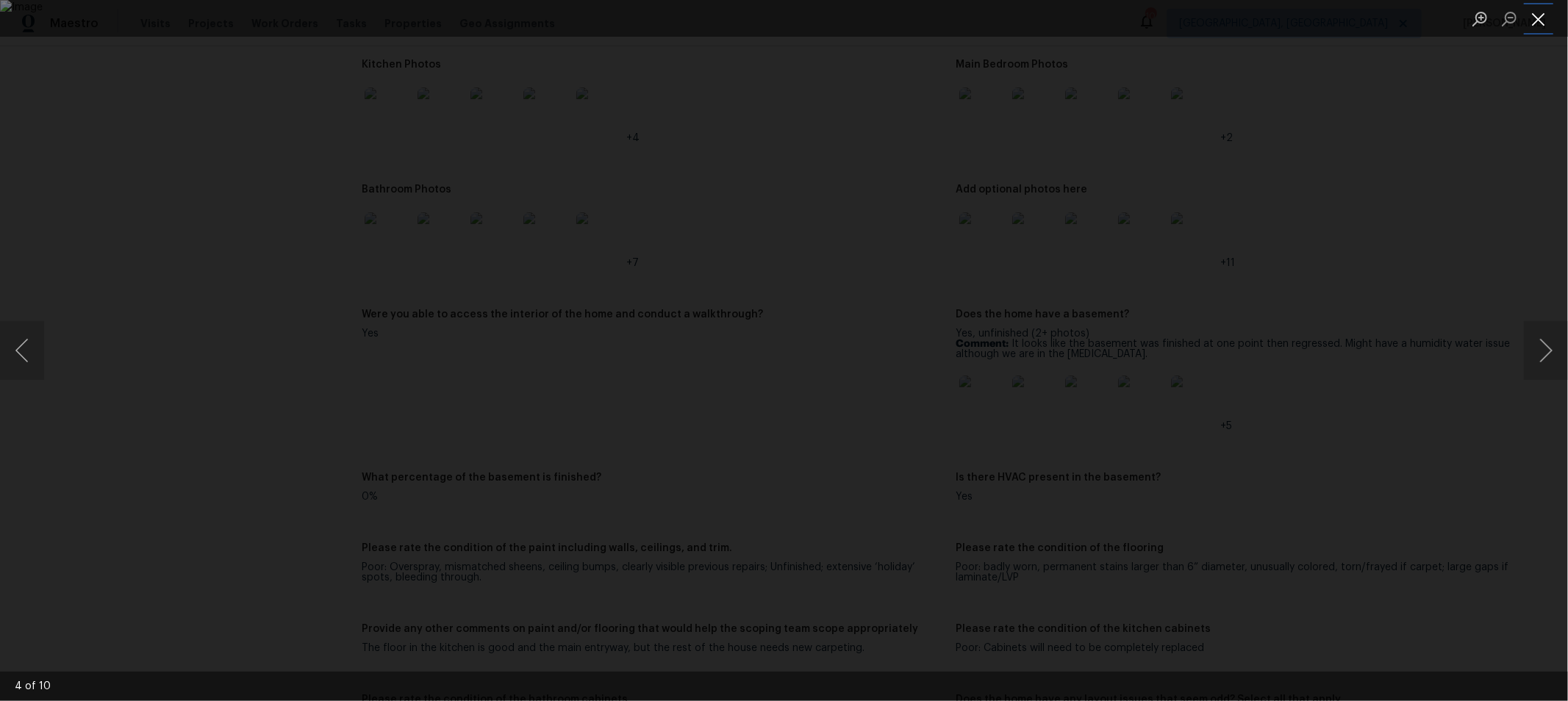
click at [1537, 23] on button "Close lightbox" at bounding box center [1538, 18] width 30 height 25
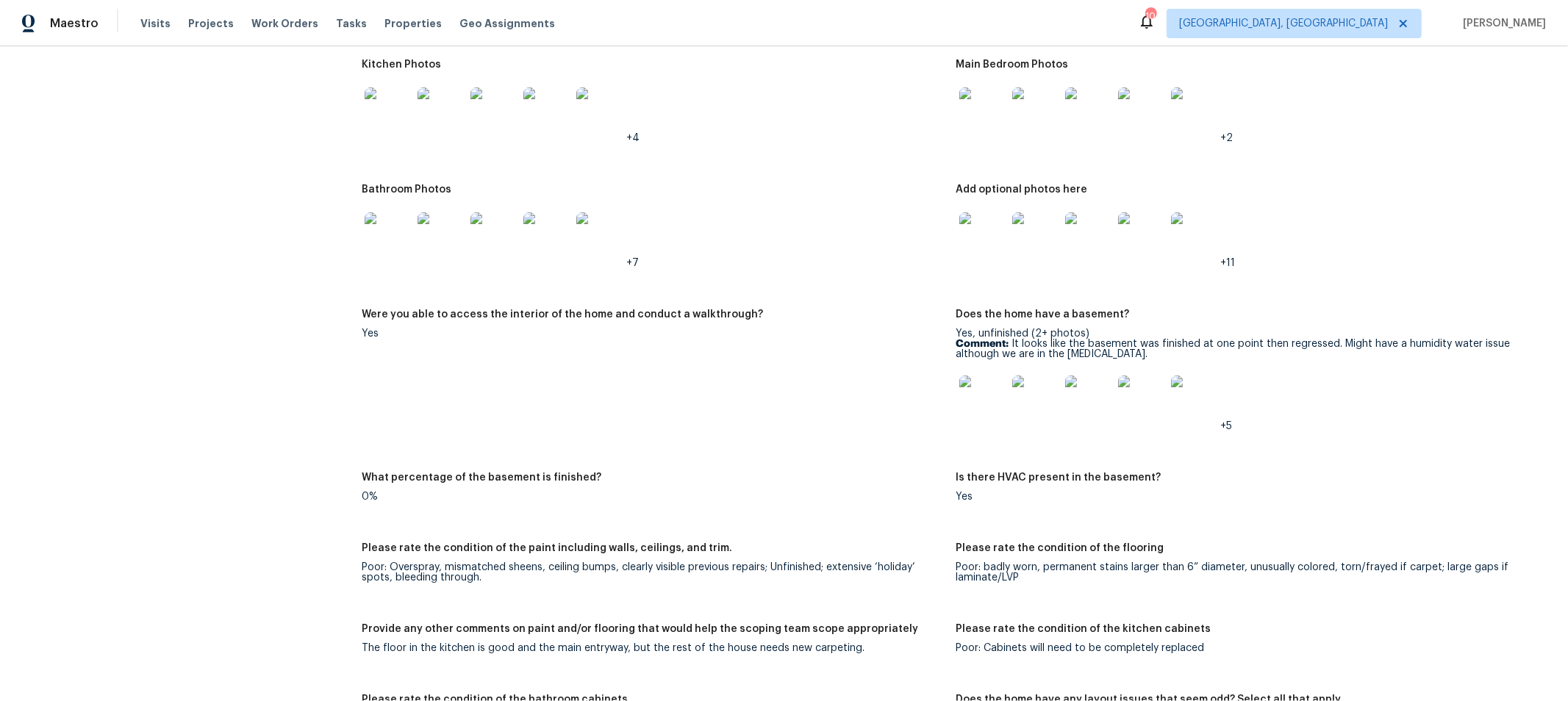
click at [811, 333] on div "Yes" at bounding box center [652, 333] width 582 height 11
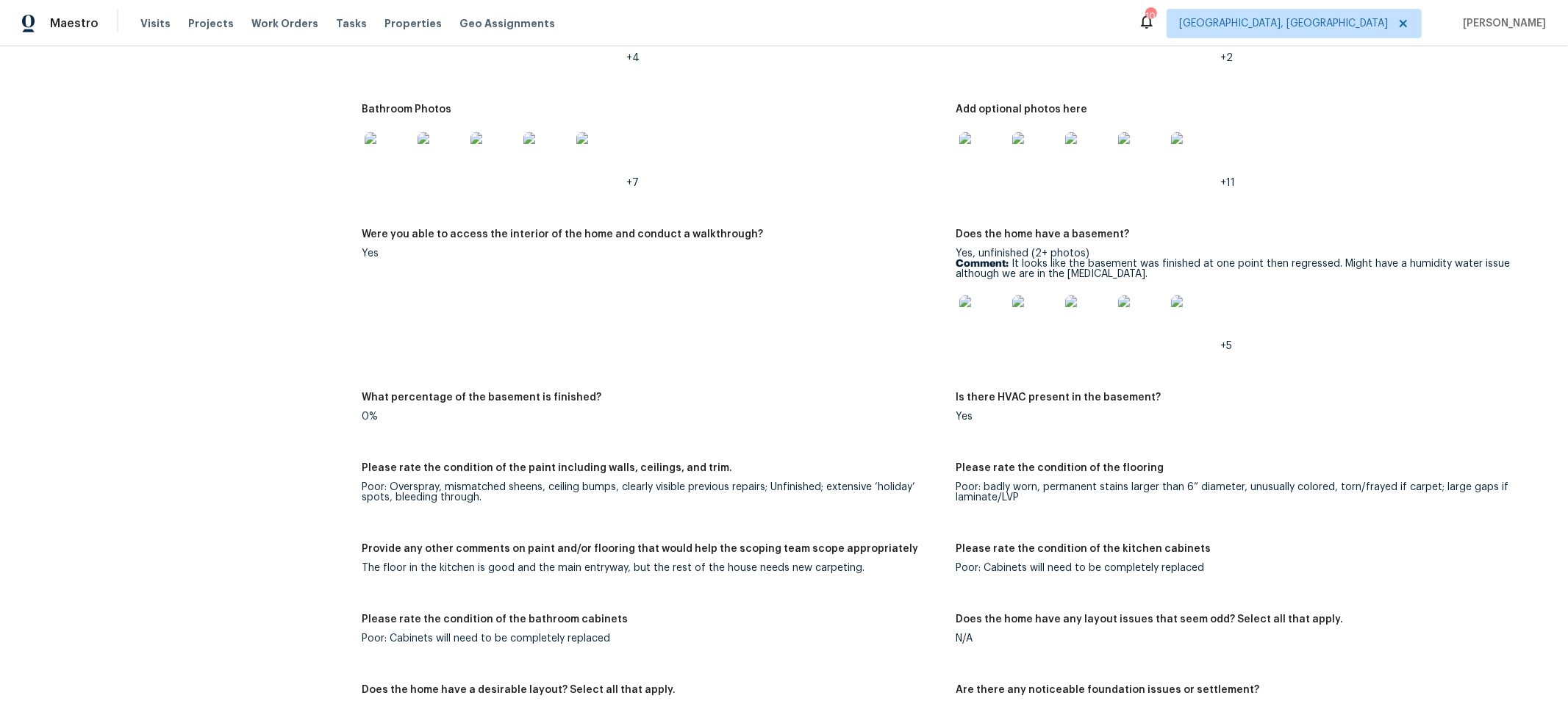
scroll to position [2097, 0]
click at [1141, 321] on img at bounding box center [1142, 319] width 47 height 47
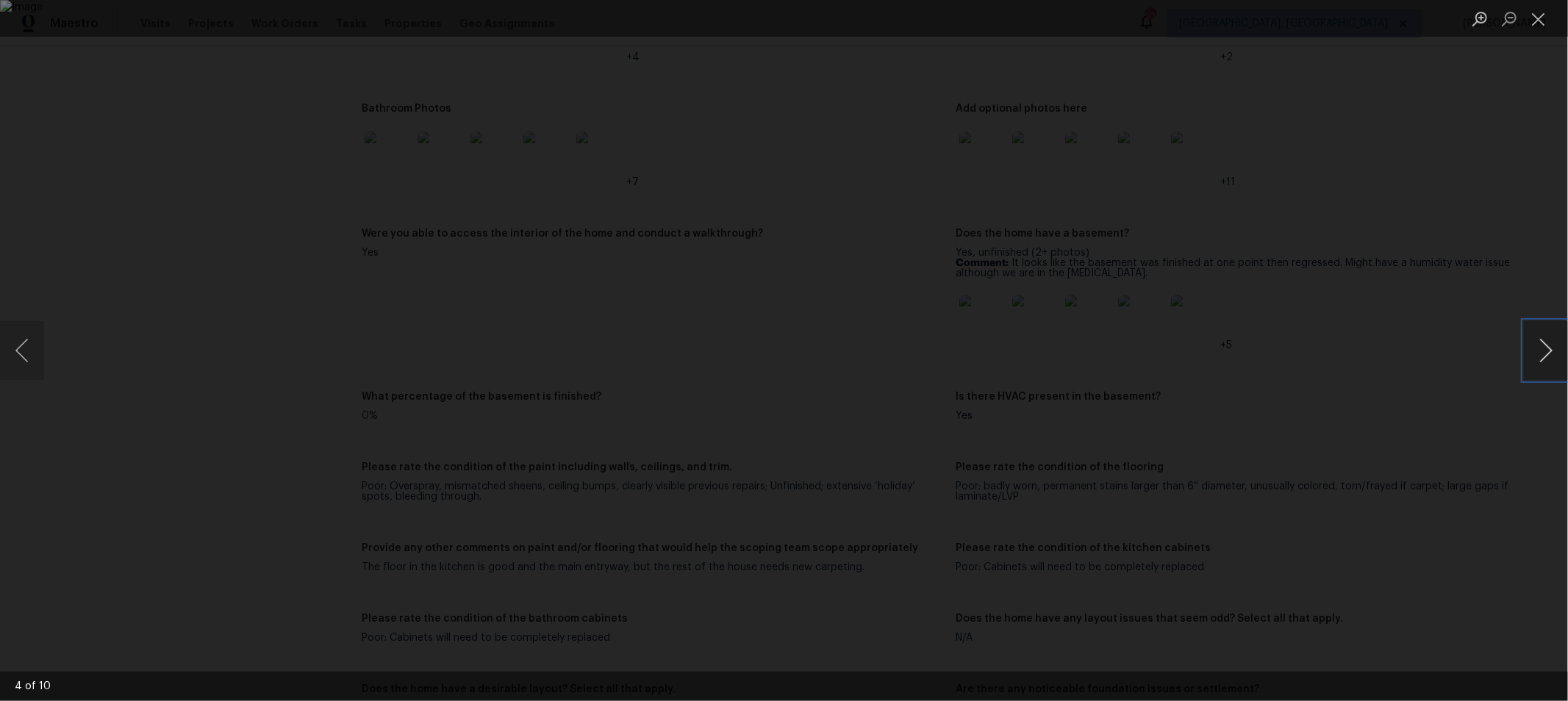
click at [1550, 361] on button "Next image" at bounding box center [1545, 350] width 44 height 59
click at [1548, 361] on button "Next image" at bounding box center [1545, 350] width 44 height 59
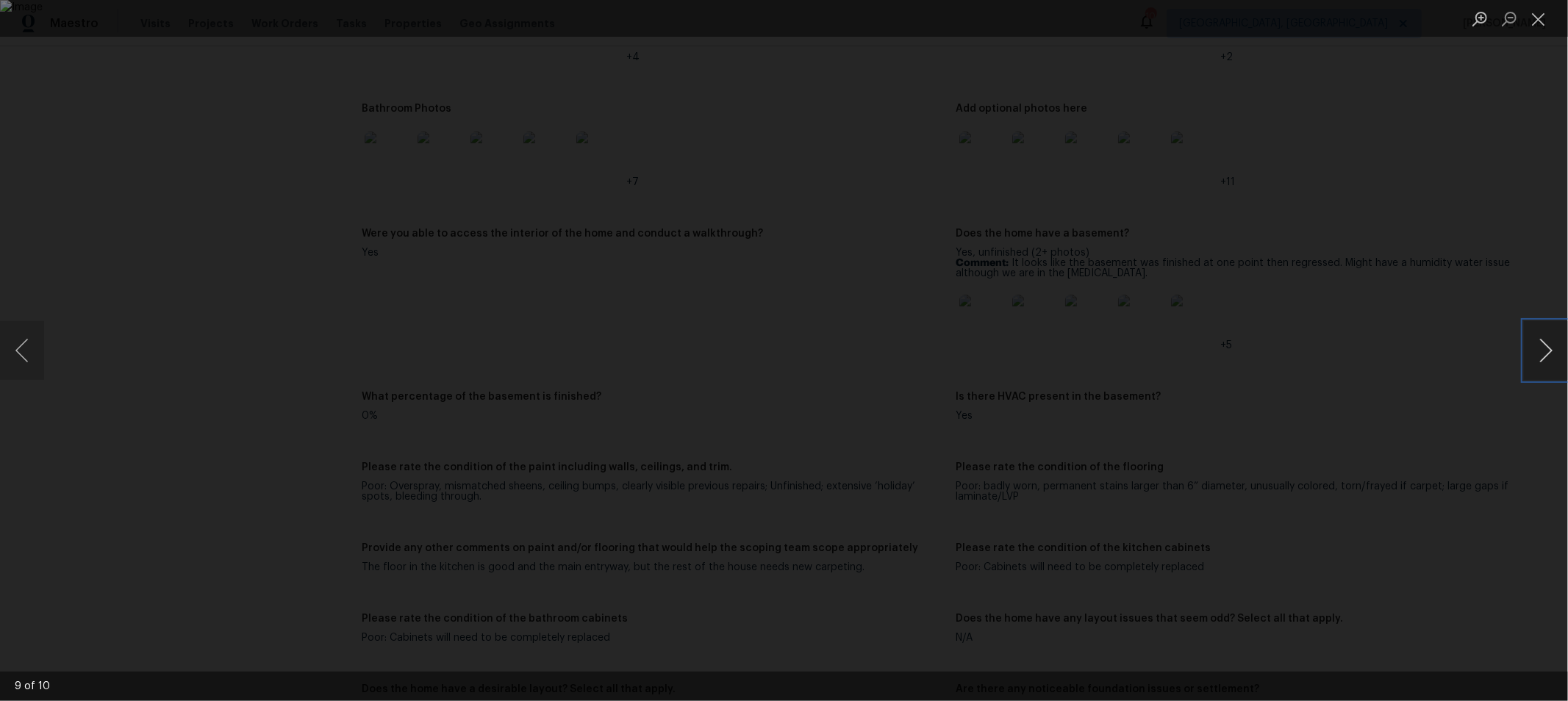
click at [1548, 361] on button "Next image" at bounding box center [1545, 350] width 44 height 59
click at [1537, 15] on button "Close lightbox" at bounding box center [1538, 18] width 30 height 25
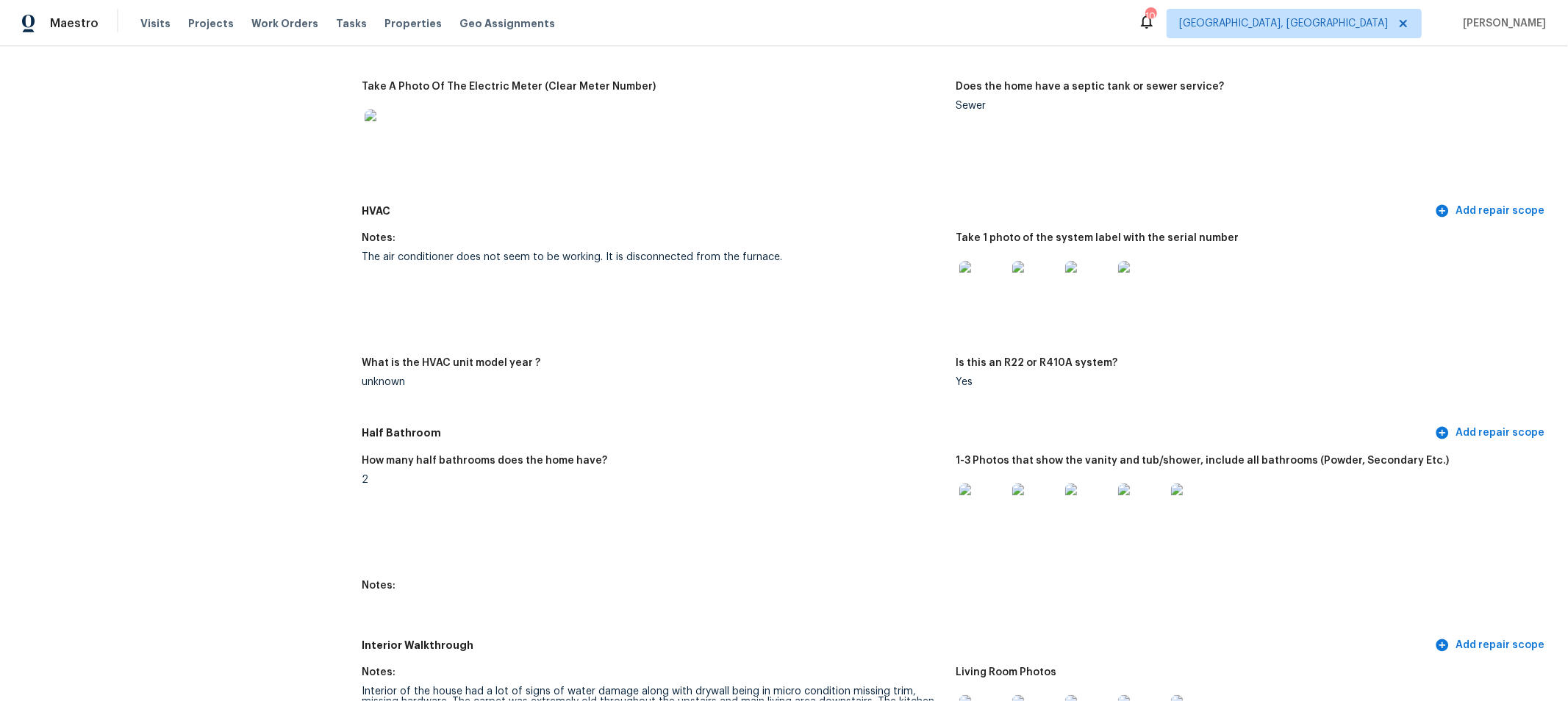
scroll to position [1281, 0]
click at [983, 287] on img at bounding box center [983, 287] width 47 height 47
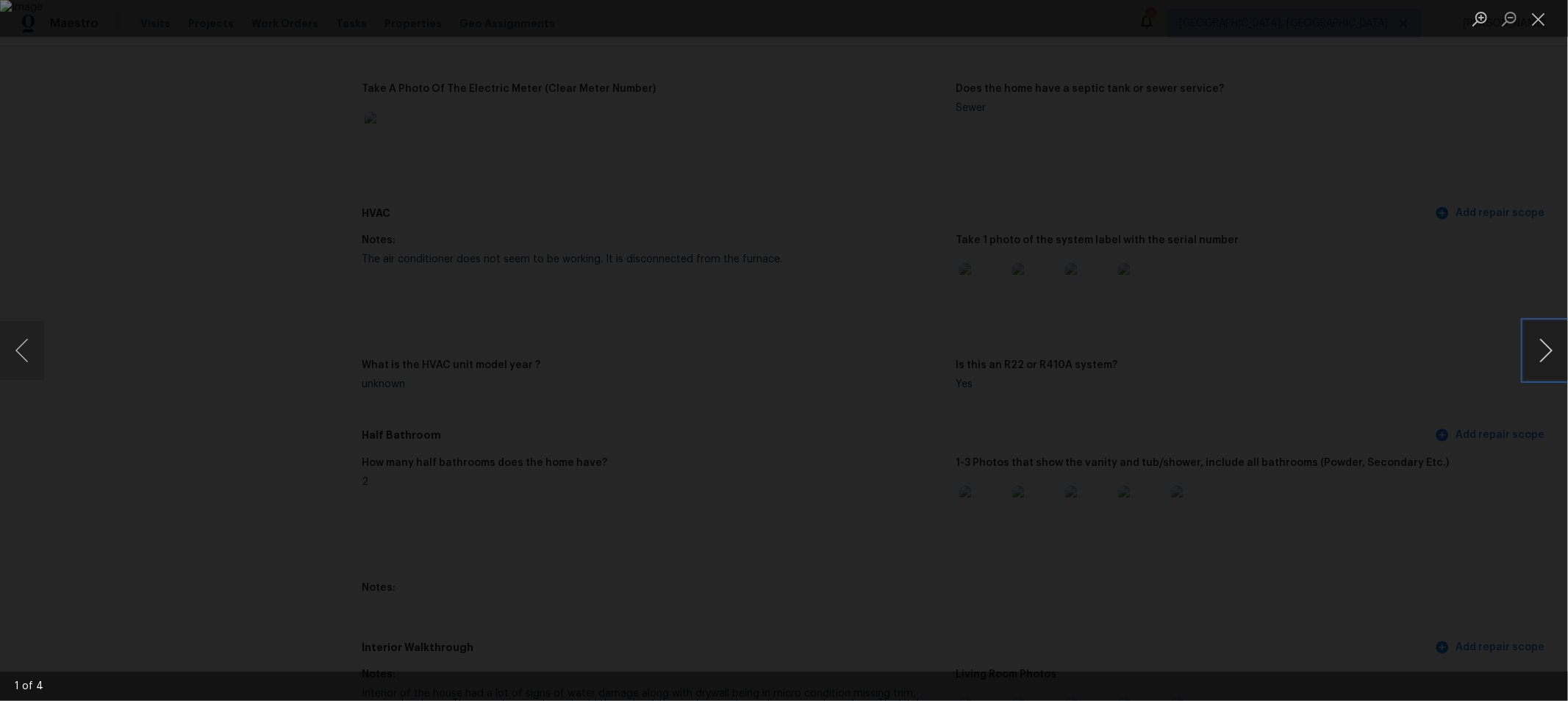
click at [1541, 355] on button "Next image" at bounding box center [1545, 350] width 44 height 59
click at [1540, 21] on button "Close lightbox" at bounding box center [1538, 18] width 30 height 25
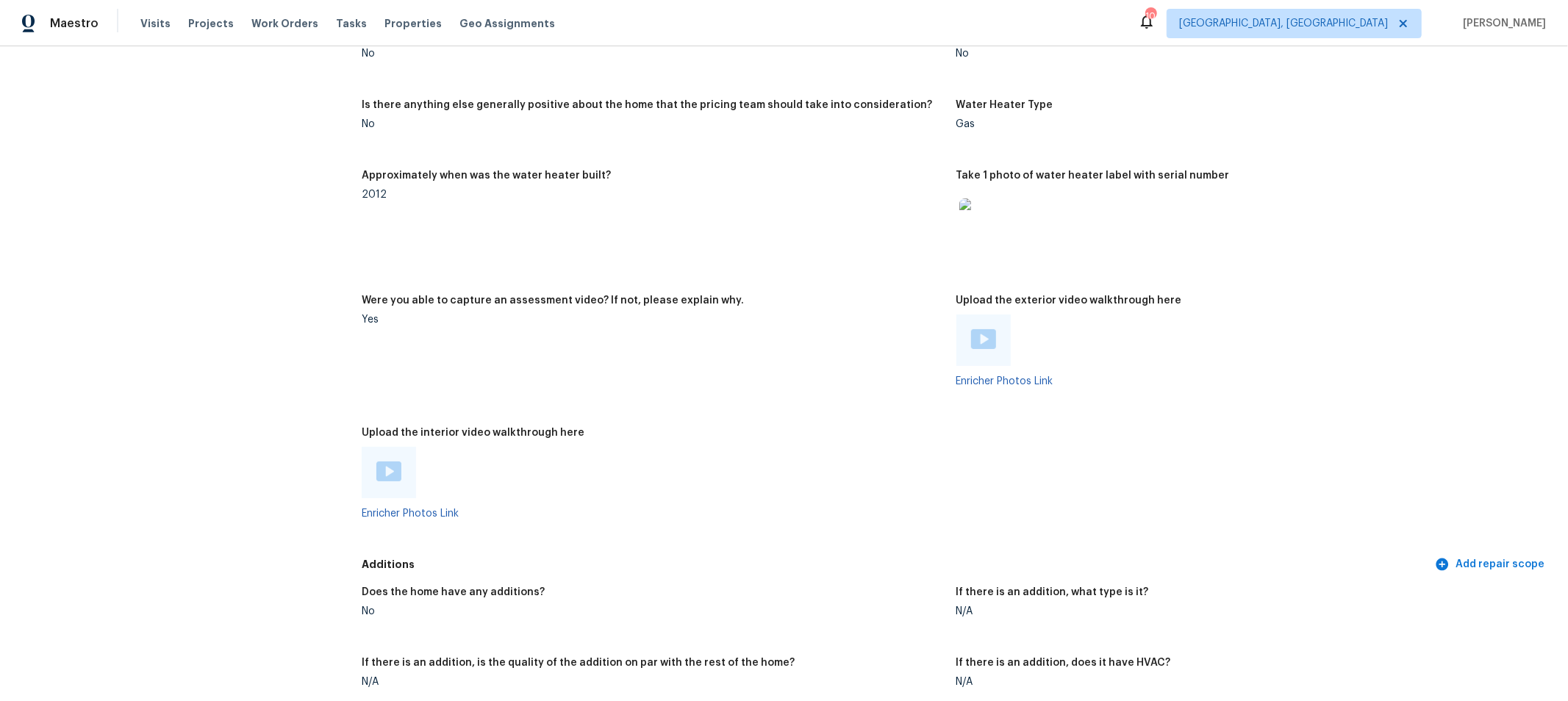
scroll to position [2915, 0]
click at [967, 233] on img at bounding box center [983, 222] width 47 height 47
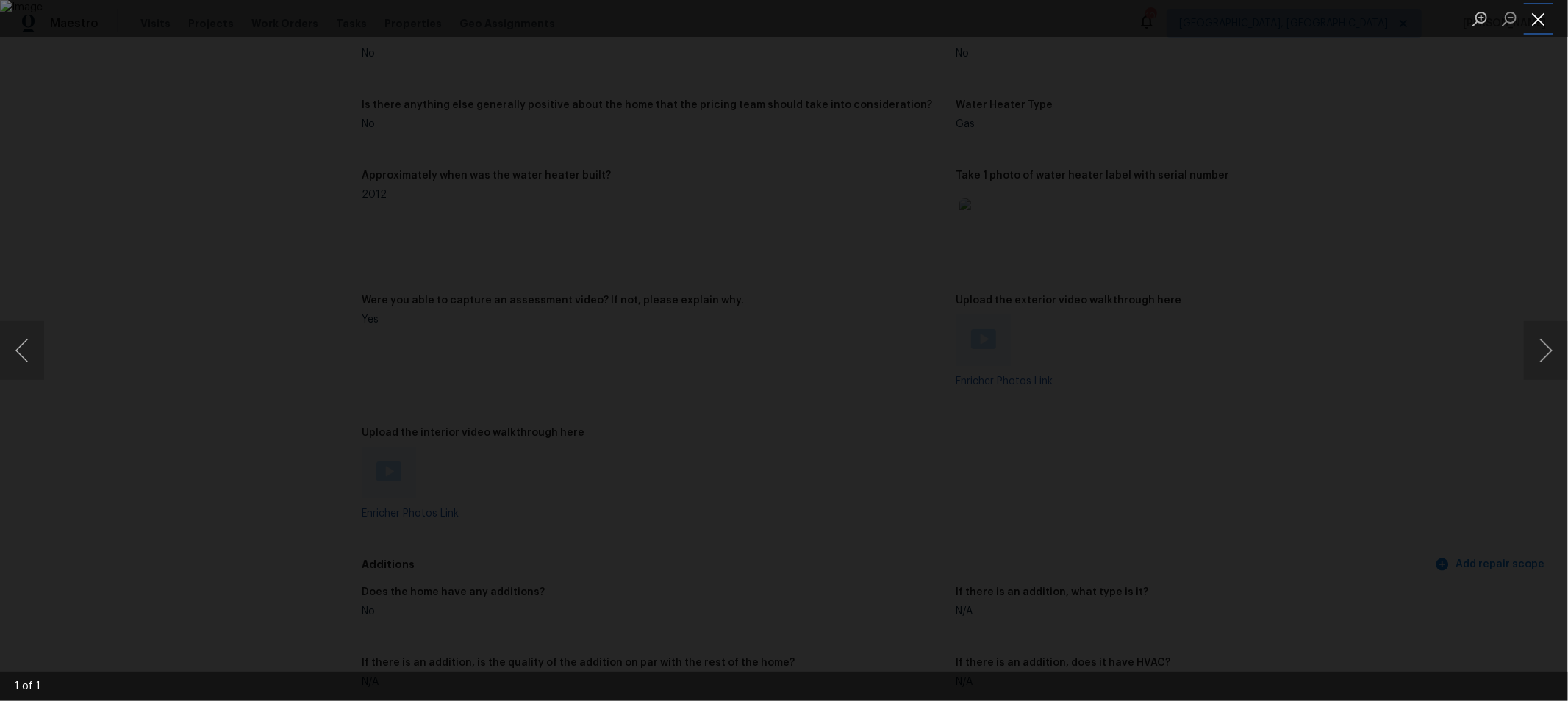
click at [1537, 18] on button "Close lightbox" at bounding box center [1538, 18] width 30 height 25
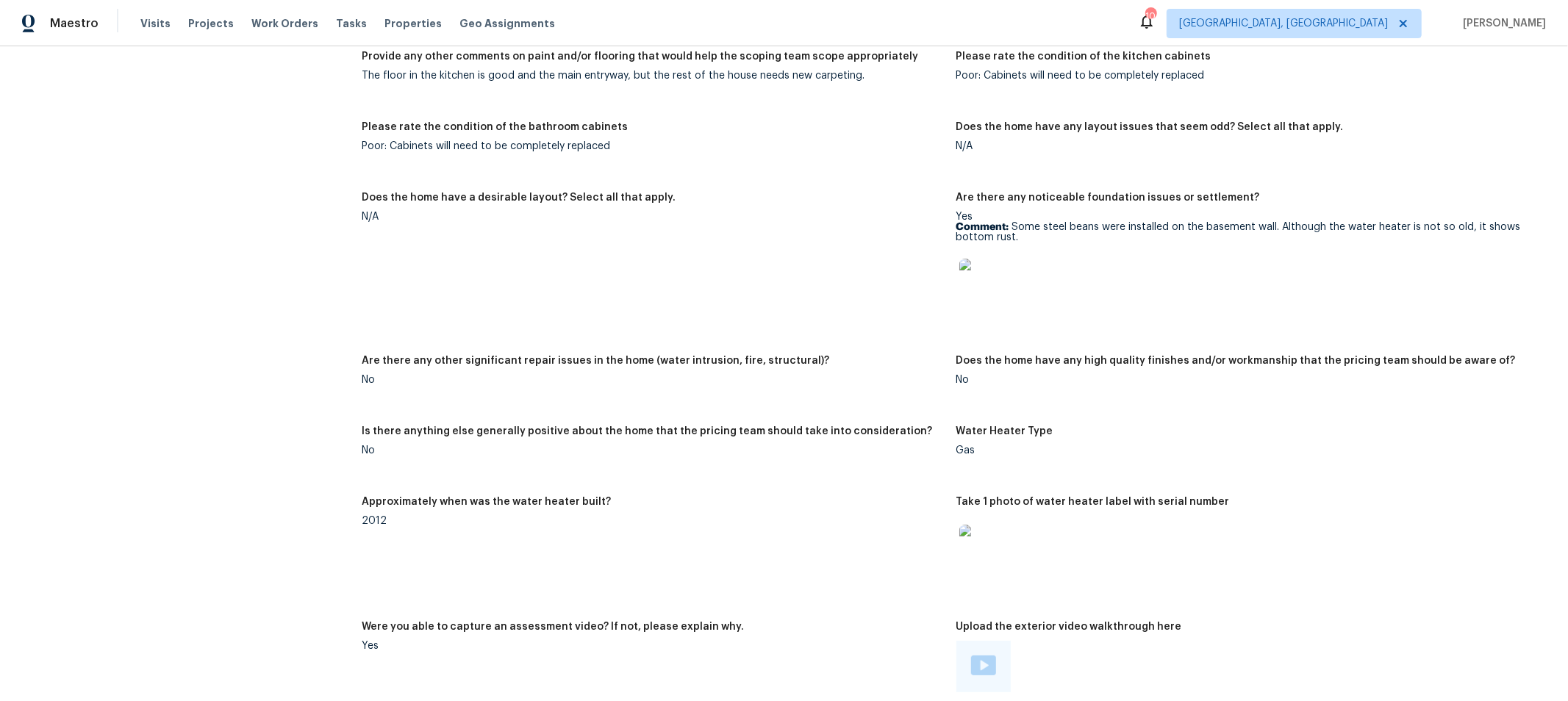
scroll to position [2589, 0]
click at [978, 554] on img at bounding box center [983, 549] width 47 height 47
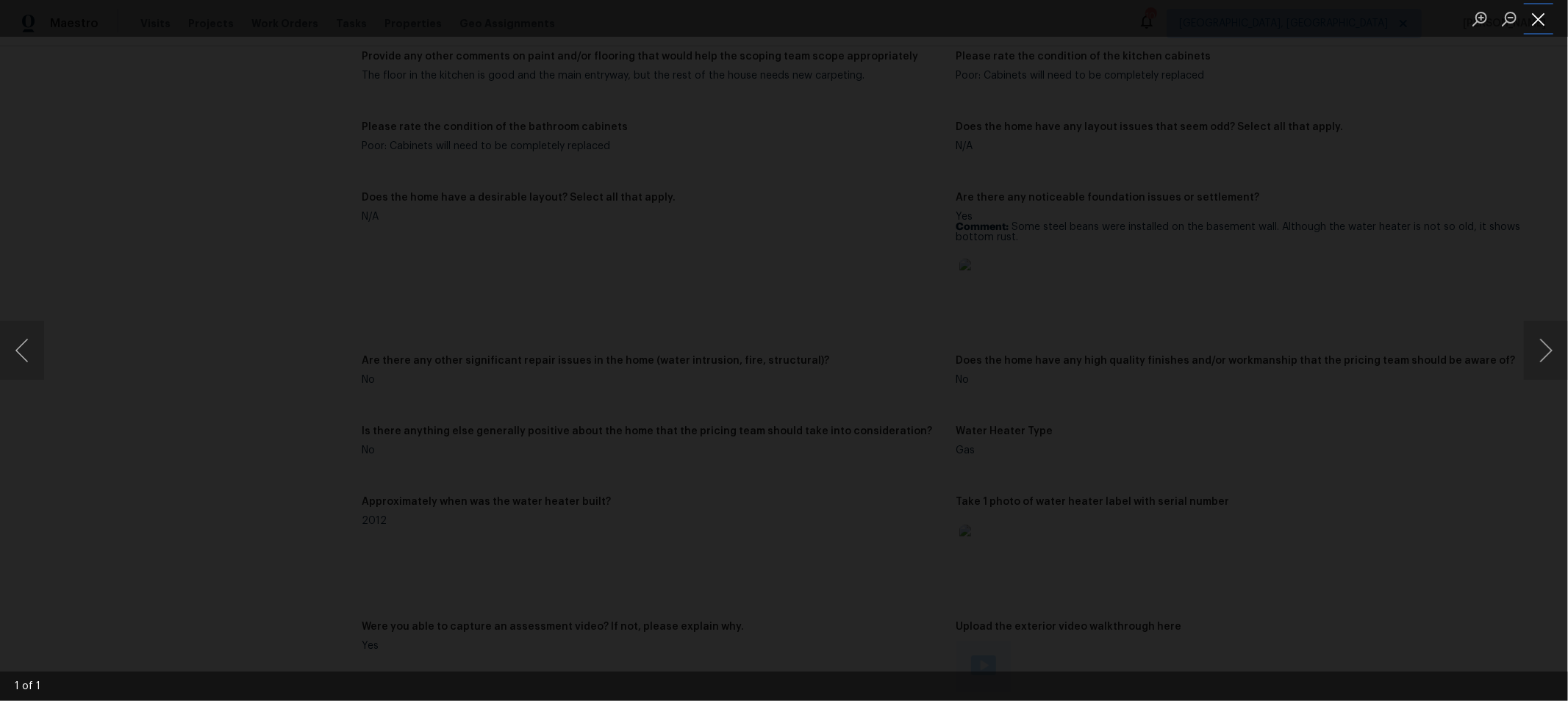
click at [1536, 24] on button "Close lightbox" at bounding box center [1538, 18] width 30 height 25
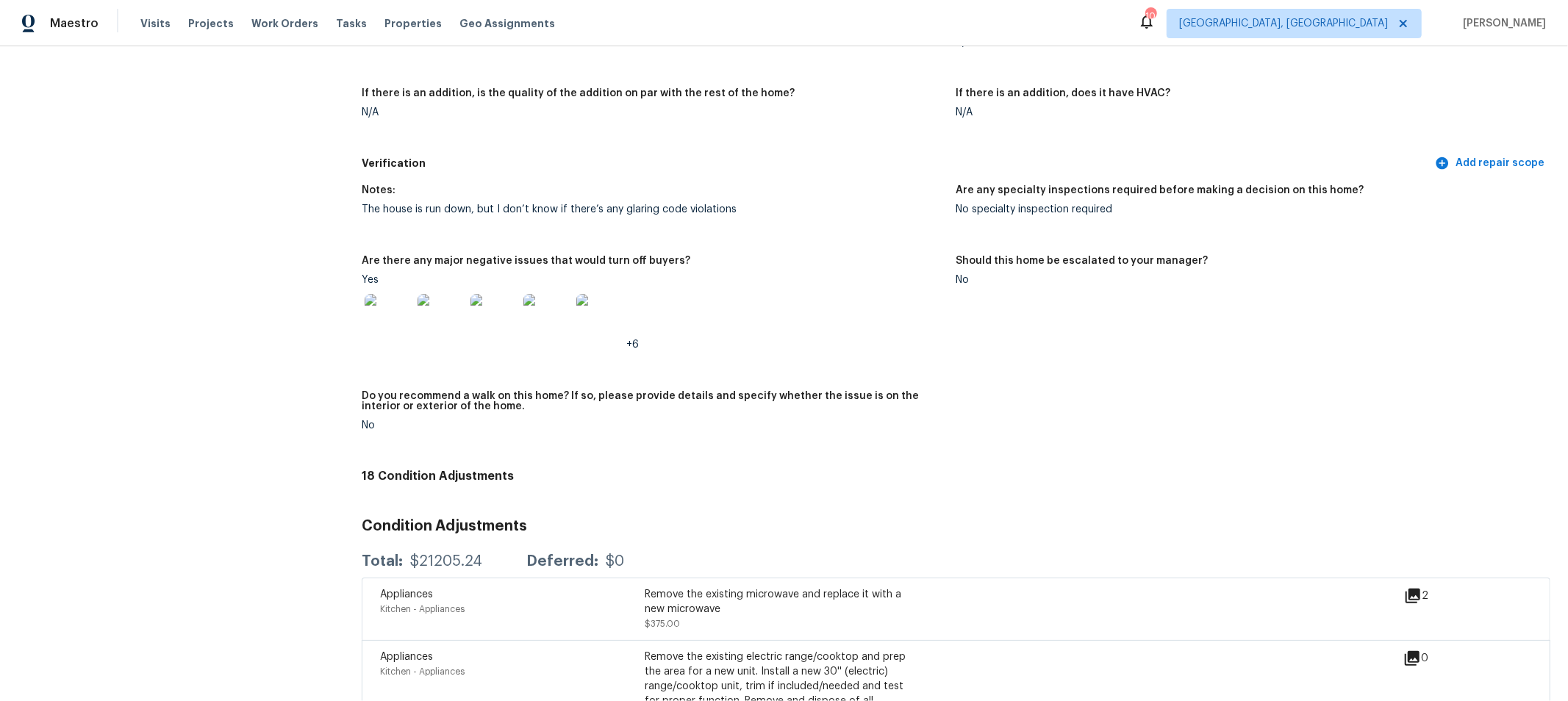
scroll to position [3486, 0]
click at [1507, 165] on span "Add repair scope" at bounding box center [1491, 163] width 107 height 18
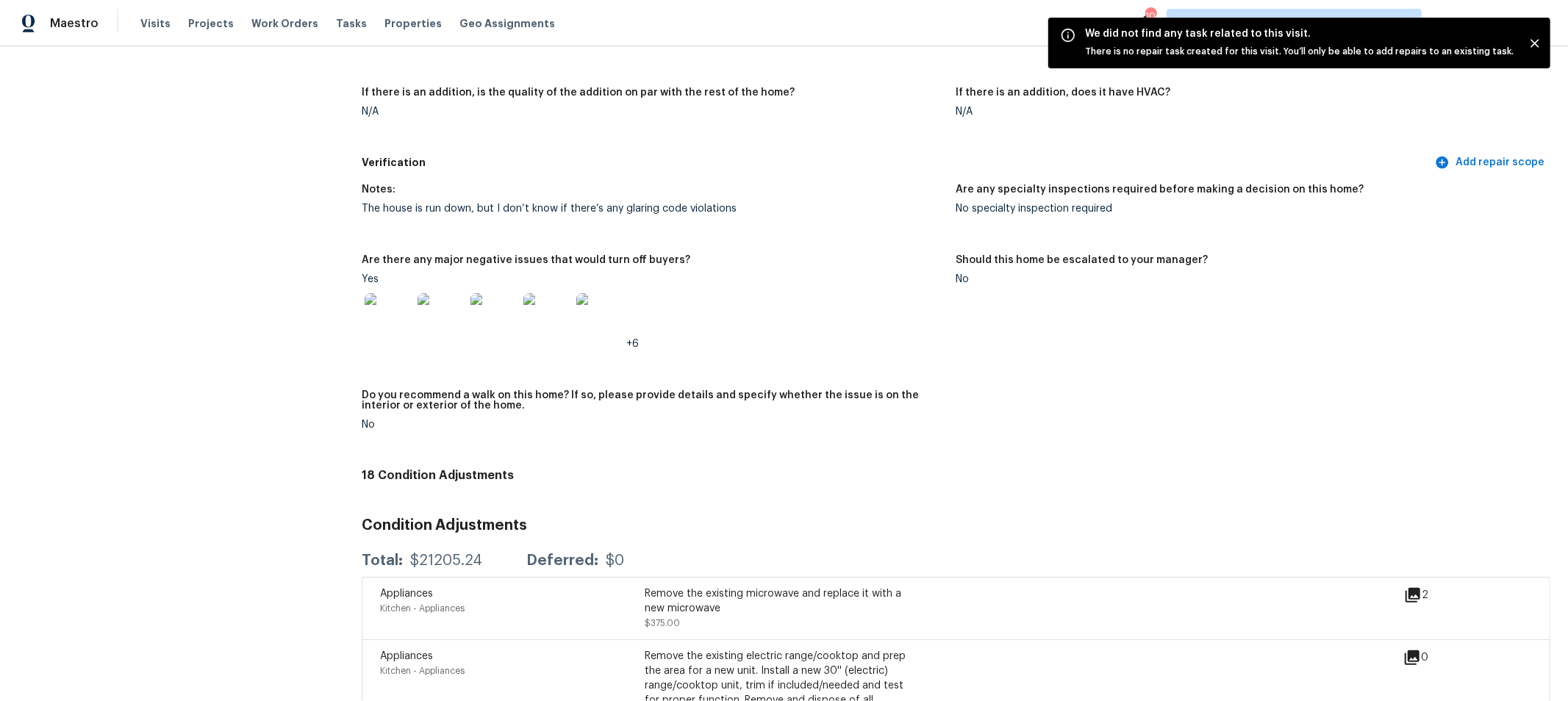
click at [1298, 332] on figure "Should this home be escalated to your manager? No" at bounding box center [1253, 313] width 594 height 117
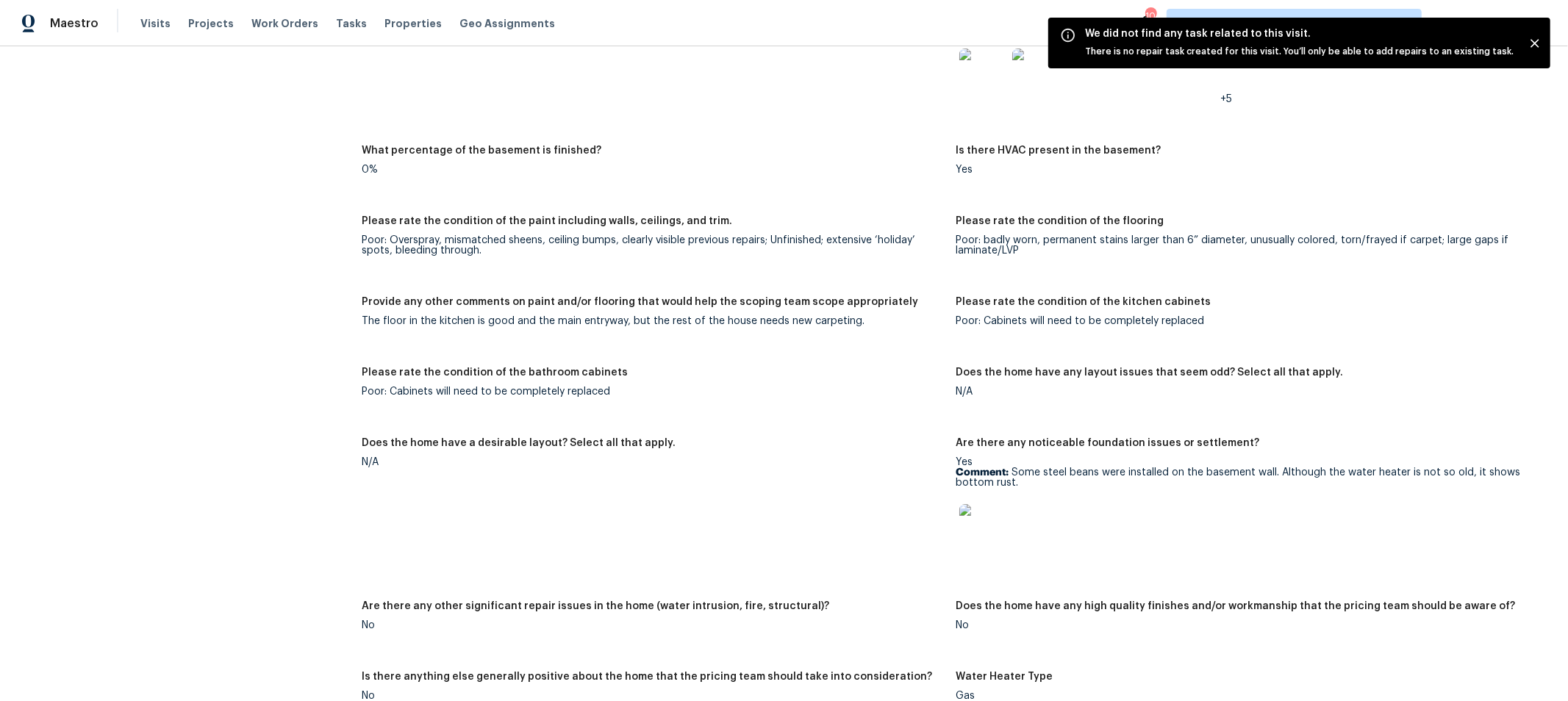
scroll to position [2344, 0]
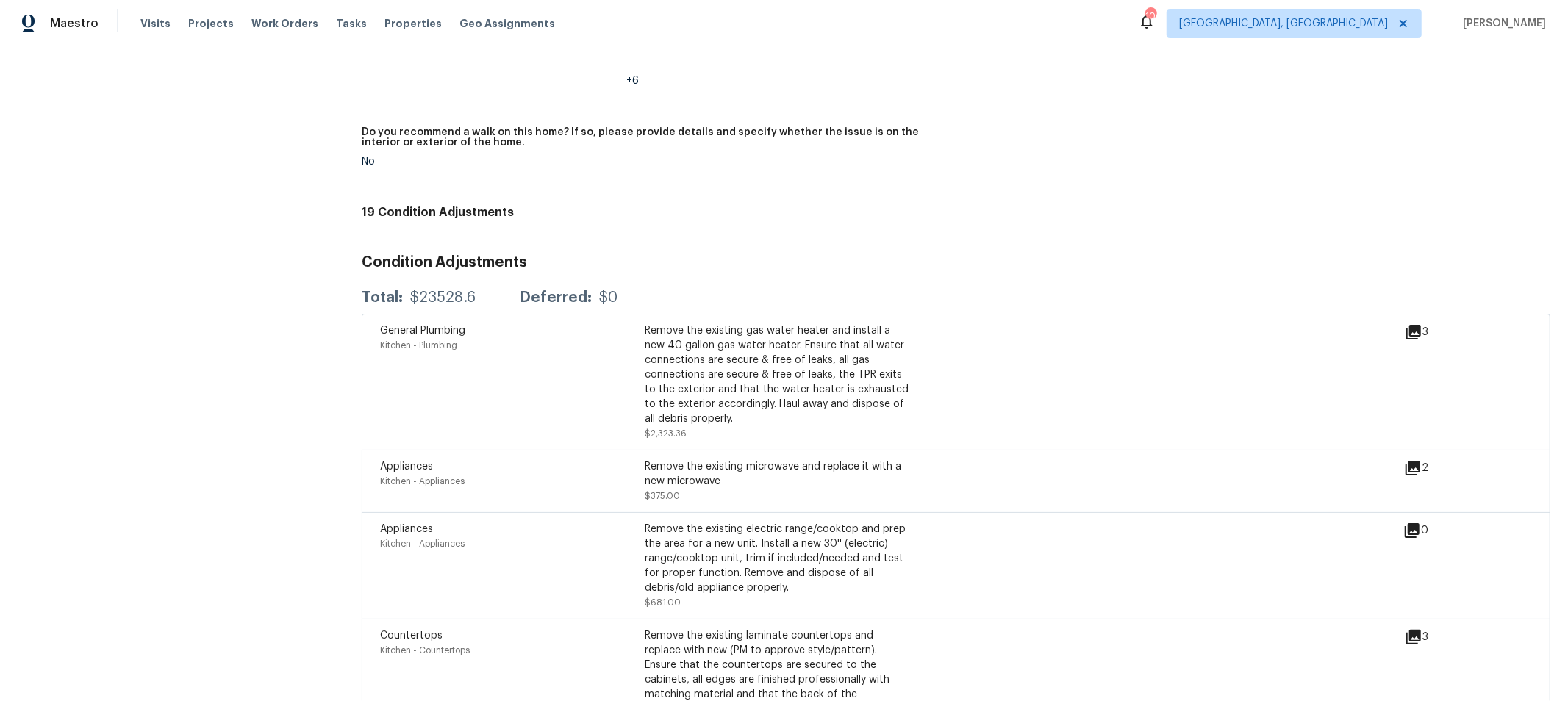
scroll to position [3747, 0]
click at [1404, 335] on icon at bounding box center [1413, 333] width 18 height 18
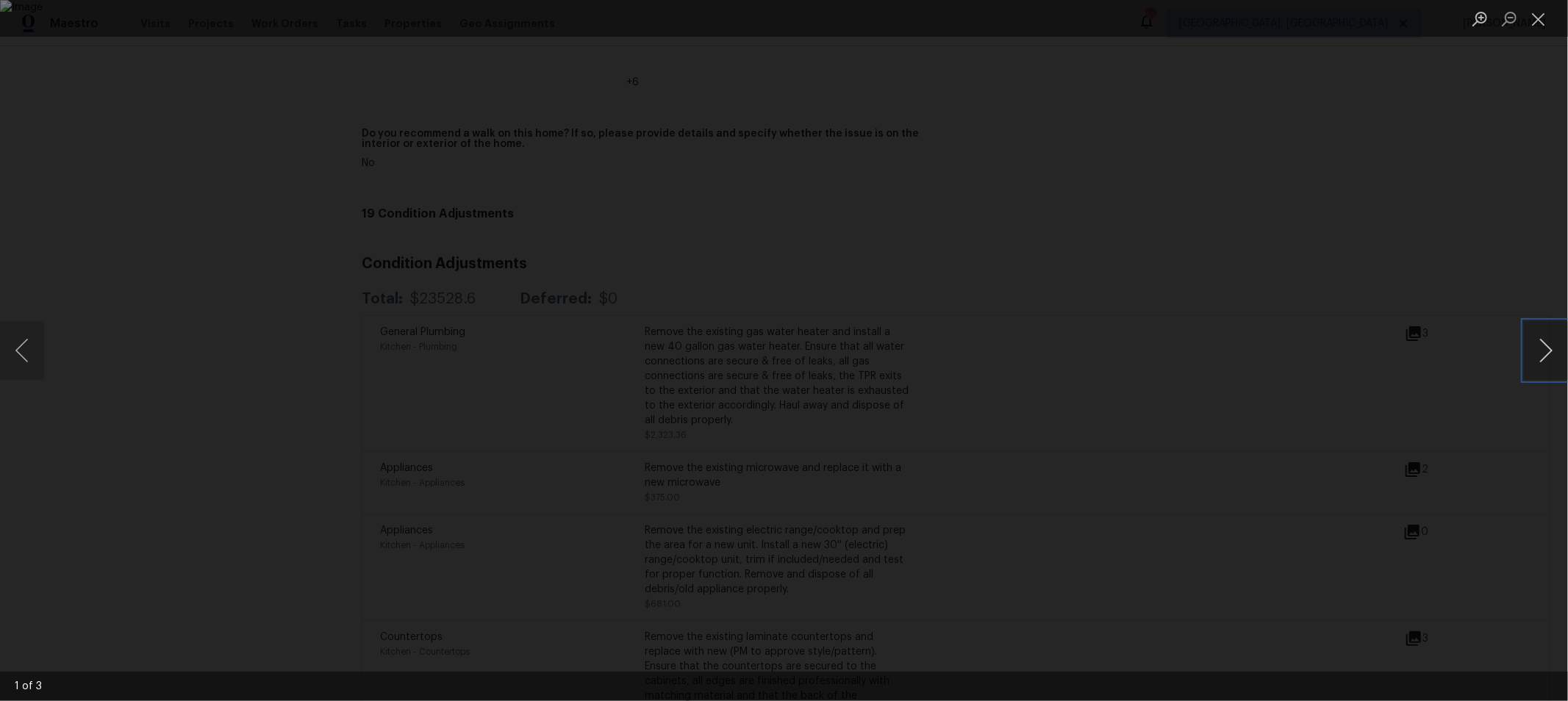
click at [1548, 347] on button "Next image" at bounding box center [1545, 350] width 44 height 59
click at [1539, 16] on button "Close lightbox" at bounding box center [1538, 18] width 30 height 25
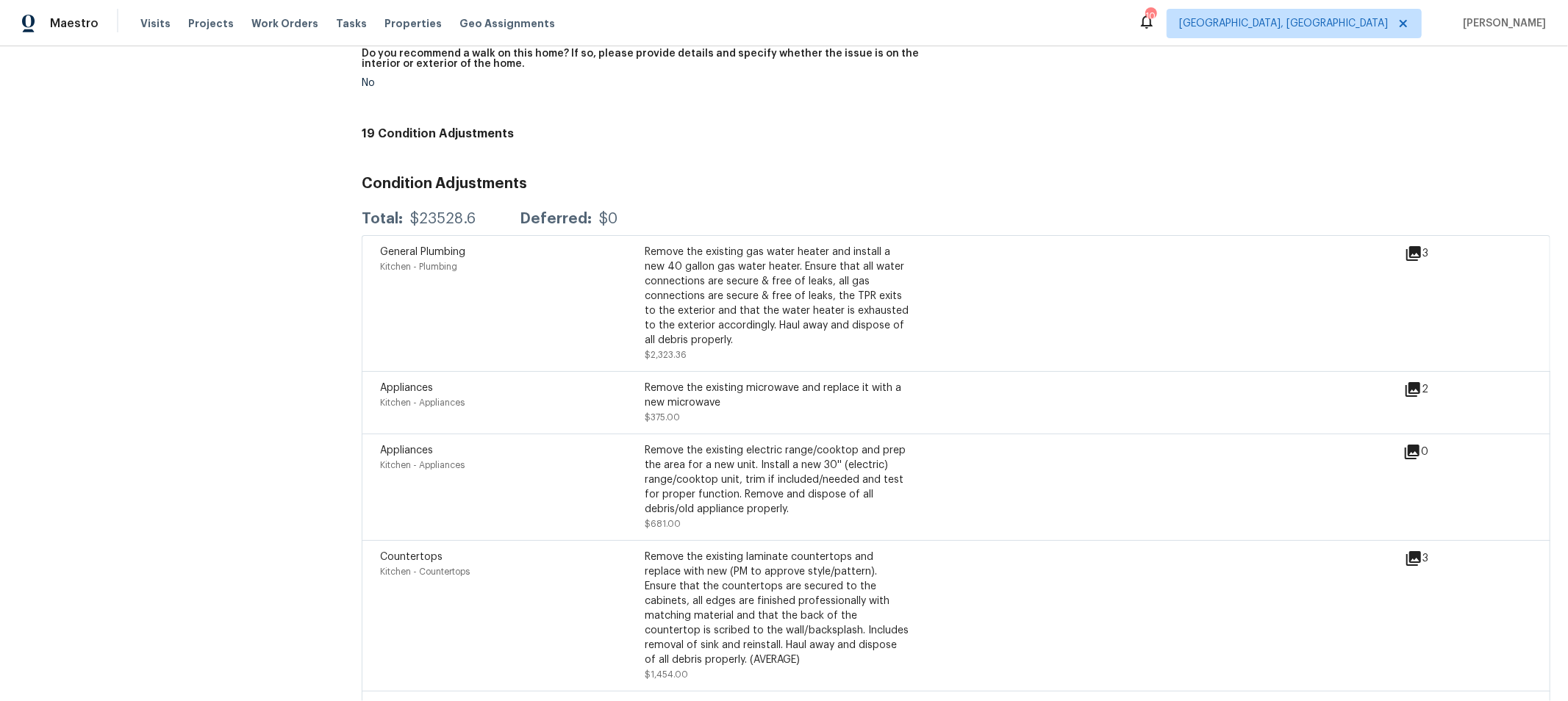
scroll to position [3829, 0]
click at [1176, 186] on h3 "Condition Adjustments" at bounding box center [956, 182] width 1188 height 15
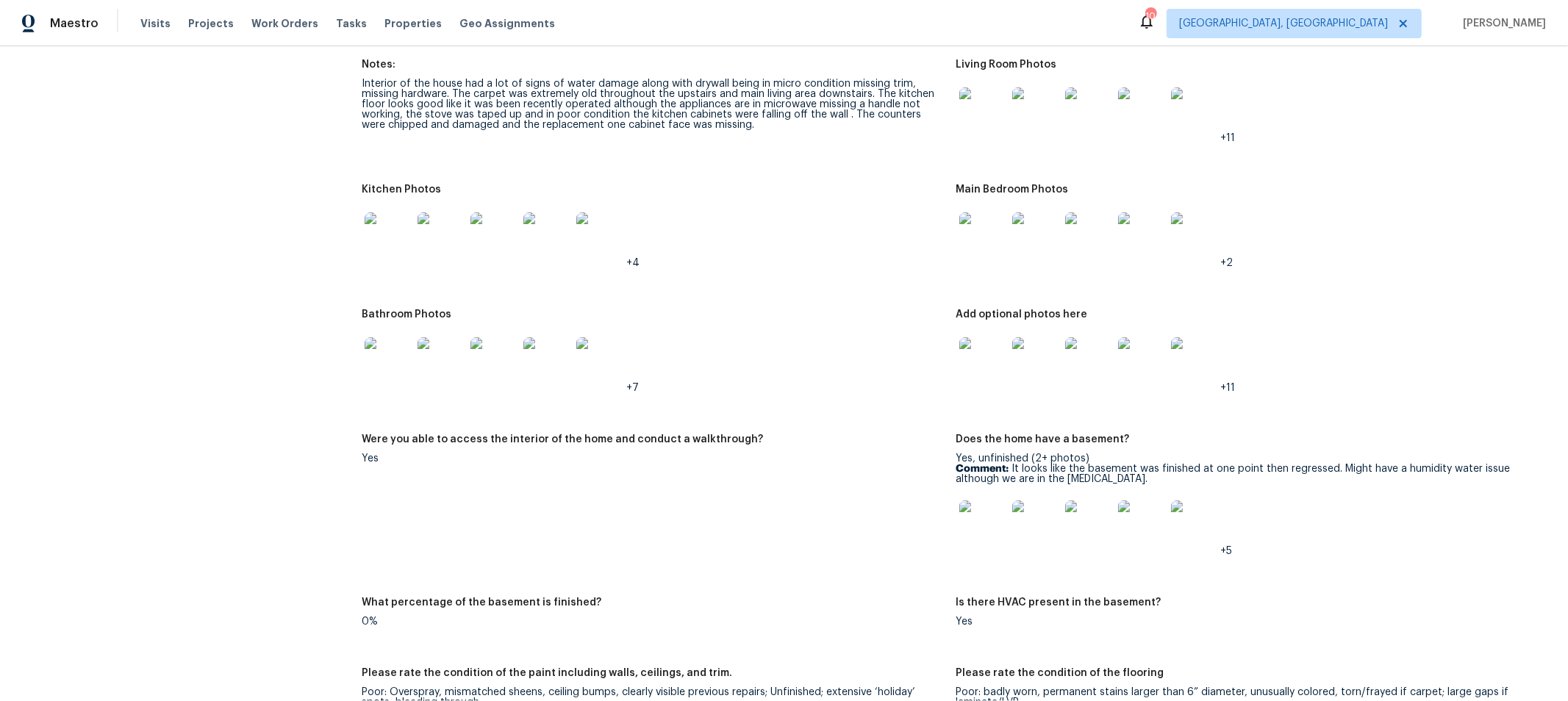
scroll to position [1886, 0]
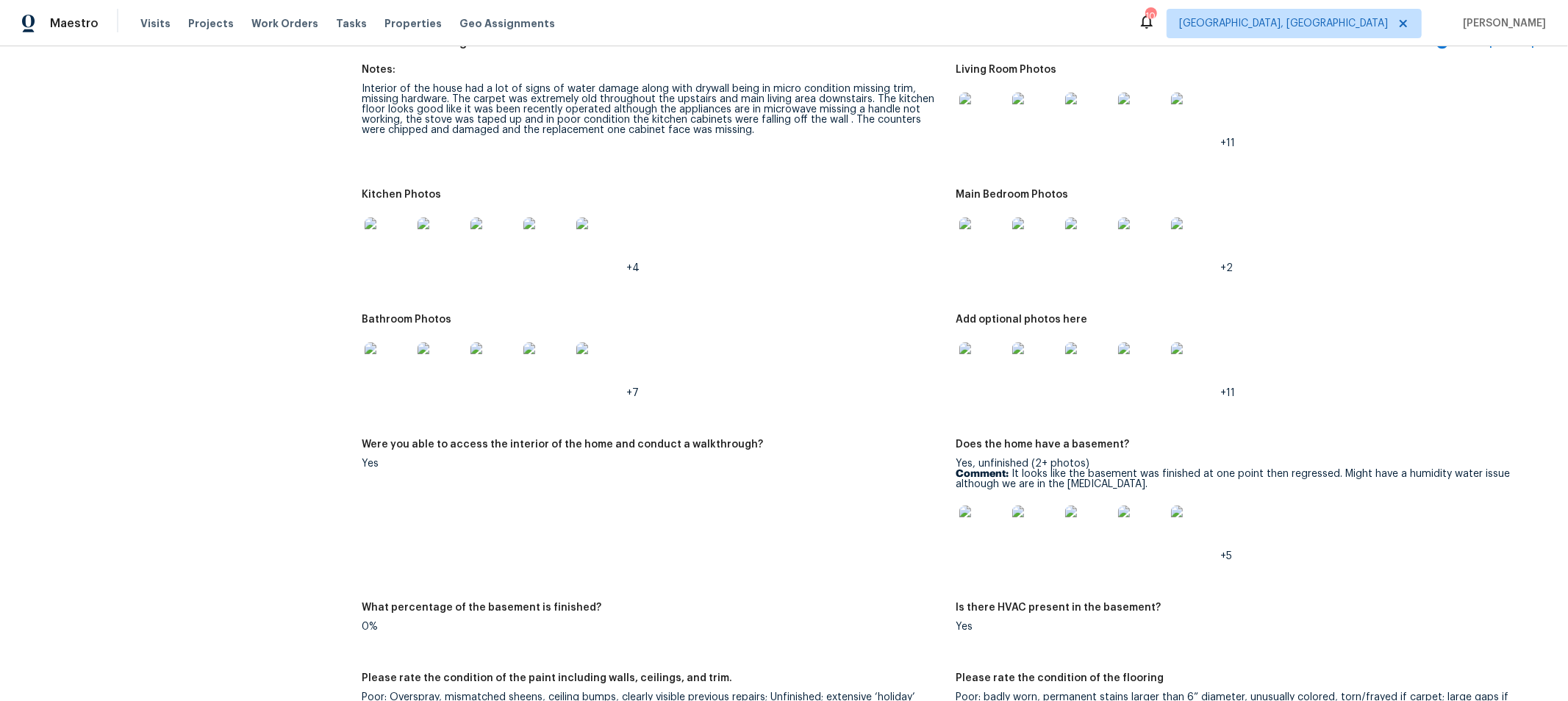
click at [974, 370] on img at bounding box center [983, 366] width 47 height 47
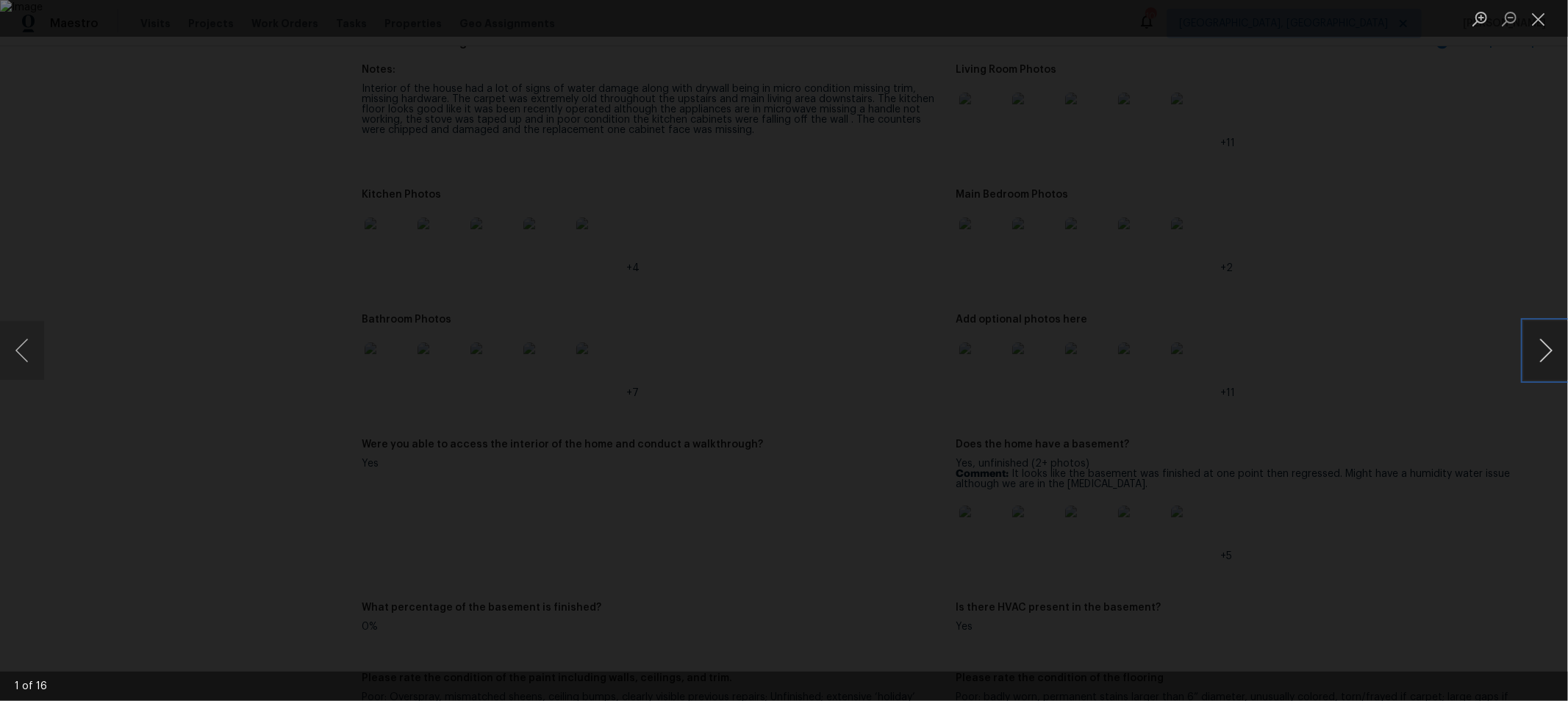
click at [1541, 347] on button "Next image" at bounding box center [1545, 350] width 44 height 59
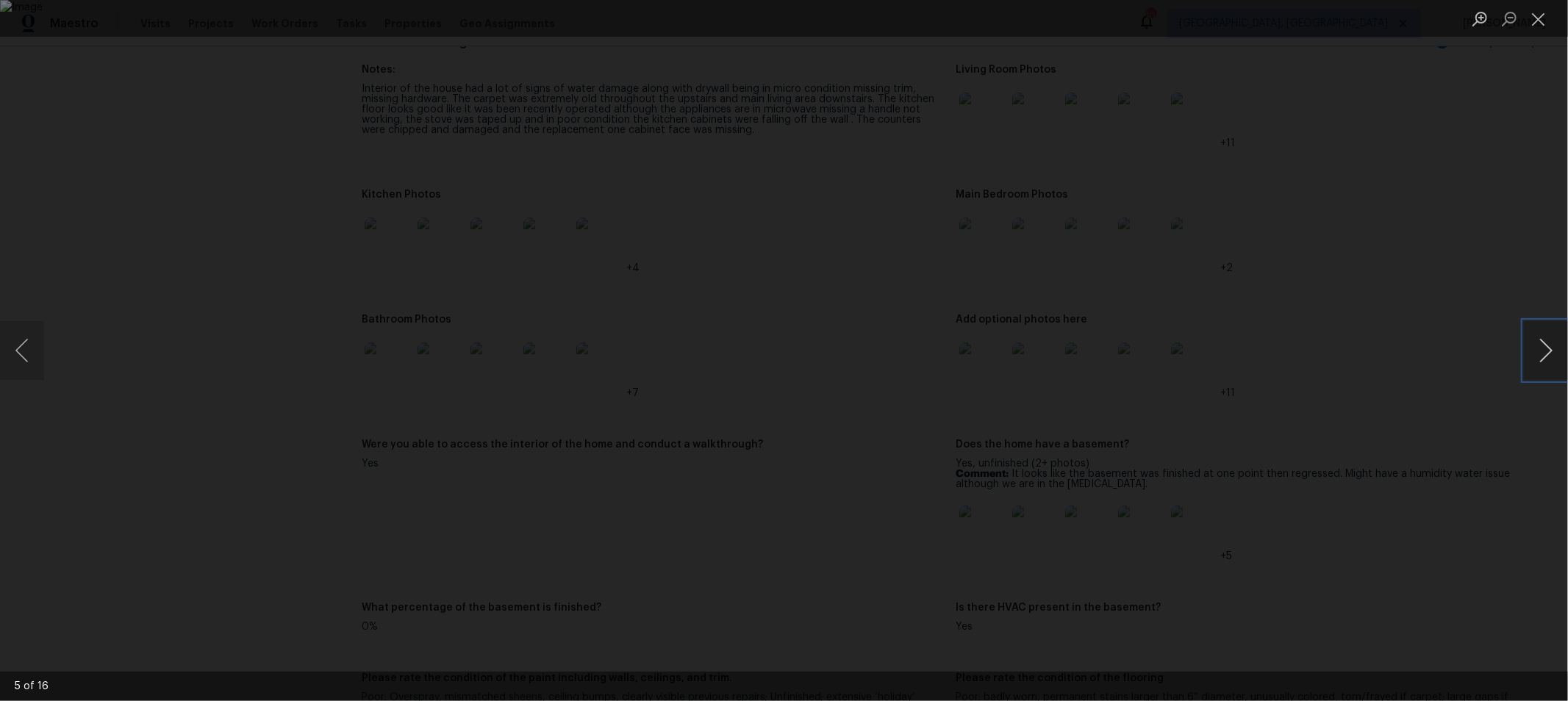
click at [1541, 347] on button "Next image" at bounding box center [1545, 350] width 44 height 59
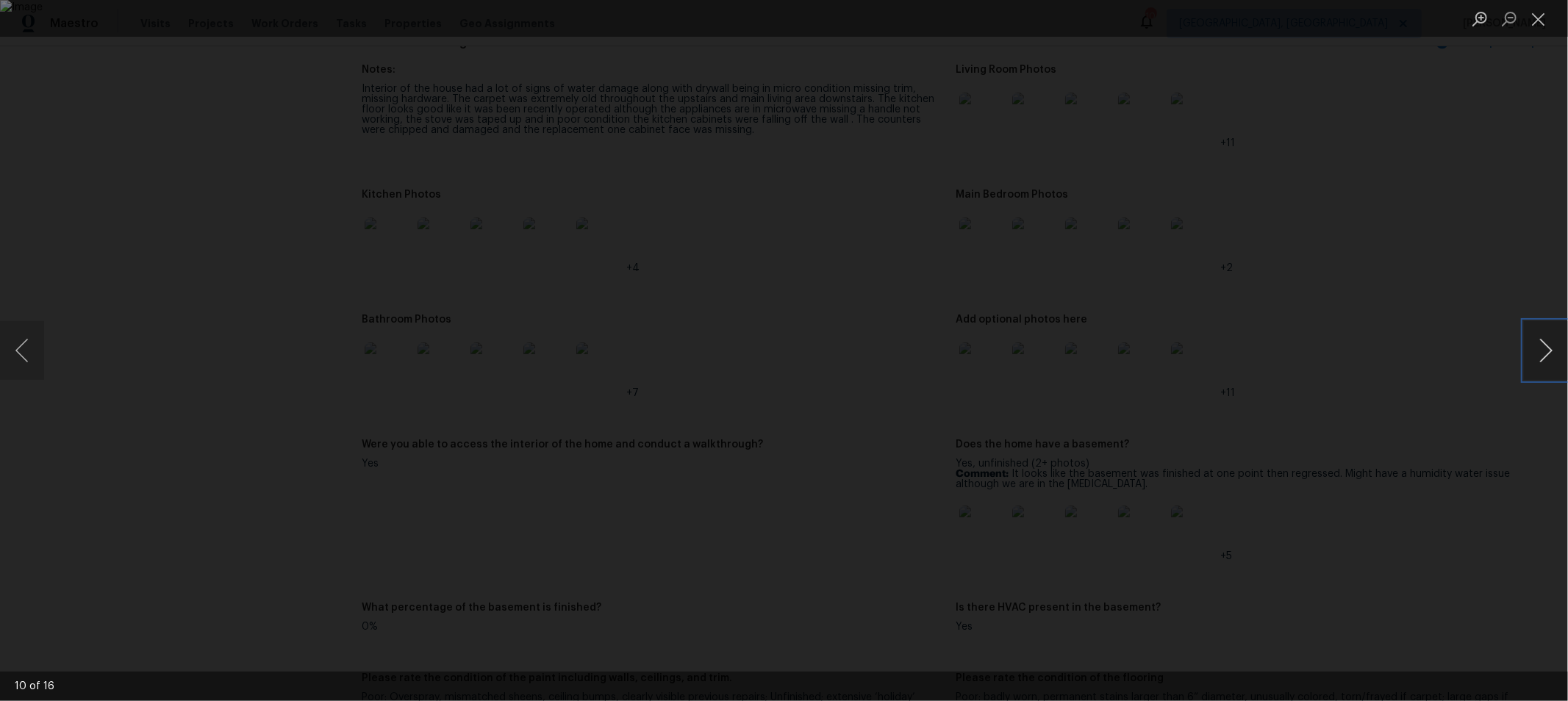
click at [1541, 347] on button "Next image" at bounding box center [1545, 350] width 44 height 59
click at [1540, 340] on button "Next image" at bounding box center [1545, 350] width 44 height 59
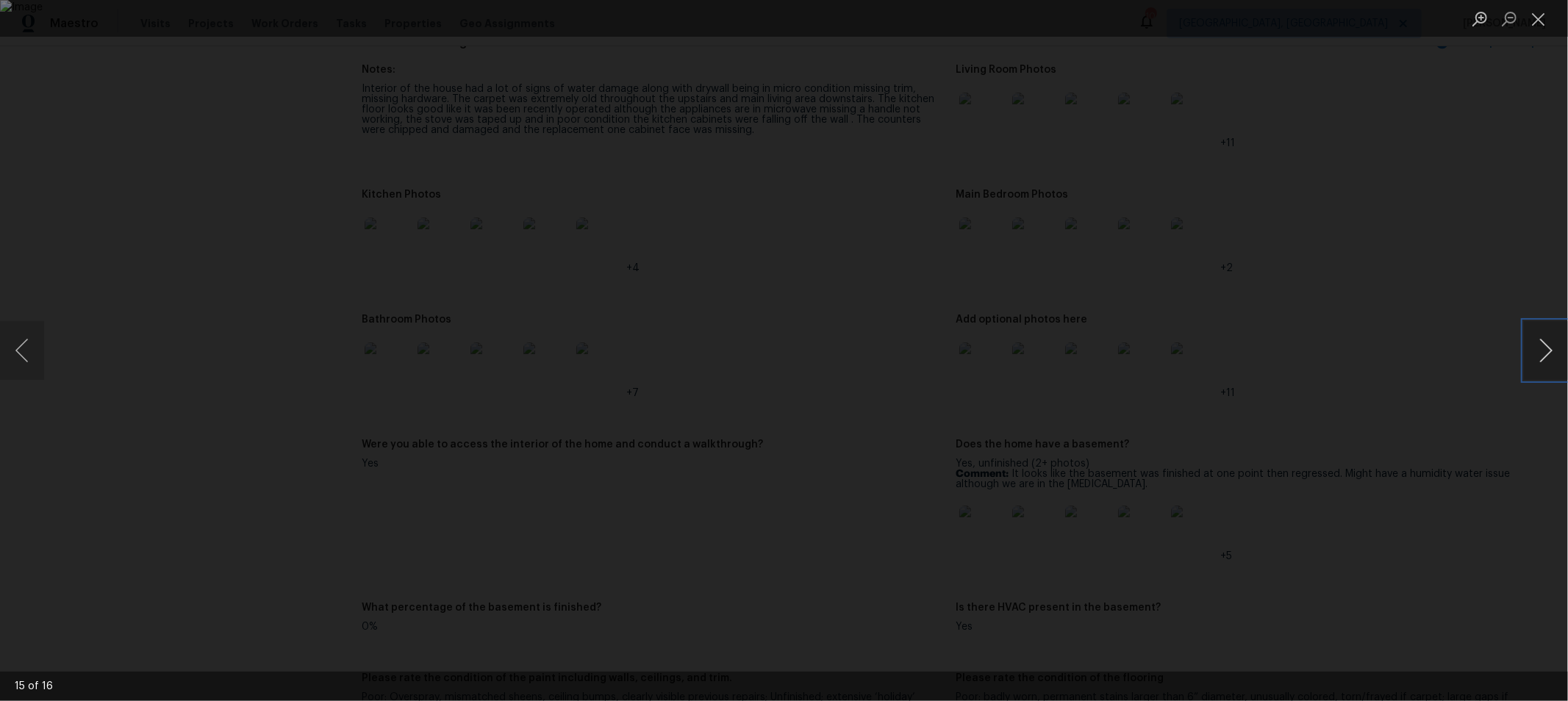
click at [1540, 340] on button "Next image" at bounding box center [1545, 350] width 44 height 59
click at [1537, 25] on button "Close lightbox" at bounding box center [1538, 18] width 30 height 25
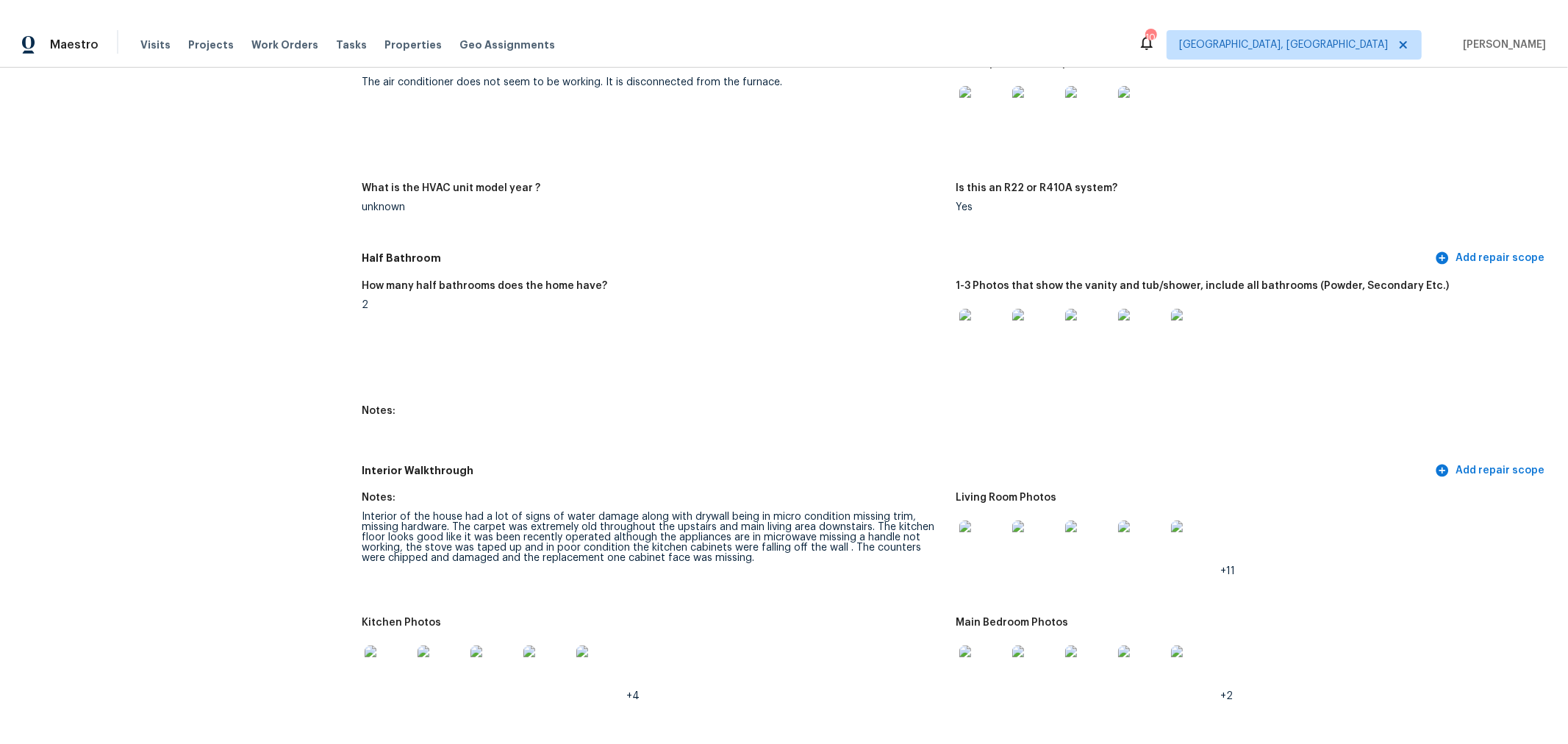
scroll to position [1480, 0]
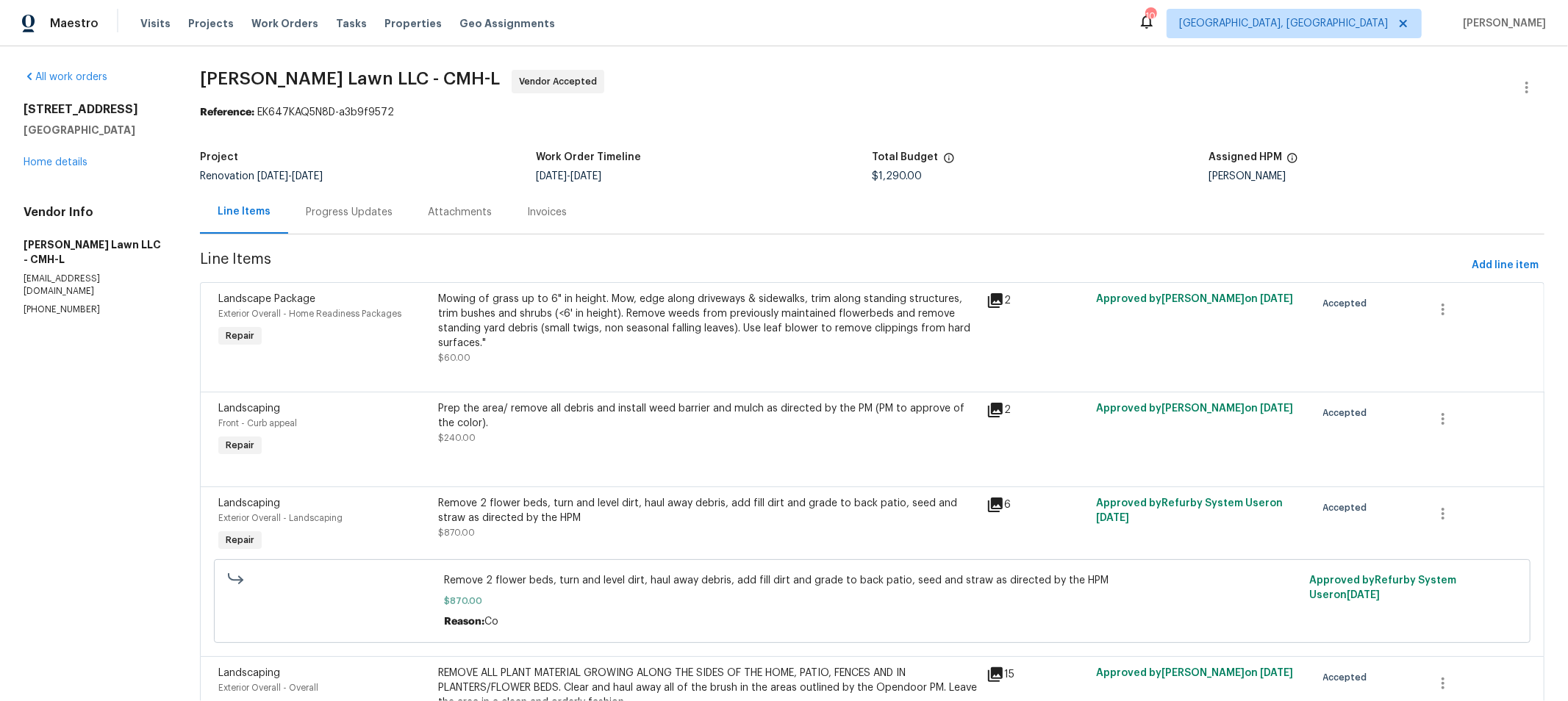
scroll to position [103, 0]
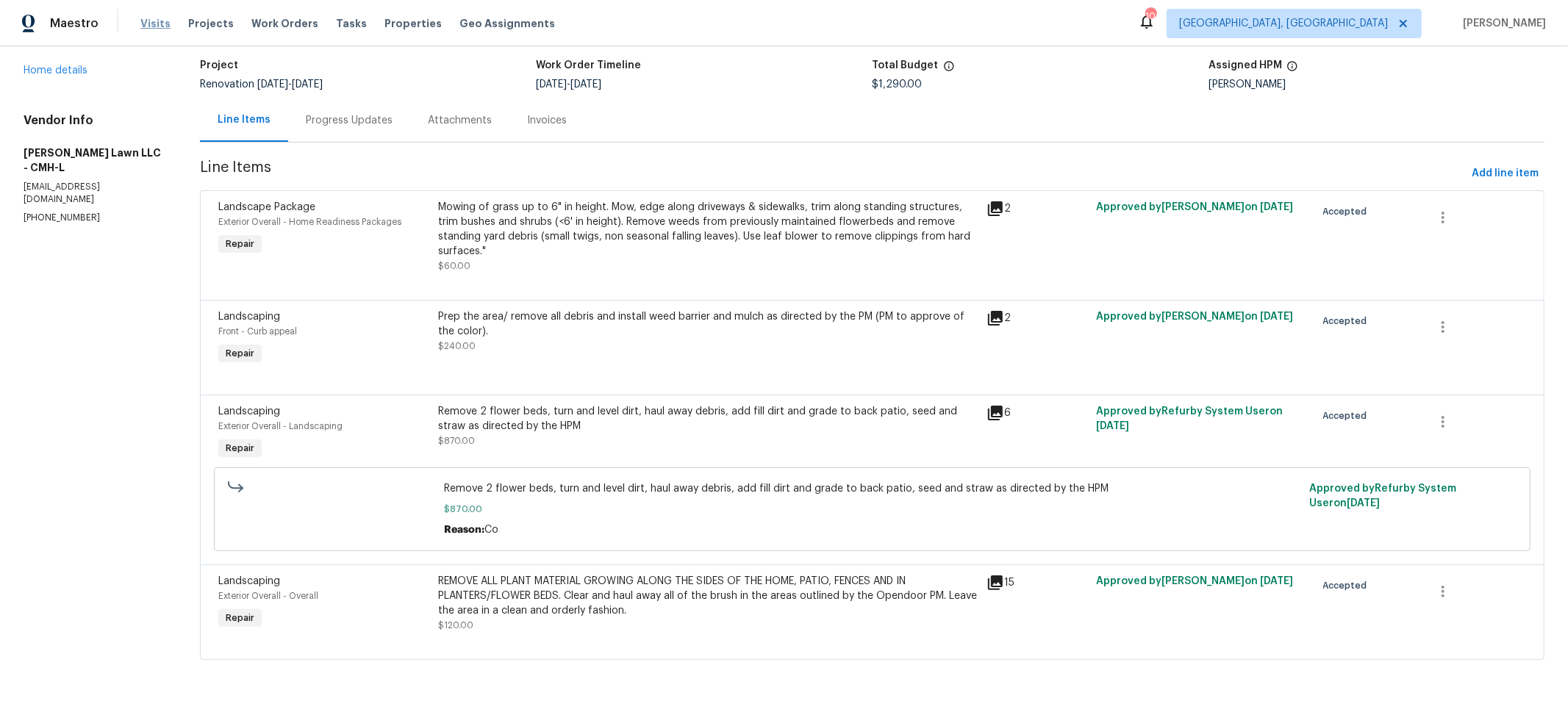
click at [154, 28] on span "Visits" at bounding box center [155, 23] width 30 height 15
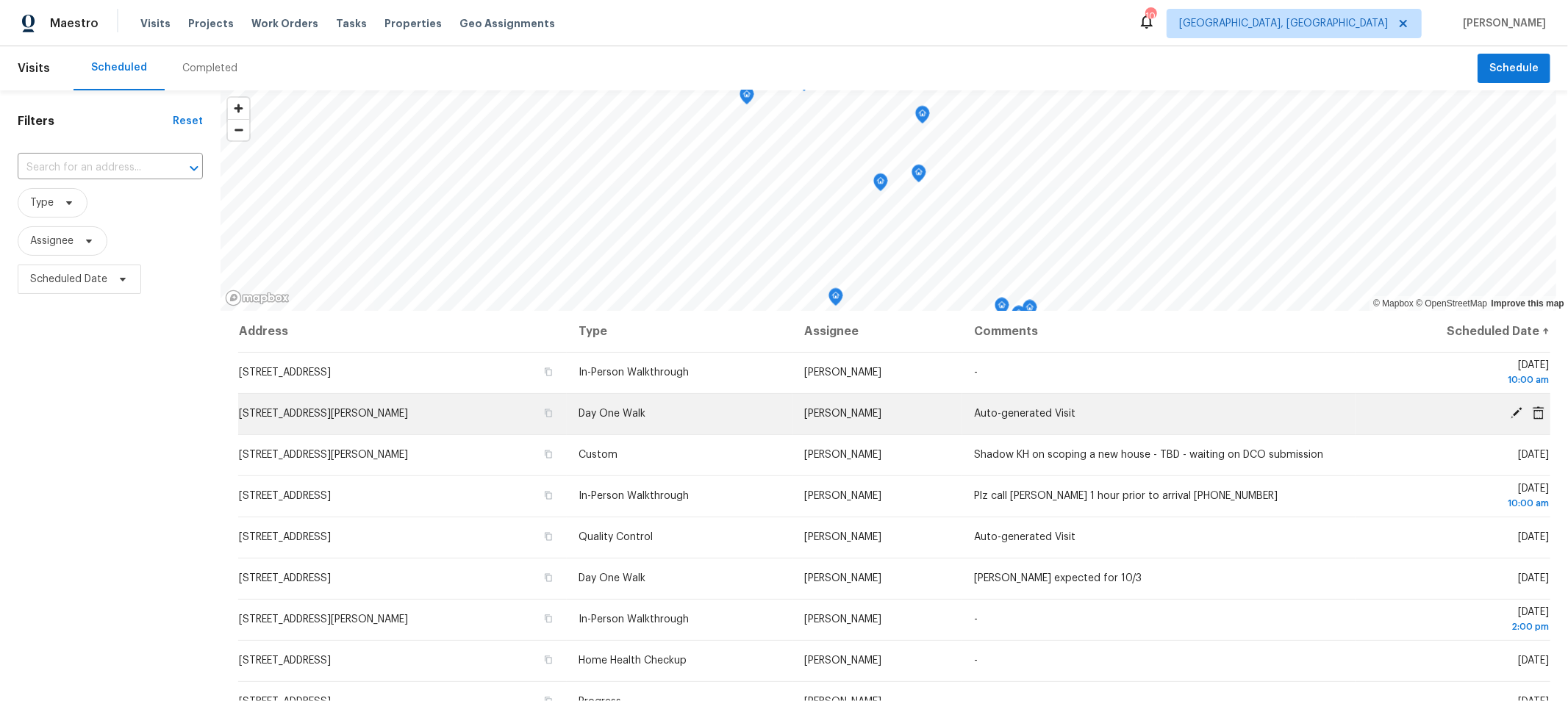
click at [1510, 410] on icon at bounding box center [1516, 412] width 11 height 11
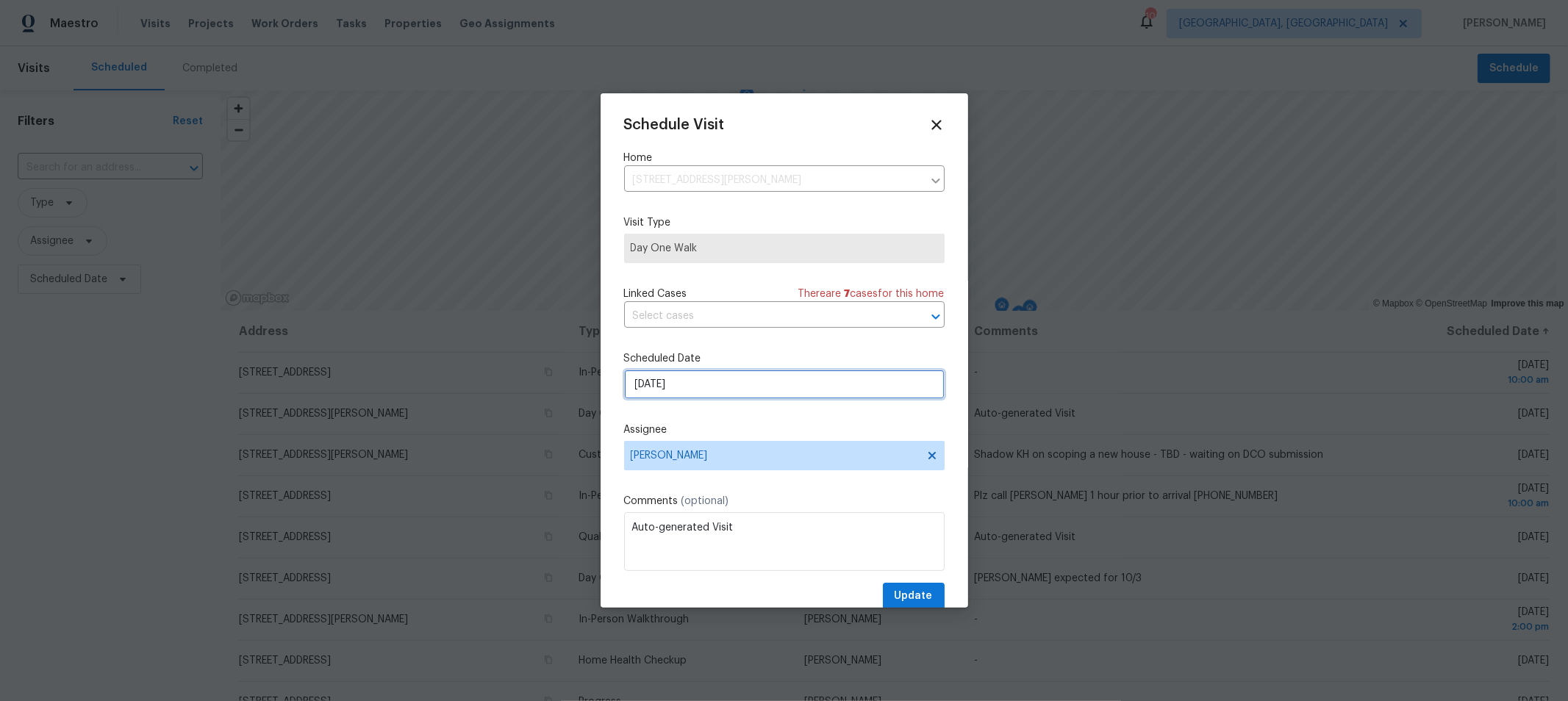
click at [732, 389] on input "[DATE]" at bounding box center [784, 385] width 320 height 30
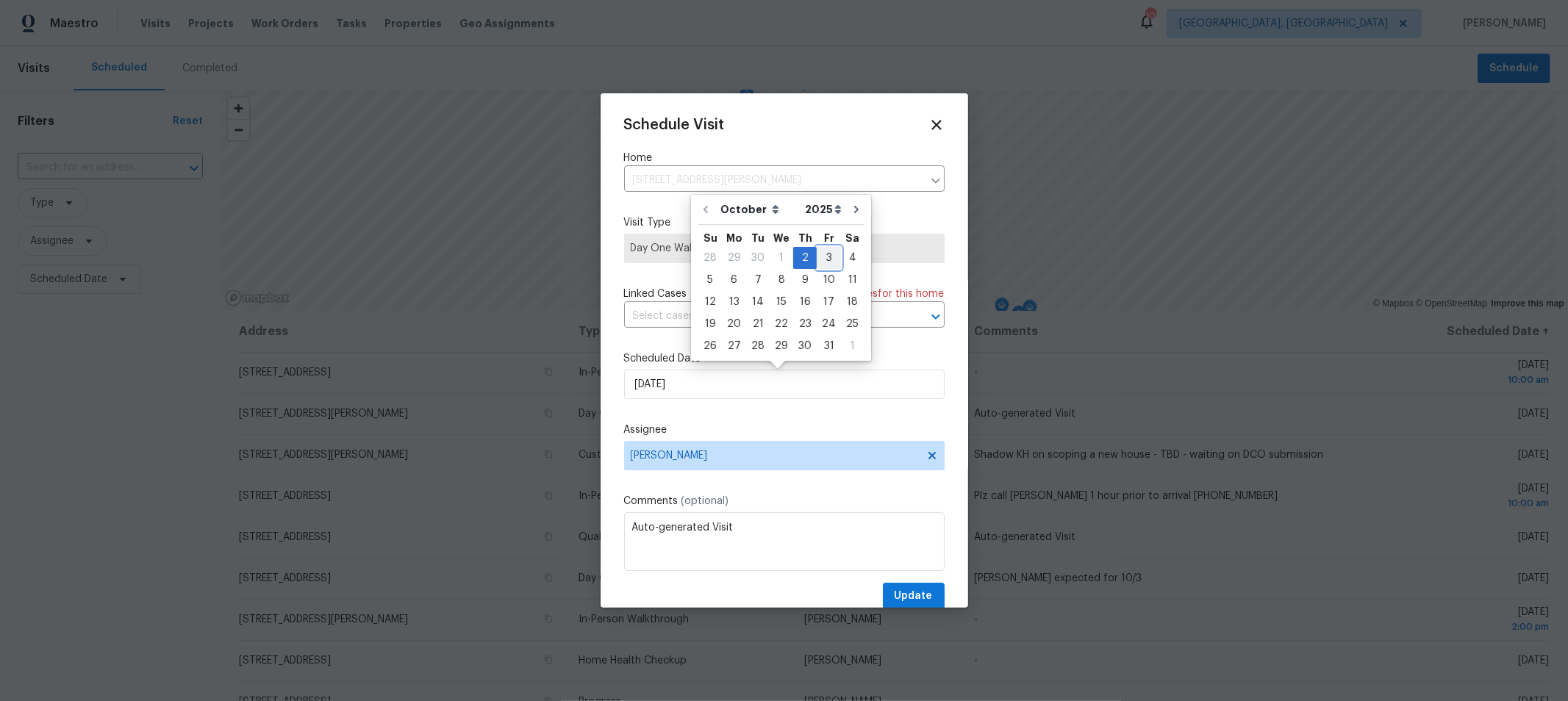
click at [818, 256] on div "3" at bounding box center [829, 258] width 24 height 21
type input "[DATE]"
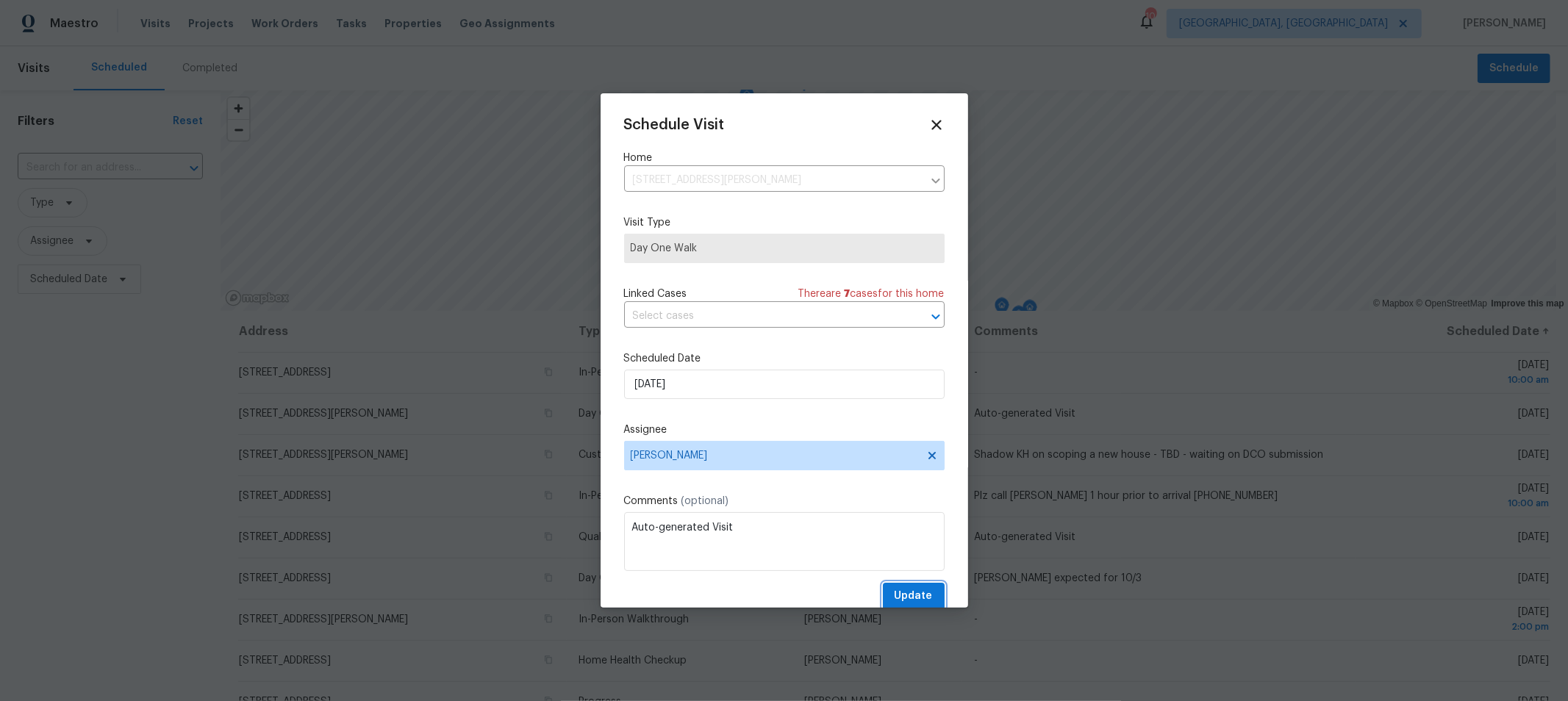
click at [894, 596] on span "Update" at bounding box center [914, 596] width 38 height 18
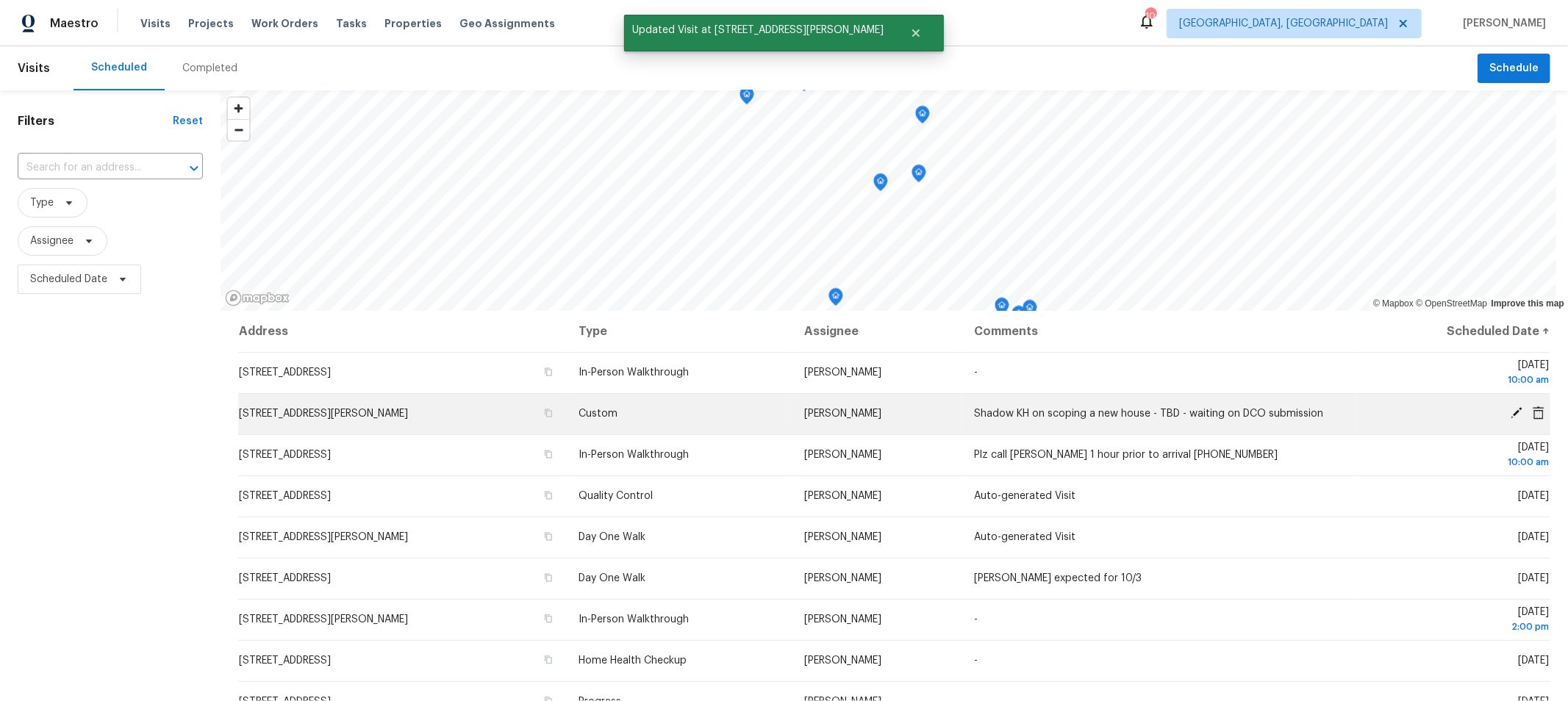
click at [1510, 411] on icon at bounding box center [1516, 412] width 11 height 11
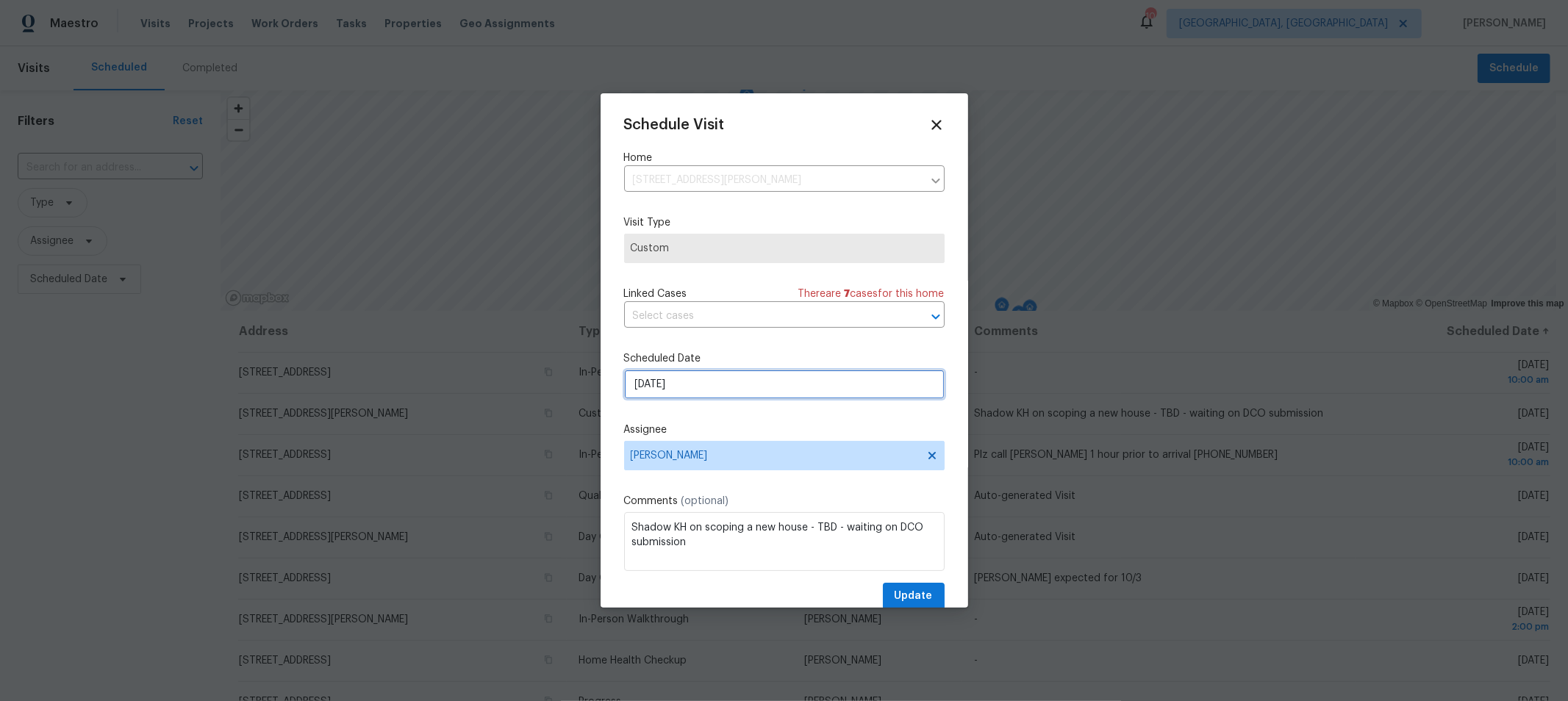
click at [714, 389] on input "[DATE]" at bounding box center [784, 385] width 320 height 30
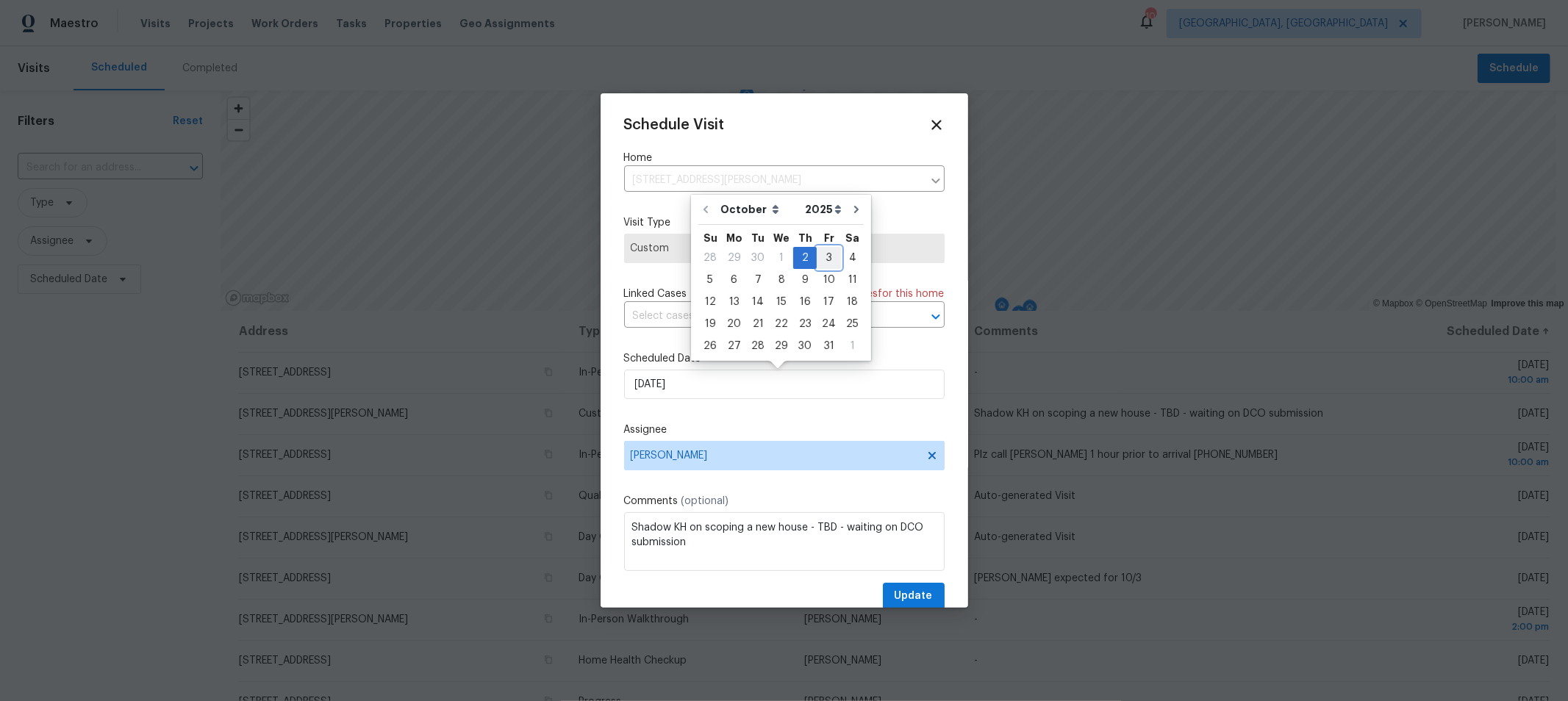
click at [825, 257] on div "3" at bounding box center [829, 258] width 24 height 21
type input "[DATE]"
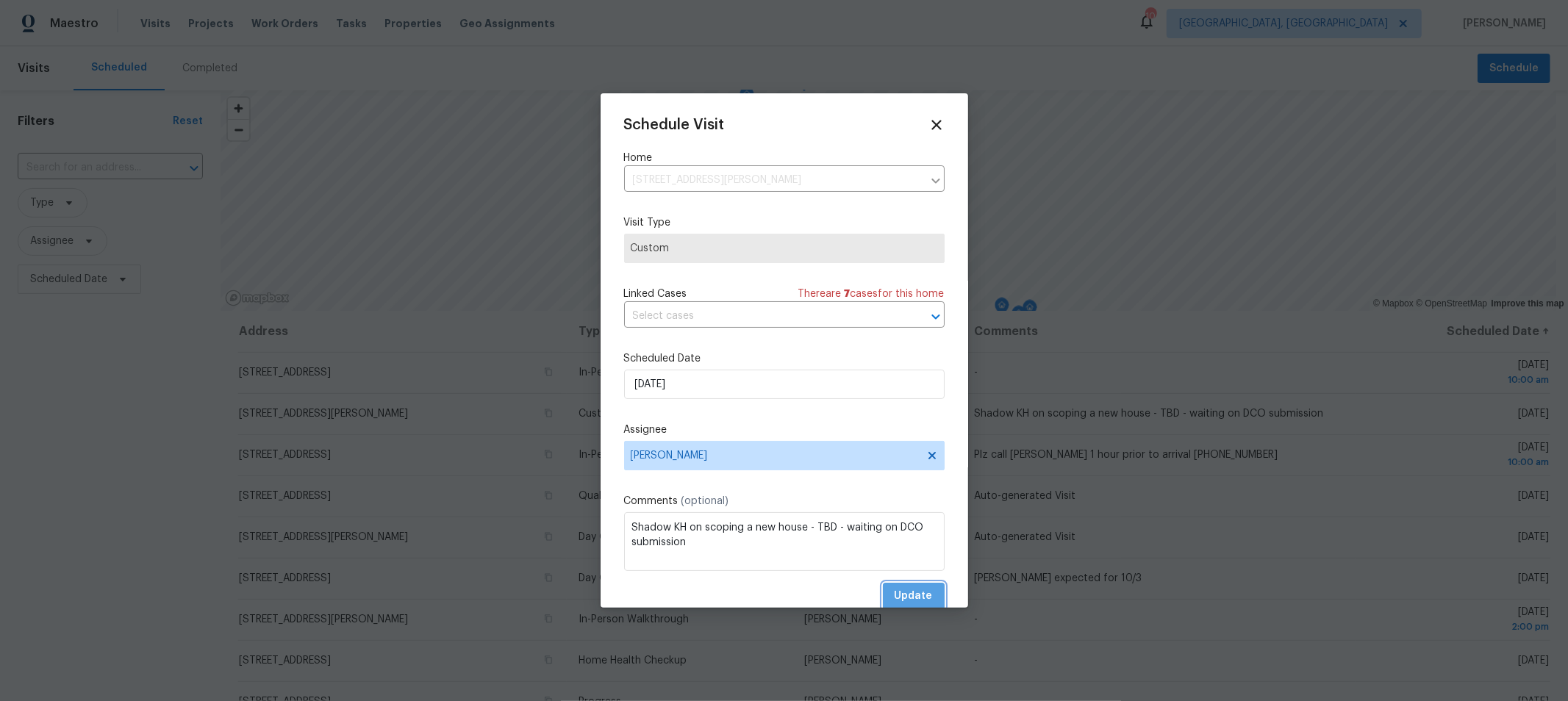
click at [923, 595] on button "Update" at bounding box center [914, 596] width 62 height 27
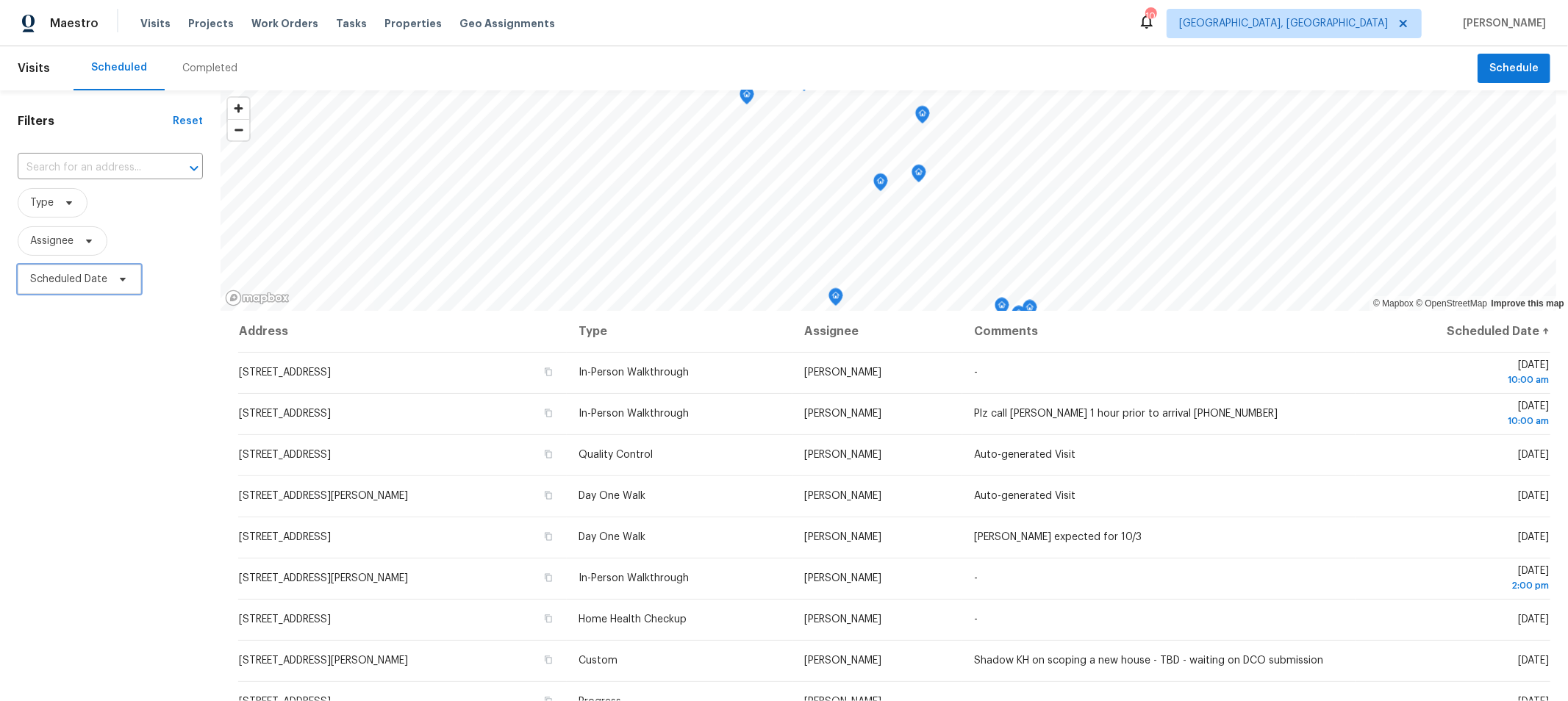
click at [37, 284] on span "Scheduled Date" at bounding box center [68, 279] width 77 height 15
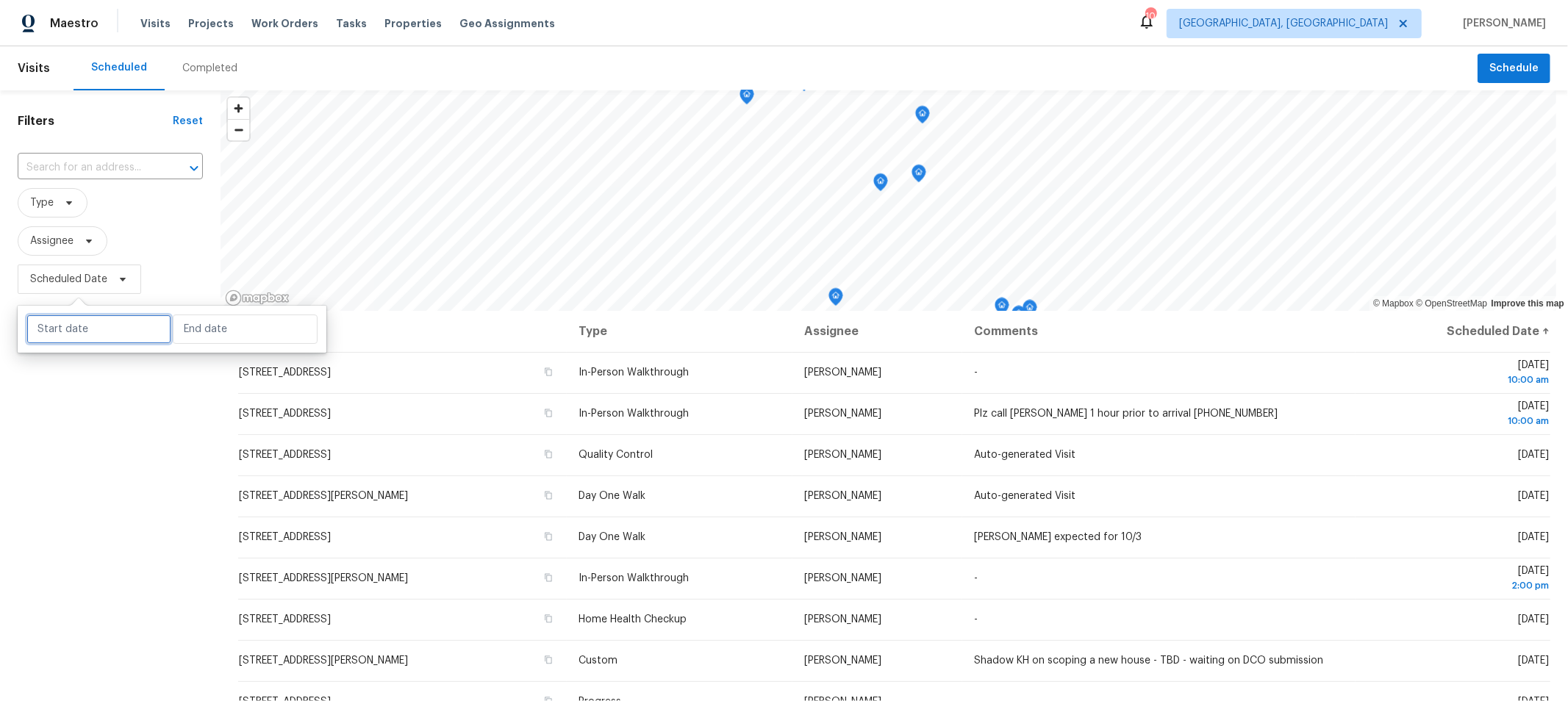
select select "9"
select select "2025"
select select "10"
select select "2025"
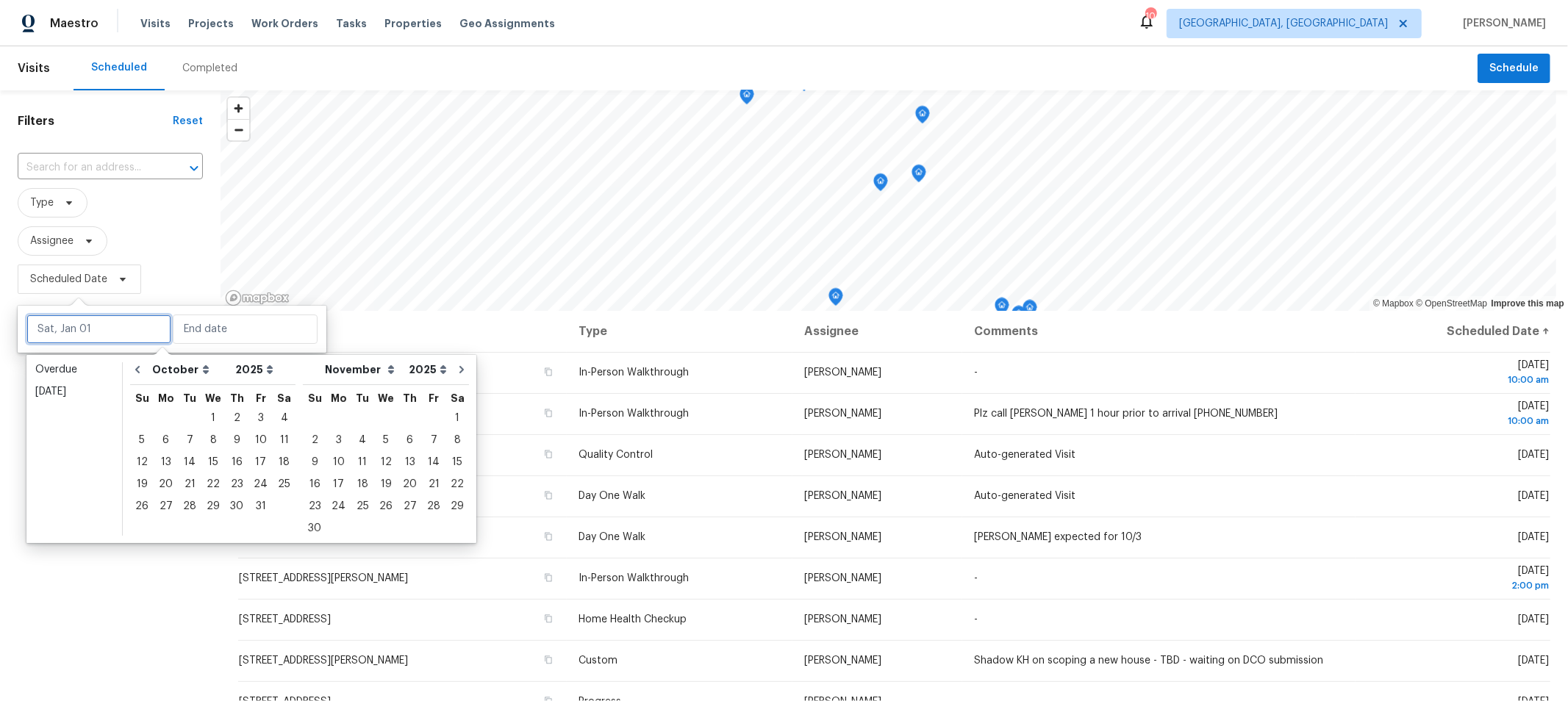
click at [91, 320] on input "text" at bounding box center [98, 330] width 144 height 30
click at [255, 416] on div "3" at bounding box center [261, 418] width 24 height 21
type input "[DATE]"
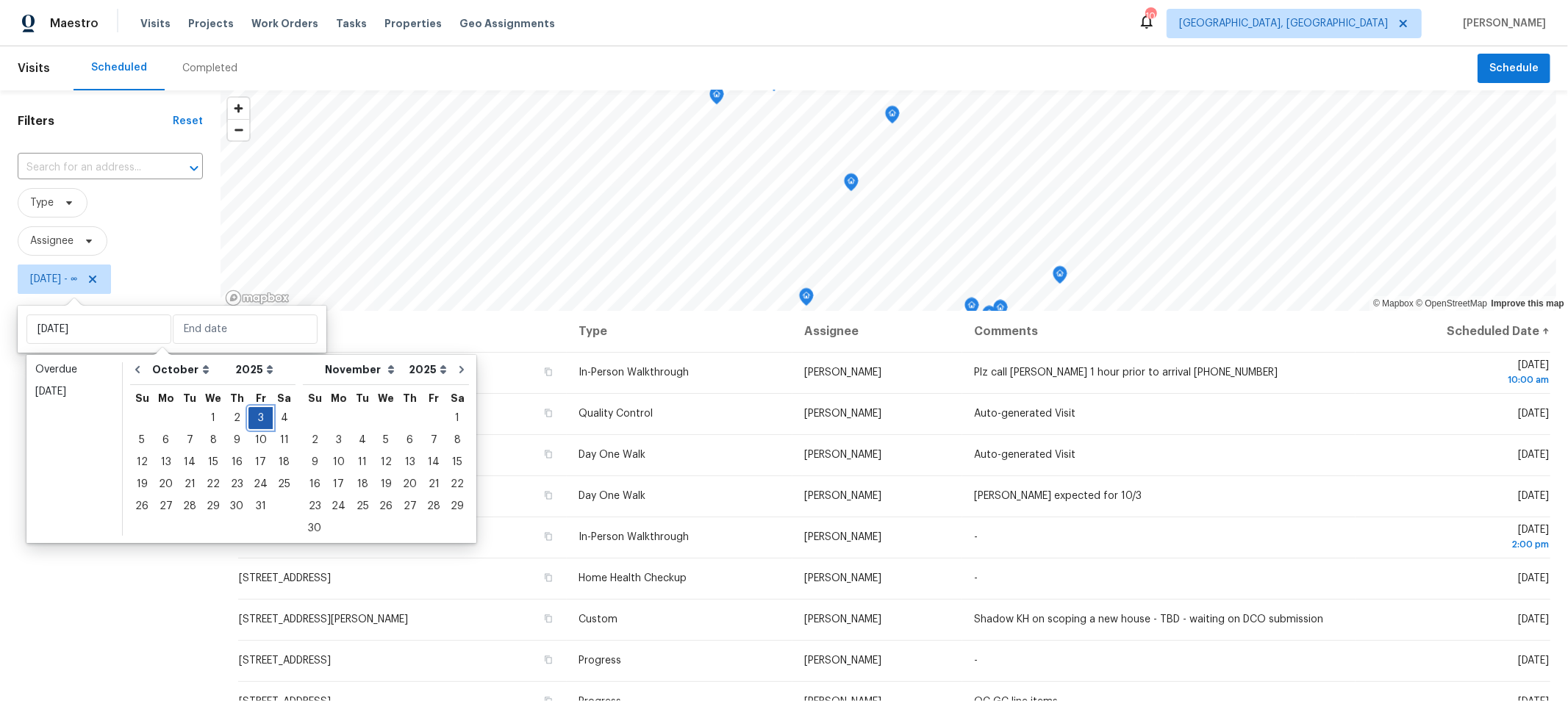
click at [255, 416] on div "3" at bounding box center [261, 418] width 24 height 21
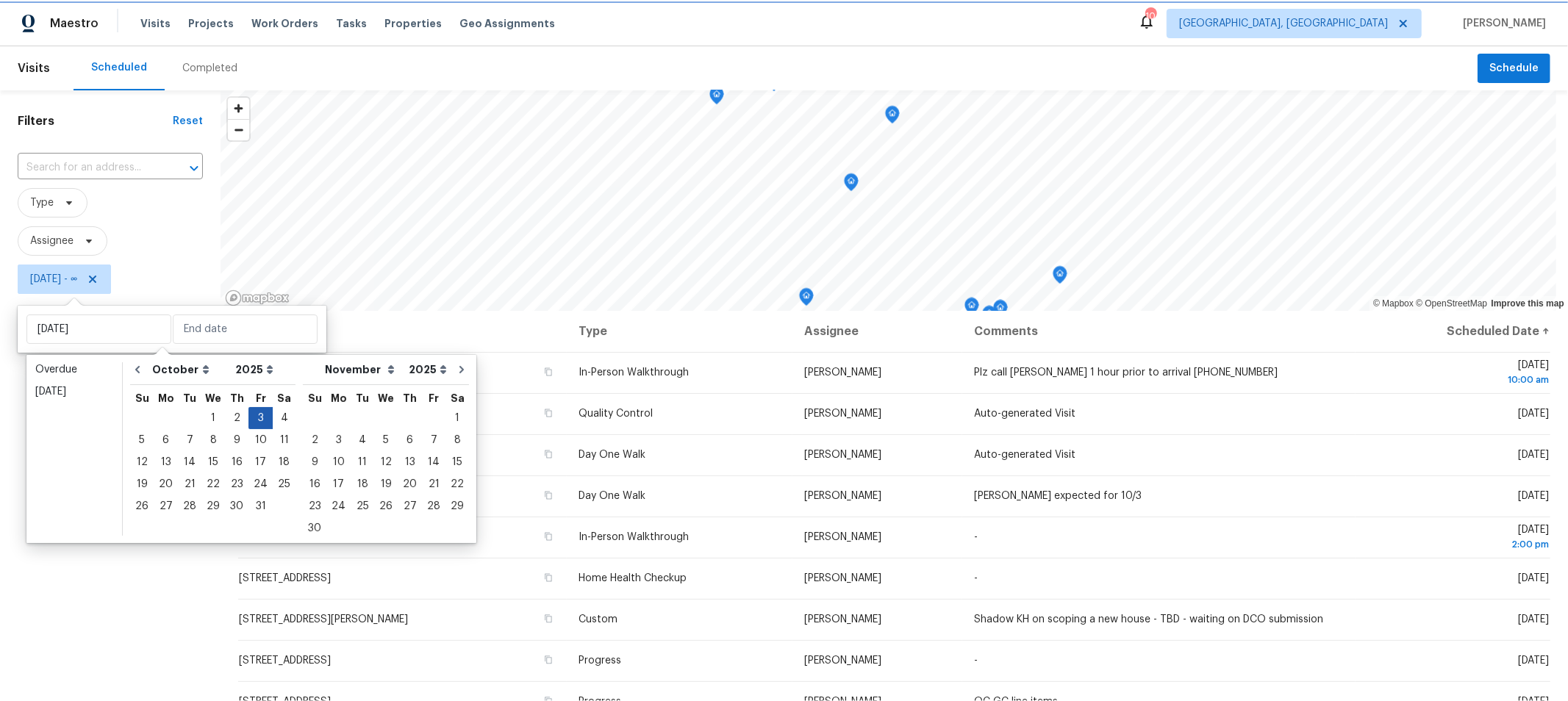
type input "[DATE]"
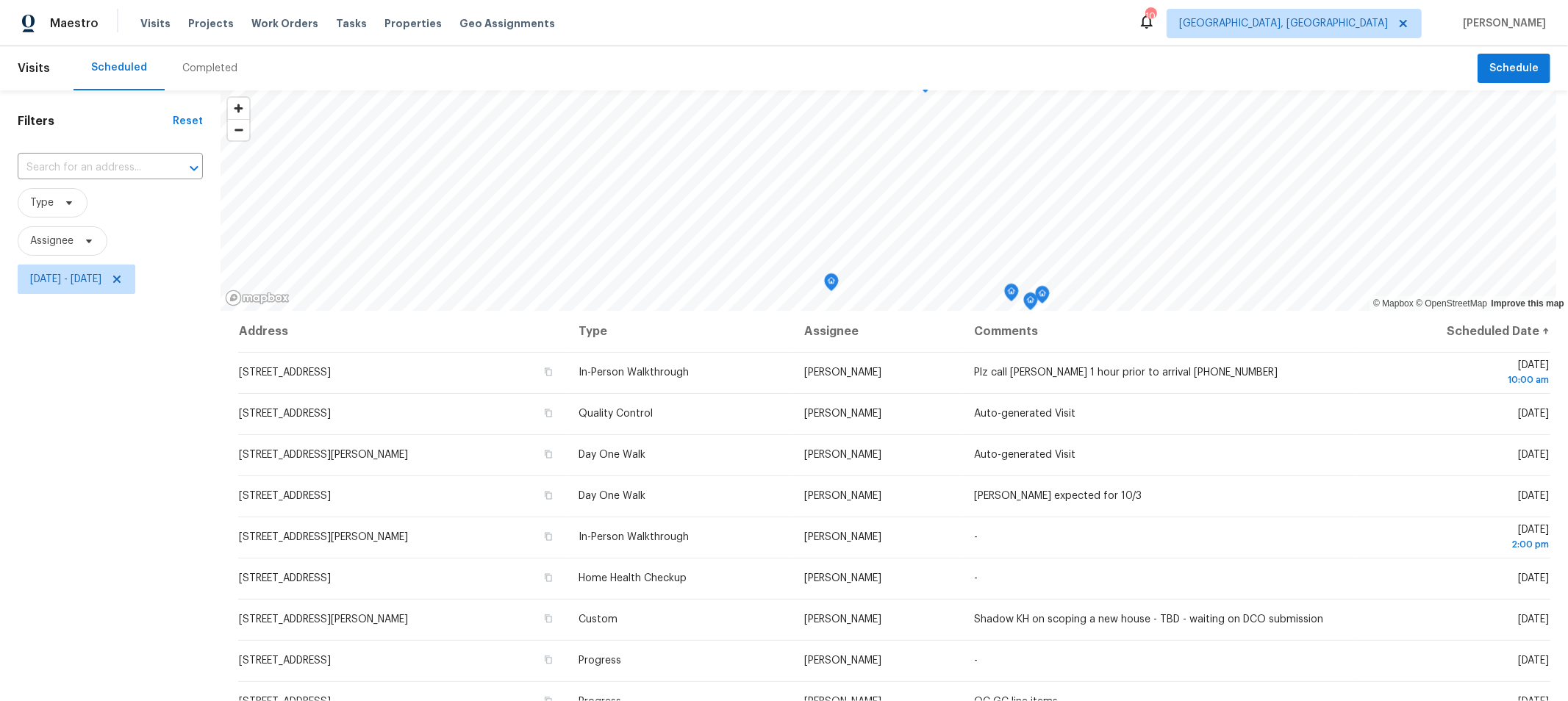
click at [119, 490] on div "Filters Reset ​ Type Assignee Fri, Oct 03 - Fri, Oct 03" at bounding box center [110, 480] width 220 height 782
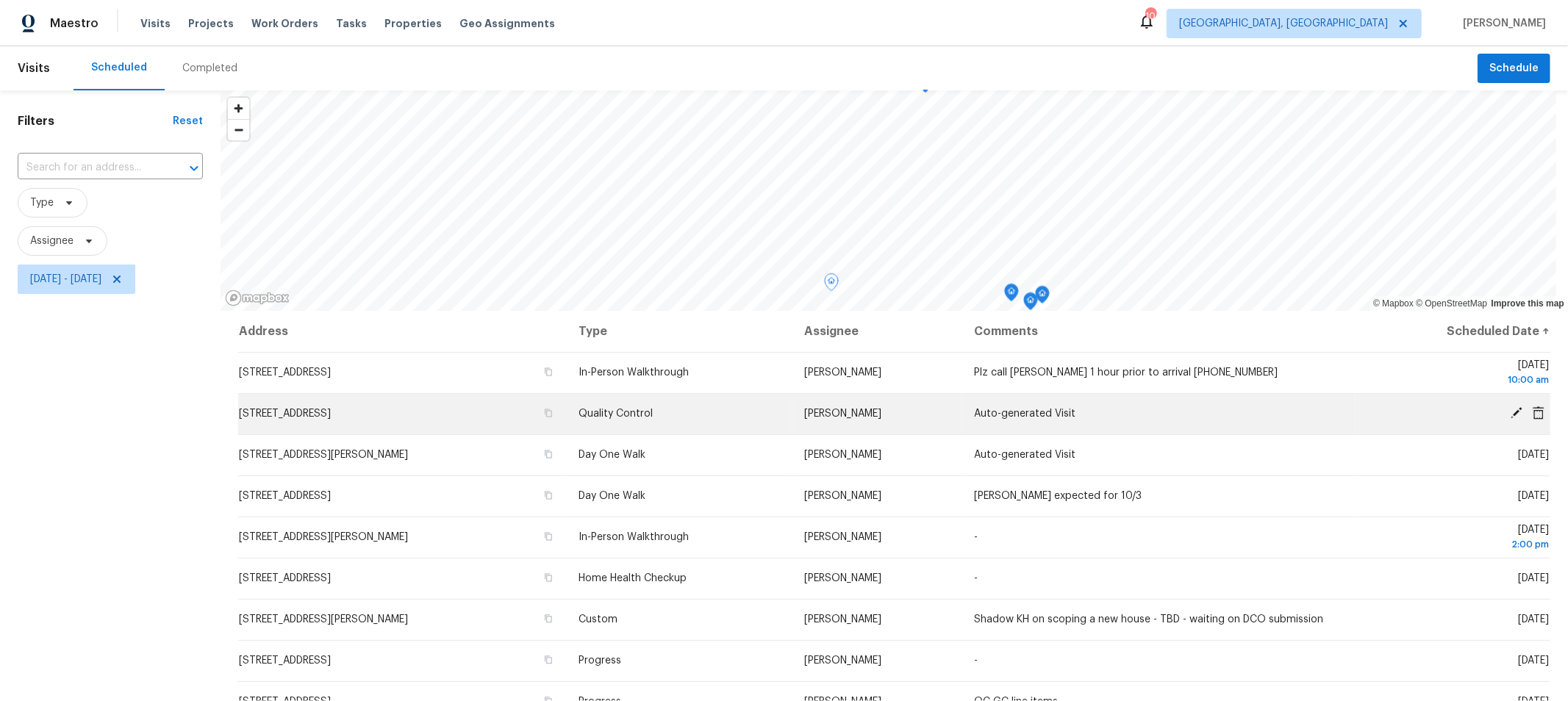
click at [1510, 410] on icon at bounding box center [1516, 412] width 11 height 11
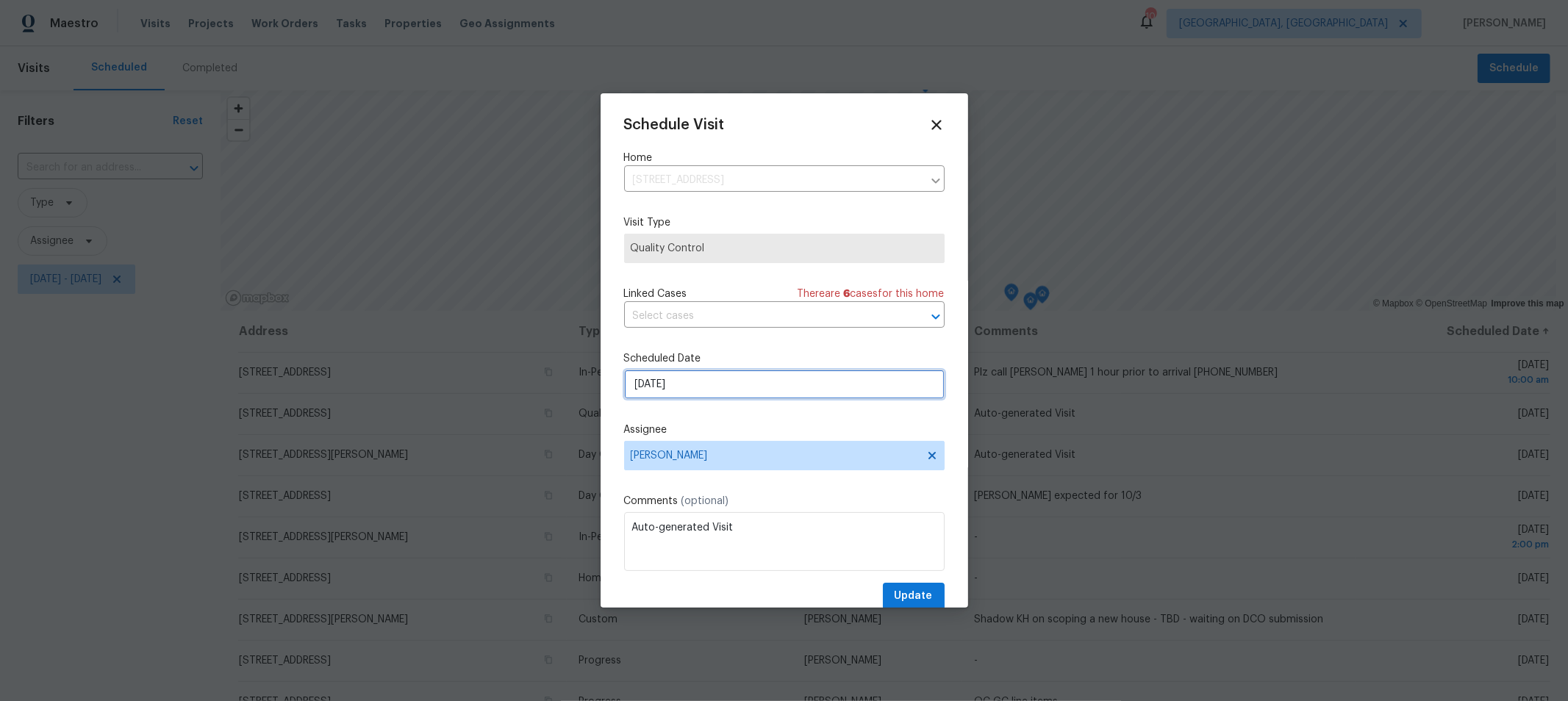
click at [774, 389] on input "10/3/2025" at bounding box center [784, 385] width 320 height 30
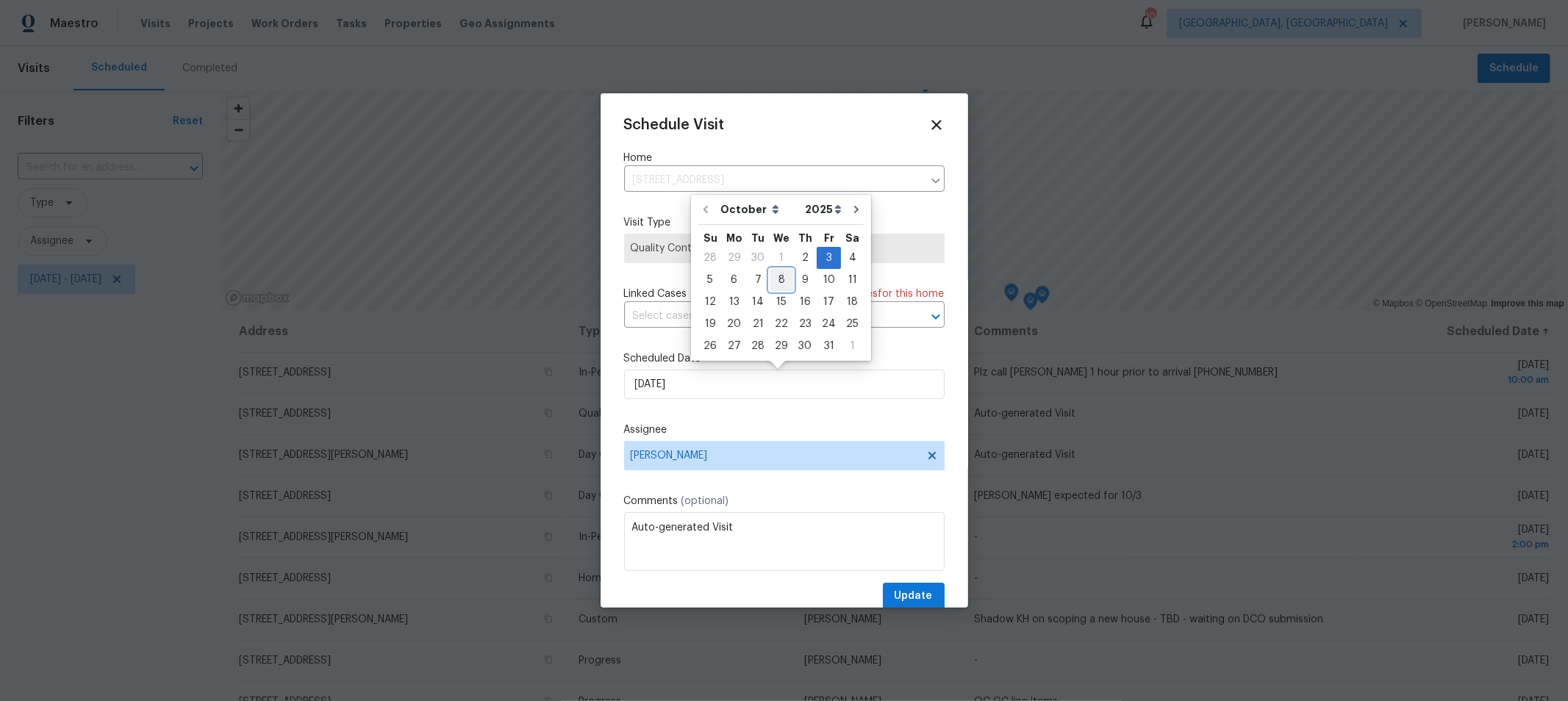
click at [769, 280] on div "8" at bounding box center [780, 280] width 24 height 21
type input "10/8/2025"
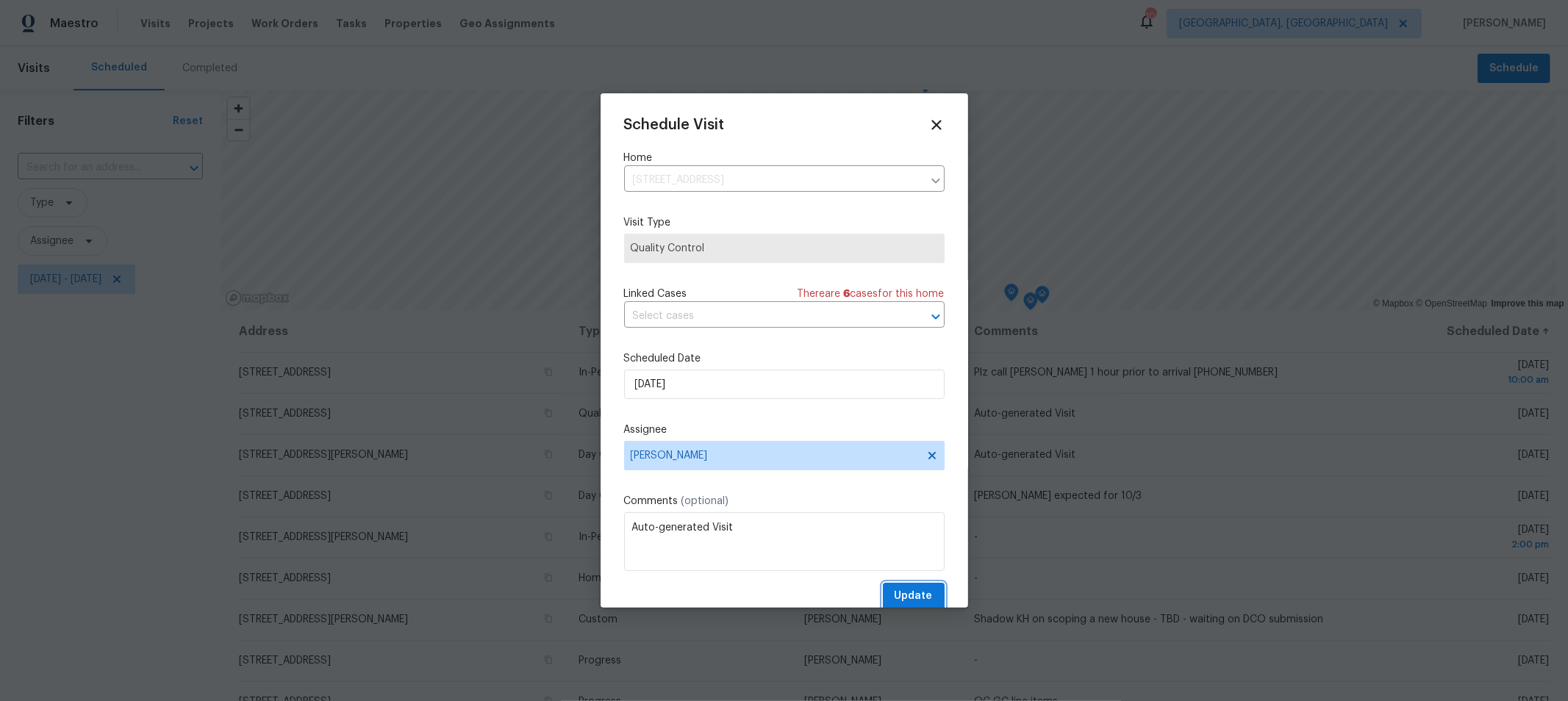
click at [894, 591] on span "Update" at bounding box center [914, 596] width 38 height 18
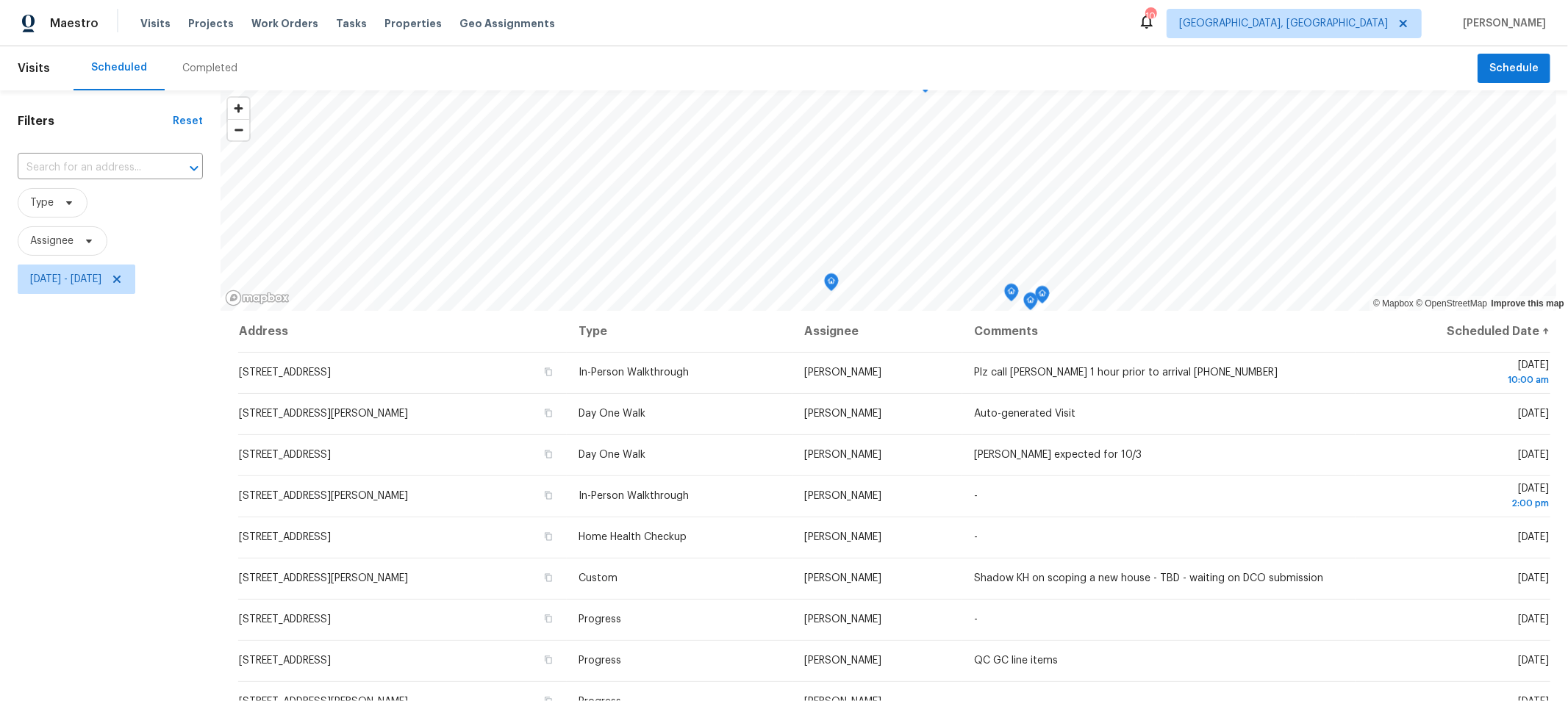
click at [172, 480] on div "Filters Reset ​ Type Assignee [DATE] - [DATE]" at bounding box center [110, 480] width 220 height 782
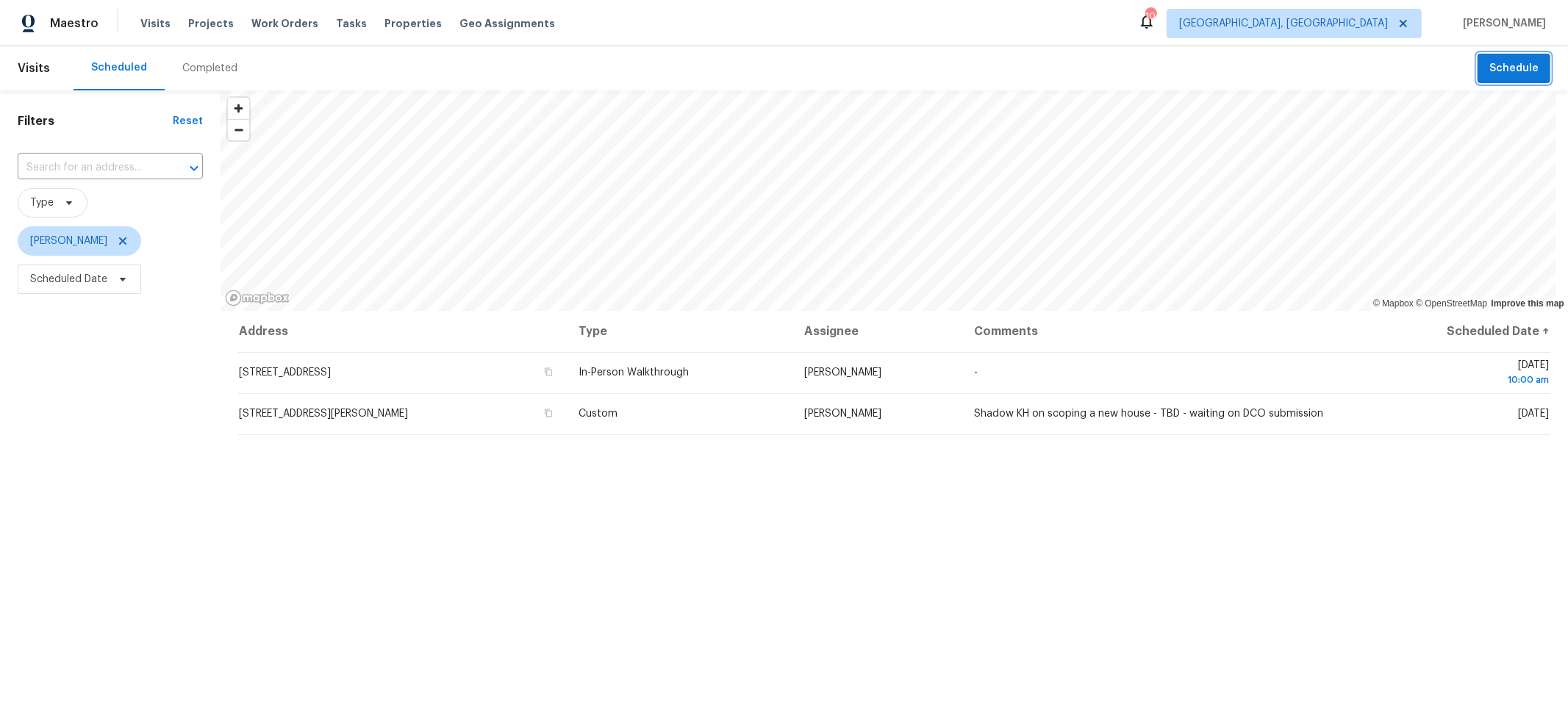
click at [1491, 81] on button "Schedule" at bounding box center [1513, 68] width 73 height 30
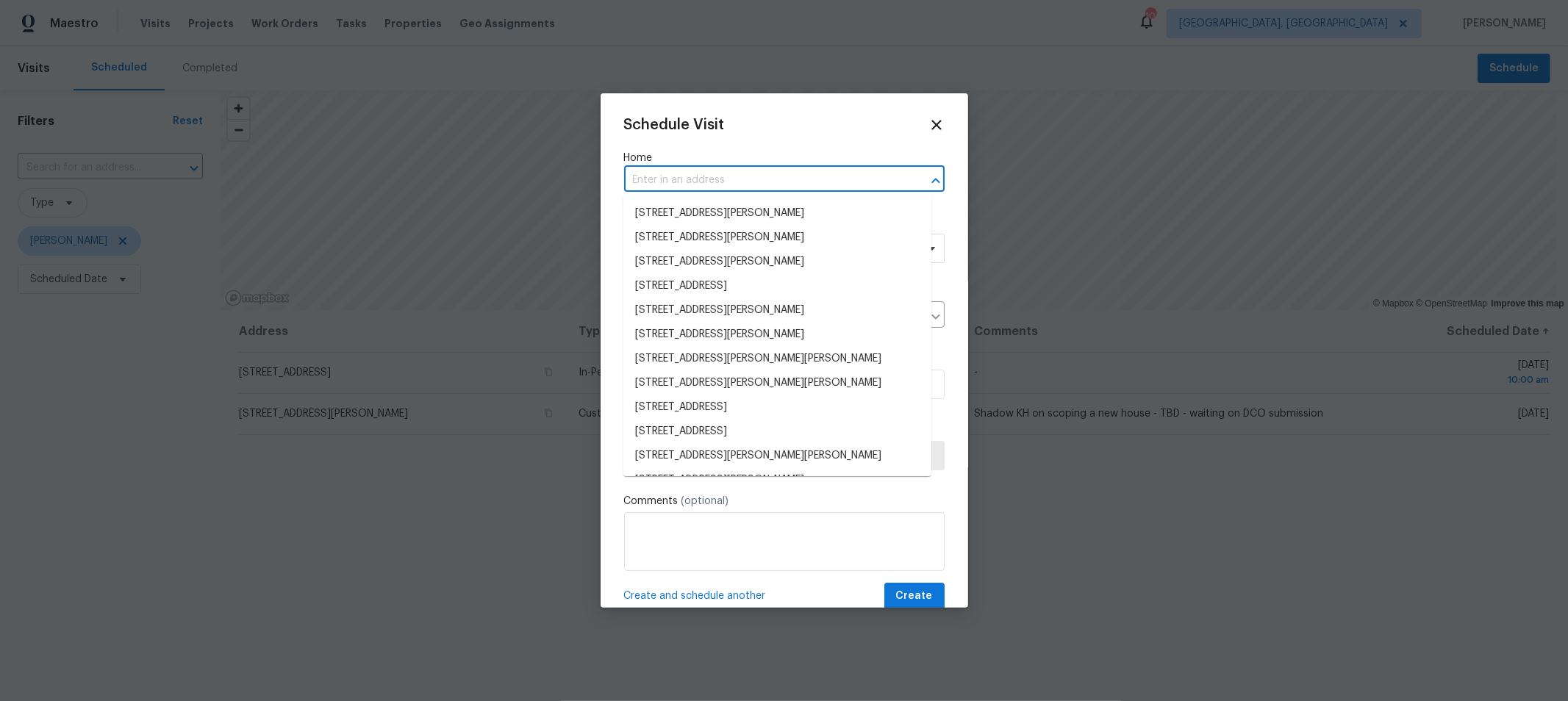
click at [704, 181] on input "text" at bounding box center [763, 180] width 279 height 23
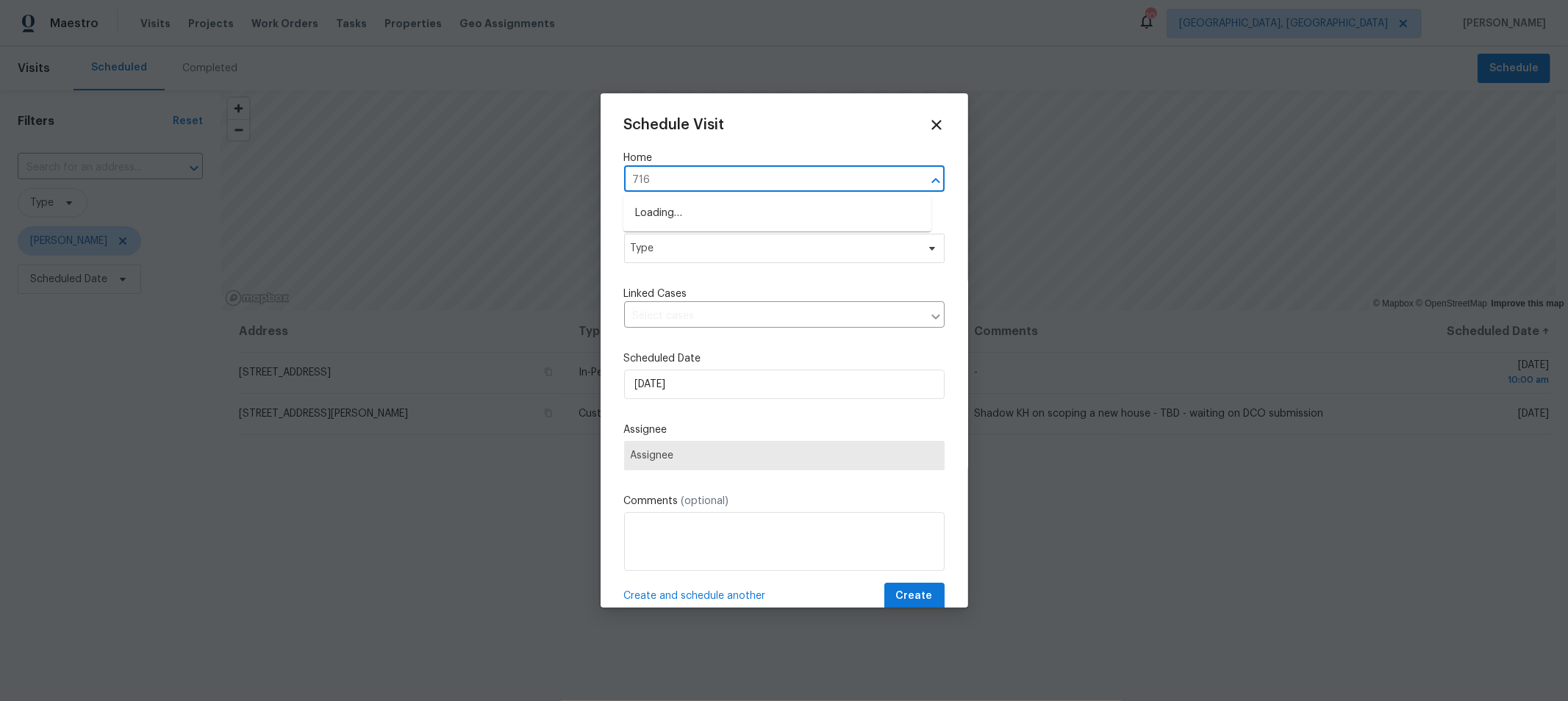
type input "7167"
click at [712, 219] on li "[STREET_ADDRESS]" at bounding box center [777, 214] width 308 height 25
click at [710, 250] on span "Type" at bounding box center [774, 249] width 286 height 15
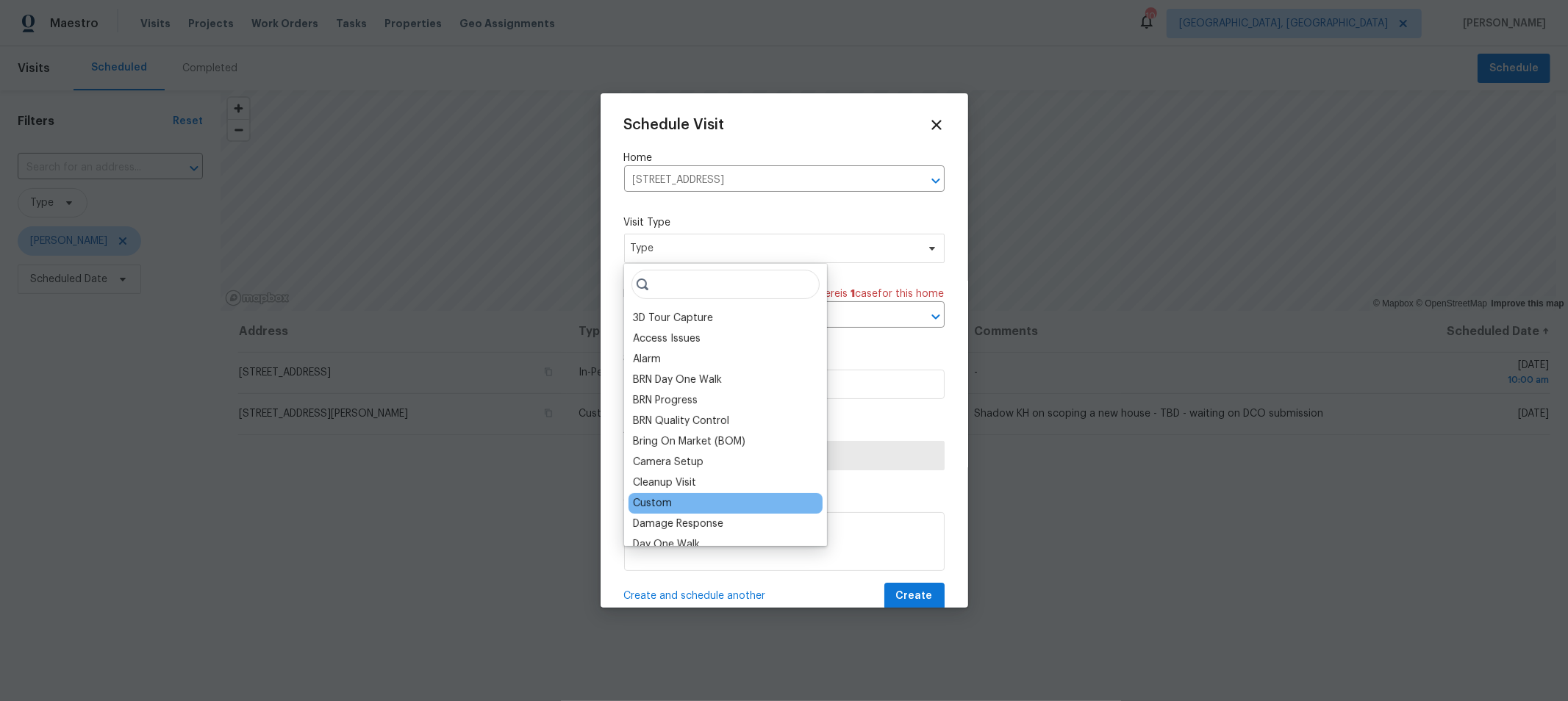
click at [662, 501] on div "Custom" at bounding box center [652, 503] width 39 height 15
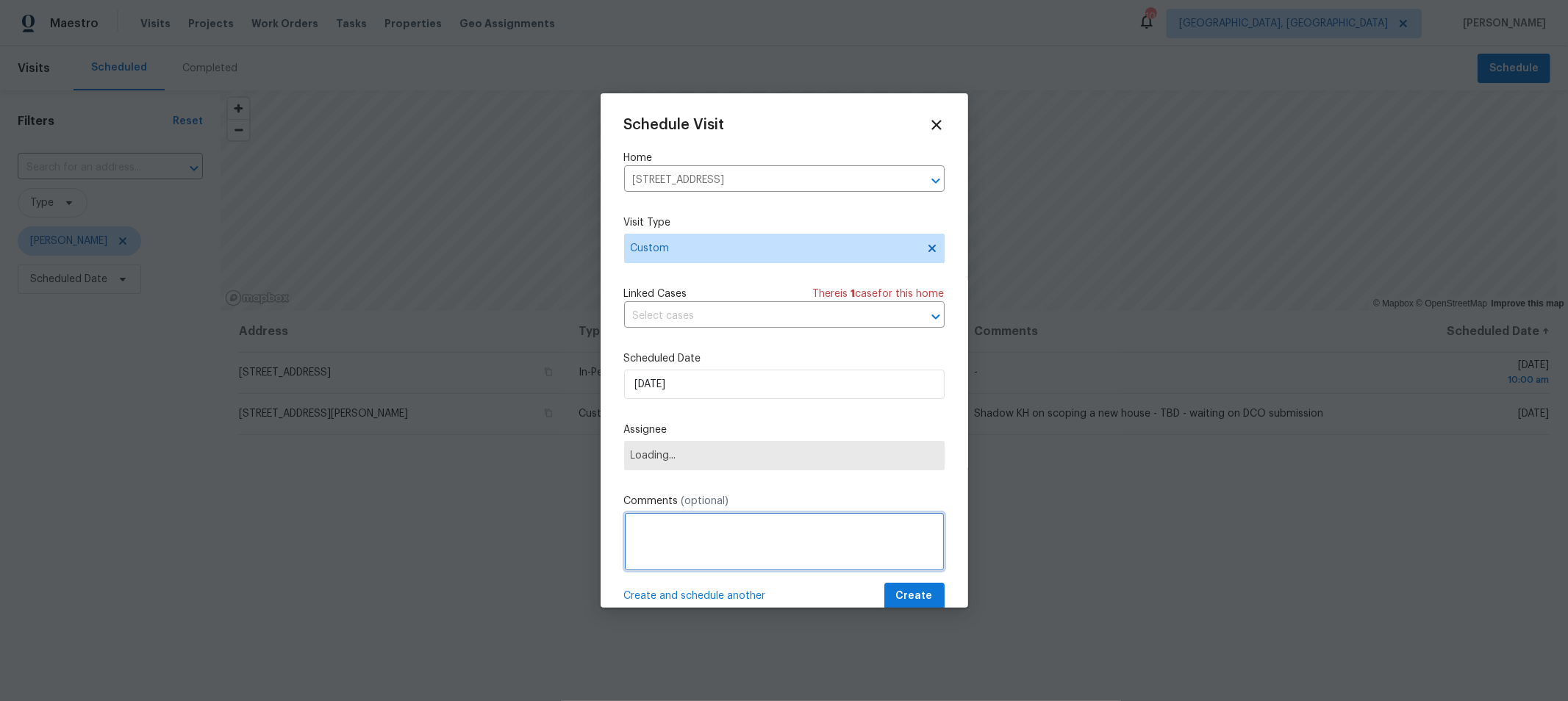
click at [682, 527] on textarea at bounding box center [784, 541] width 320 height 59
type textarea "Shadow MF on IPW"
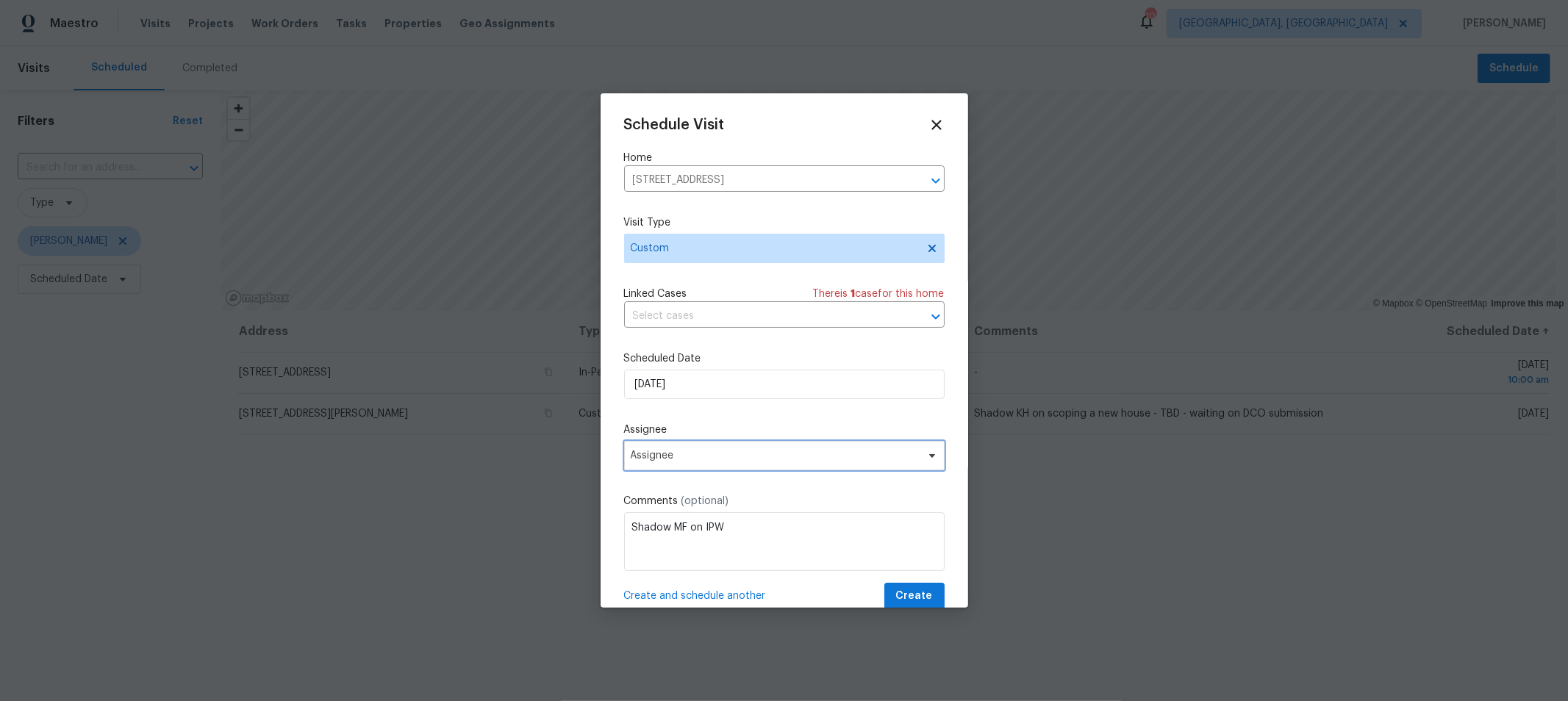
click at [704, 468] on span "Assignee" at bounding box center [784, 456] width 320 height 30
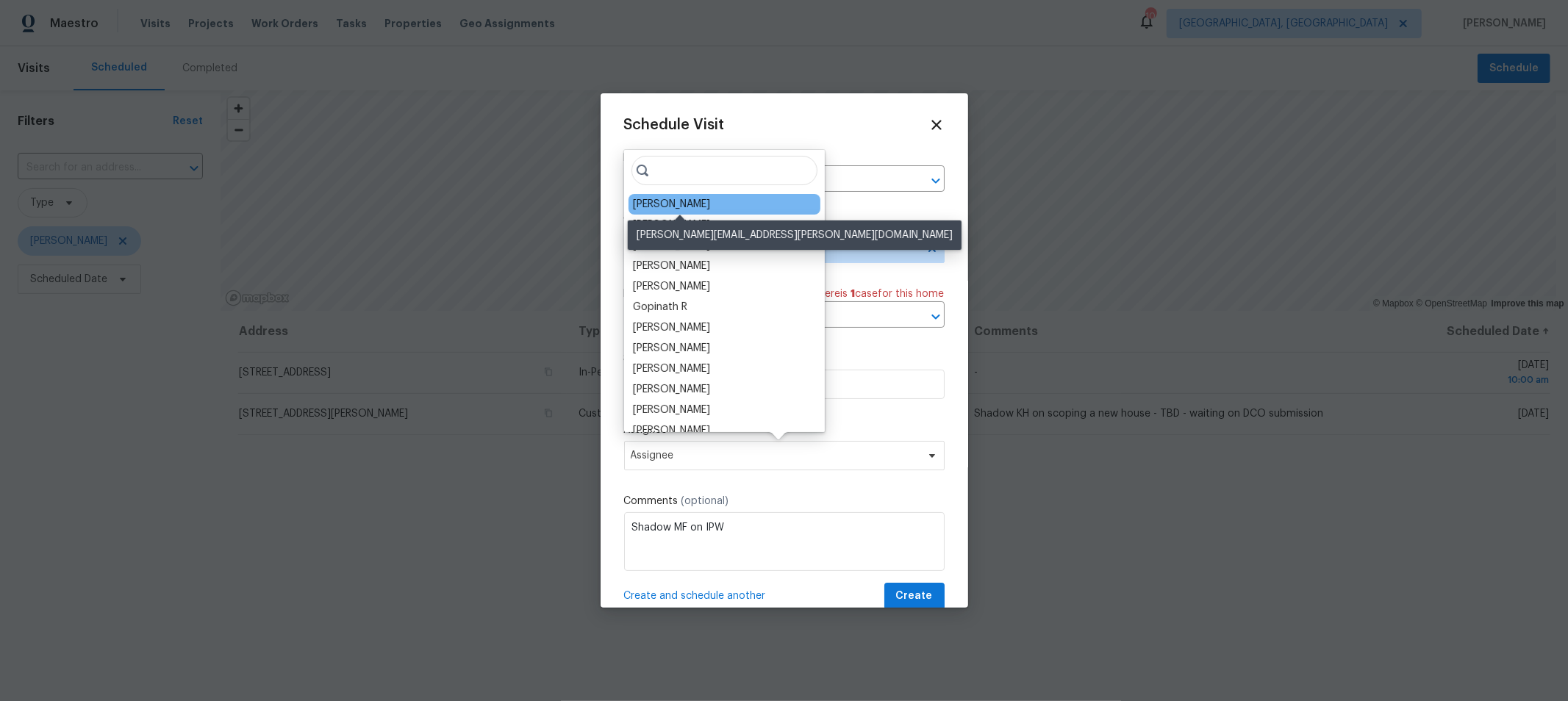
click at [710, 209] on div "[PERSON_NAME]" at bounding box center [671, 204] width 77 height 15
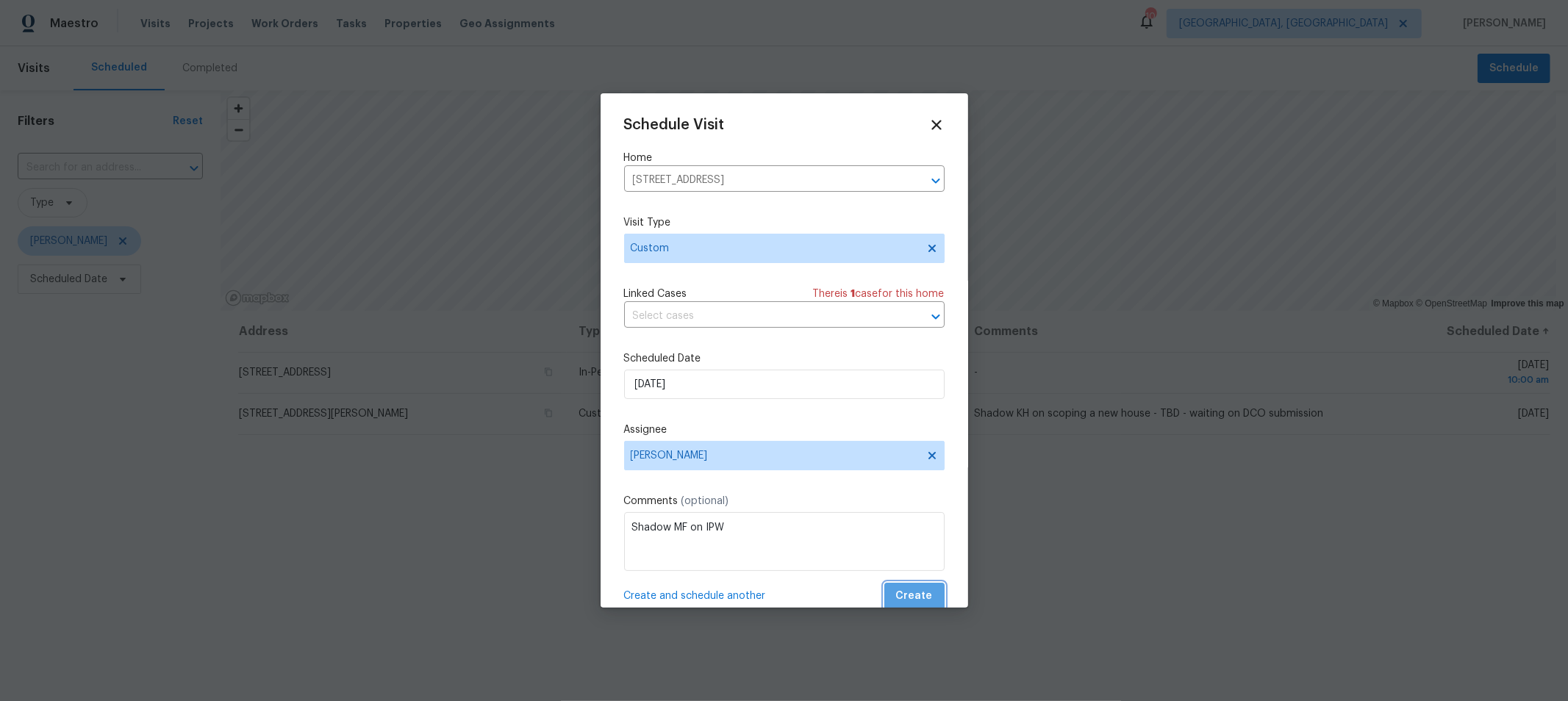
click at [910, 594] on span "Create" at bounding box center [914, 596] width 37 height 18
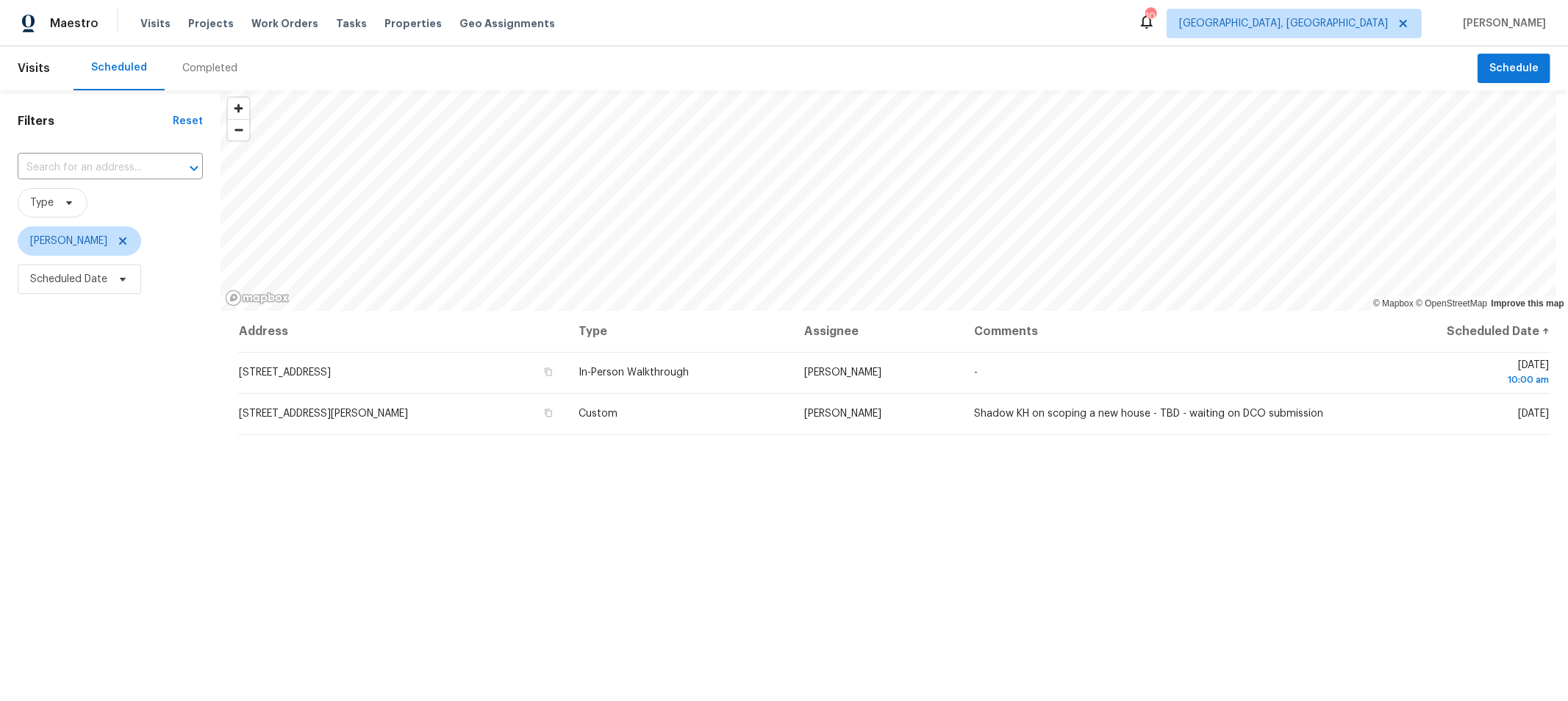
drag, startPoint x: 934, startPoint y: 521, endPoint x: 990, endPoint y: 508, distance: 57.5
click at [934, 521] on div "Address Type Assignee Comments Scheduled Date ↑ [STREET_ADDRESS] In-Person Walk…" at bounding box center [894, 591] width 1348 height 561
click at [1516, 76] on span "Schedule" at bounding box center [1514, 68] width 49 height 18
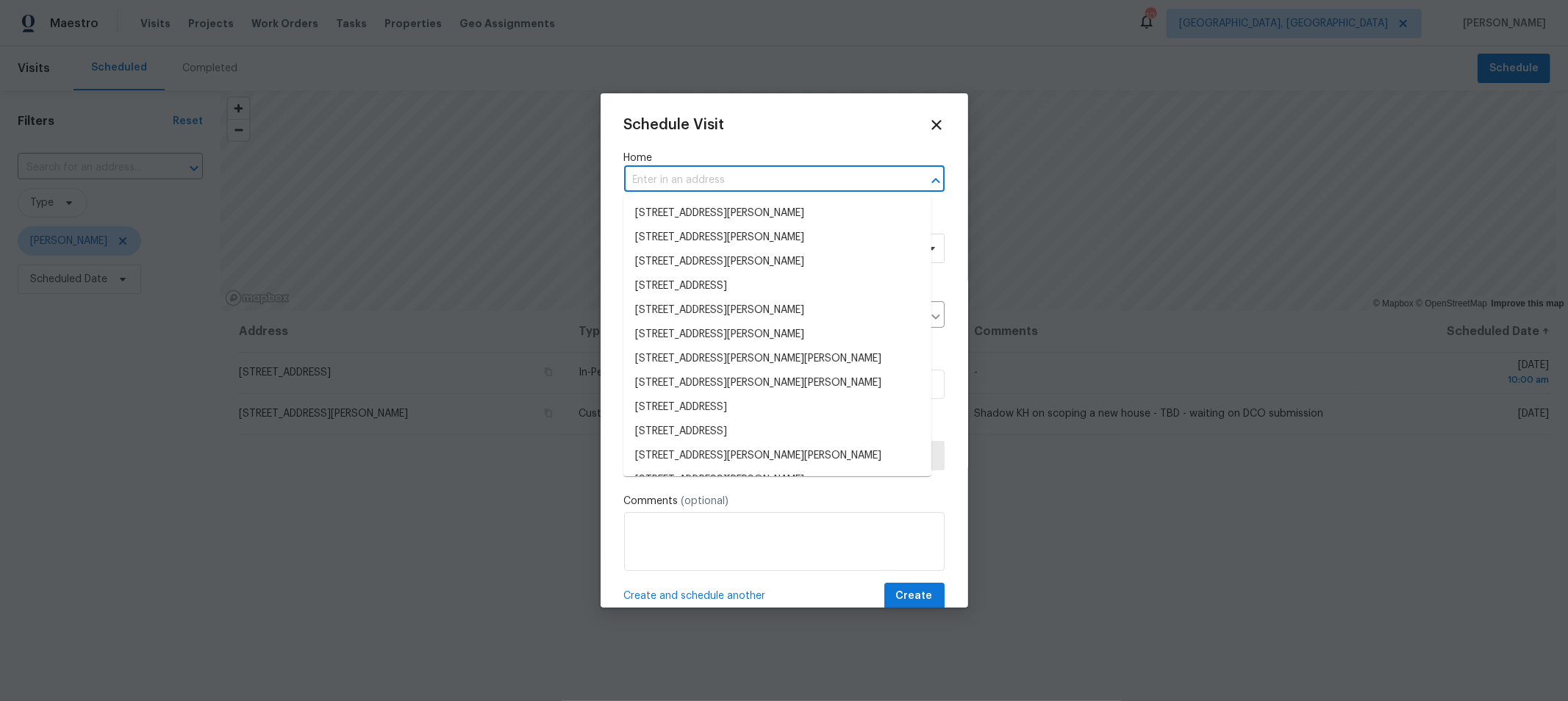
click at [780, 173] on input "text" at bounding box center [763, 180] width 279 height 23
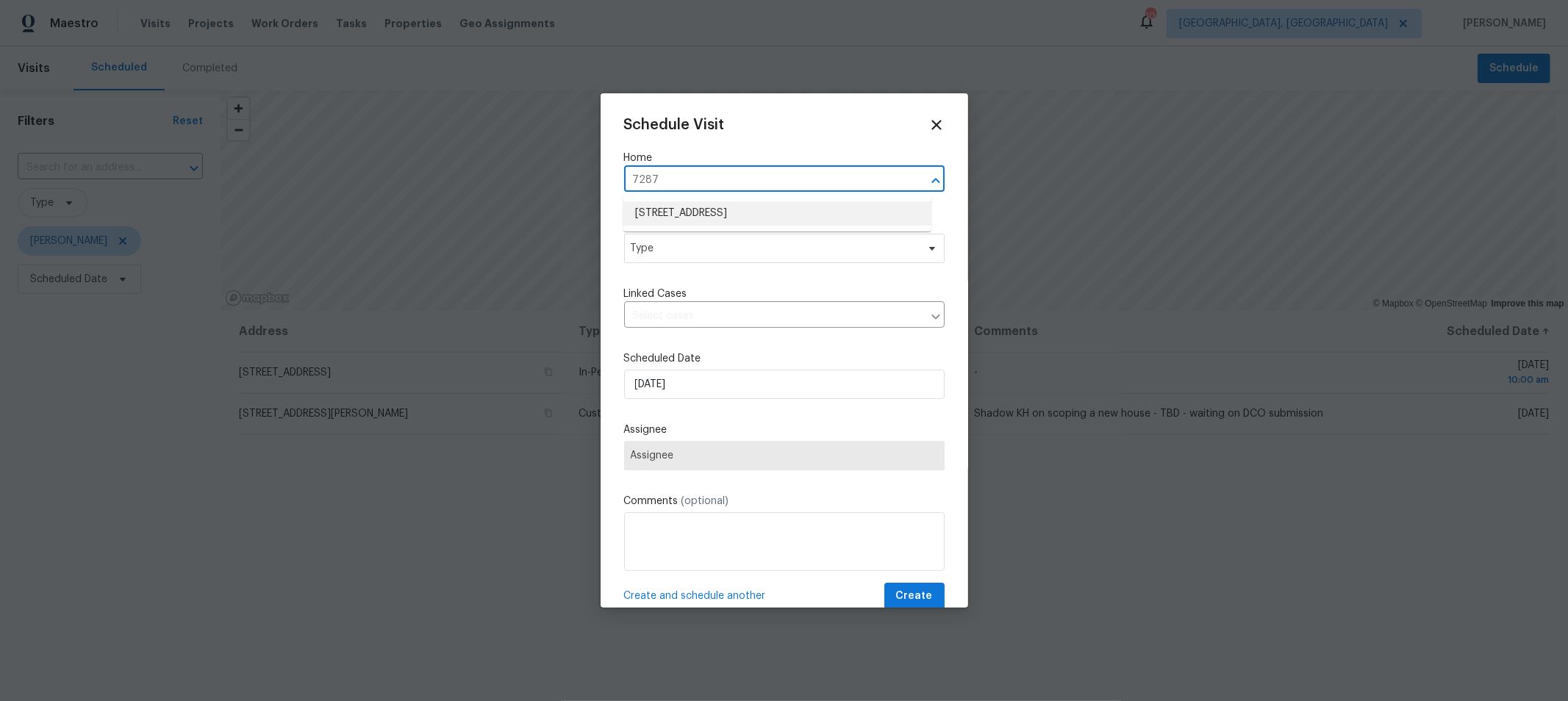
drag, startPoint x: 724, startPoint y: 181, endPoint x: 644, endPoint y: 181, distance: 80.0
click at [644, 181] on input "7287" at bounding box center [763, 180] width 279 height 23
type input "7899"
click at [765, 235] on li "[STREET_ADDRESS][PERSON_NAME]" at bounding box center [777, 238] width 308 height 25
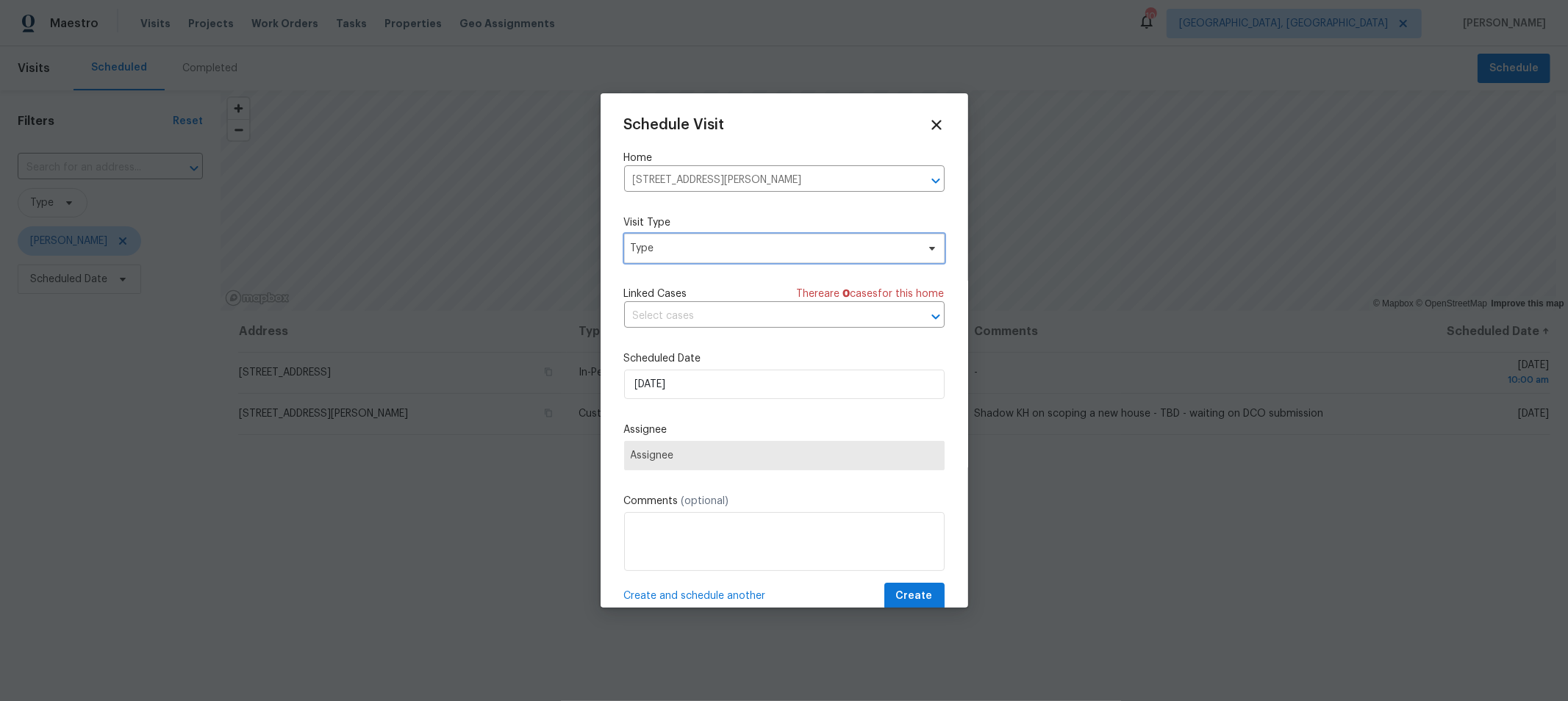
click at [711, 252] on span "Type" at bounding box center [774, 249] width 286 height 15
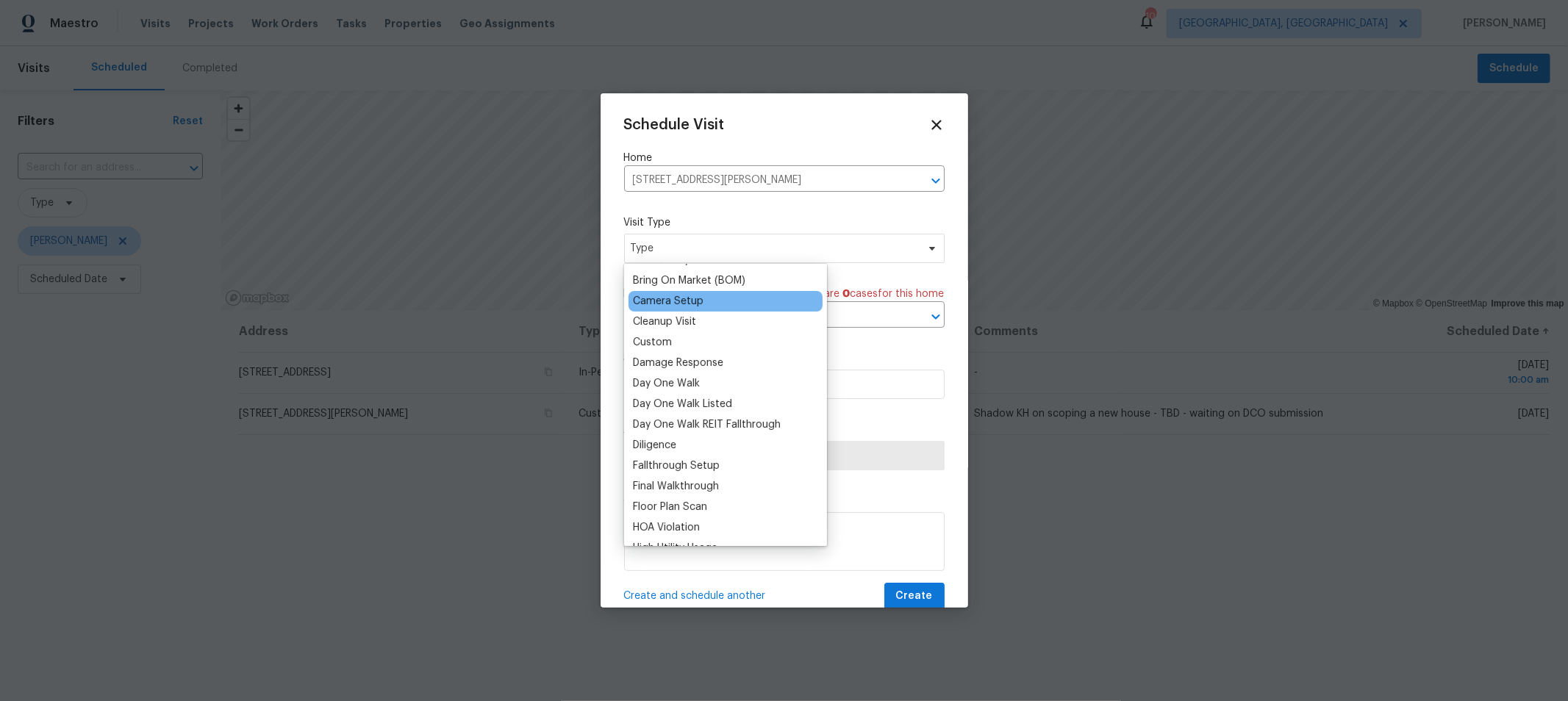
scroll to position [163, 0]
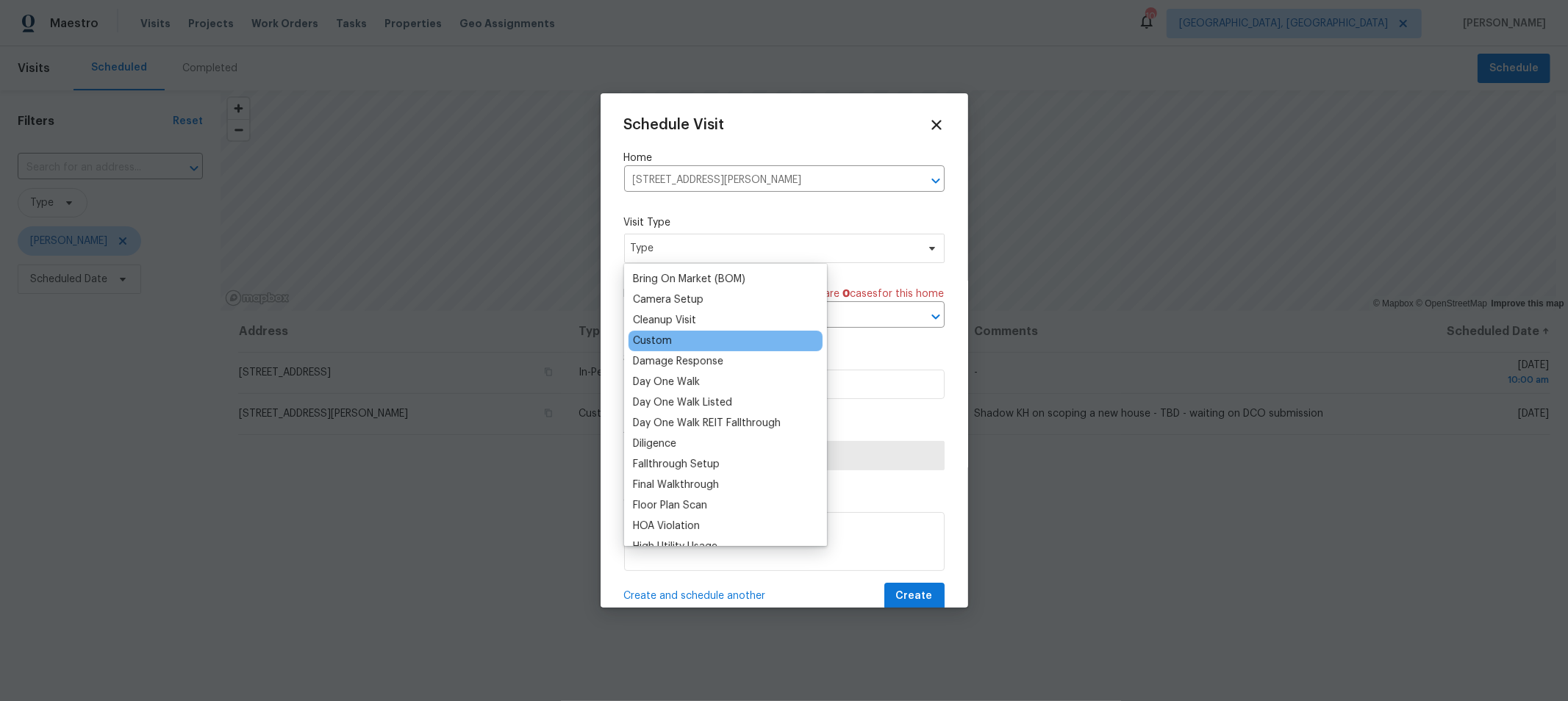
click at [652, 338] on div "Custom" at bounding box center [652, 340] width 39 height 15
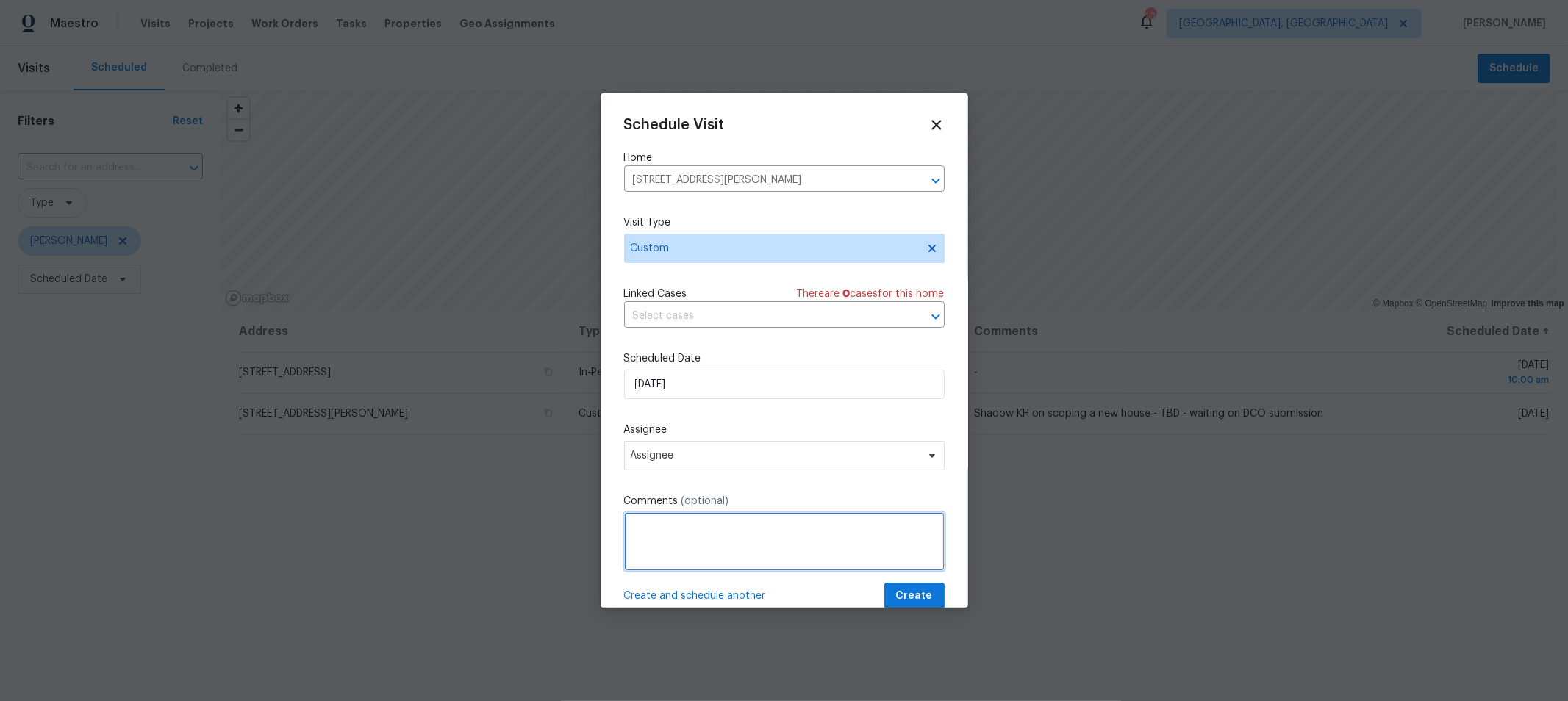
click at [766, 548] on textarea at bounding box center [784, 541] width 320 height 59
type textarea "Shadow MF on IPW"
click at [756, 451] on span "Assignee" at bounding box center [784, 456] width 320 height 30
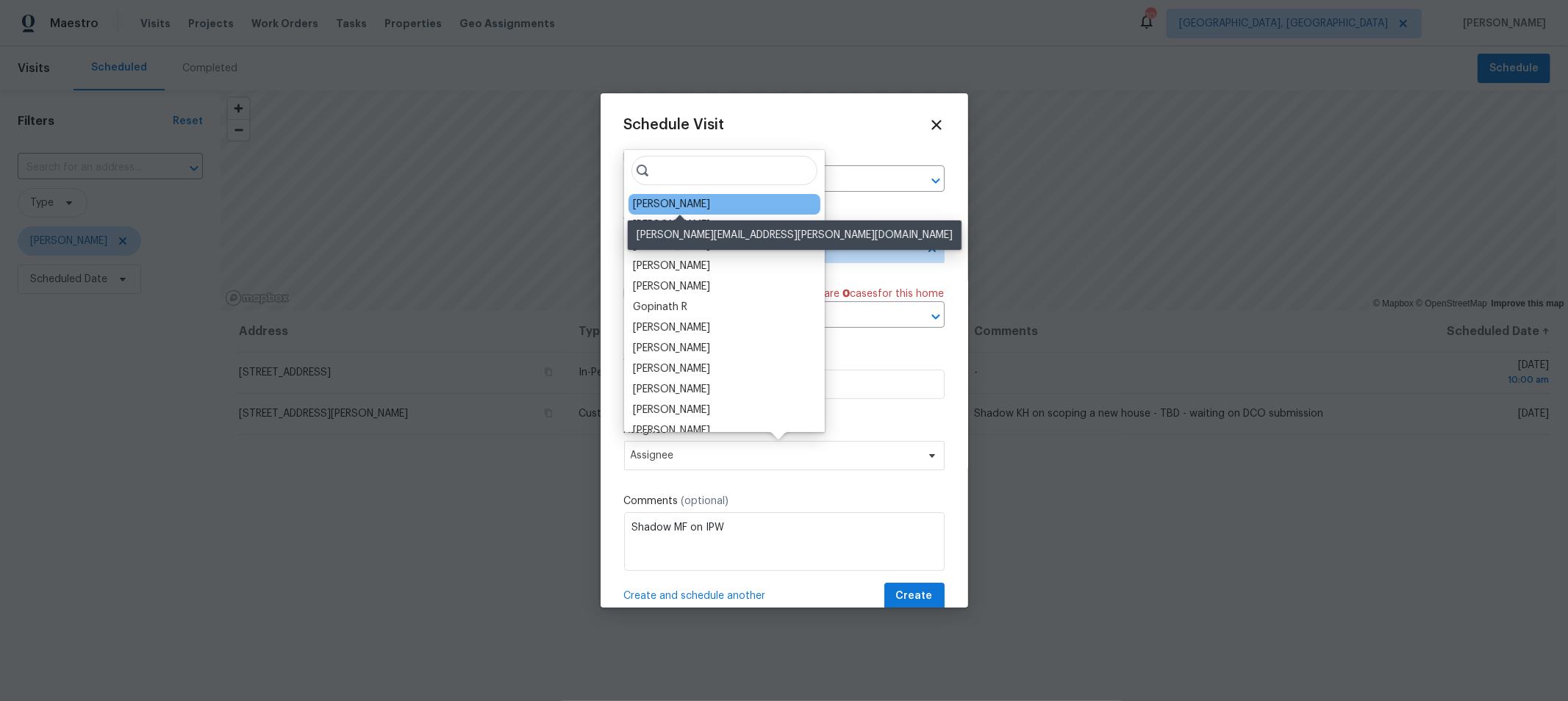
click at [710, 209] on div "[PERSON_NAME]" at bounding box center [671, 204] width 77 height 15
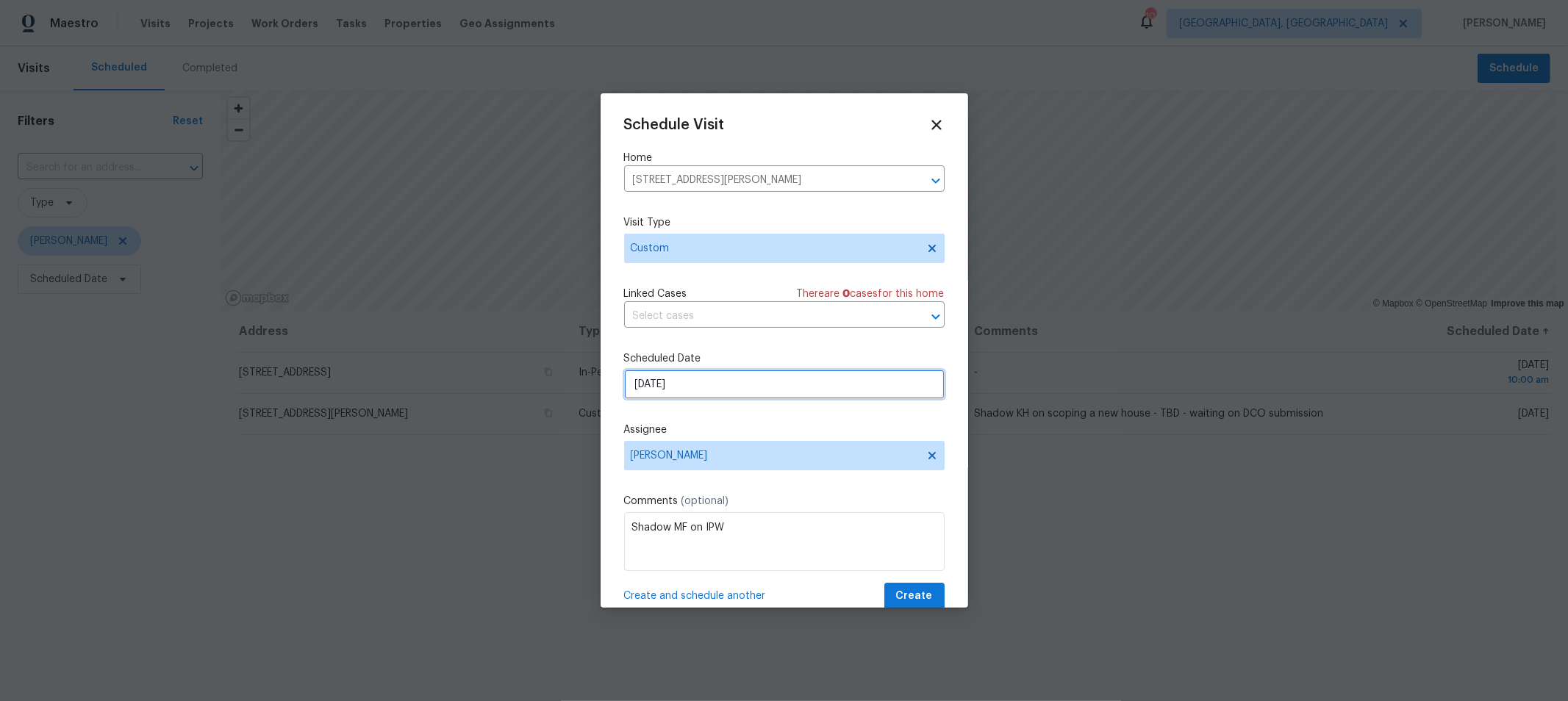
click at [691, 389] on input "[DATE]" at bounding box center [784, 385] width 320 height 30
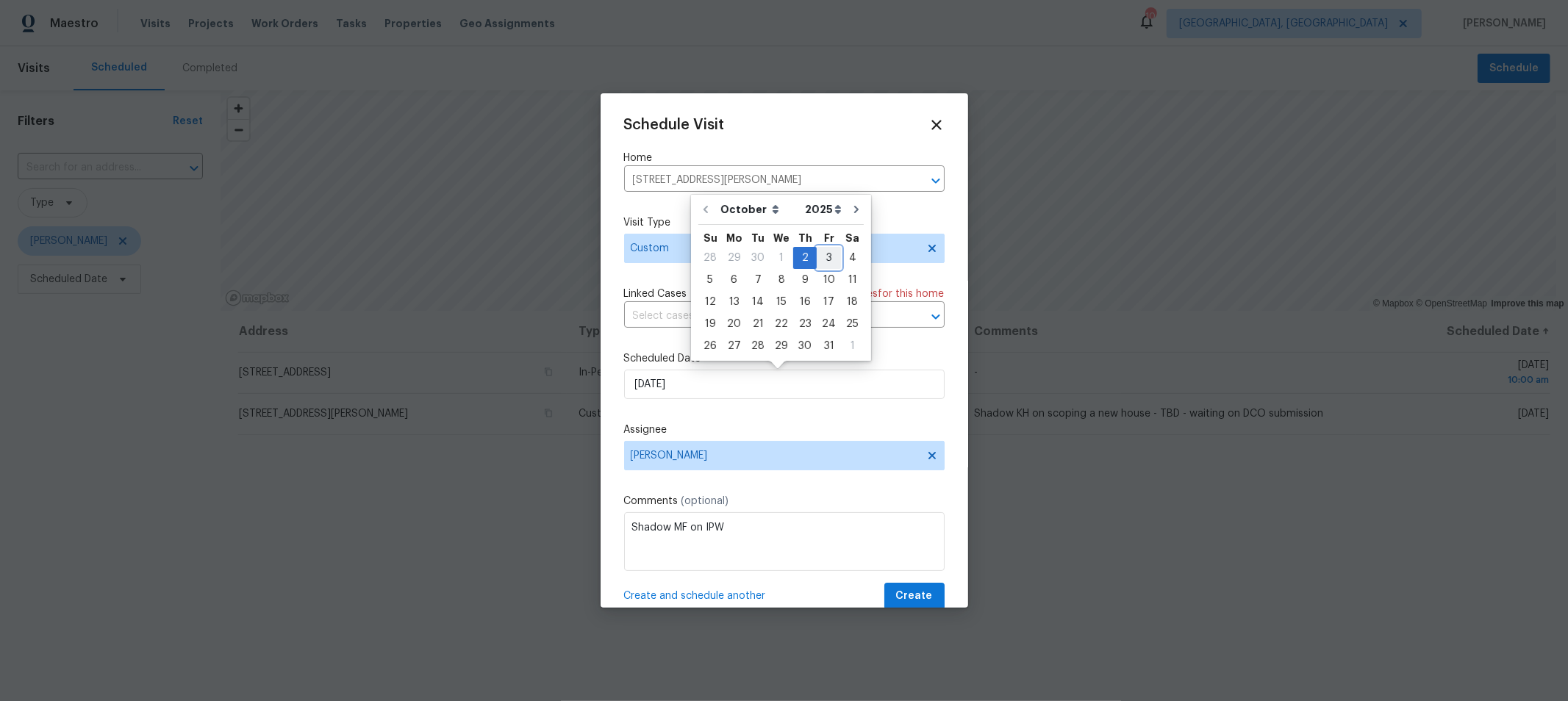
click at [820, 260] on div "3" at bounding box center [829, 258] width 24 height 21
type input "[DATE]"
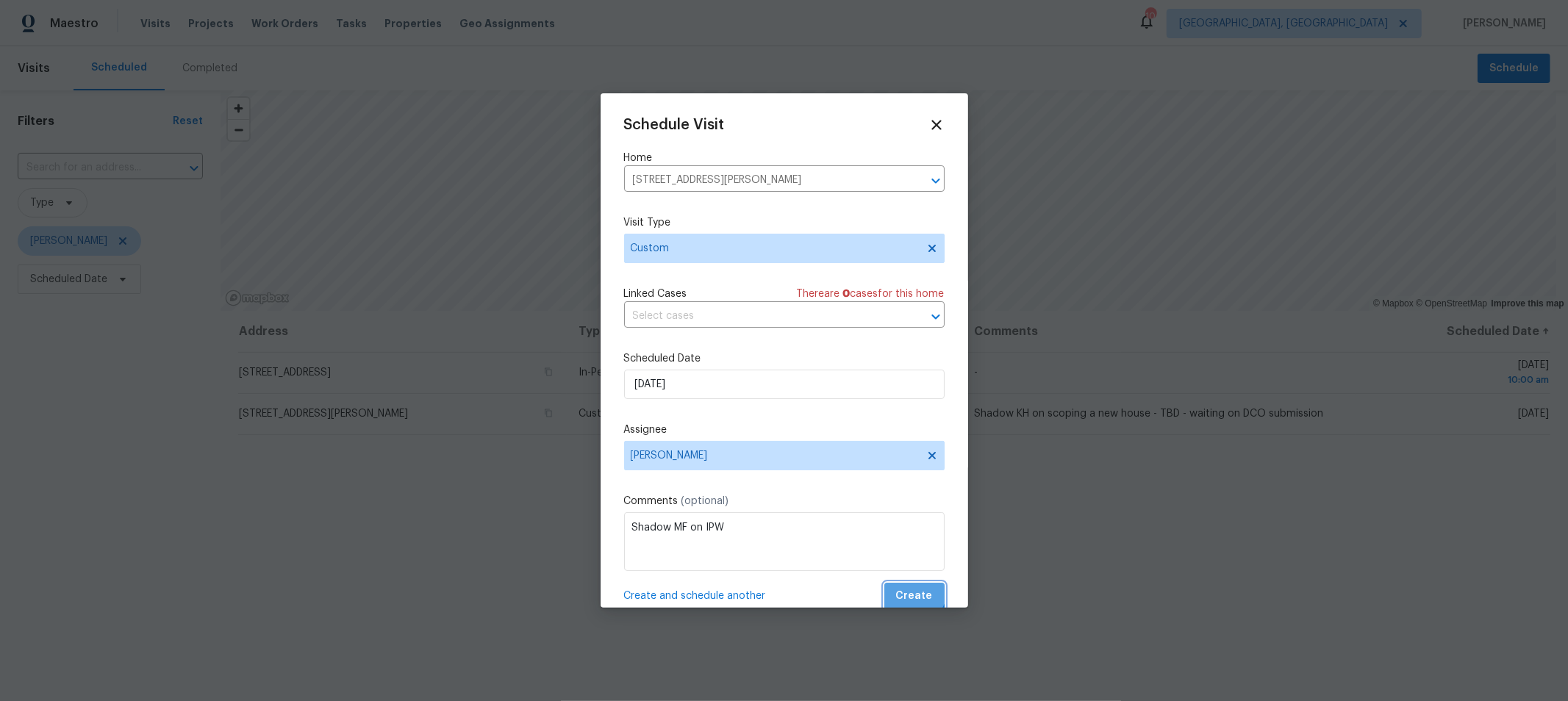
click at [895, 588] on button "Create" at bounding box center [914, 596] width 60 height 27
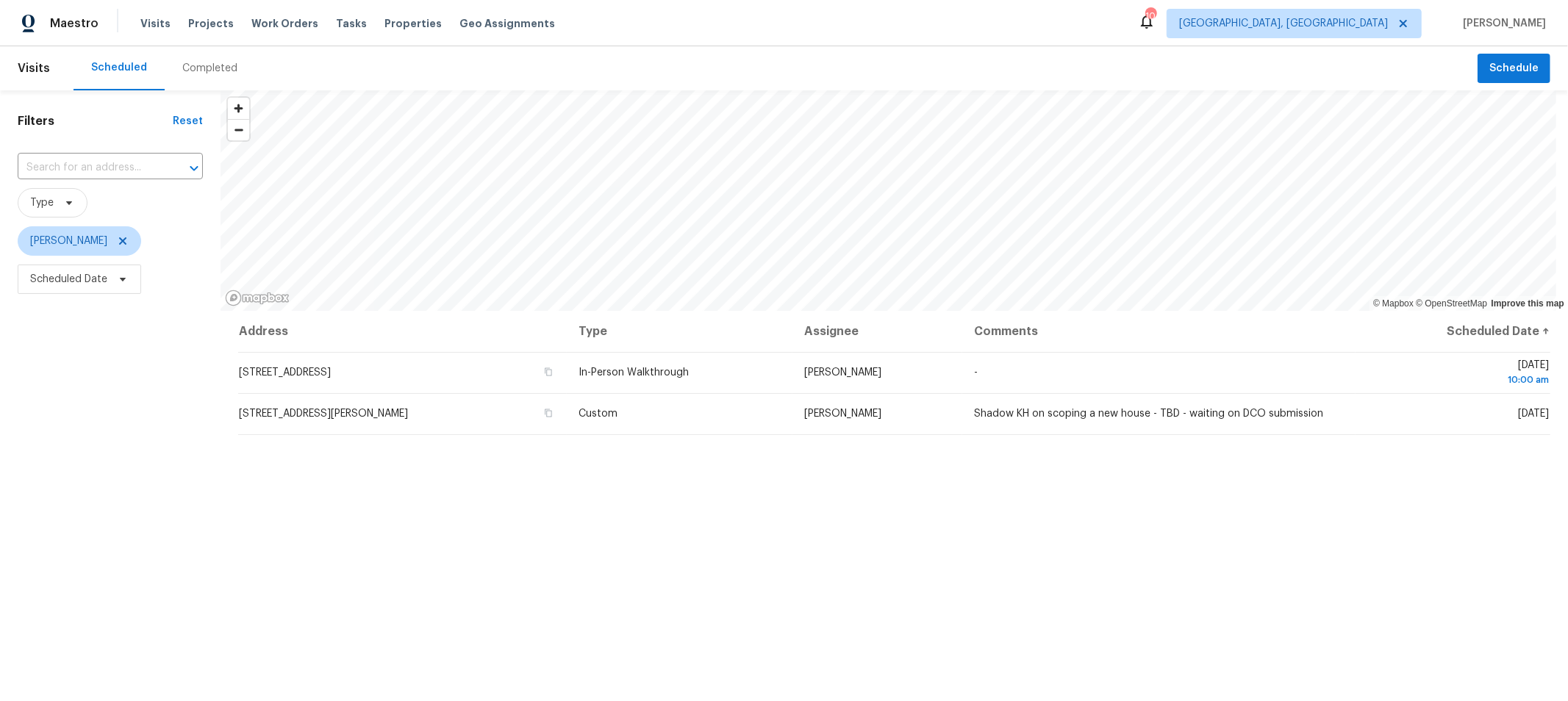
click at [618, 523] on div "Address Type Assignee Comments Scheduled Date ↑ [STREET_ADDRESS] In-Person Walk…" at bounding box center [894, 591] width 1348 height 561
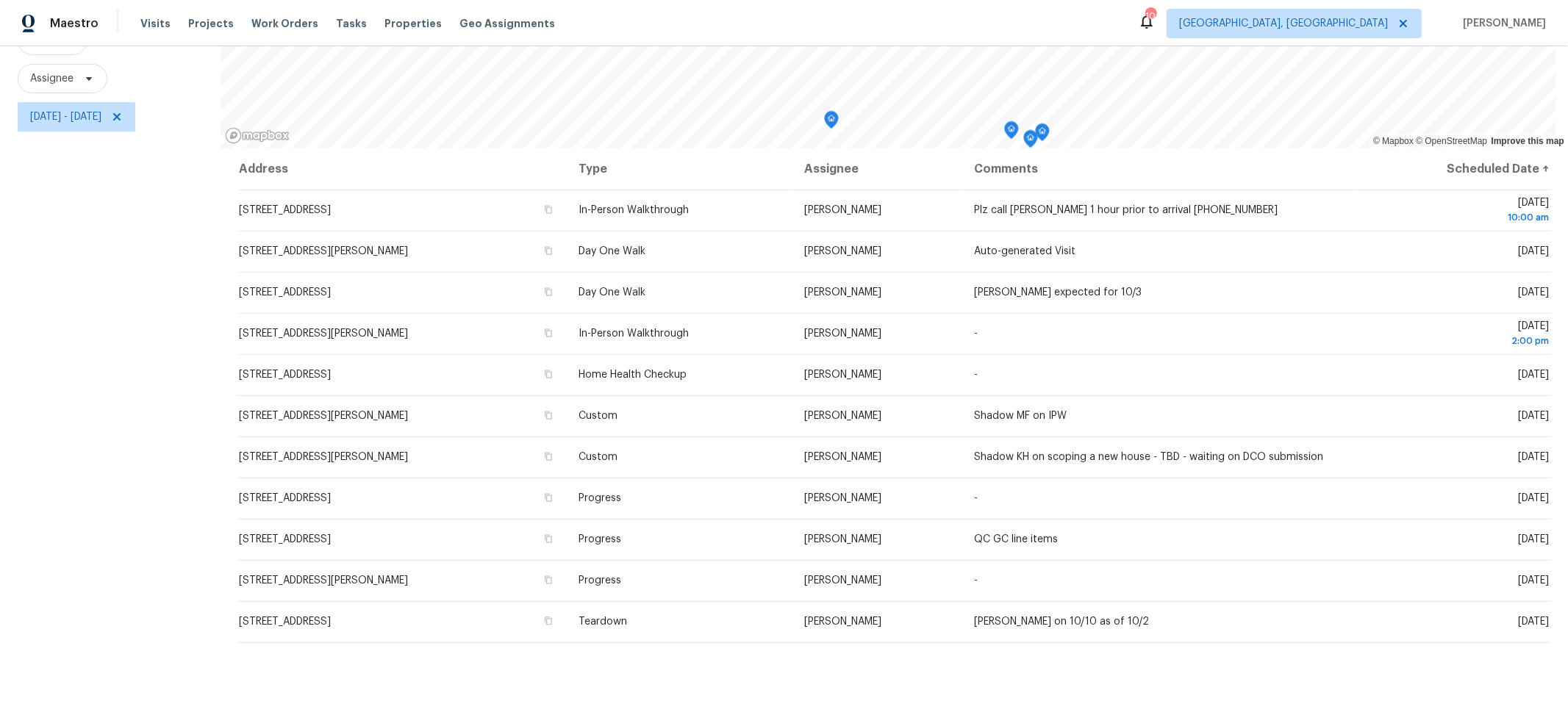
scroll to position [163, 0]
click at [136, 108] on span "[DATE] - [DATE]" at bounding box center [76, 116] width 117 height 30
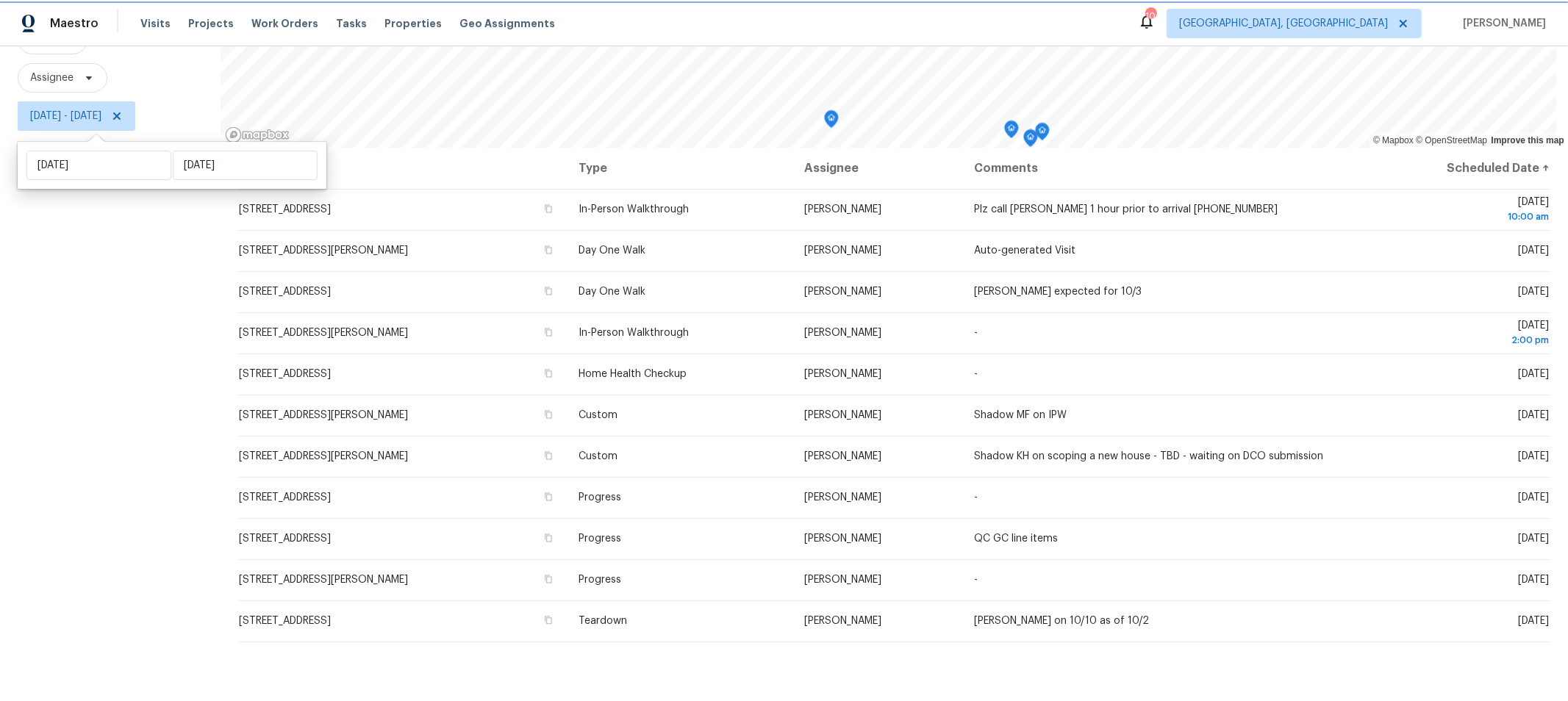
click at [121, 116] on icon at bounding box center [116, 116] width 7 height 7
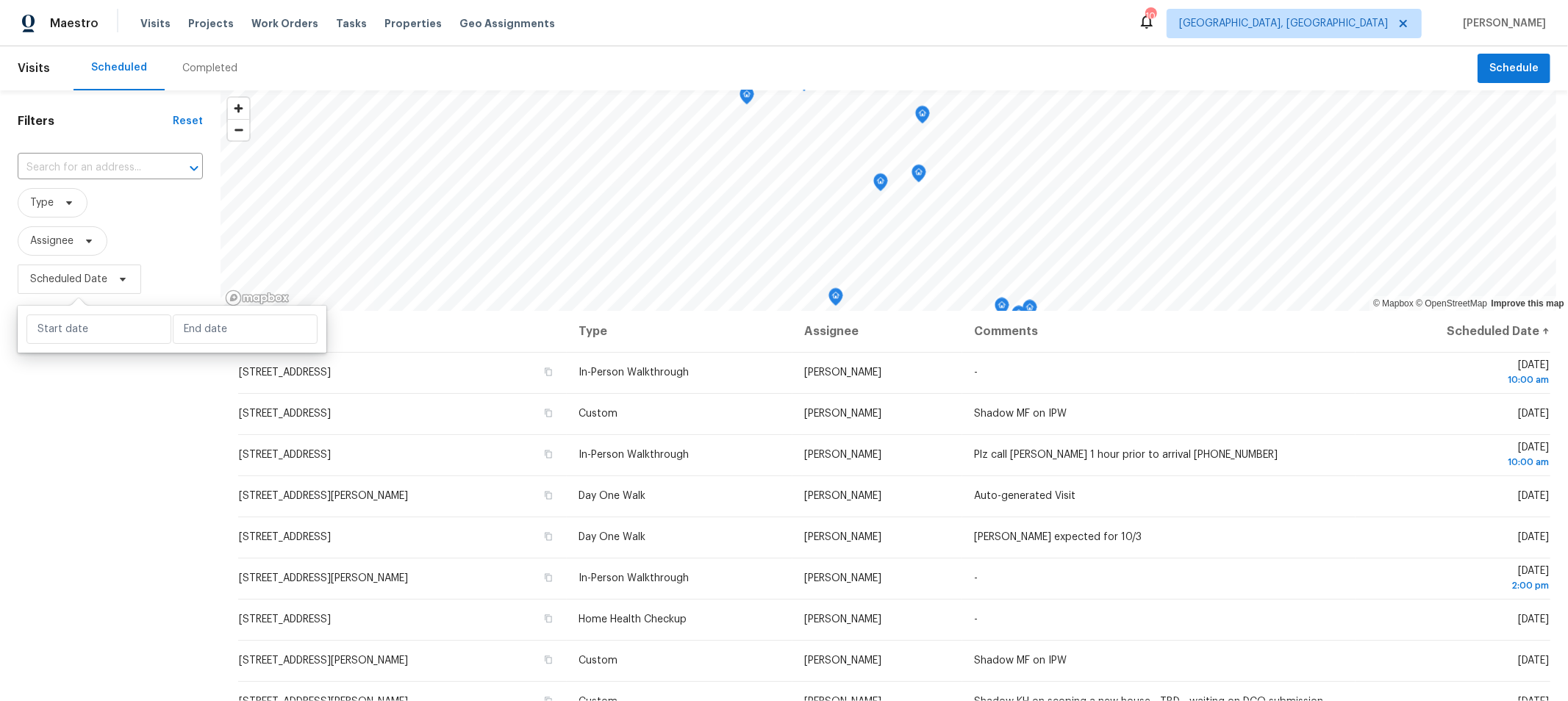
click at [96, 548] on div "Filters Reset ​ Type Assignee Scheduled Date" at bounding box center [110, 480] width 220 height 782
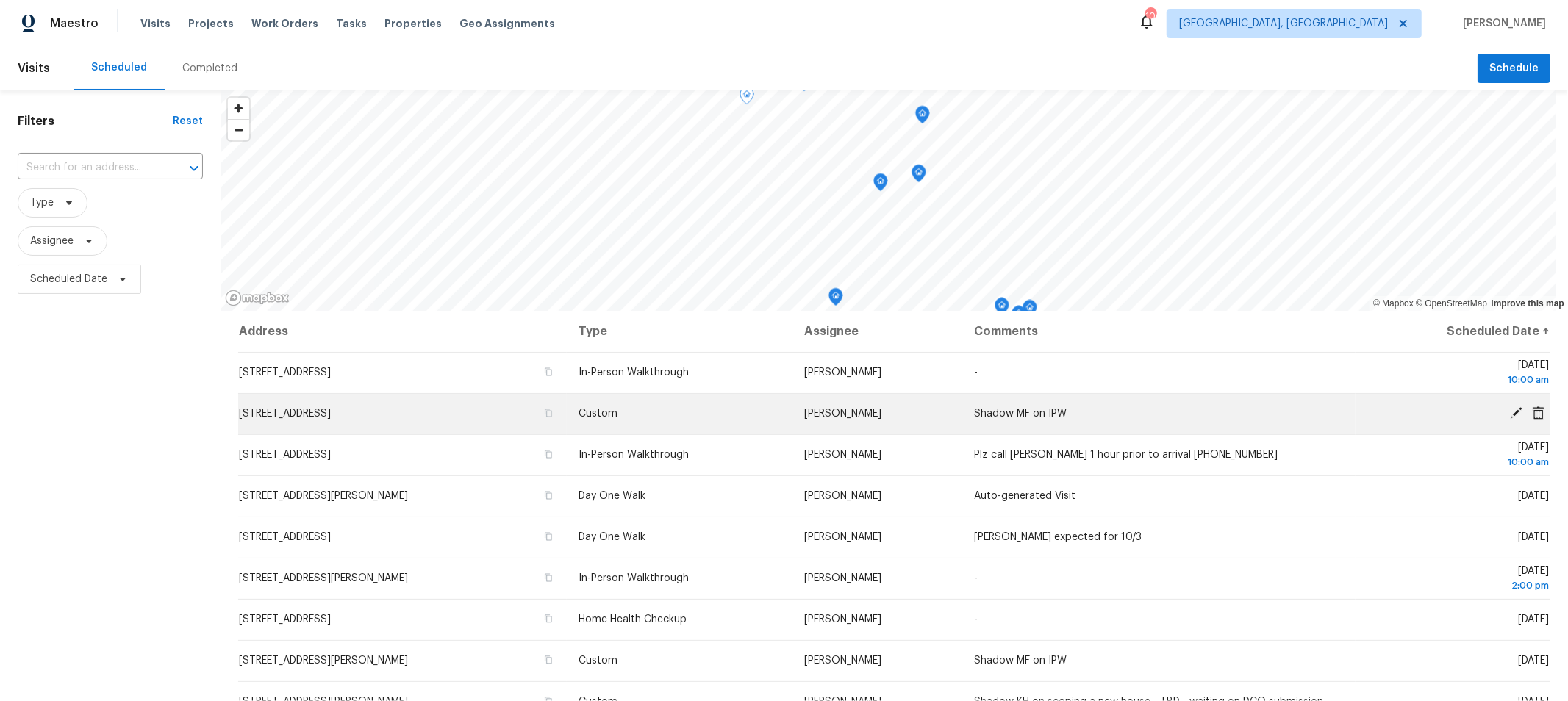
click at [1509, 409] on icon at bounding box center [1516, 413] width 13 height 13
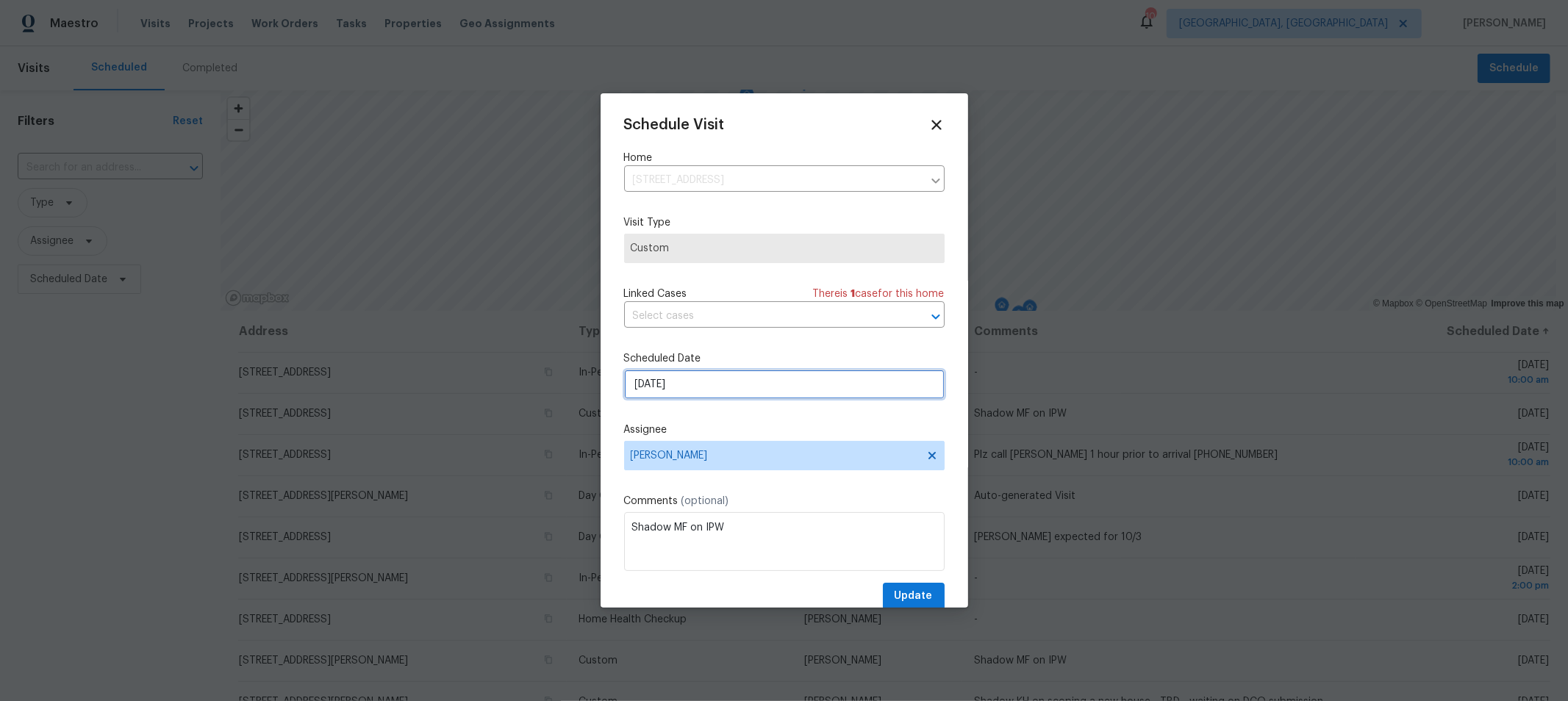
click at [703, 387] on input "[DATE]" at bounding box center [784, 385] width 320 height 30
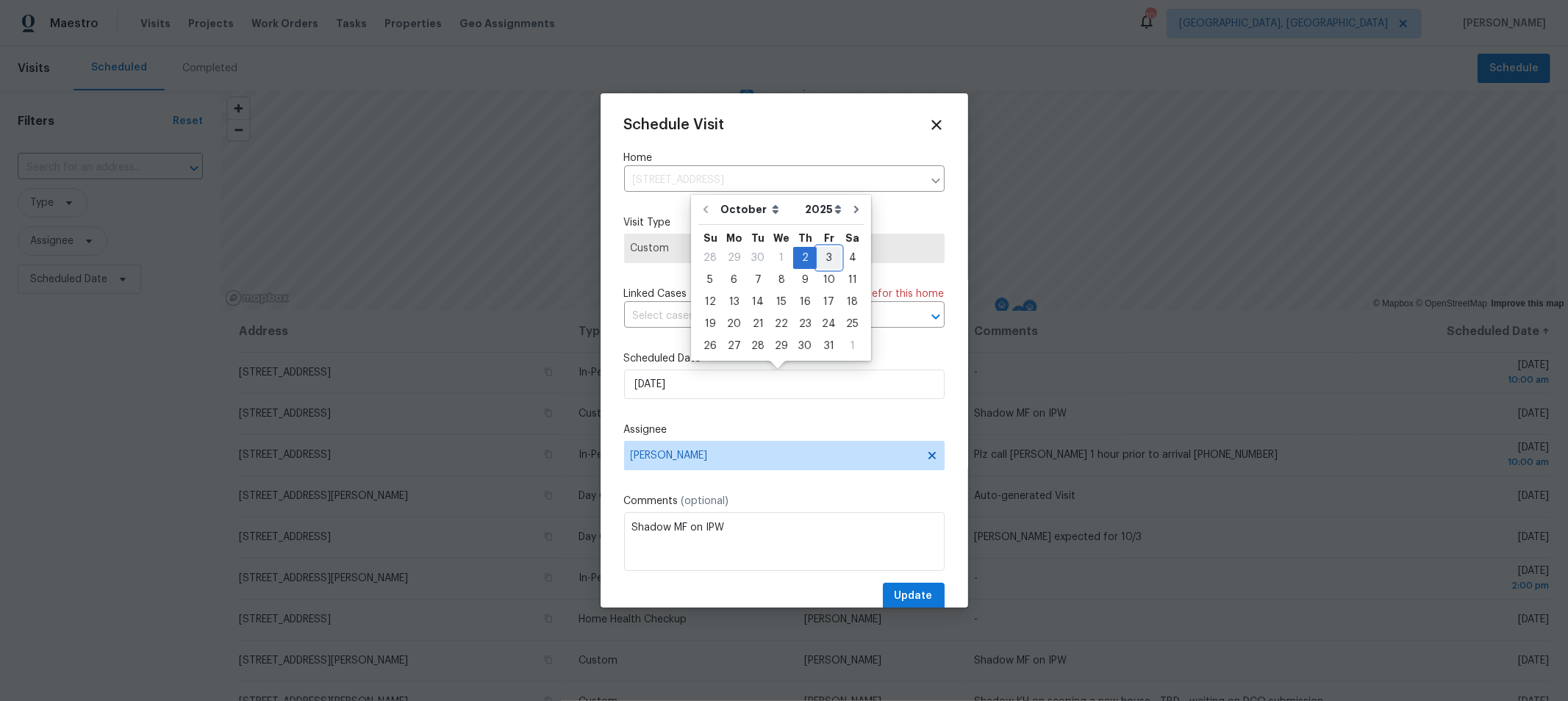
click at [824, 255] on div "3" at bounding box center [829, 258] width 24 height 21
type input "[DATE]"
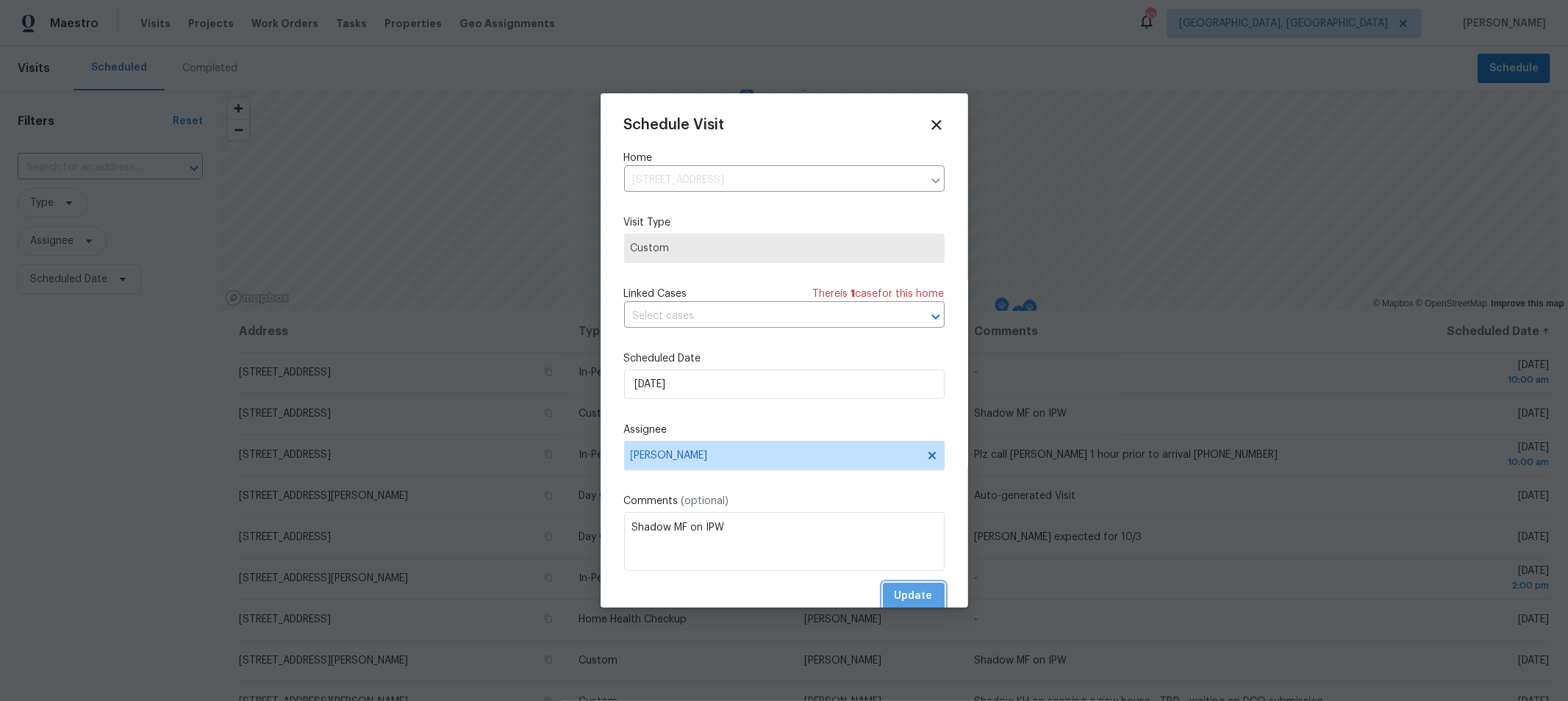
click at [920, 598] on span "Update" at bounding box center [914, 596] width 38 height 18
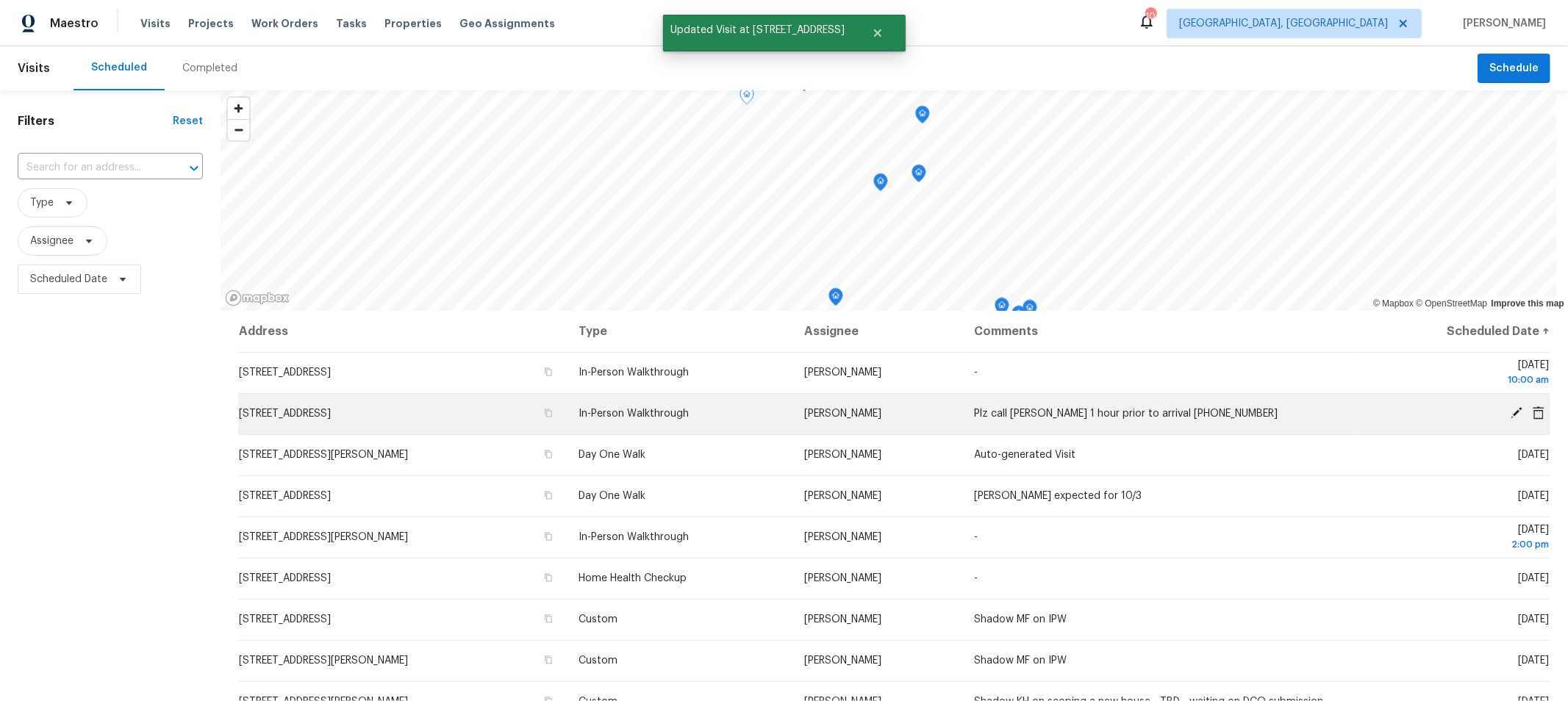
click at [1510, 410] on icon at bounding box center [1516, 412] width 11 height 11
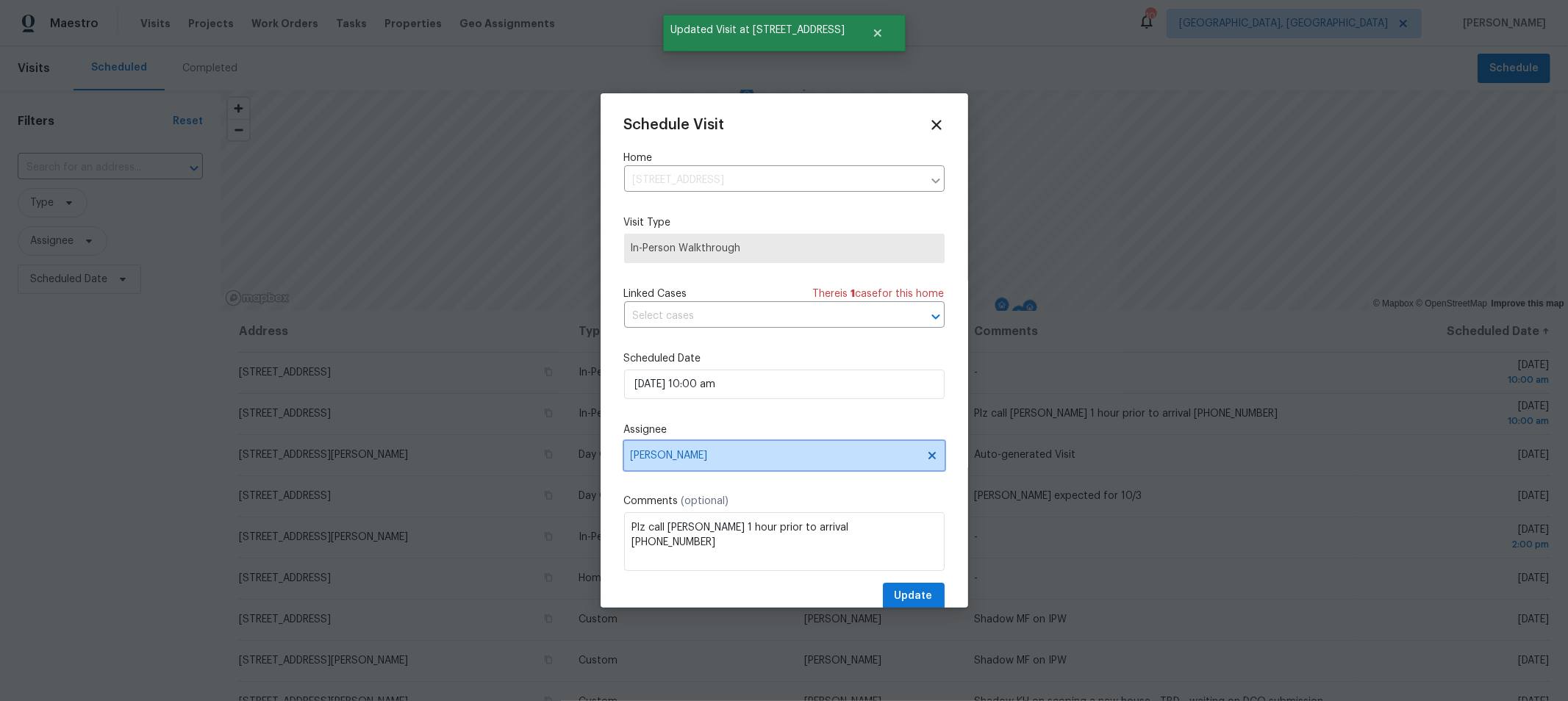
click at [760, 462] on span "[PERSON_NAME]" at bounding box center [774, 455] width 288 height 11
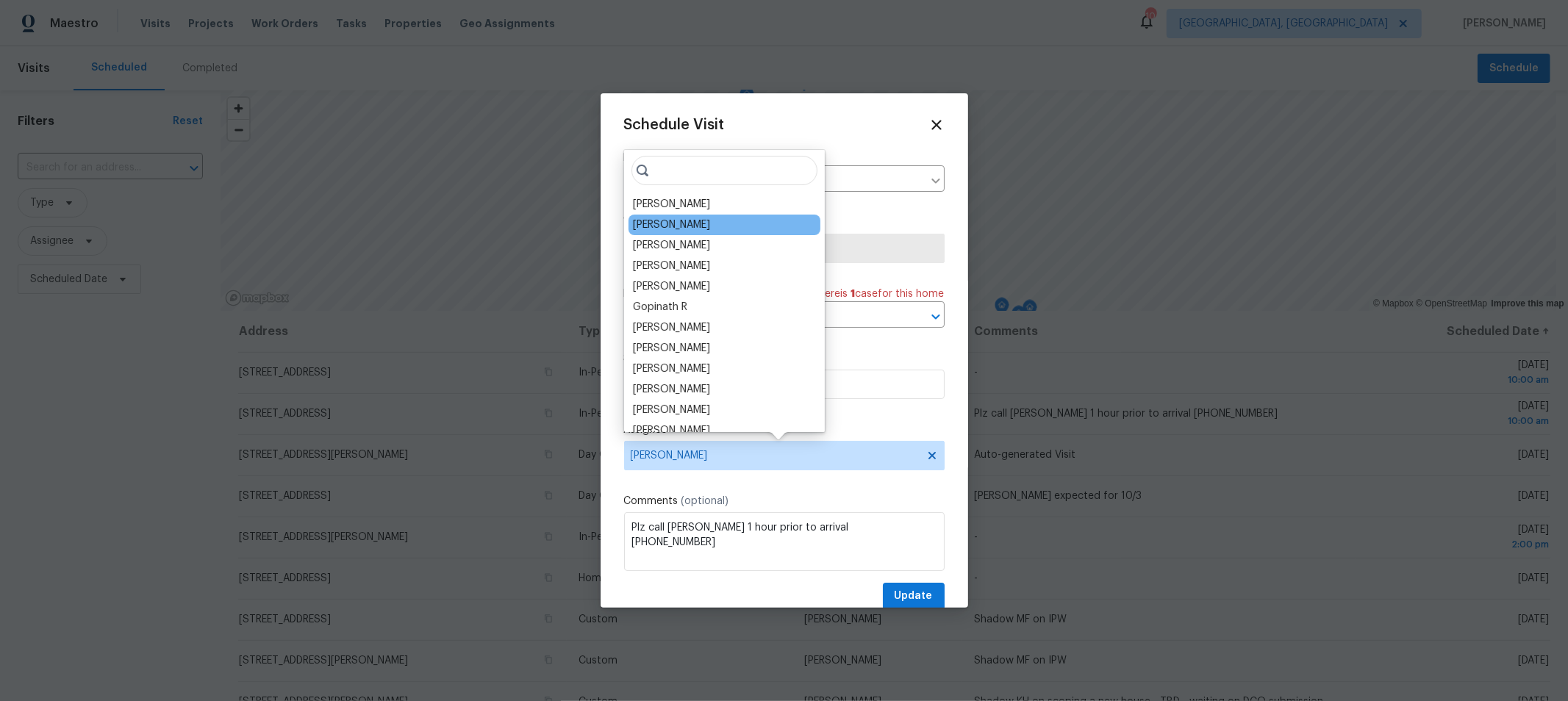
click at [682, 227] on div "[PERSON_NAME]" at bounding box center [671, 225] width 77 height 15
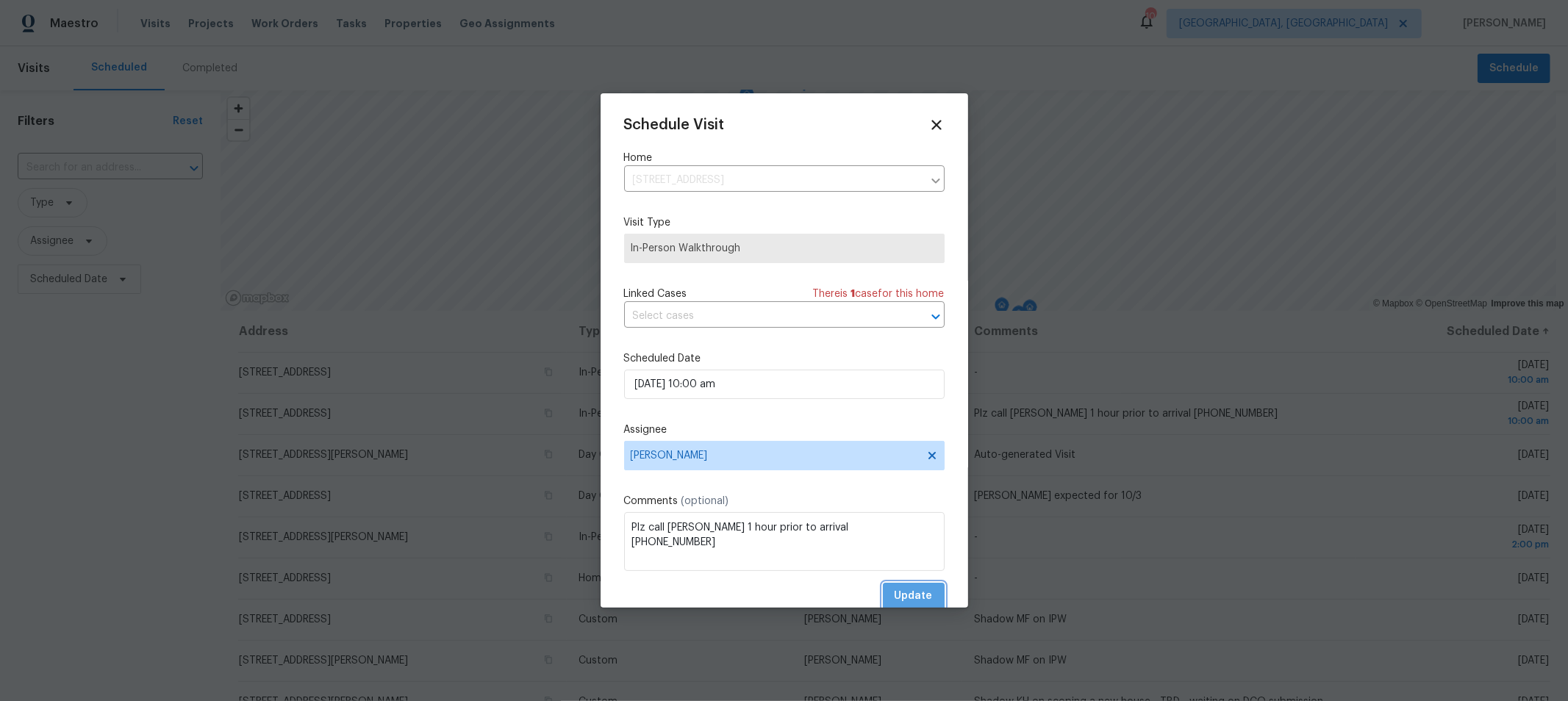
click at [900, 590] on span "Update" at bounding box center [914, 596] width 38 height 18
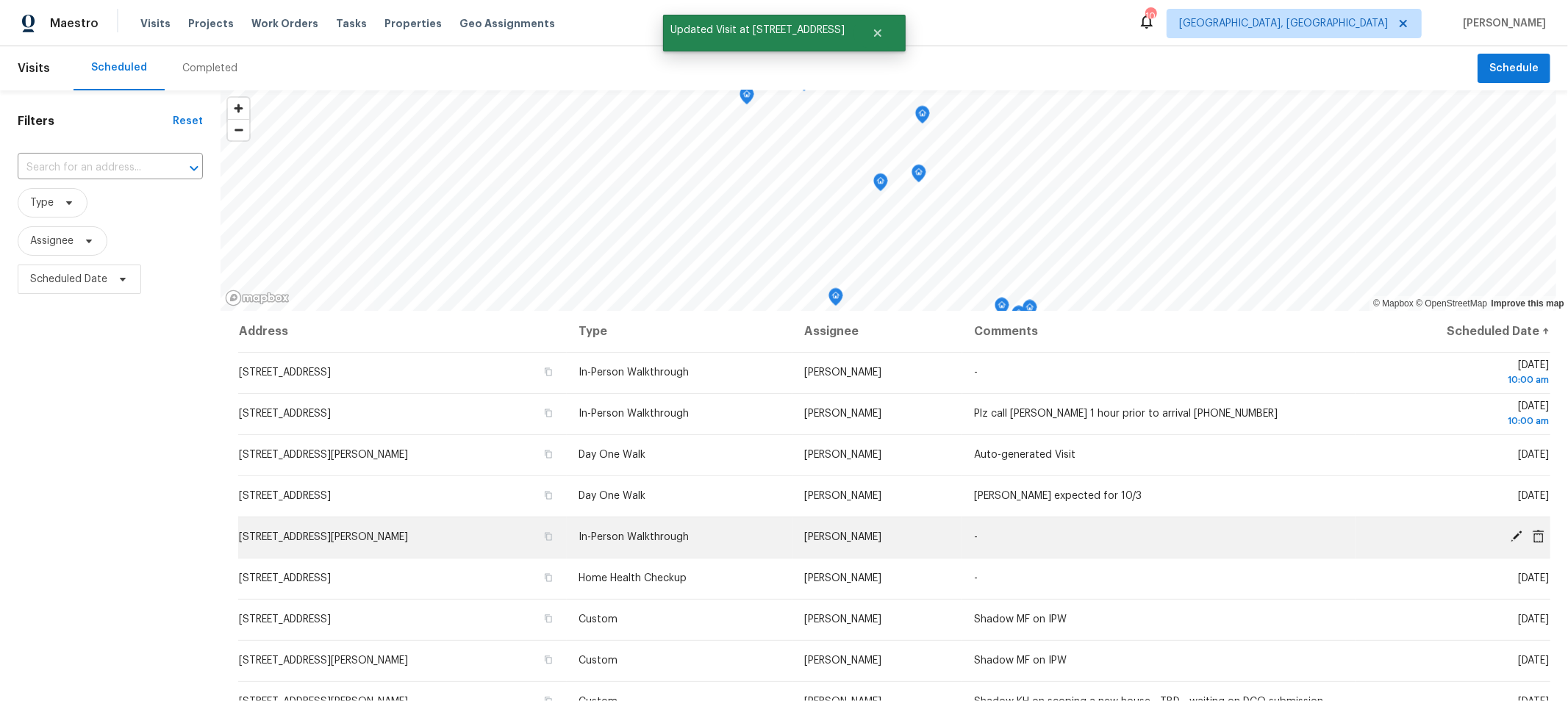
click at [1510, 539] on icon at bounding box center [1516, 536] width 11 height 11
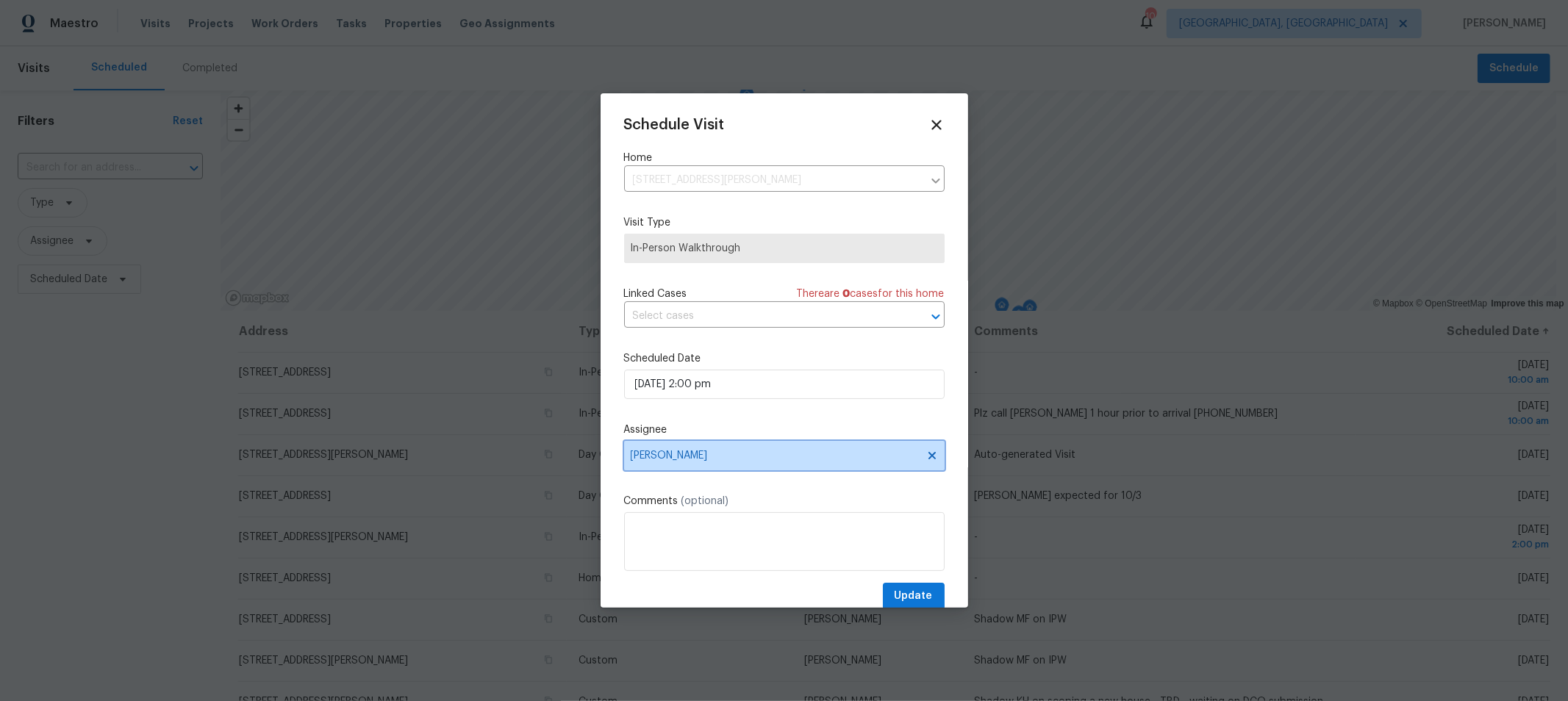
click at [706, 471] on span "[PERSON_NAME]" at bounding box center [784, 456] width 320 height 30
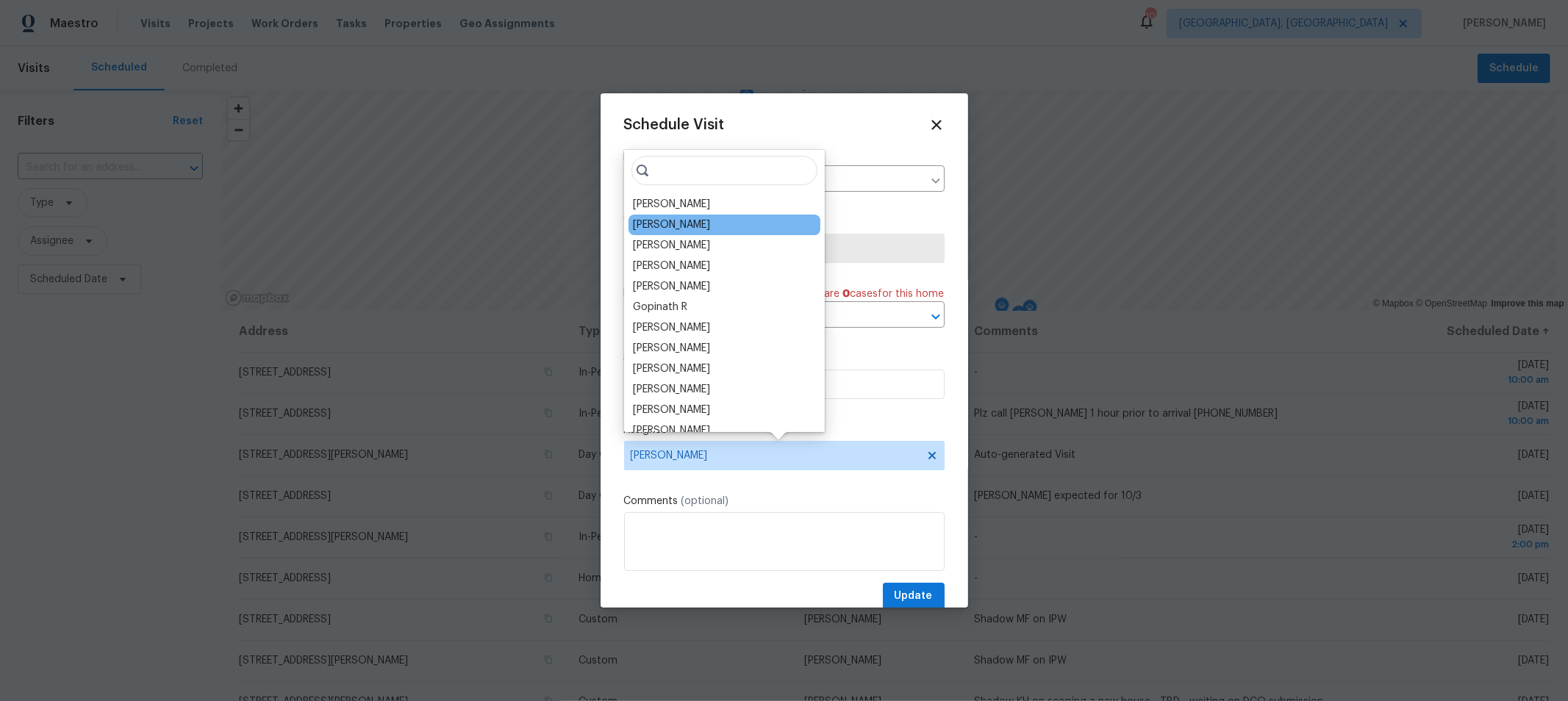
click at [700, 226] on div "[PERSON_NAME]" at bounding box center [724, 225] width 192 height 21
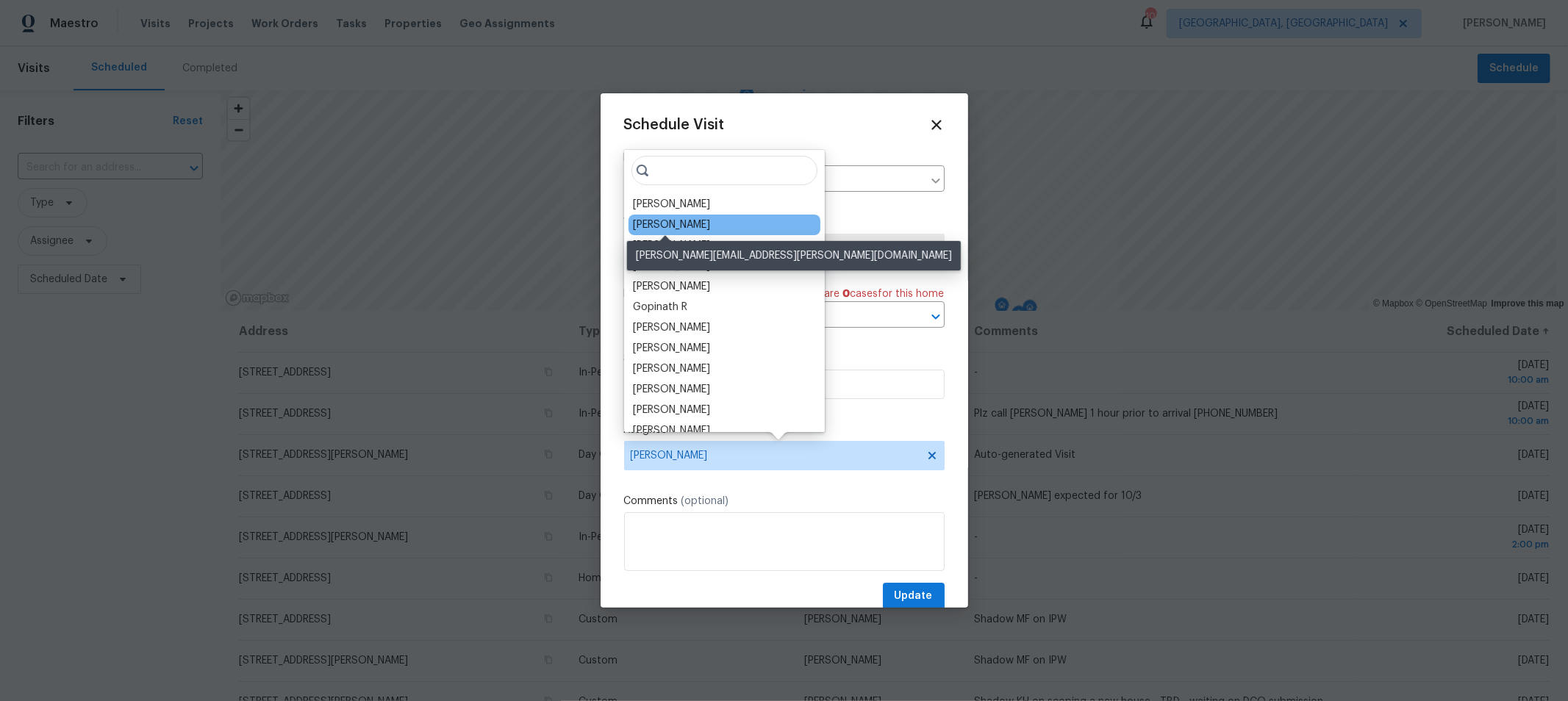
click at [668, 228] on div "[PERSON_NAME]" at bounding box center [671, 225] width 77 height 15
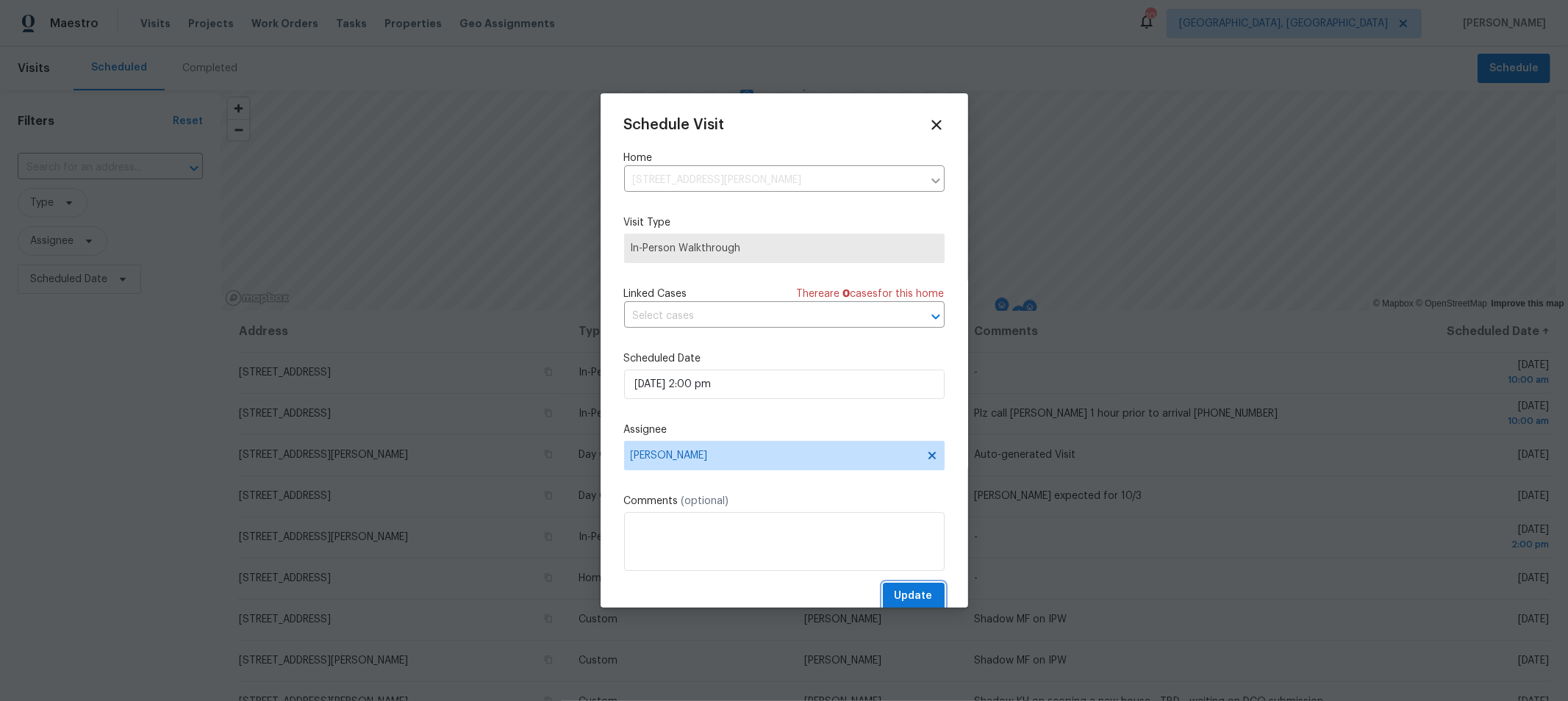
click at [883, 592] on button "Update" at bounding box center [914, 596] width 62 height 27
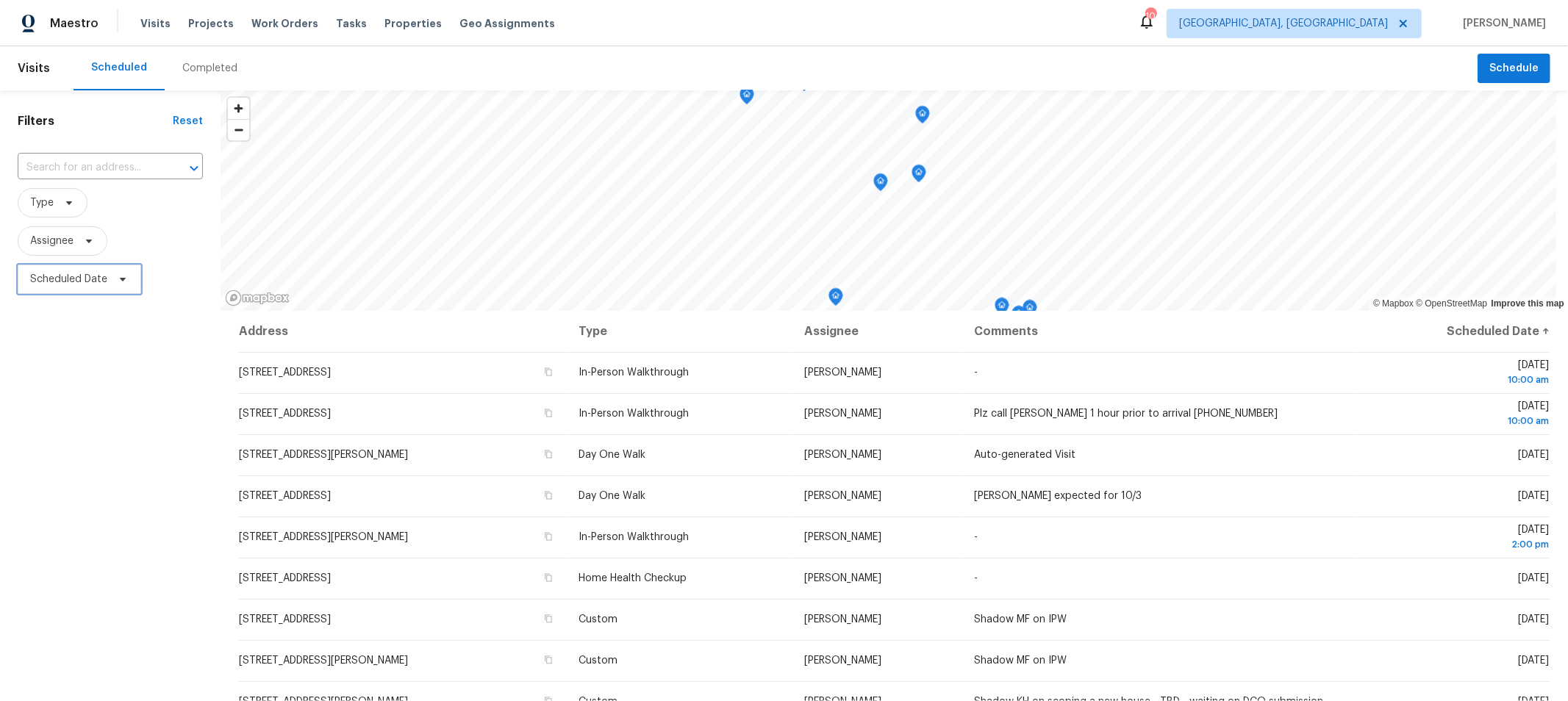
click at [77, 277] on span "Scheduled Date" at bounding box center [68, 279] width 77 height 15
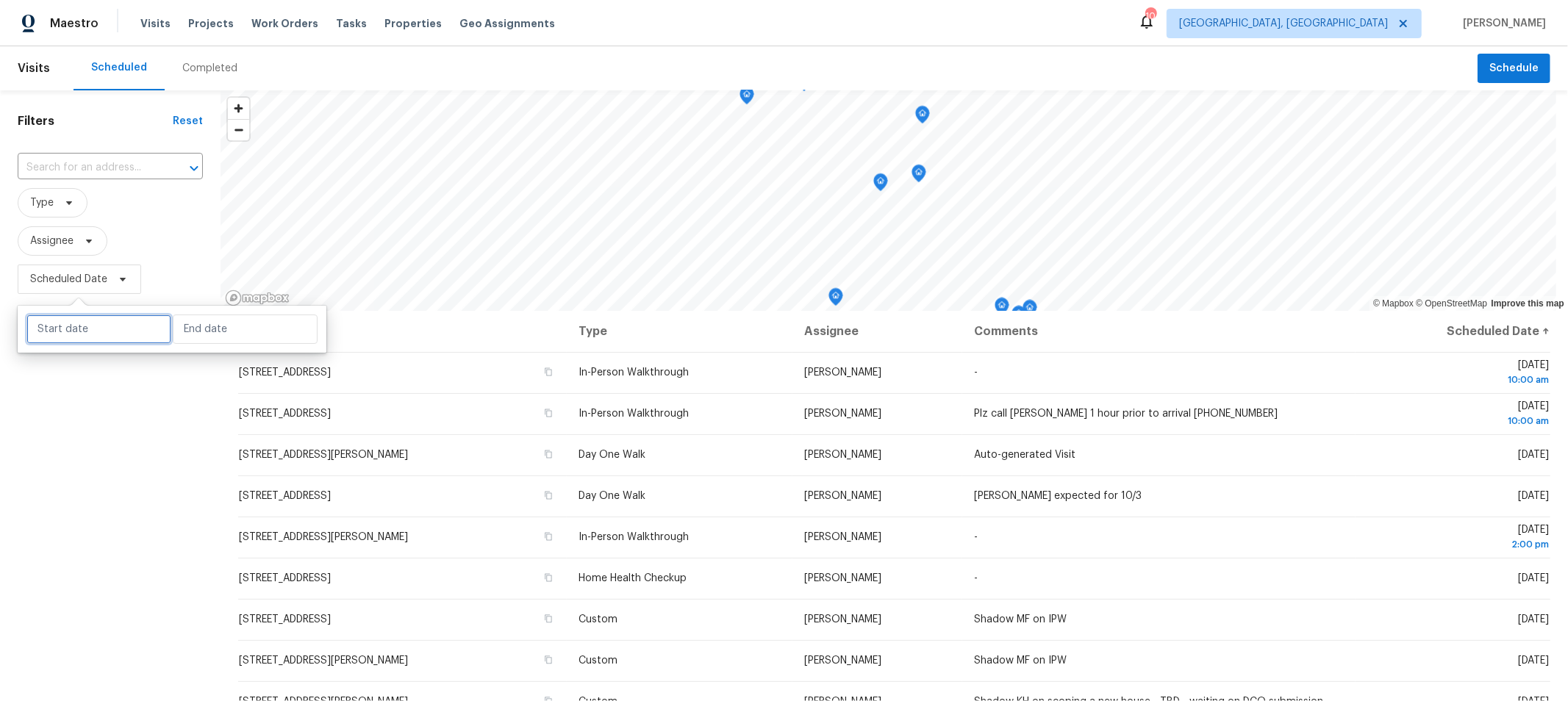
click at [99, 319] on input "text" at bounding box center [98, 330] width 144 height 30
select select "9"
select select "2025"
select select "10"
select select "2025"
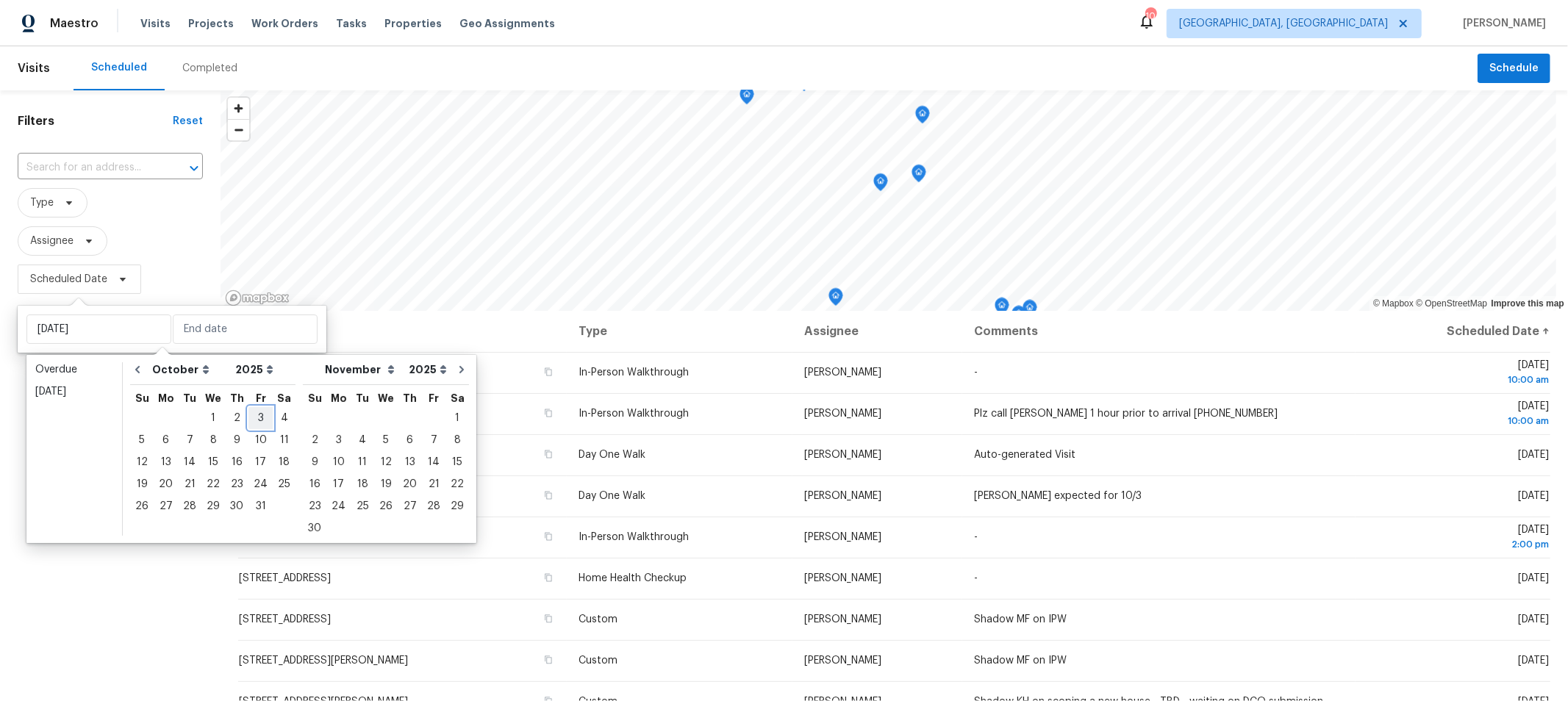
click at [257, 413] on div "3" at bounding box center [261, 418] width 24 height 21
type input "[DATE]"
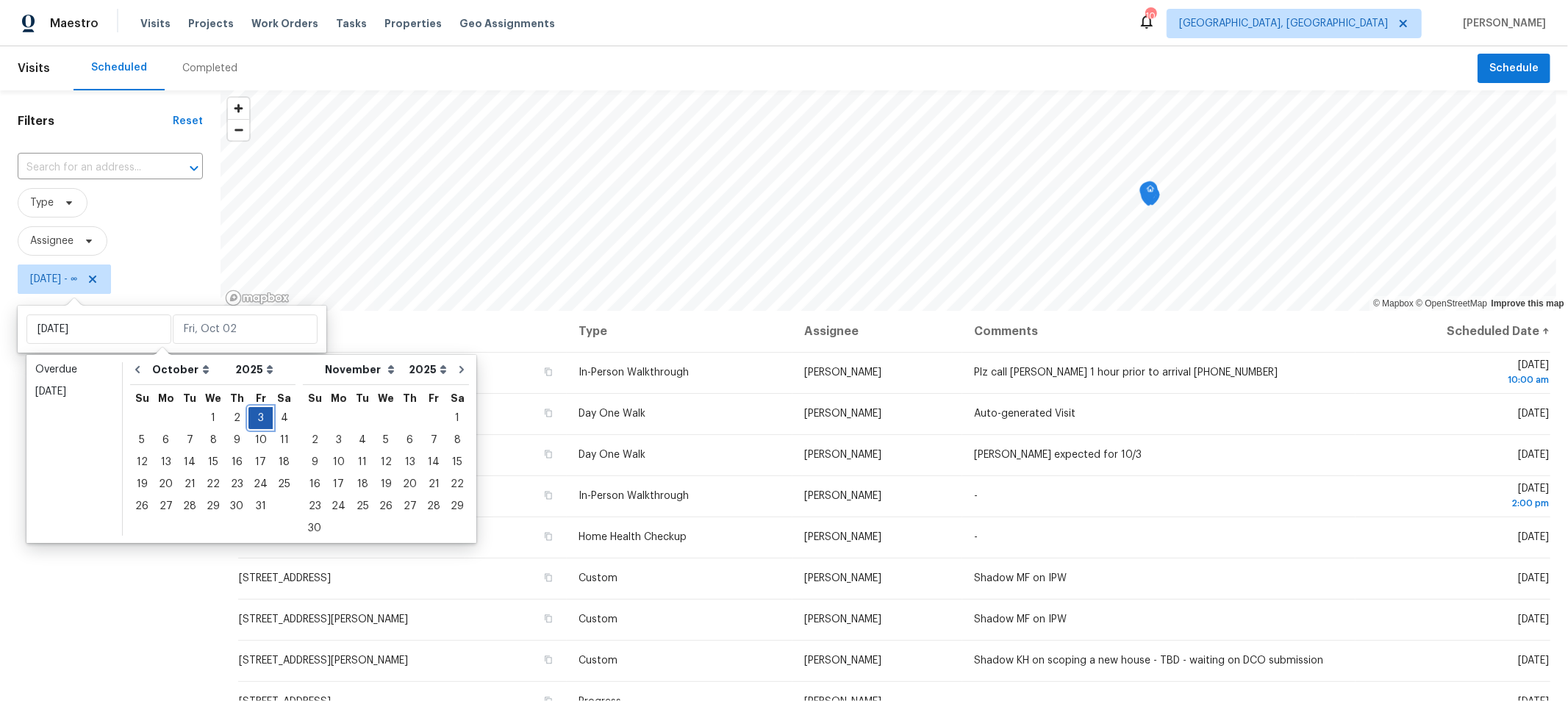
click at [255, 417] on div "3" at bounding box center [261, 418] width 24 height 21
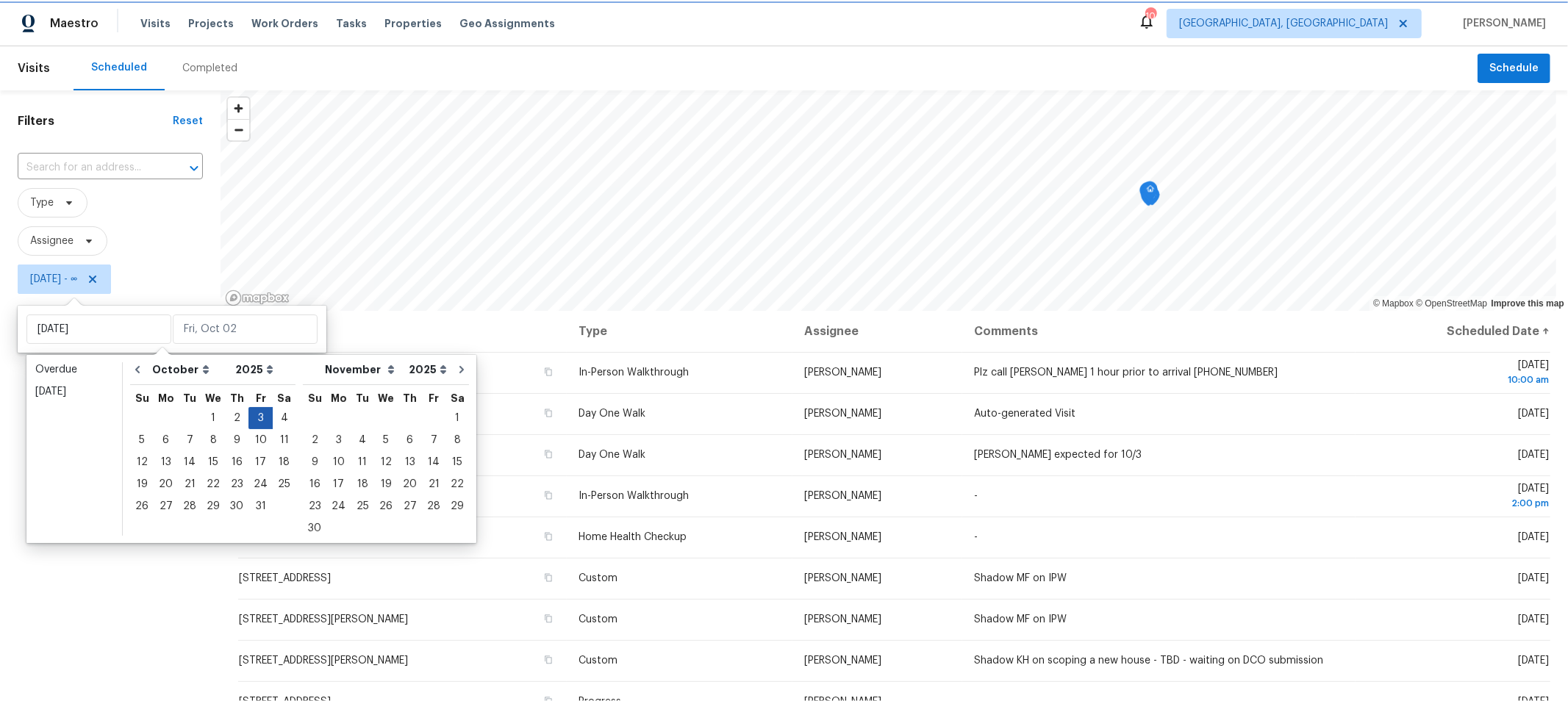
type input "[DATE]"
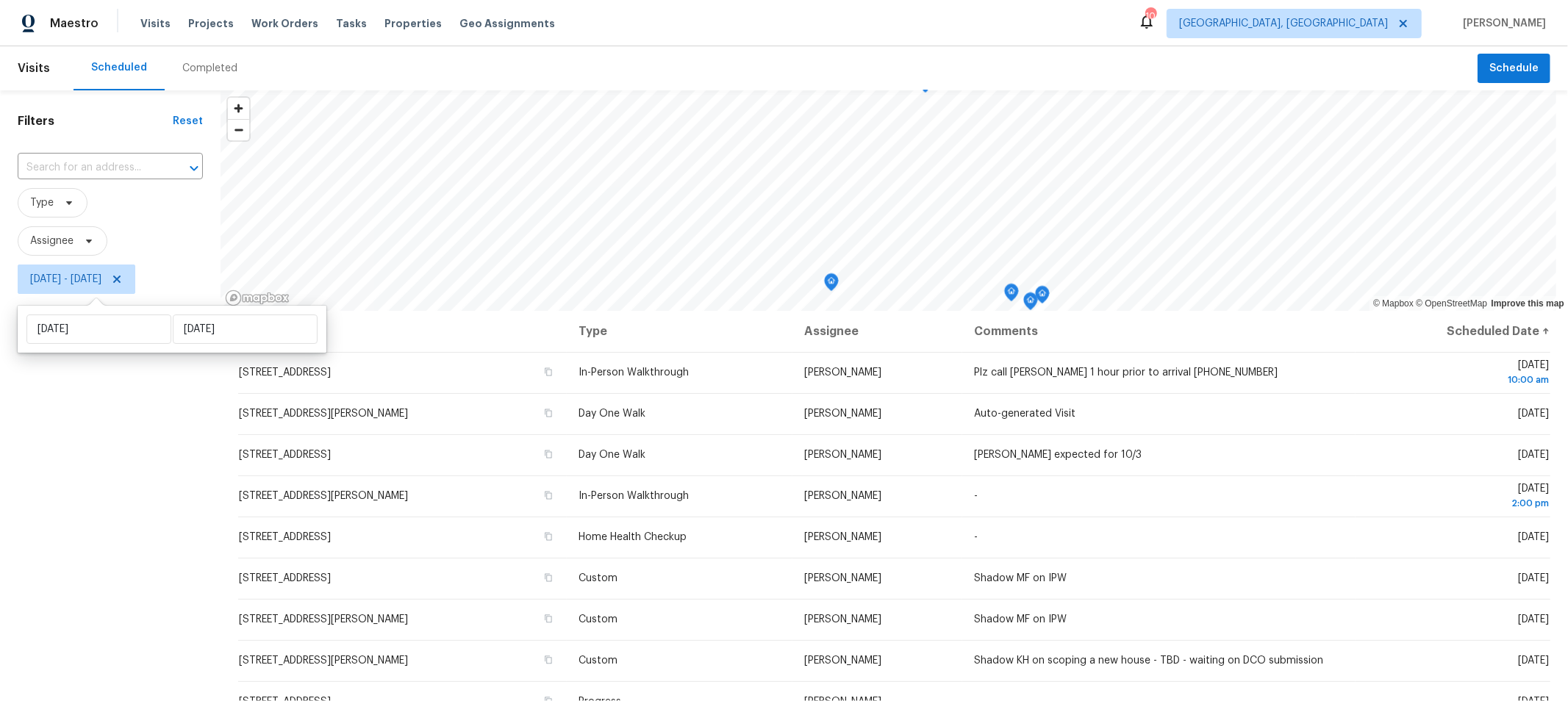
click at [80, 496] on div "Filters Reset ​ Type Assignee [DATE] - [DATE]" at bounding box center [110, 480] width 220 height 782
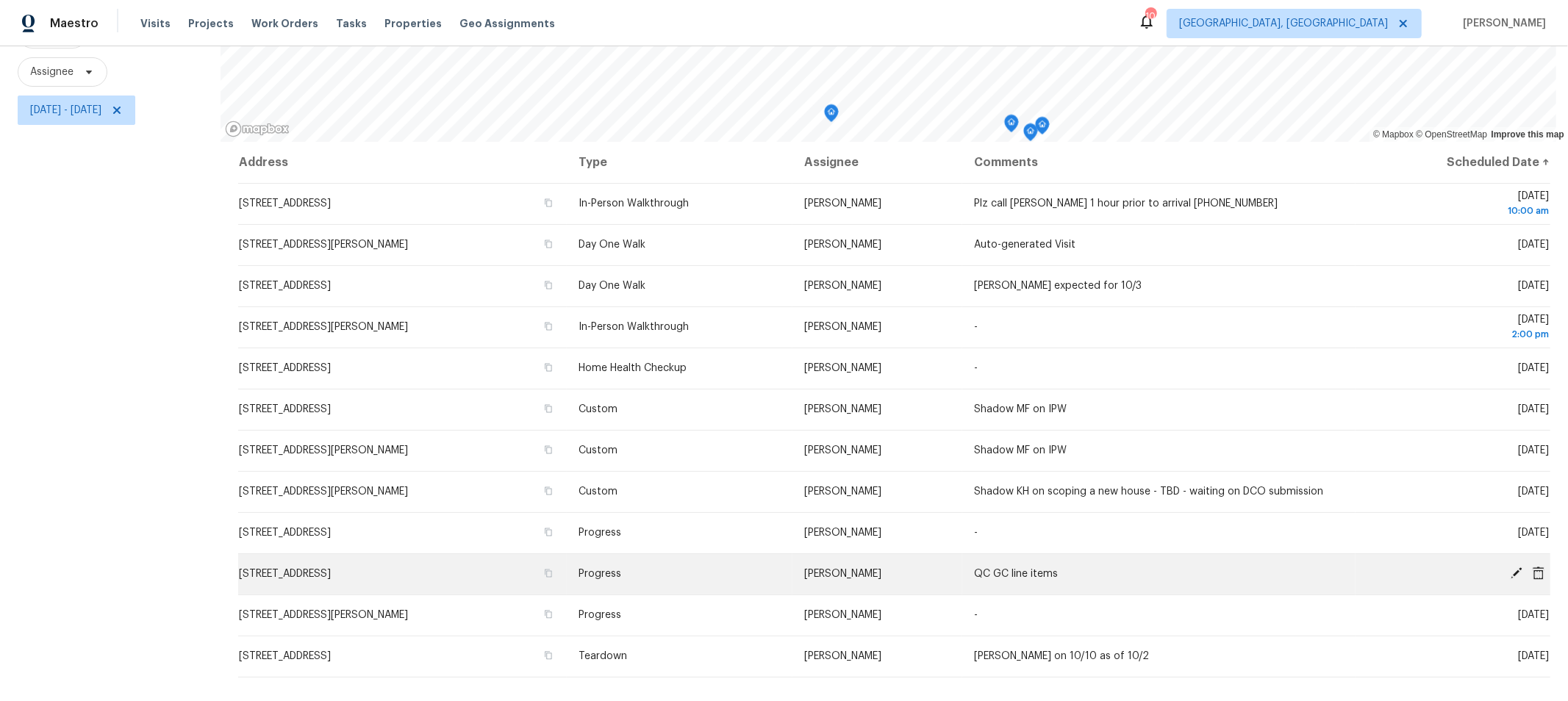
scroll to position [182, 0]
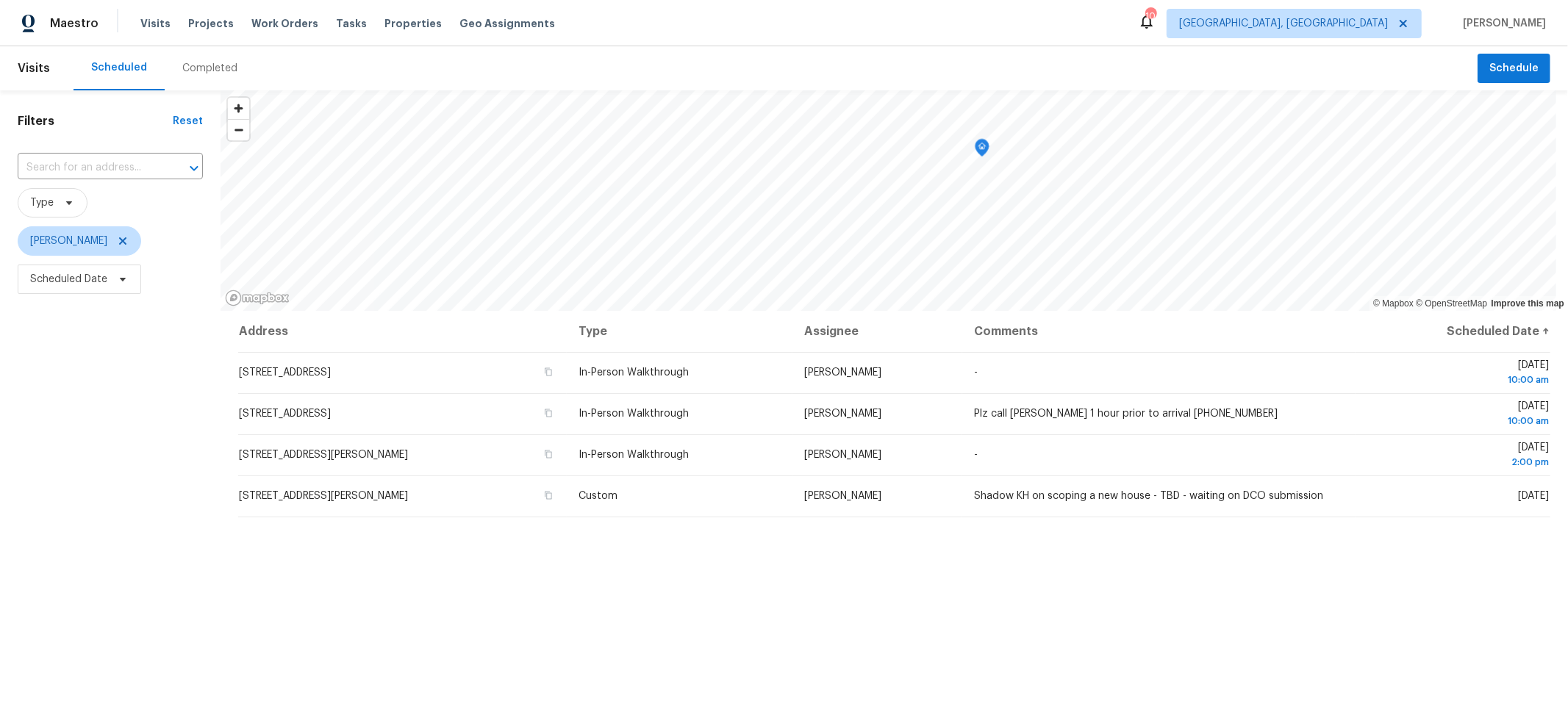
drag, startPoint x: 1022, startPoint y: 628, endPoint x: 1004, endPoint y: 572, distance: 58.8
click at [1004, 572] on div "Address Type Assignee Comments Scheduled Date ↑ 3519 Walnut Creek Dr, Columbus,…" at bounding box center [894, 591] width 1348 height 561
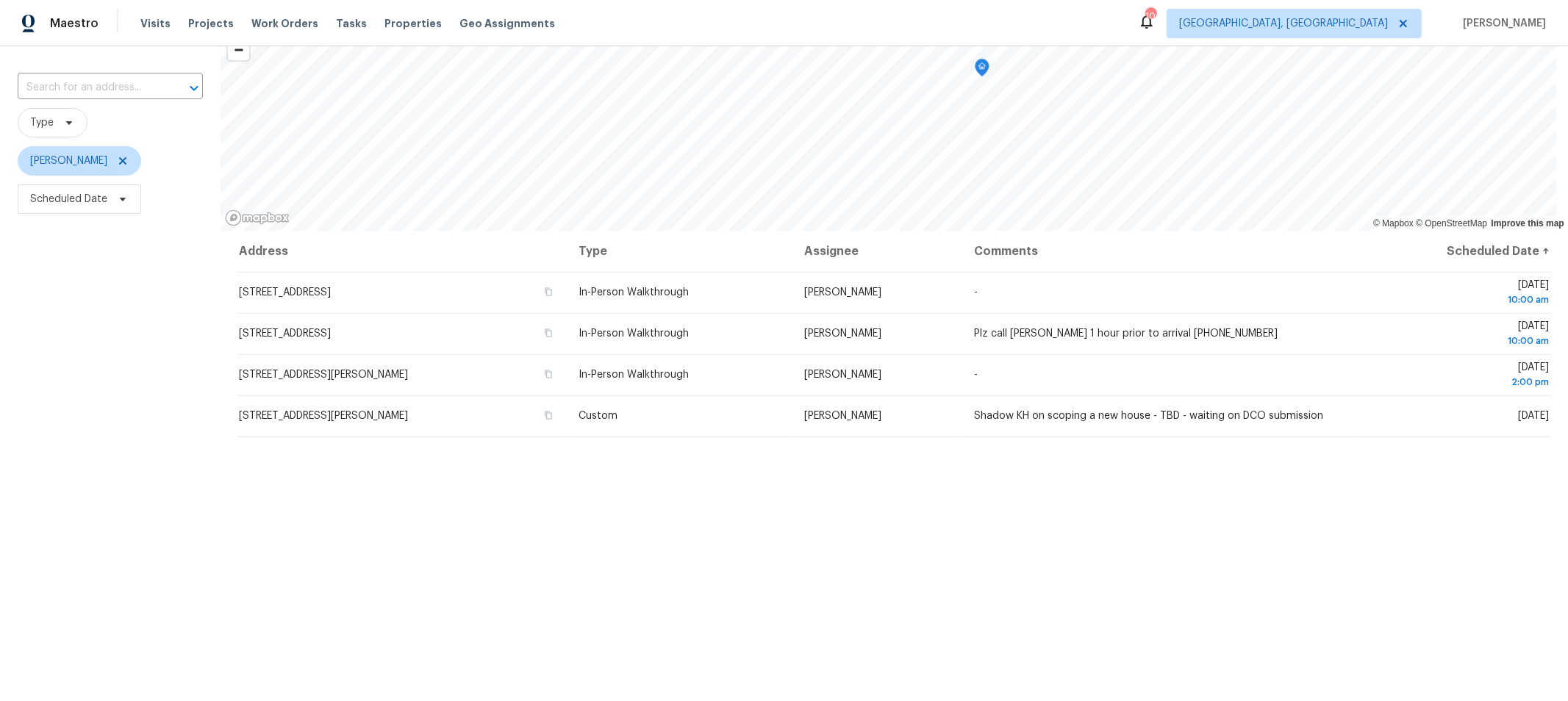
scroll to position [81, 0]
click at [1091, 627] on div "Address Type Assignee Comments Scheduled Date ↑ 3519 Walnut Creek Dr, Columbus,…" at bounding box center [894, 510] width 1348 height 561
drag, startPoint x: 1137, startPoint y: 582, endPoint x: 572, endPoint y: 575, distance: 565.0
click at [572, 575] on div "Address Type Assignee Comments Scheduled Date ↑ 3519 Walnut Creek Dr, Columbus,…" at bounding box center [894, 510] width 1348 height 561
click at [851, 564] on div "Address Type Assignee Comments Scheduled Date ↑ 3519 Walnut Creek Dr, Columbus,…" at bounding box center [894, 510] width 1348 height 561
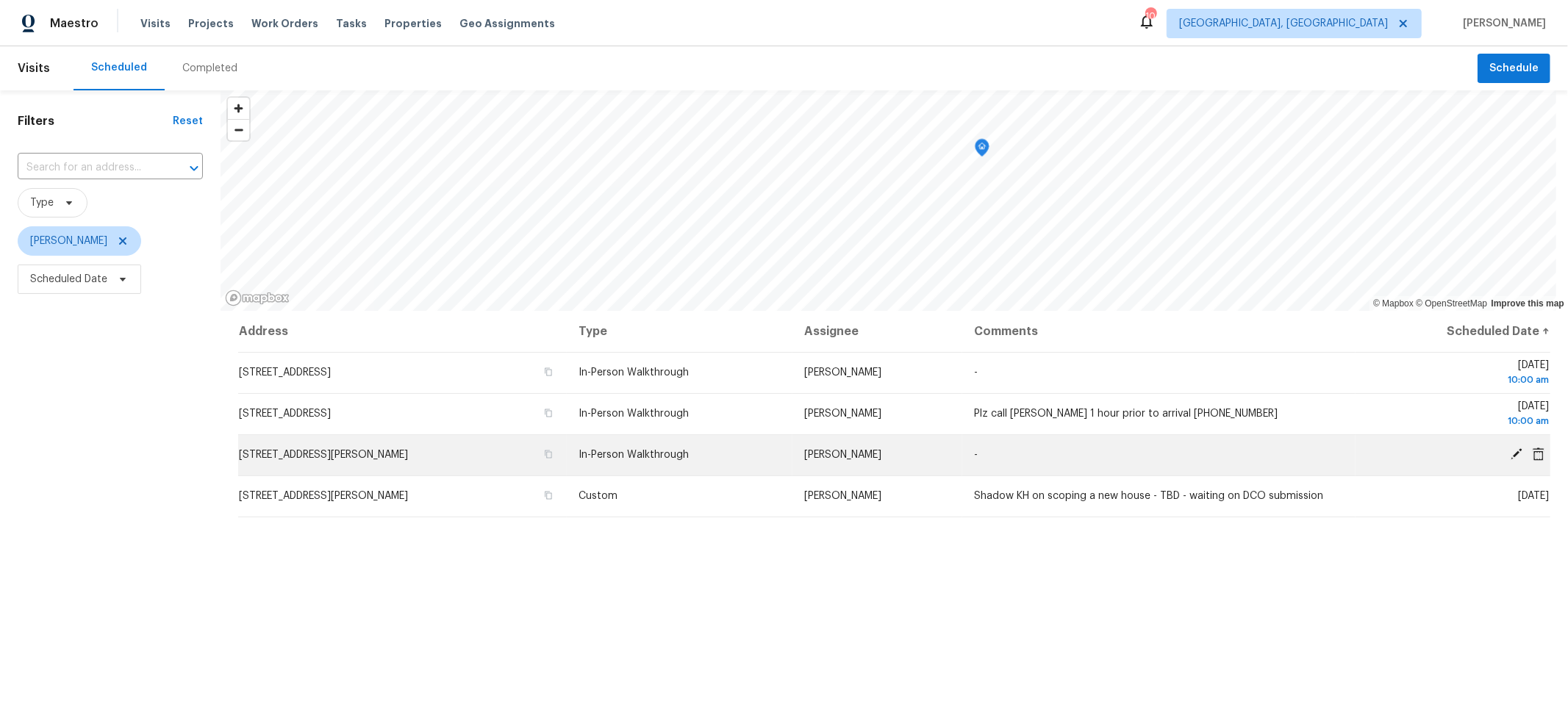
scroll to position [0, 0]
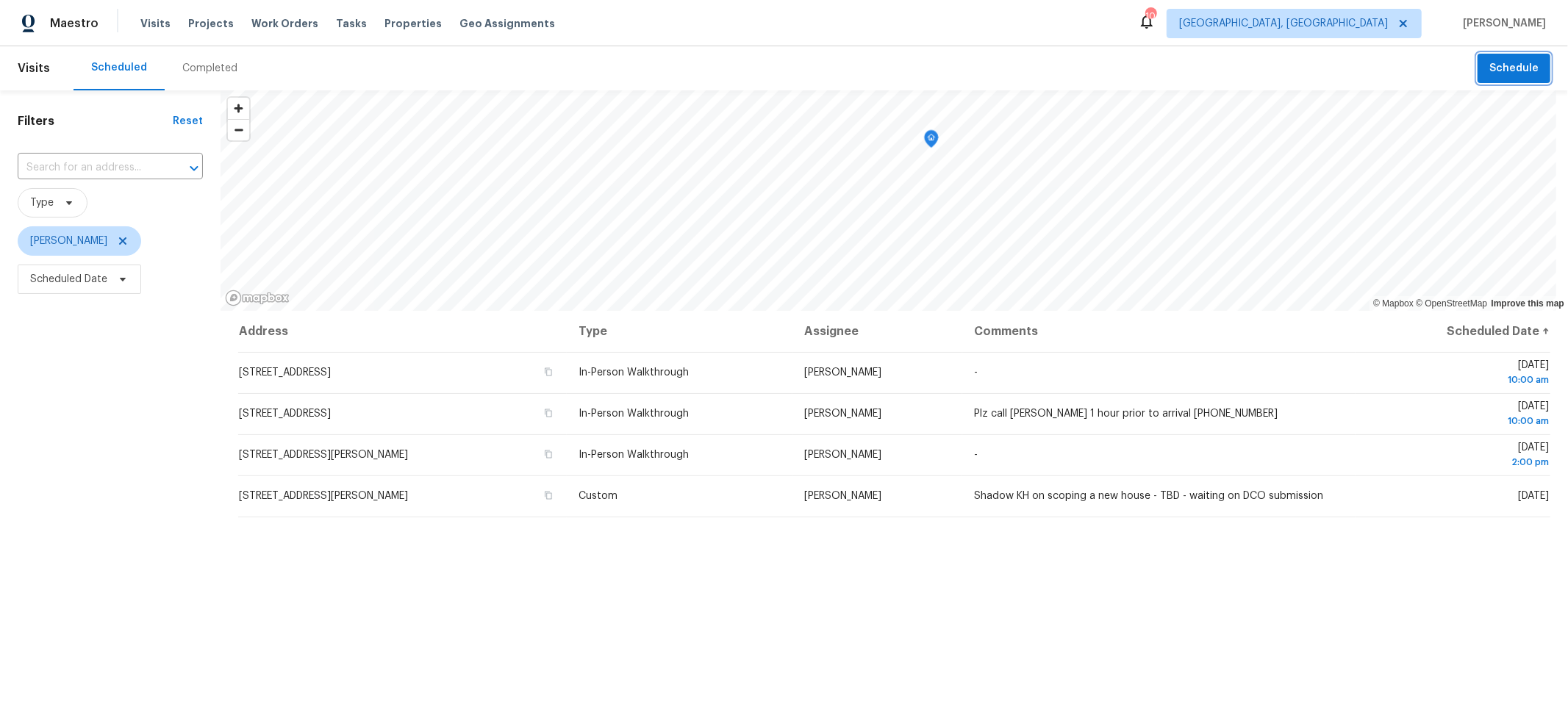
click at [1498, 63] on span "Schedule" at bounding box center [1514, 68] width 49 height 18
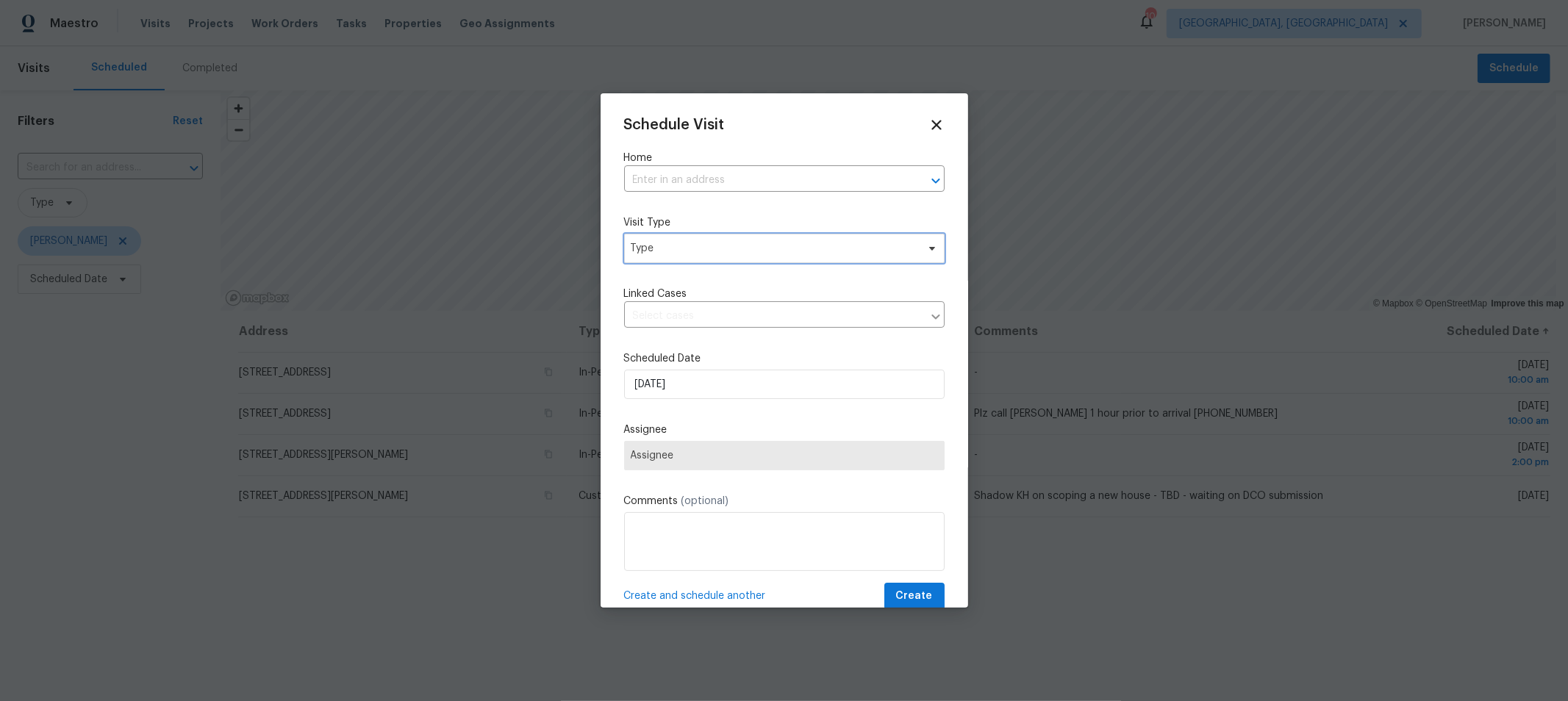
click at [696, 240] on span "Type" at bounding box center [784, 249] width 320 height 30
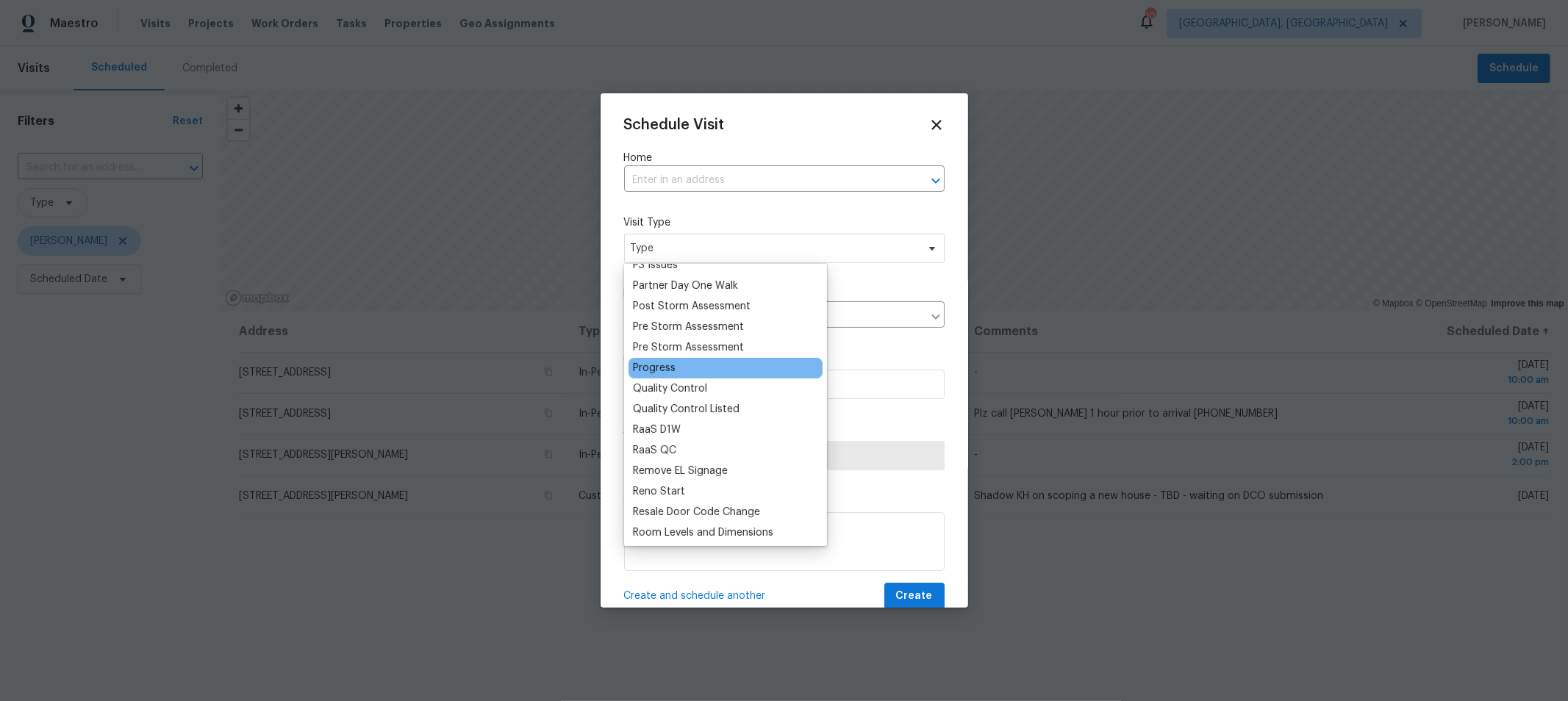
click at [664, 374] on div "Progress" at bounding box center [654, 368] width 43 height 15
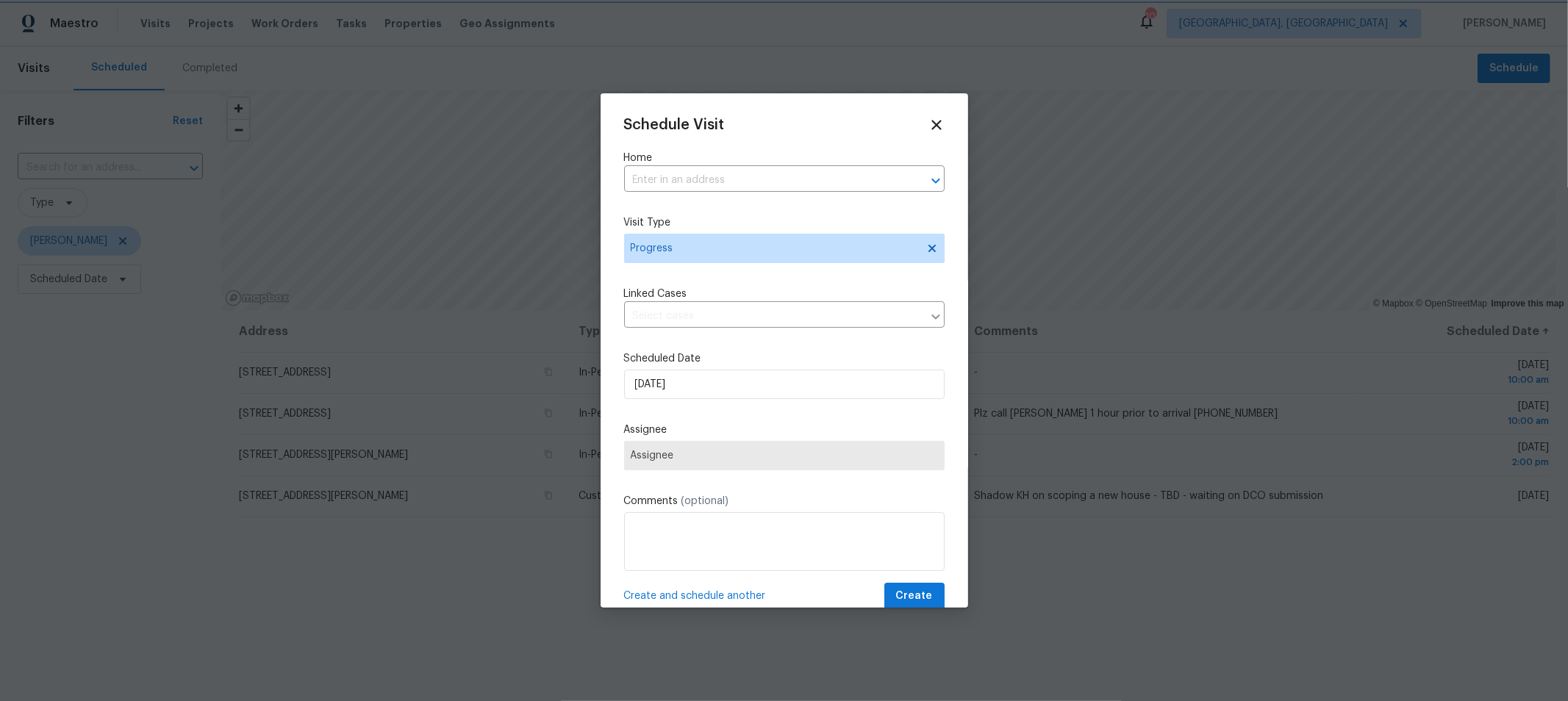
scroll to position [897, 0]
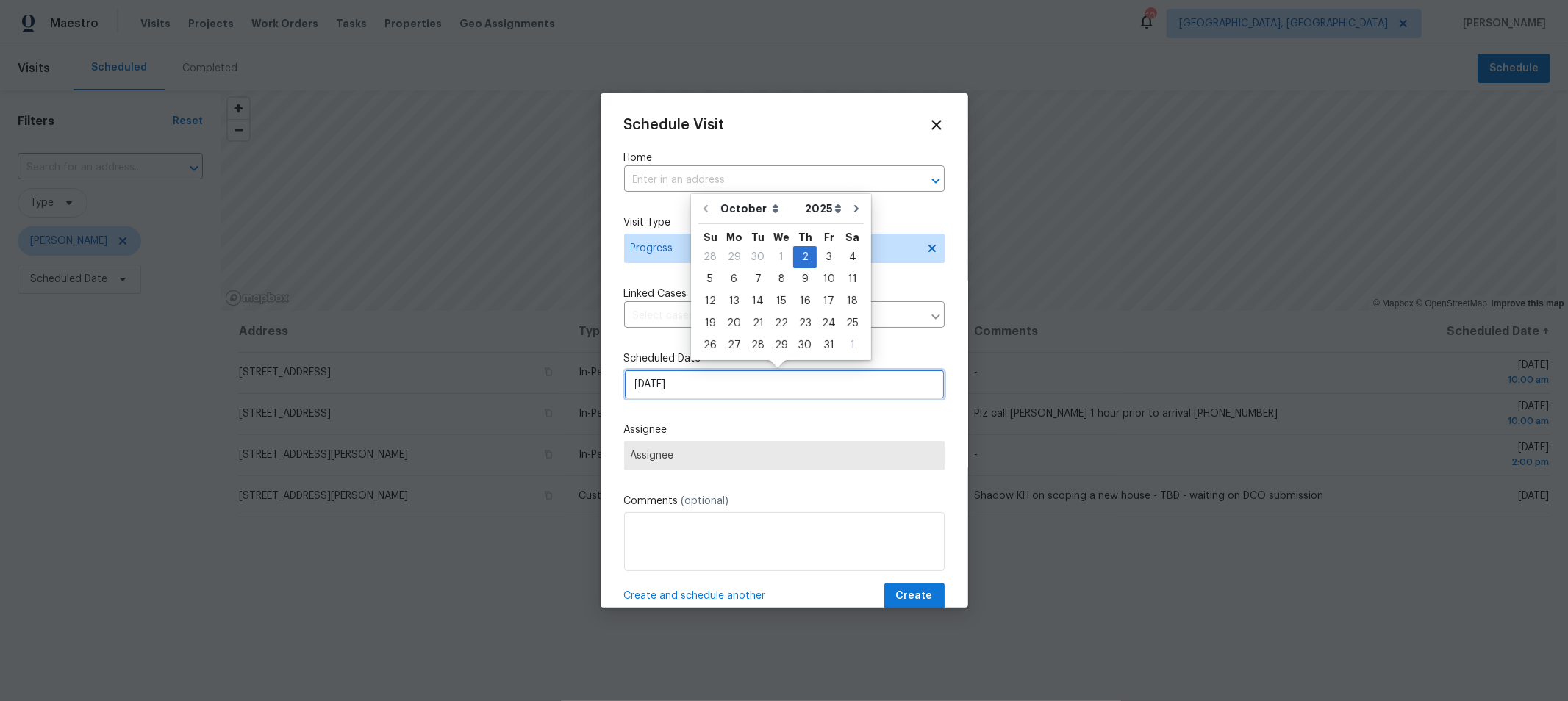
click at [714, 399] on input "10/2/2025" at bounding box center [784, 385] width 320 height 30
click at [820, 255] on div "3" at bounding box center [829, 257] width 24 height 21
type input "10/3/2025"
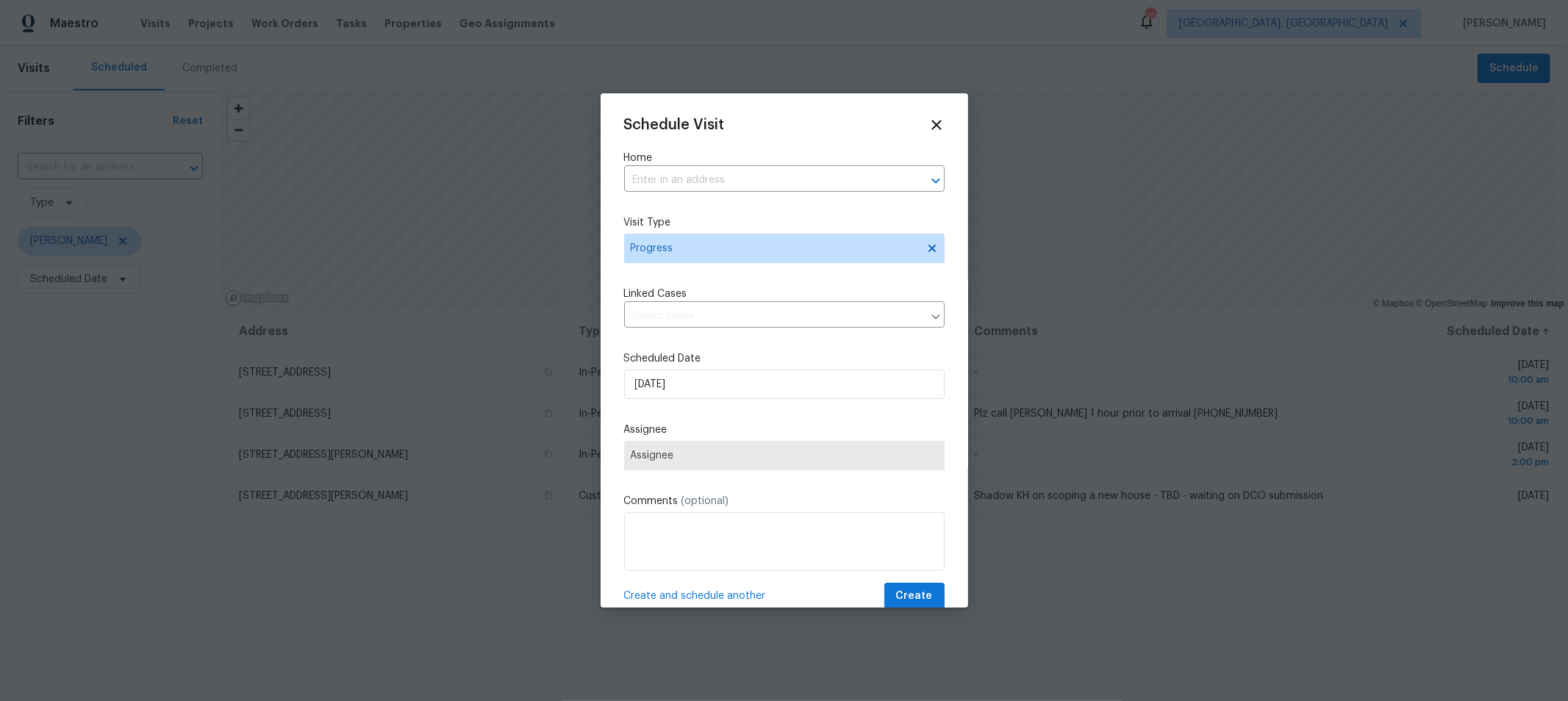
click at [807, 420] on div "Schedule Visit Home ​ Visit Type Progress Linked Cases ​ Scheduled Date 10/3/20…" at bounding box center [784, 364] width 320 height 494
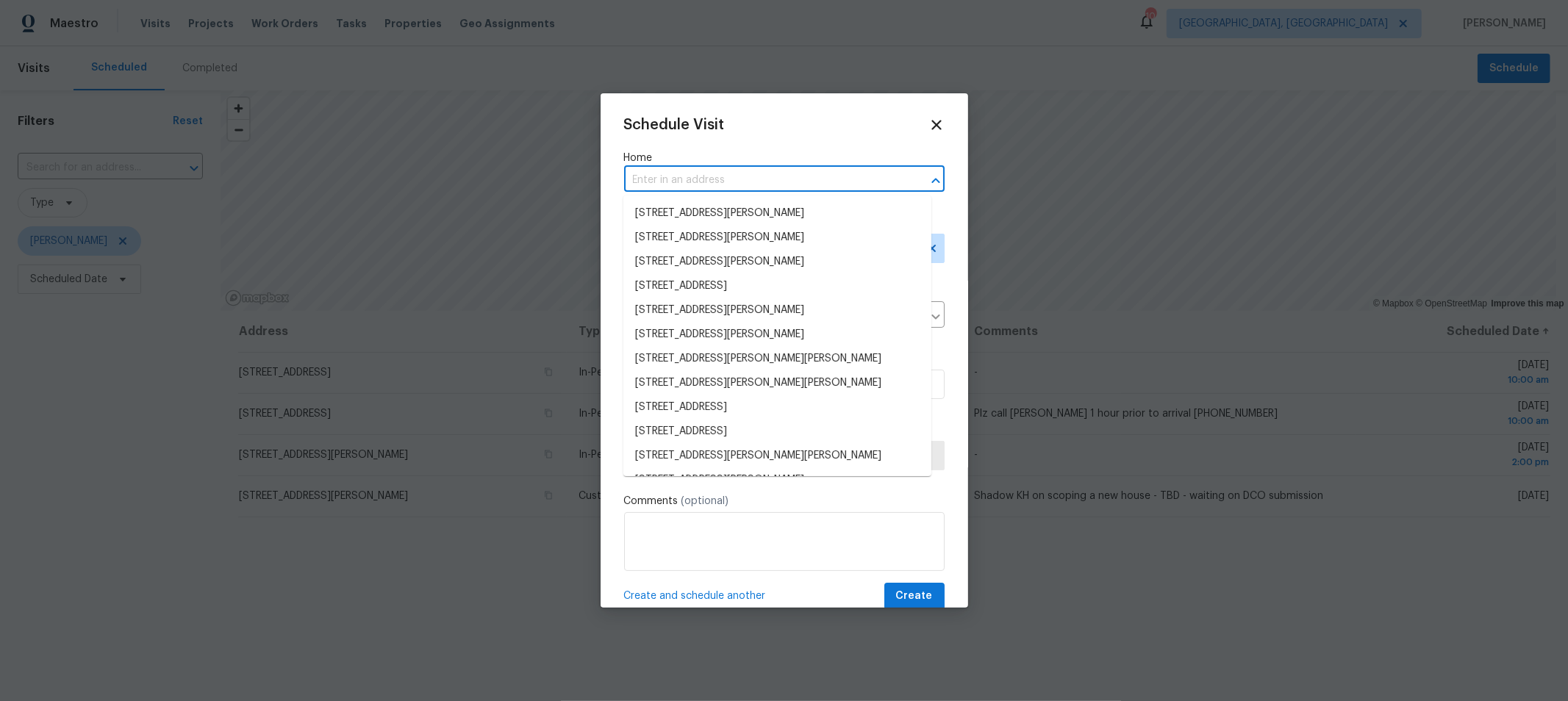
click at [776, 187] on input "text" at bounding box center [763, 180] width 279 height 23
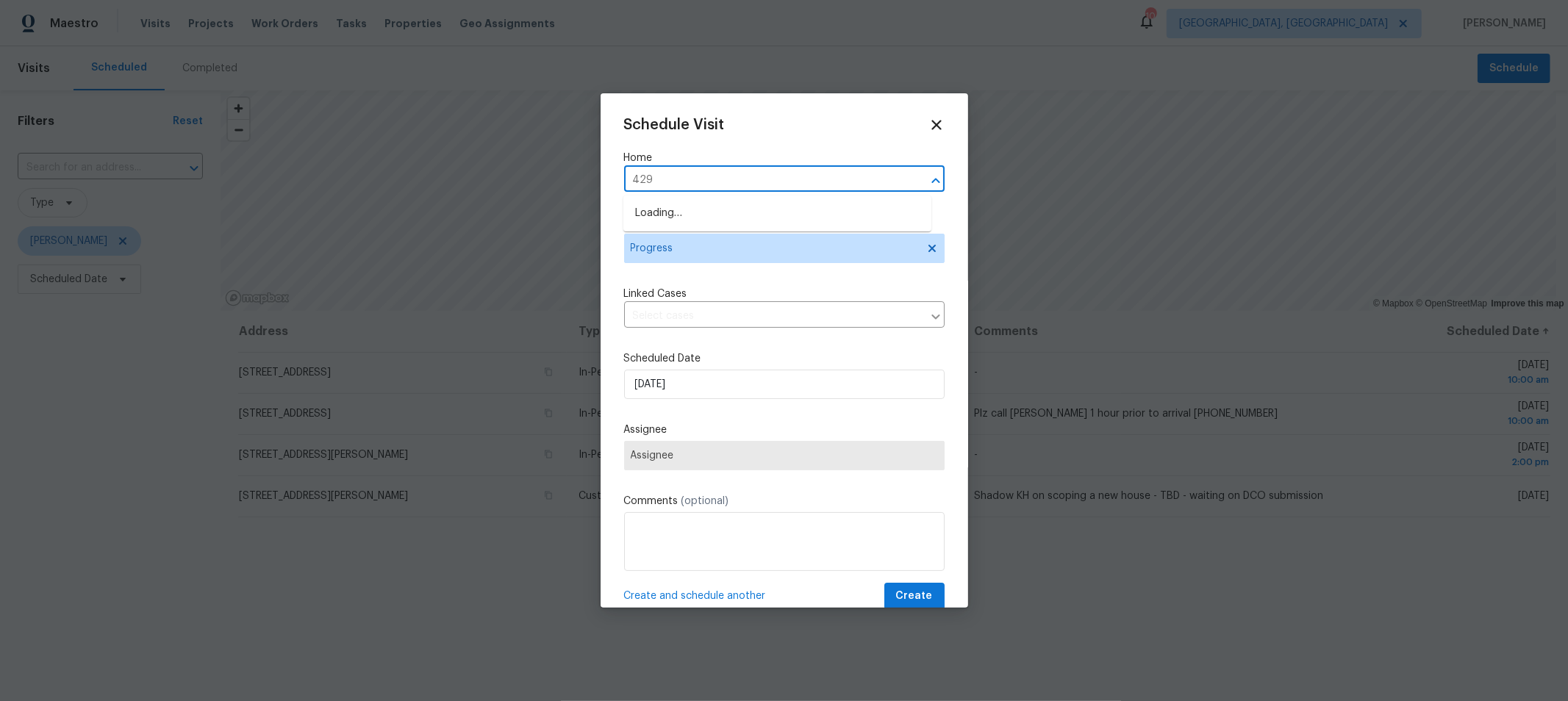
type input "4296"
click at [766, 217] on li "[STREET_ADDRESS]" at bounding box center [777, 214] width 308 height 25
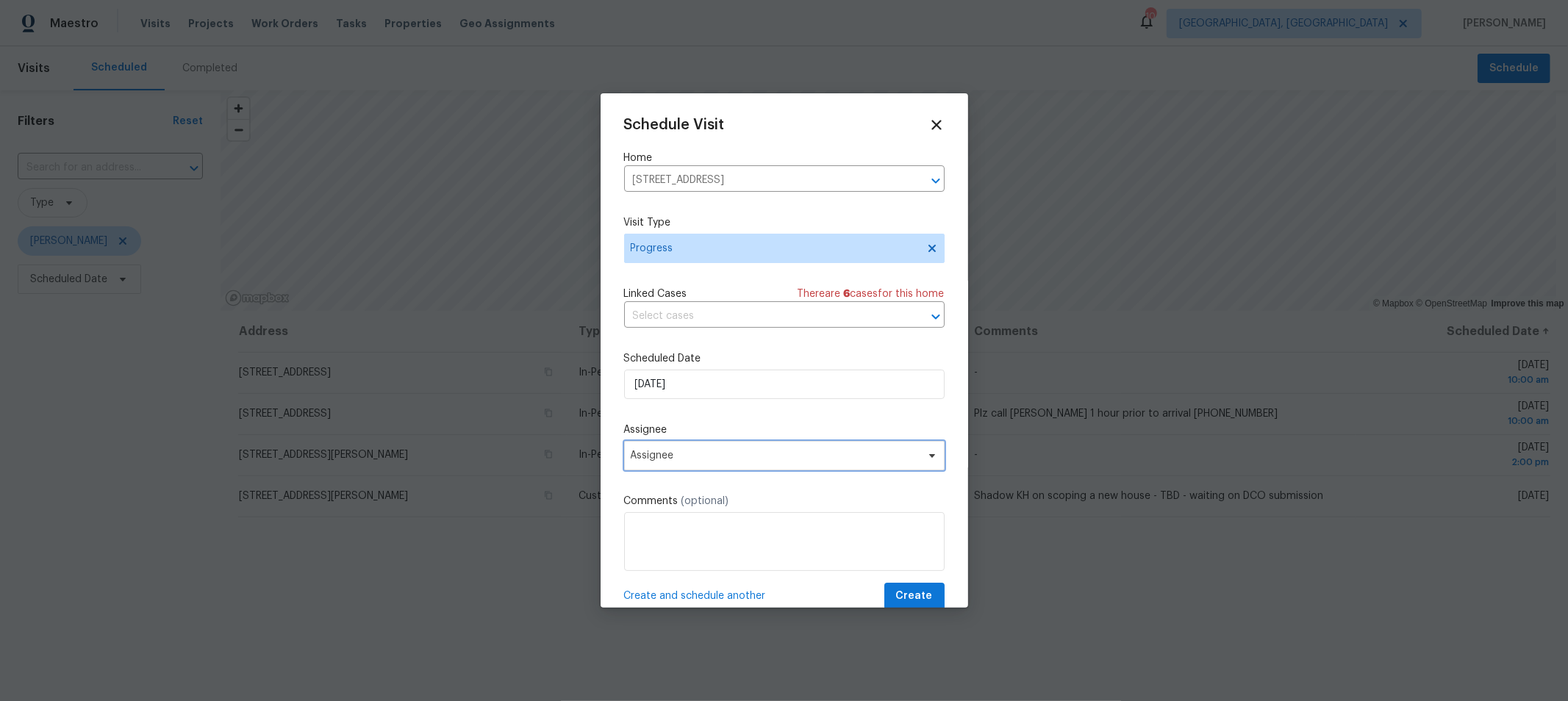
click at [744, 461] on span "Assignee" at bounding box center [774, 455] width 288 height 11
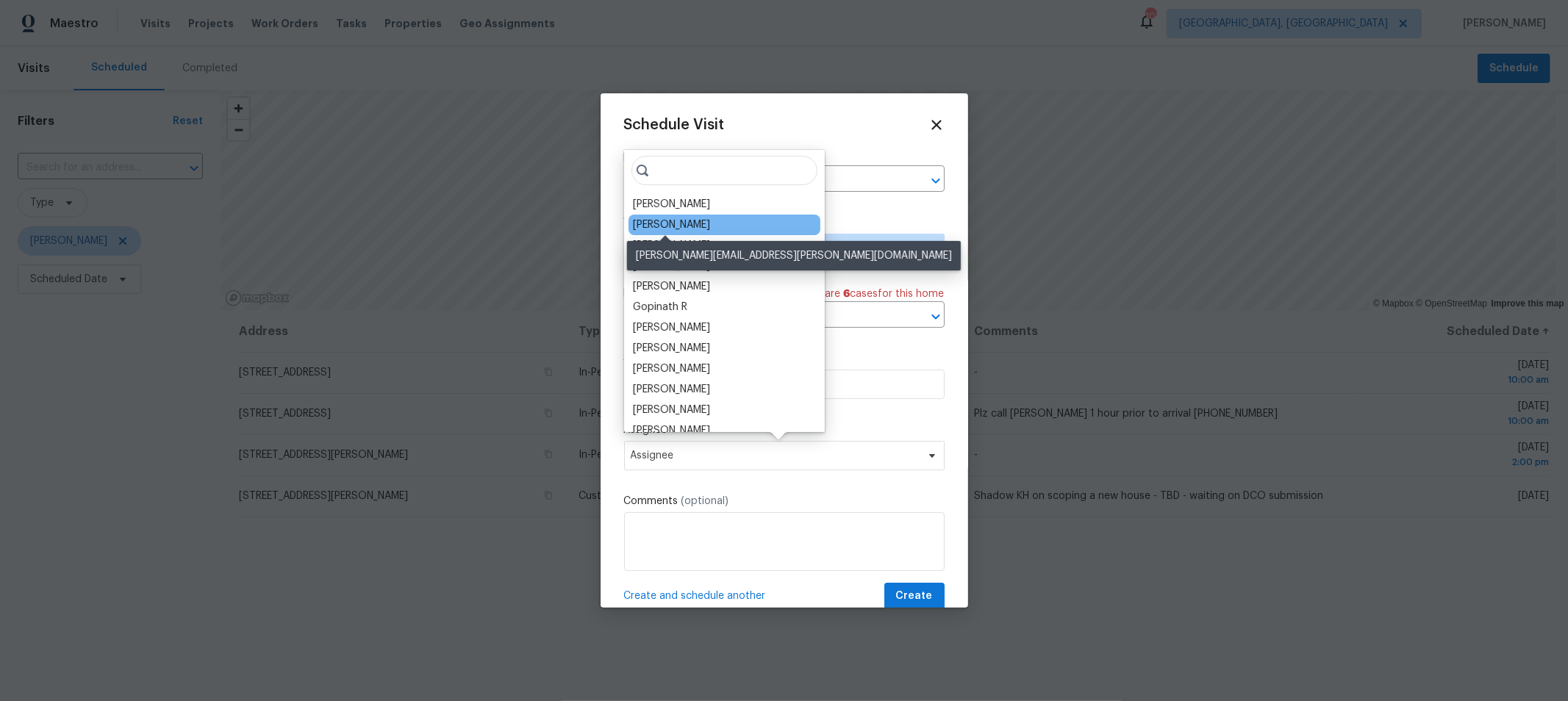
click at [688, 220] on div "[PERSON_NAME]" at bounding box center [671, 225] width 77 height 15
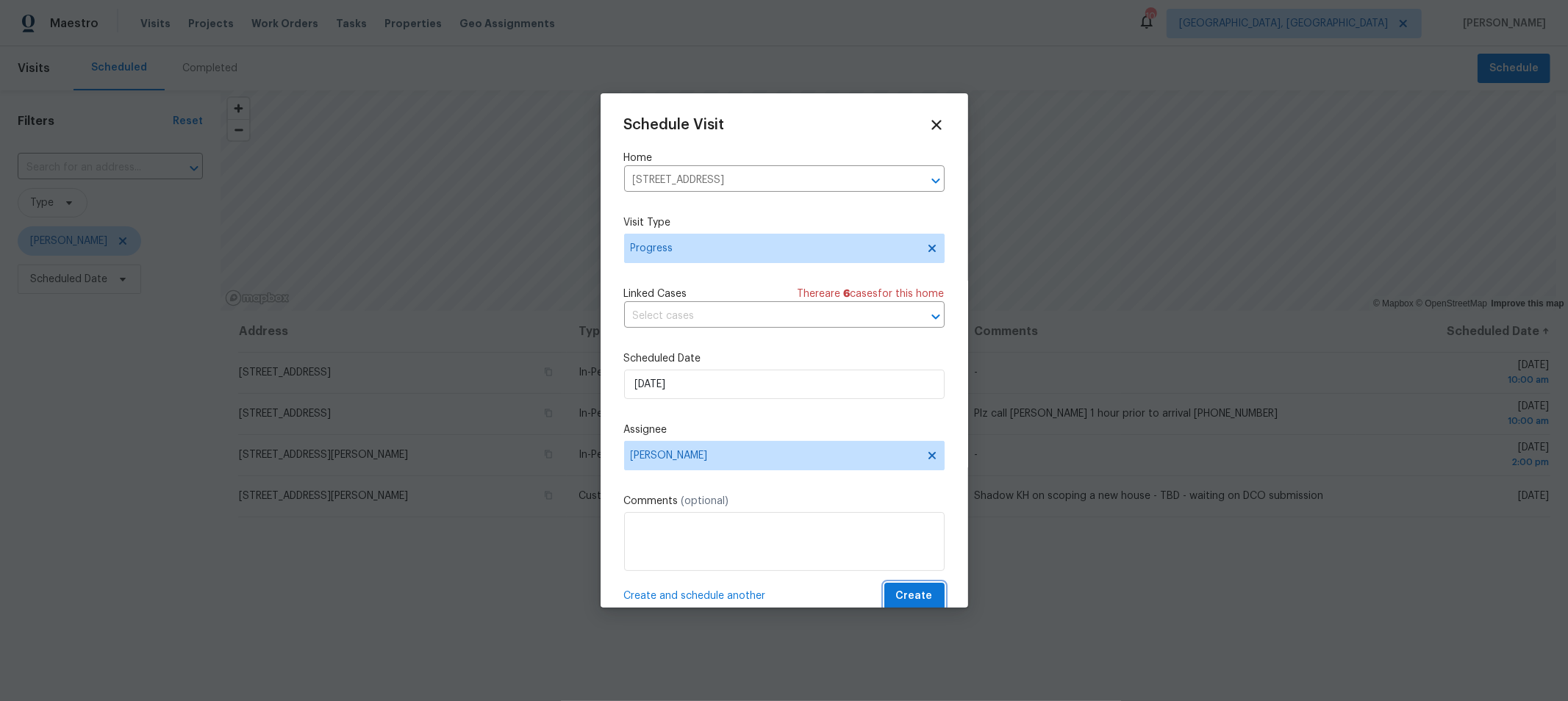
click at [896, 599] on span "Create" at bounding box center [914, 596] width 37 height 18
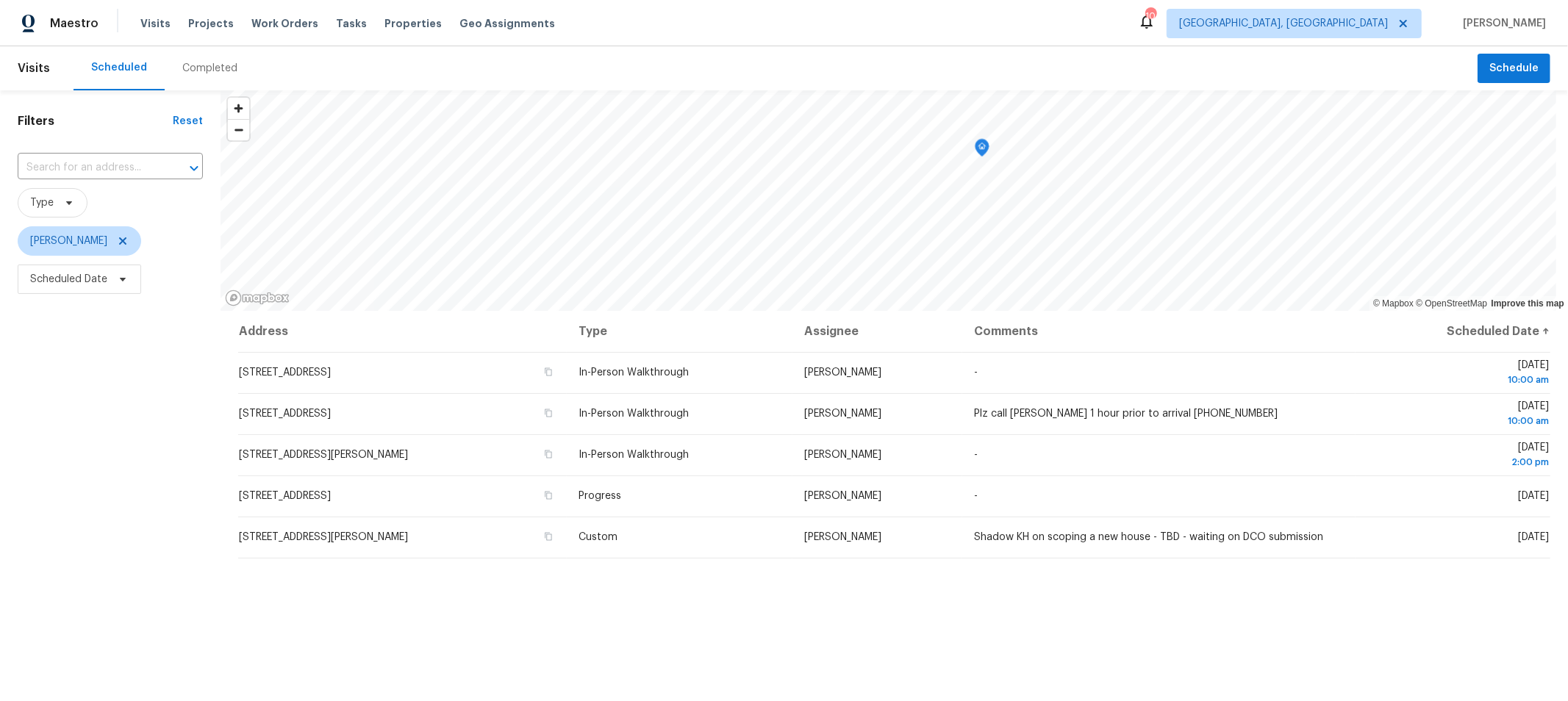
click at [976, 636] on div "Address Type Assignee Comments Scheduled Date ↑ 3519 Walnut Creek Dr, Columbus,…" at bounding box center [894, 591] width 1348 height 561
click at [1499, 81] on button "Schedule" at bounding box center [1513, 68] width 73 height 30
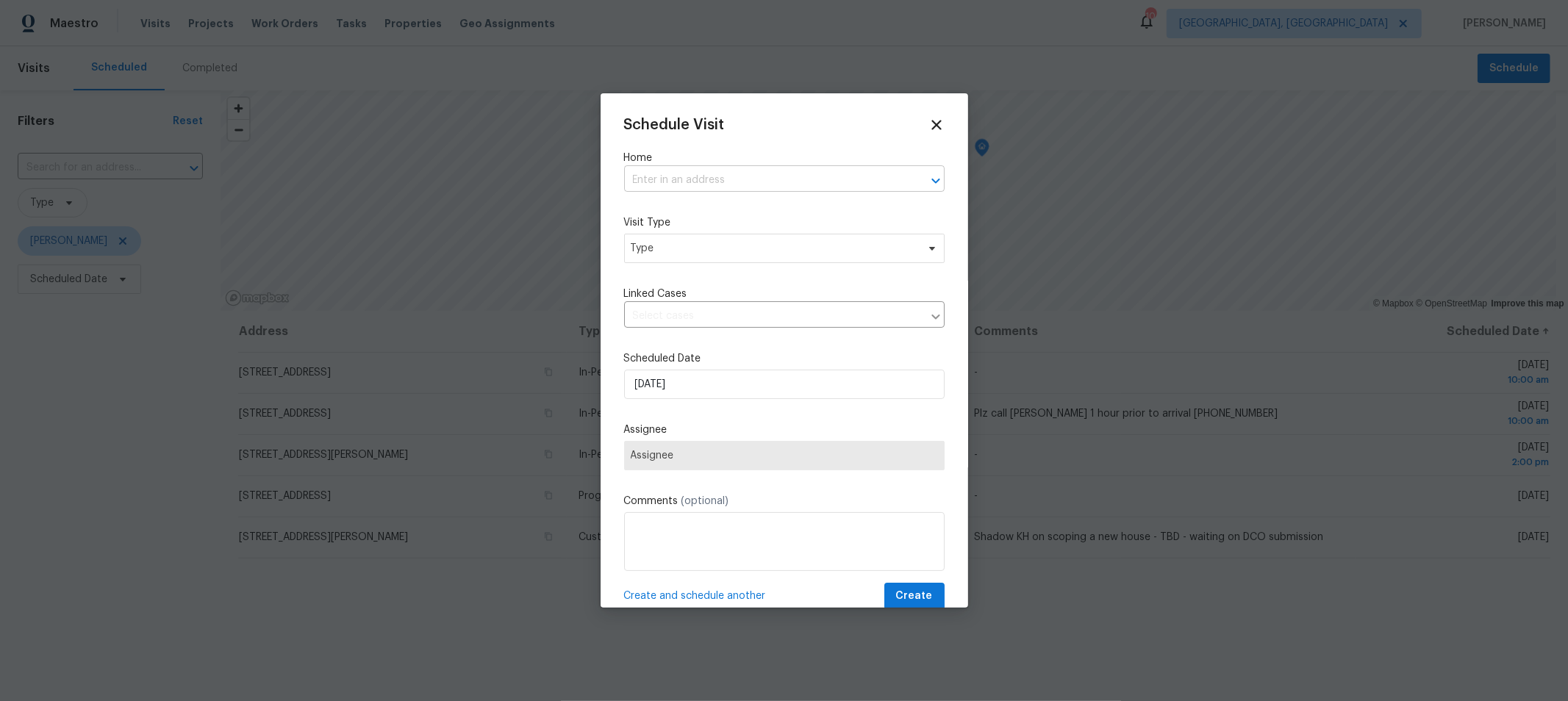
click at [755, 175] on input "text" at bounding box center [763, 180] width 279 height 23
type input "6800"
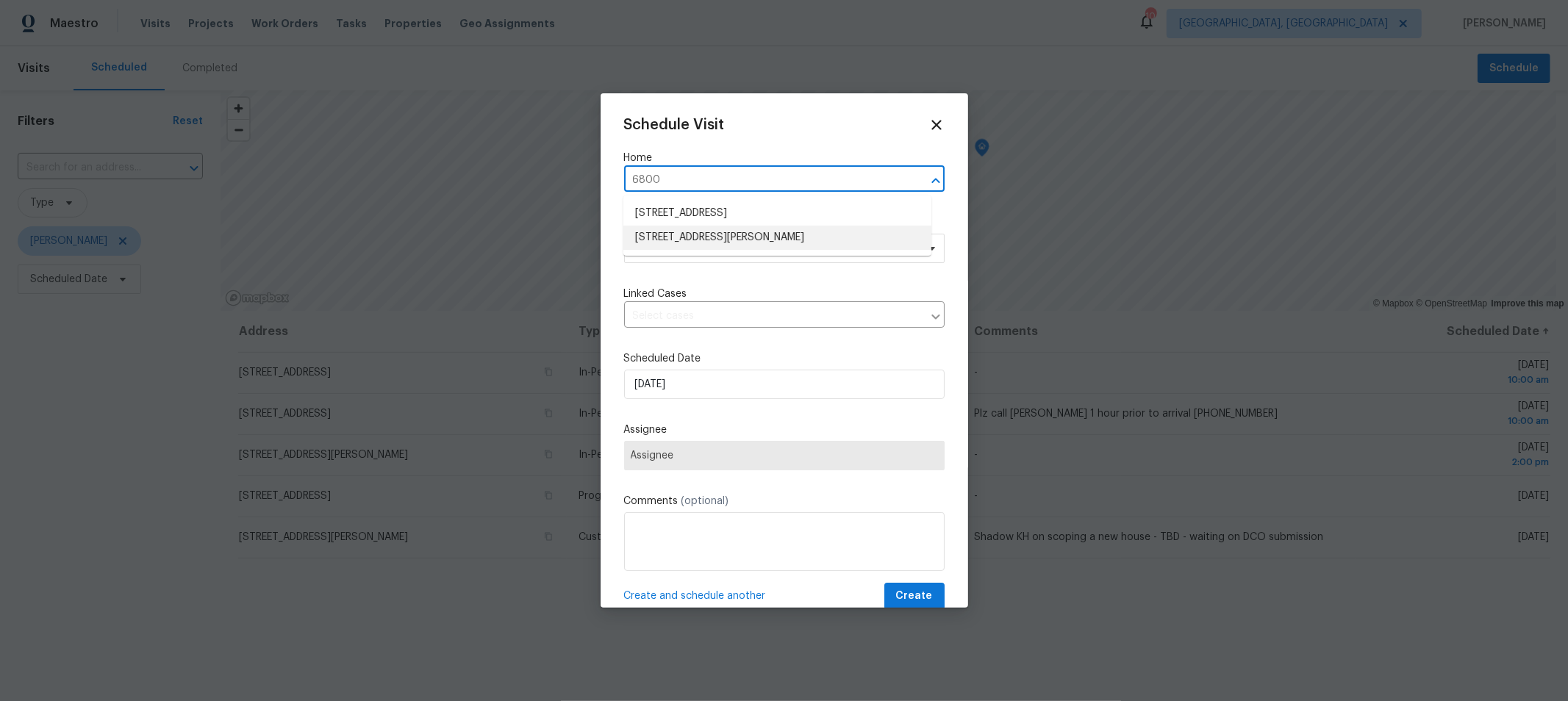
click at [752, 241] on li "[STREET_ADDRESS][PERSON_NAME]" at bounding box center [777, 238] width 308 height 25
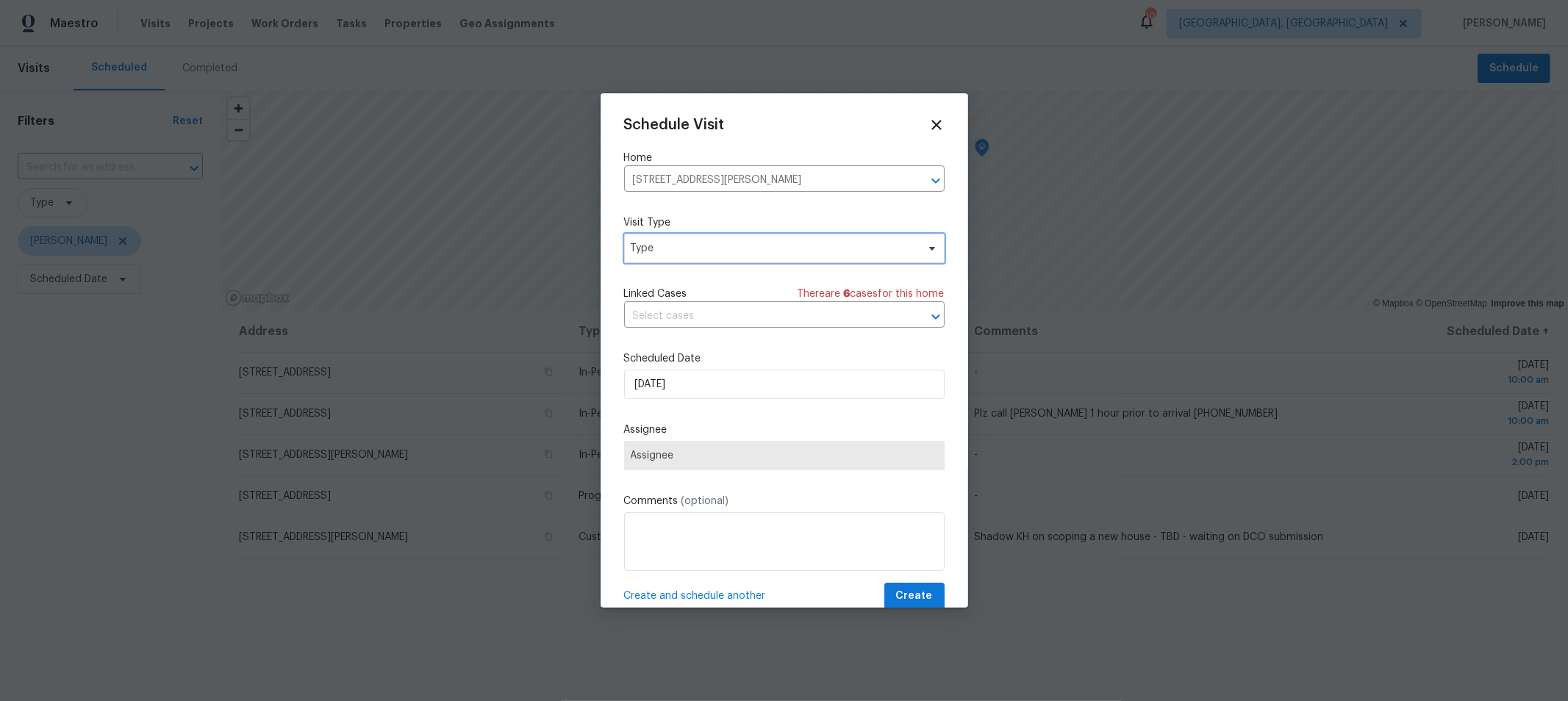
click at [742, 255] on span "Type" at bounding box center [774, 249] width 286 height 15
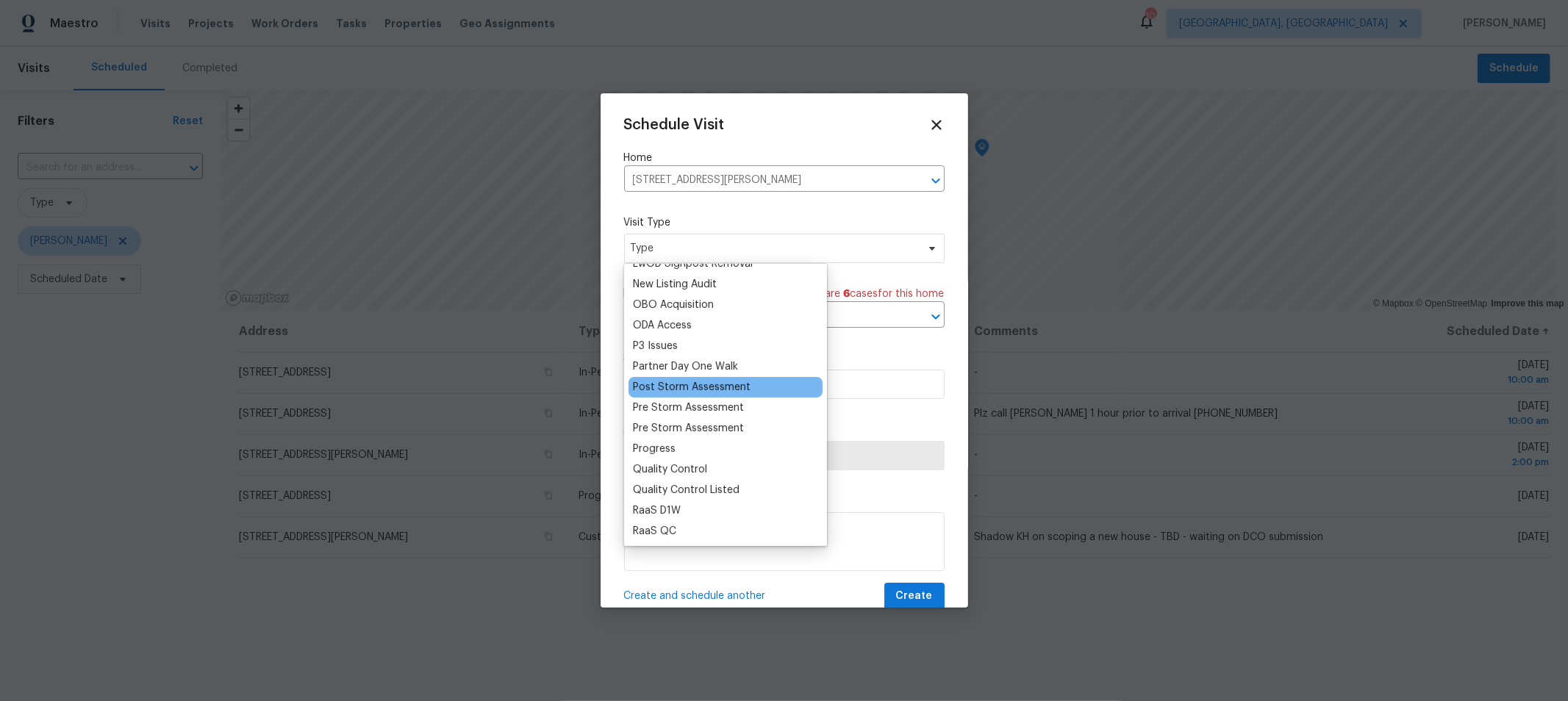
scroll to position [817, 0]
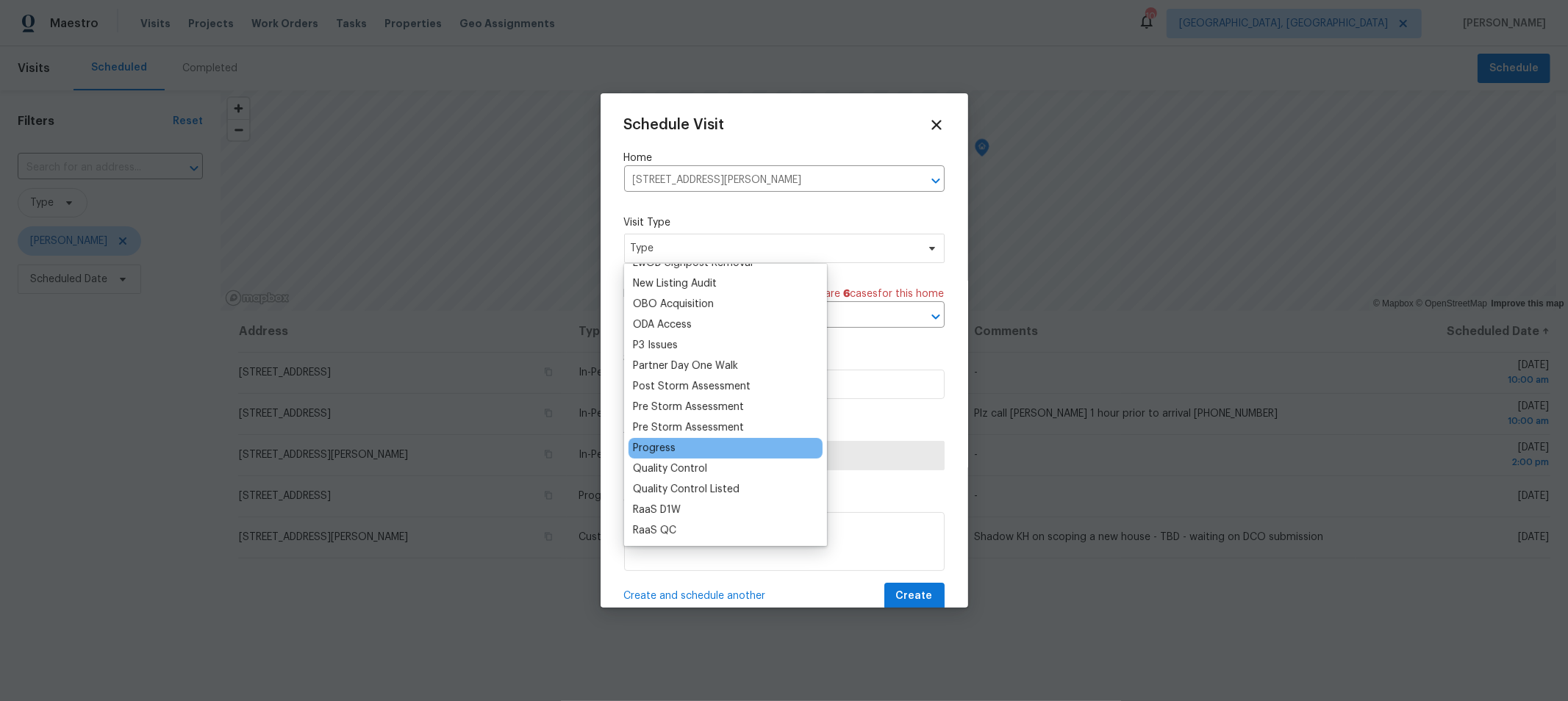
click at [665, 452] on div "Progress" at bounding box center [654, 448] width 43 height 15
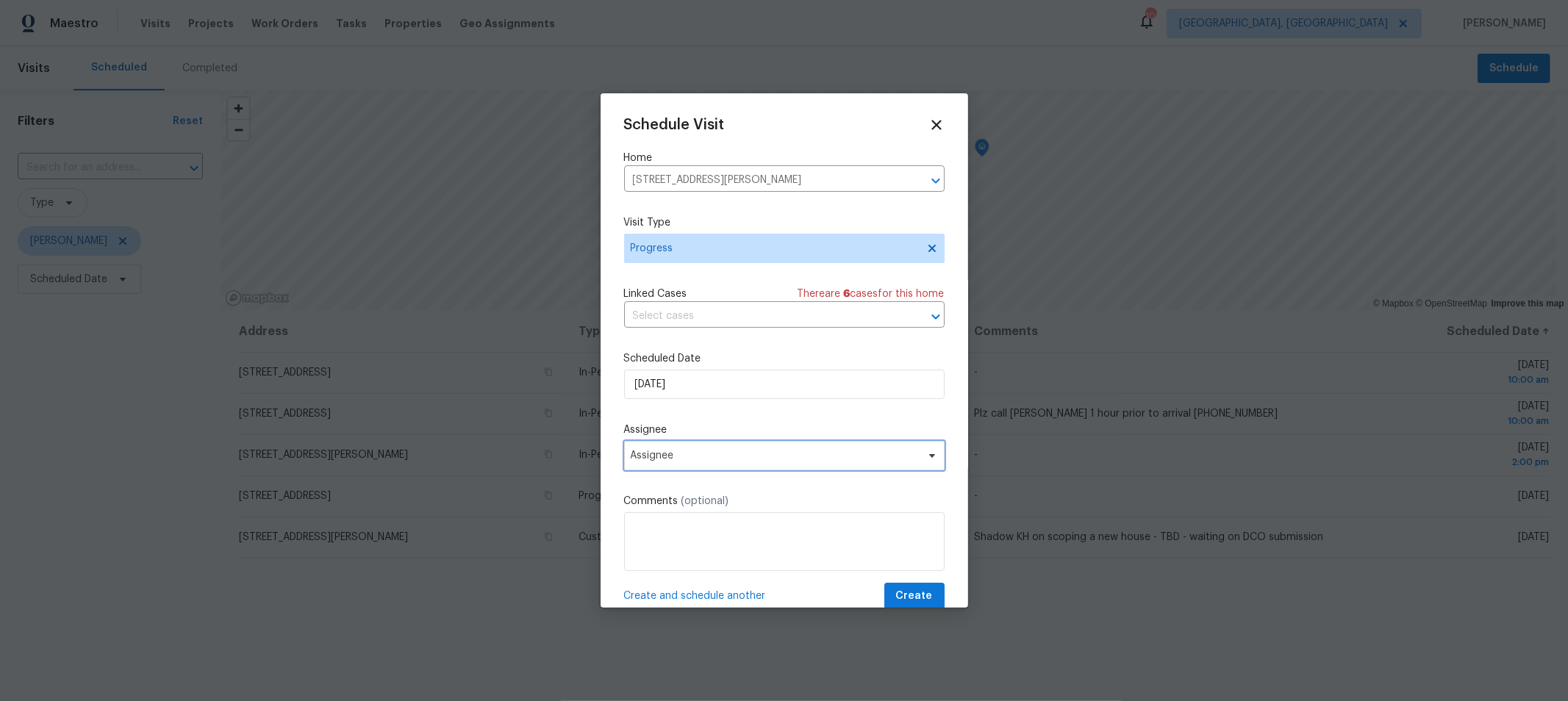
click at [757, 457] on span "Assignee" at bounding box center [774, 455] width 288 height 11
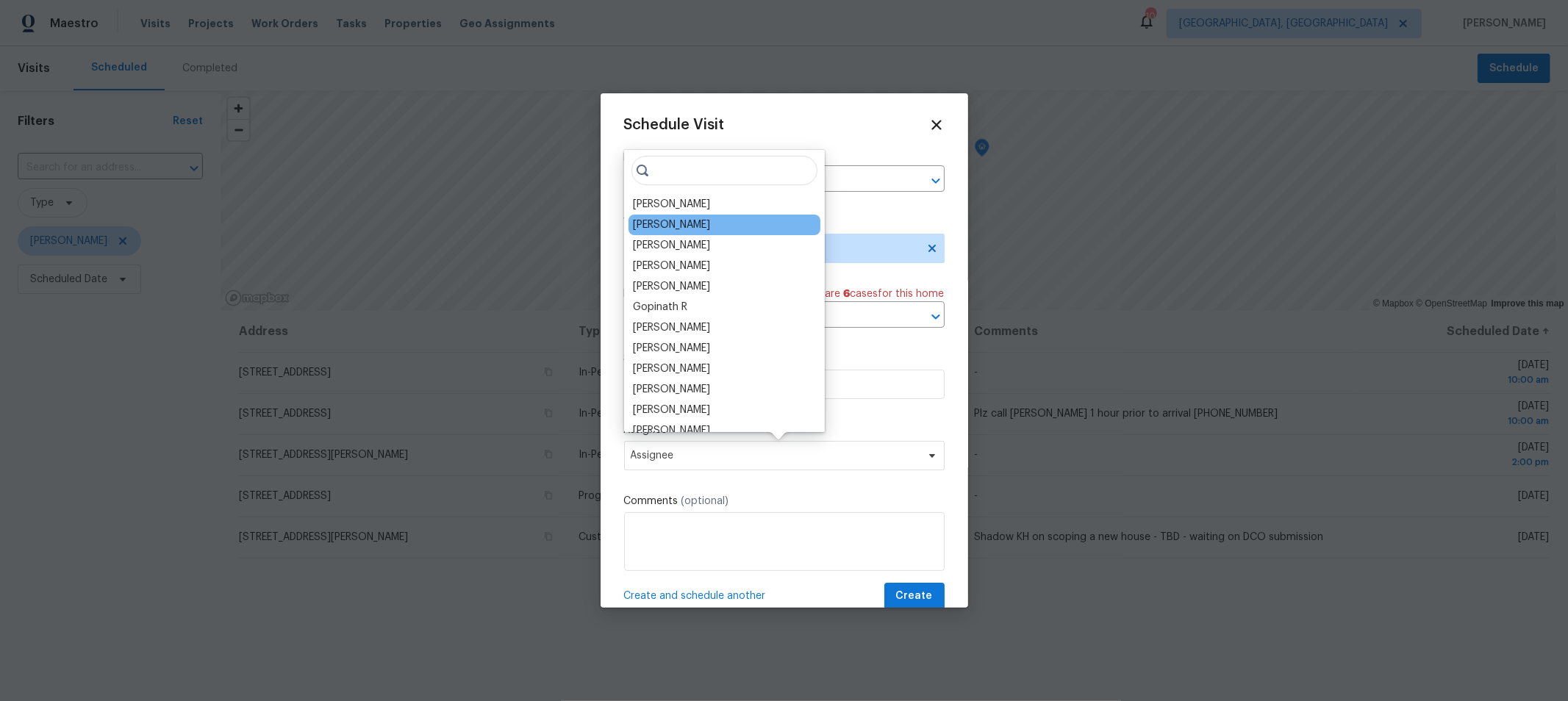
click at [699, 226] on div "[PERSON_NAME]" at bounding box center [724, 225] width 192 height 21
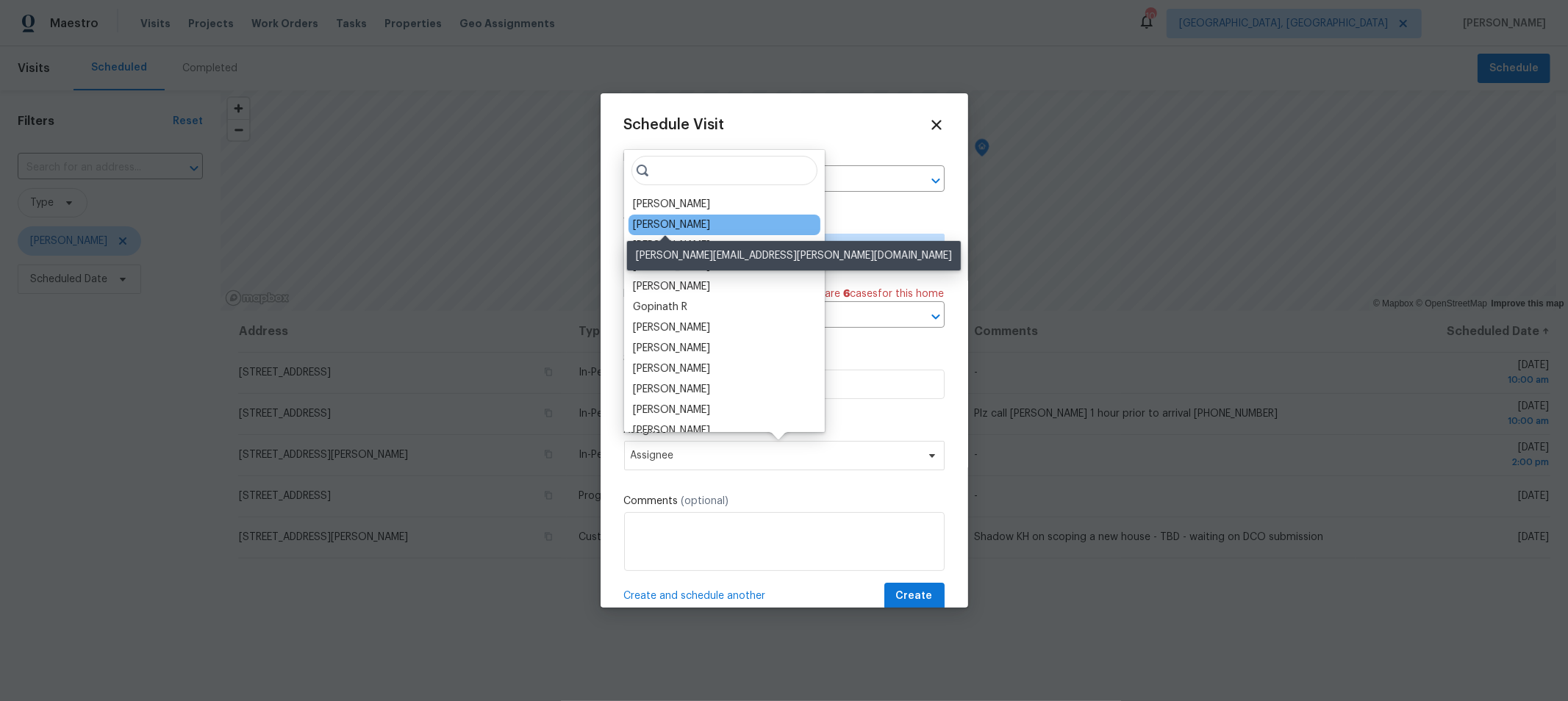
click at [670, 224] on div "[PERSON_NAME]" at bounding box center [671, 225] width 77 height 15
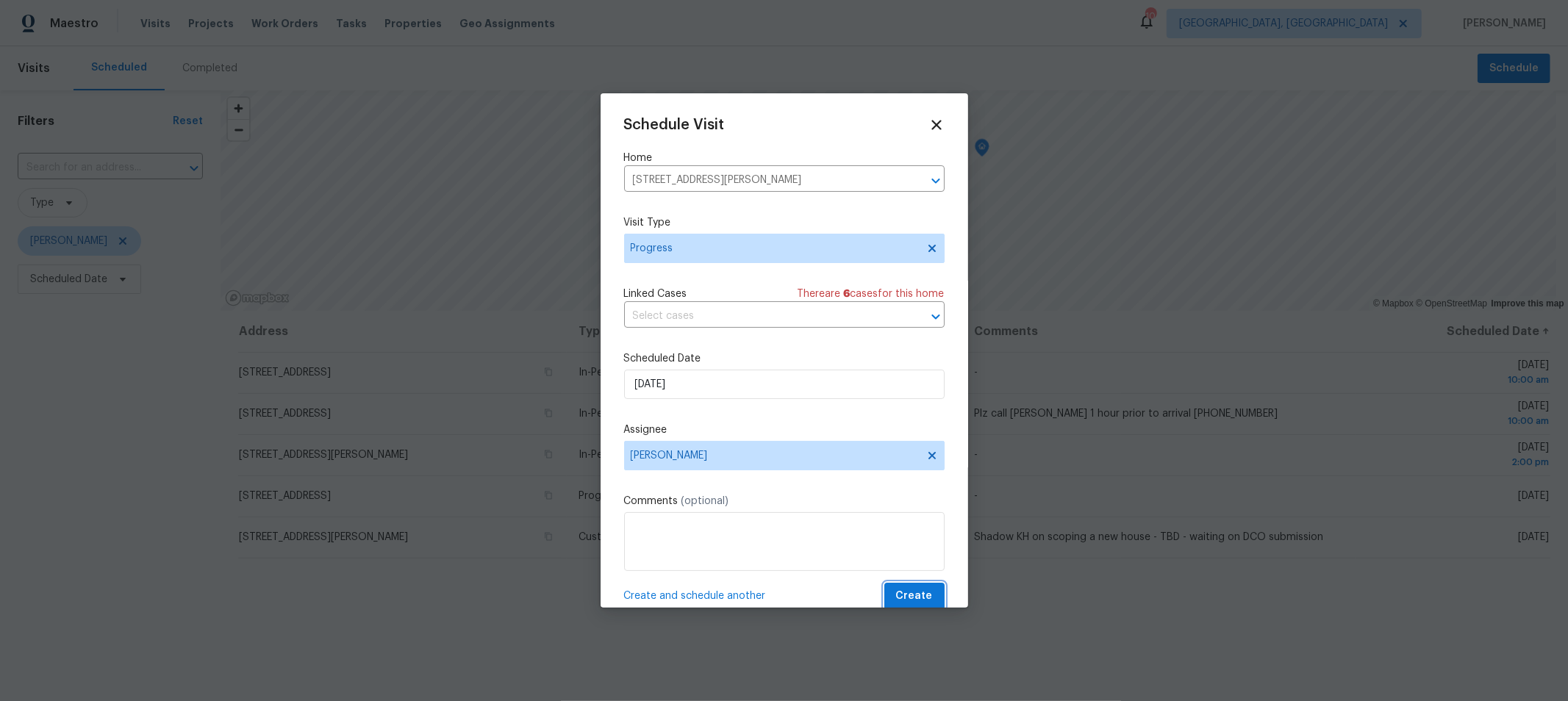
click at [896, 593] on span "Create" at bounding box center [914, 596] width 37 height 18
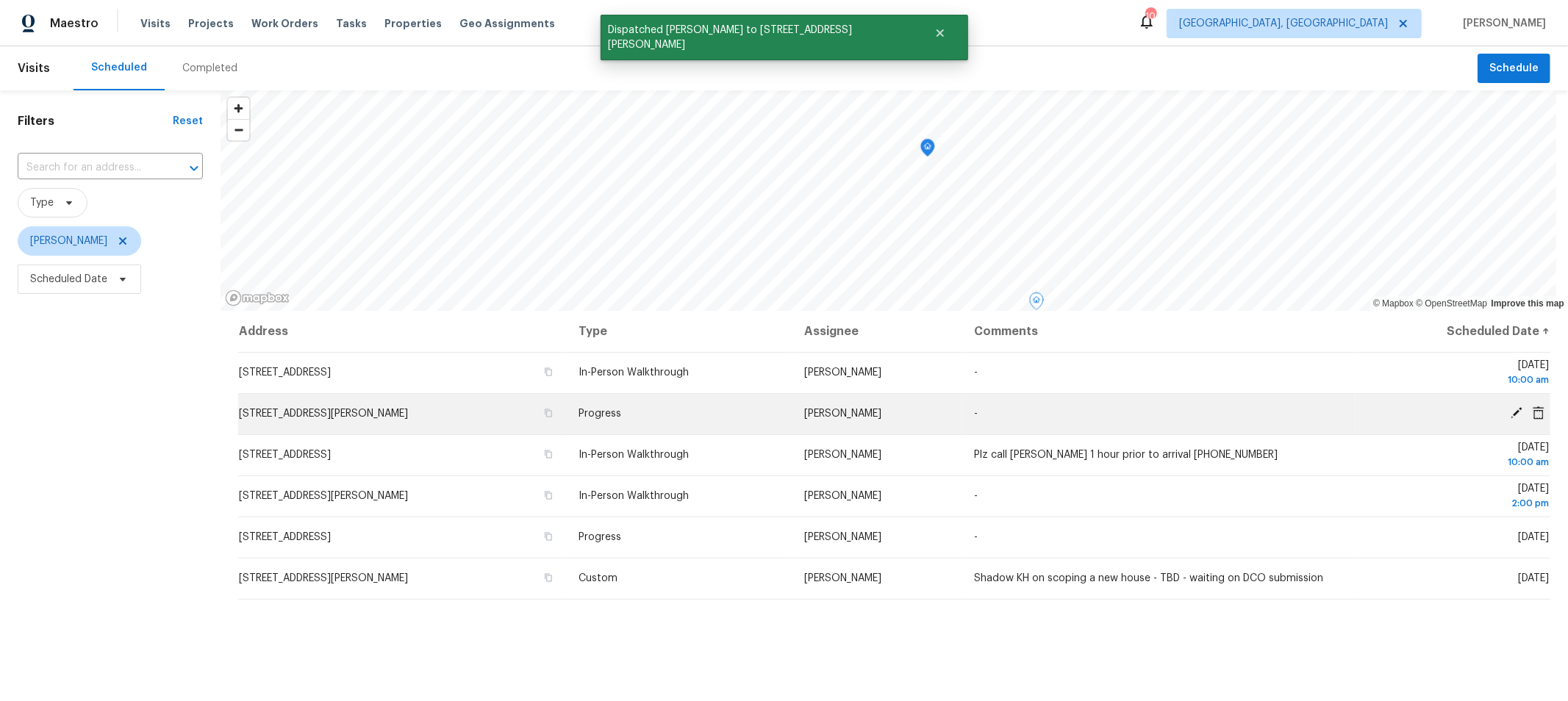
click at [1510, 413] on icon at bounding box center [1516, 412] width 11 height 11
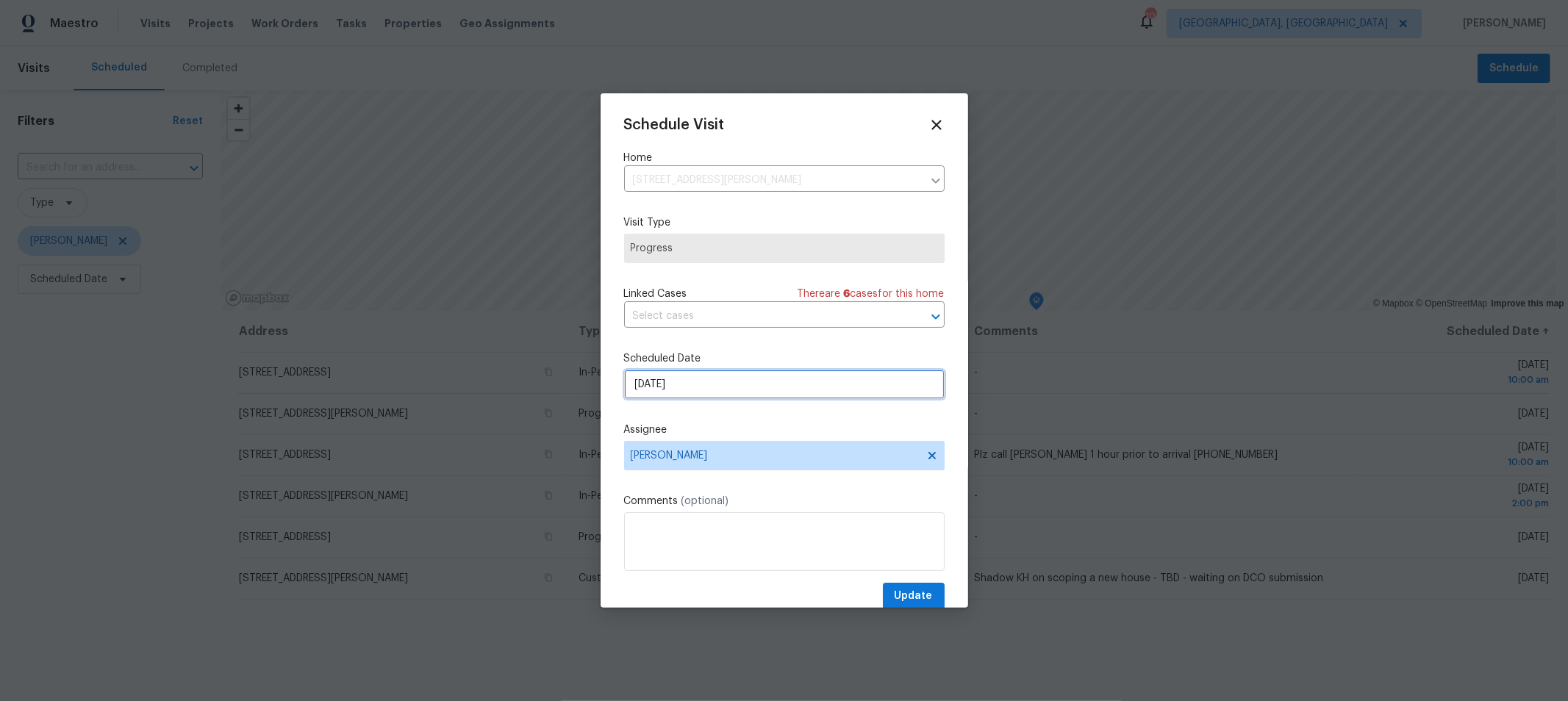
click at [750, 391] on input "10/2/2025" at bounding box center [784, 385] width 320 height 30
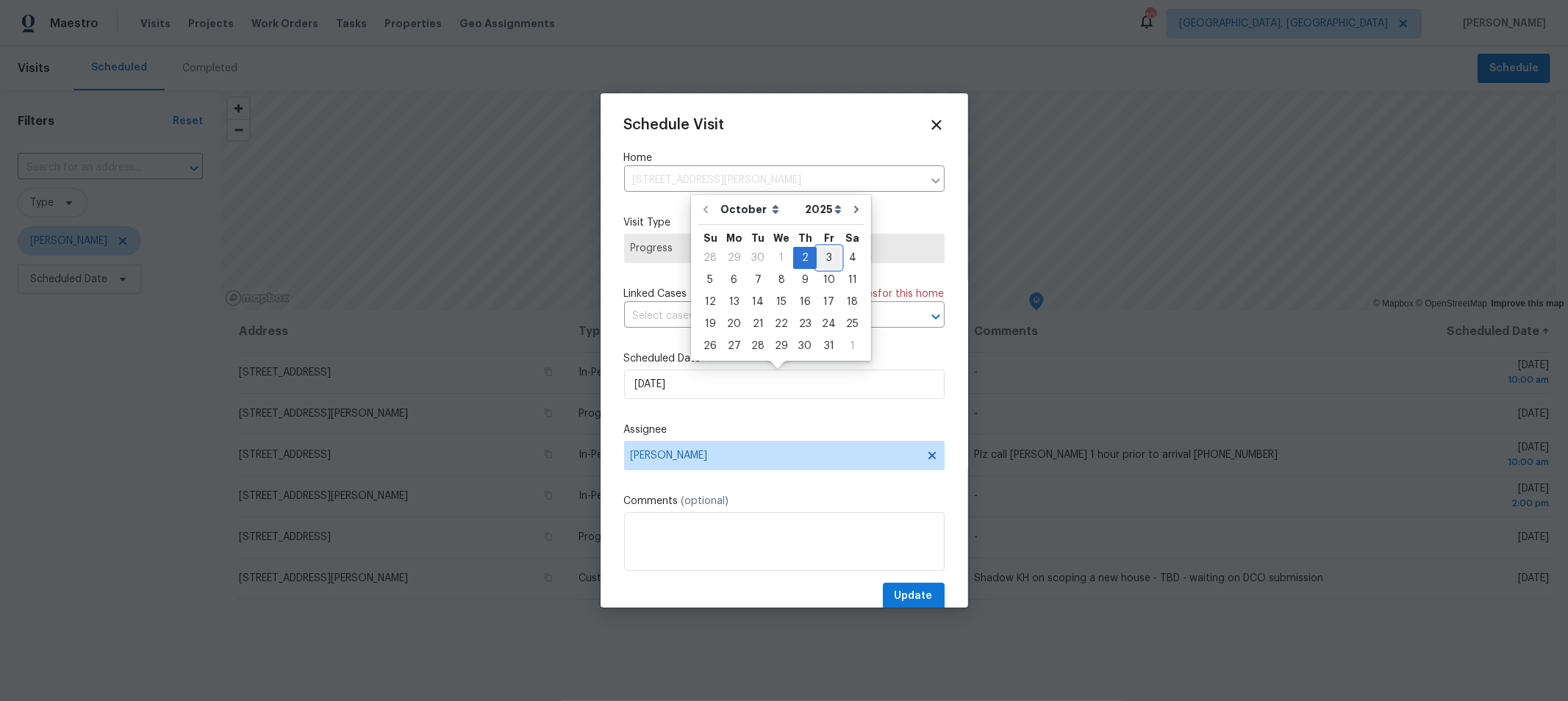
click at [830, 259] on div "3" at bounding box center [829, 258] width 24 height 21
type input "10/3/2025"
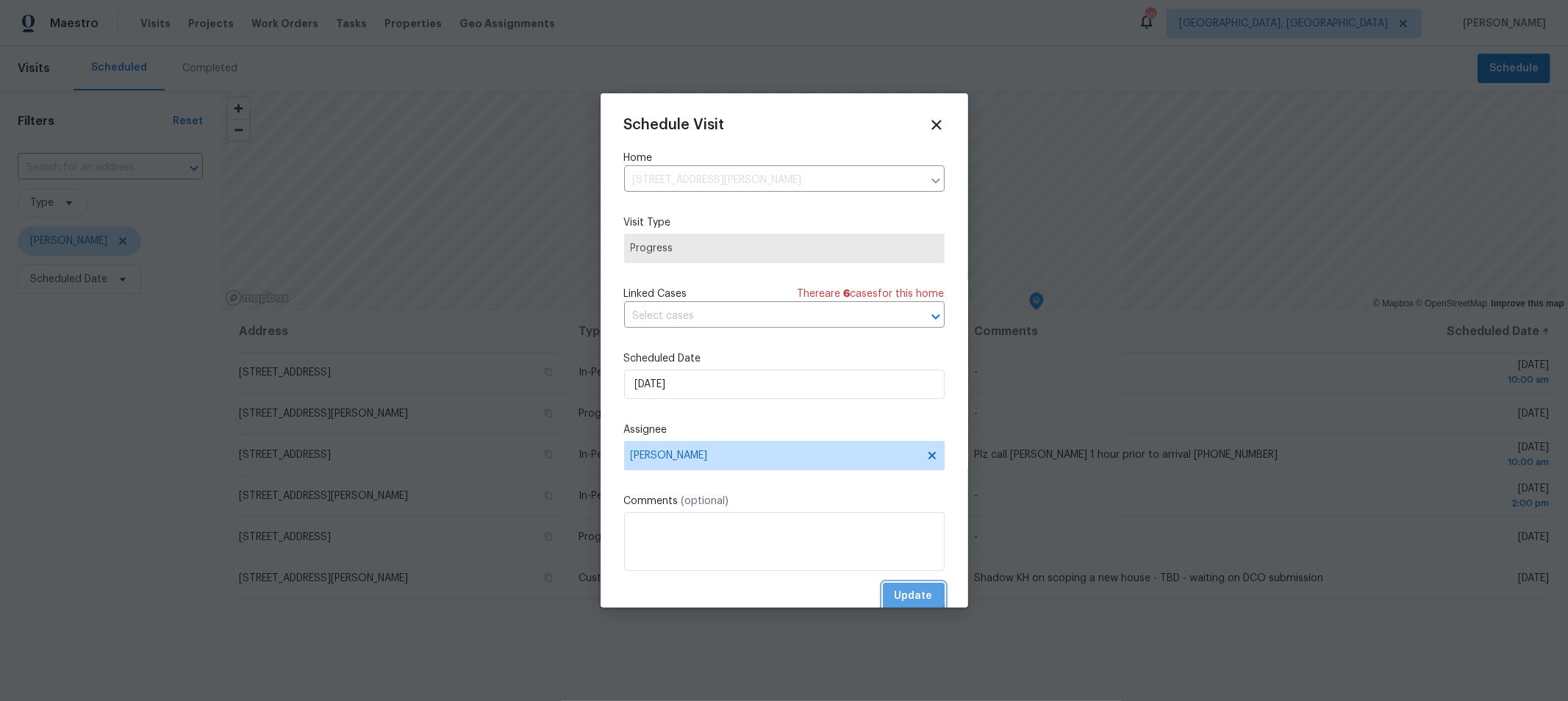
click at [894, 595] on span "Update" at bounding box center [914, 596] width 38 height 18
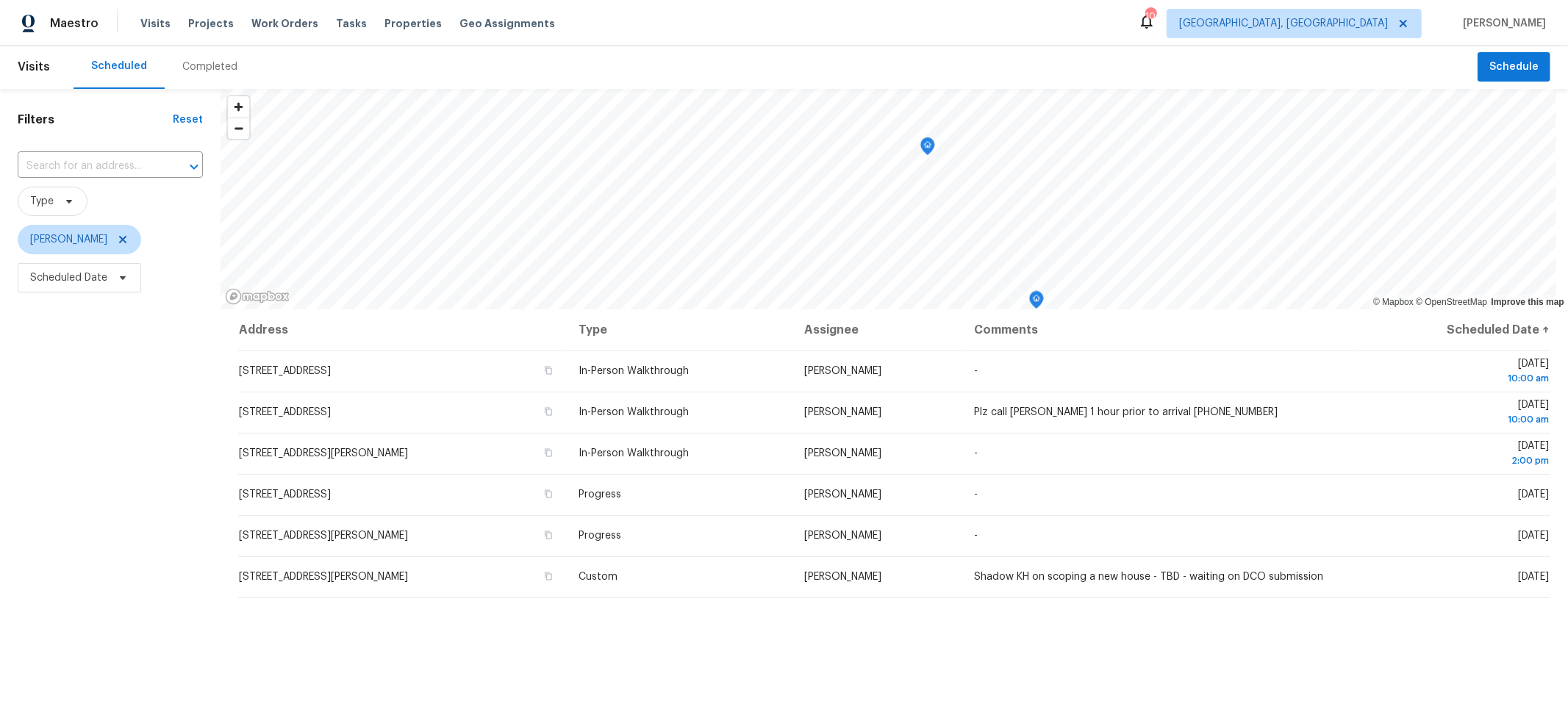
scroll to position [1, 0]
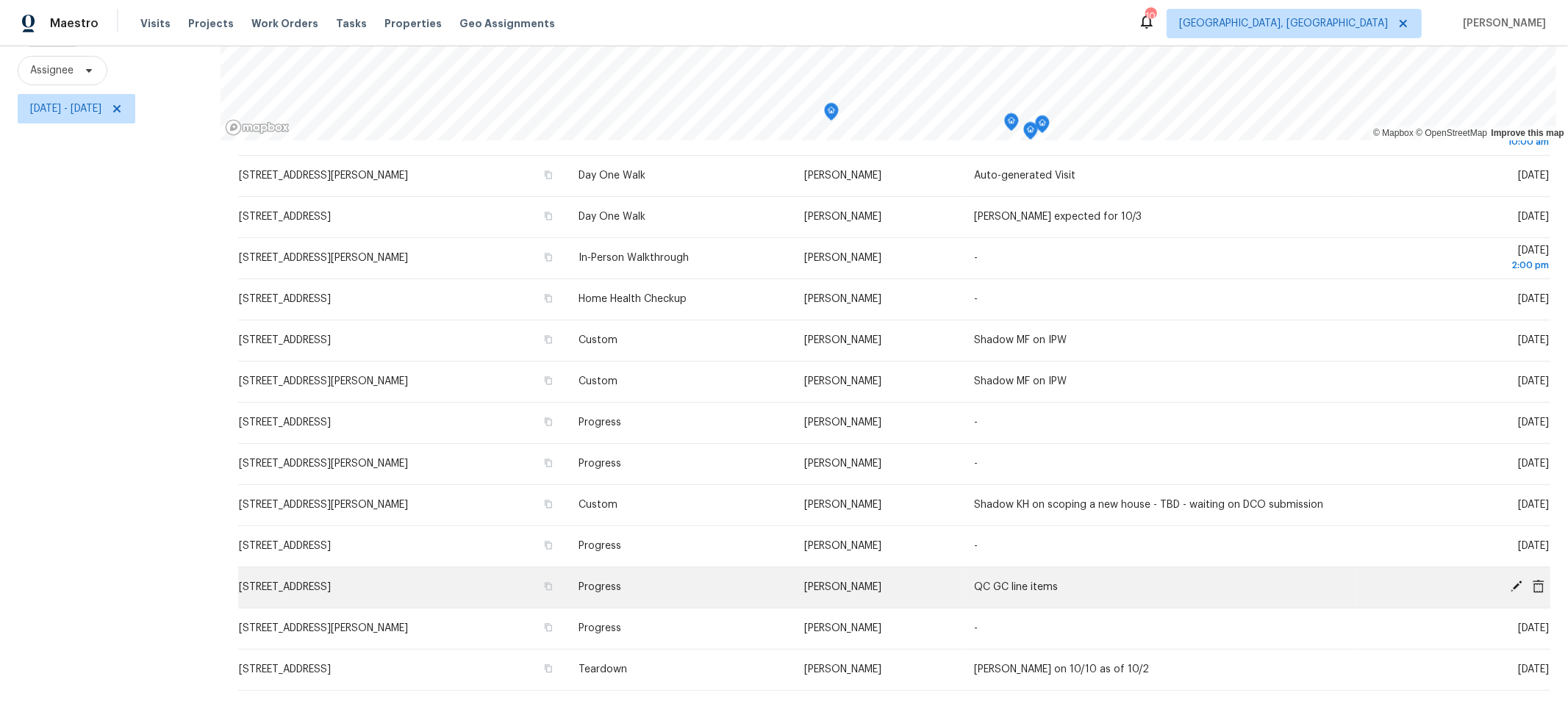
scroll to position [182, 0]
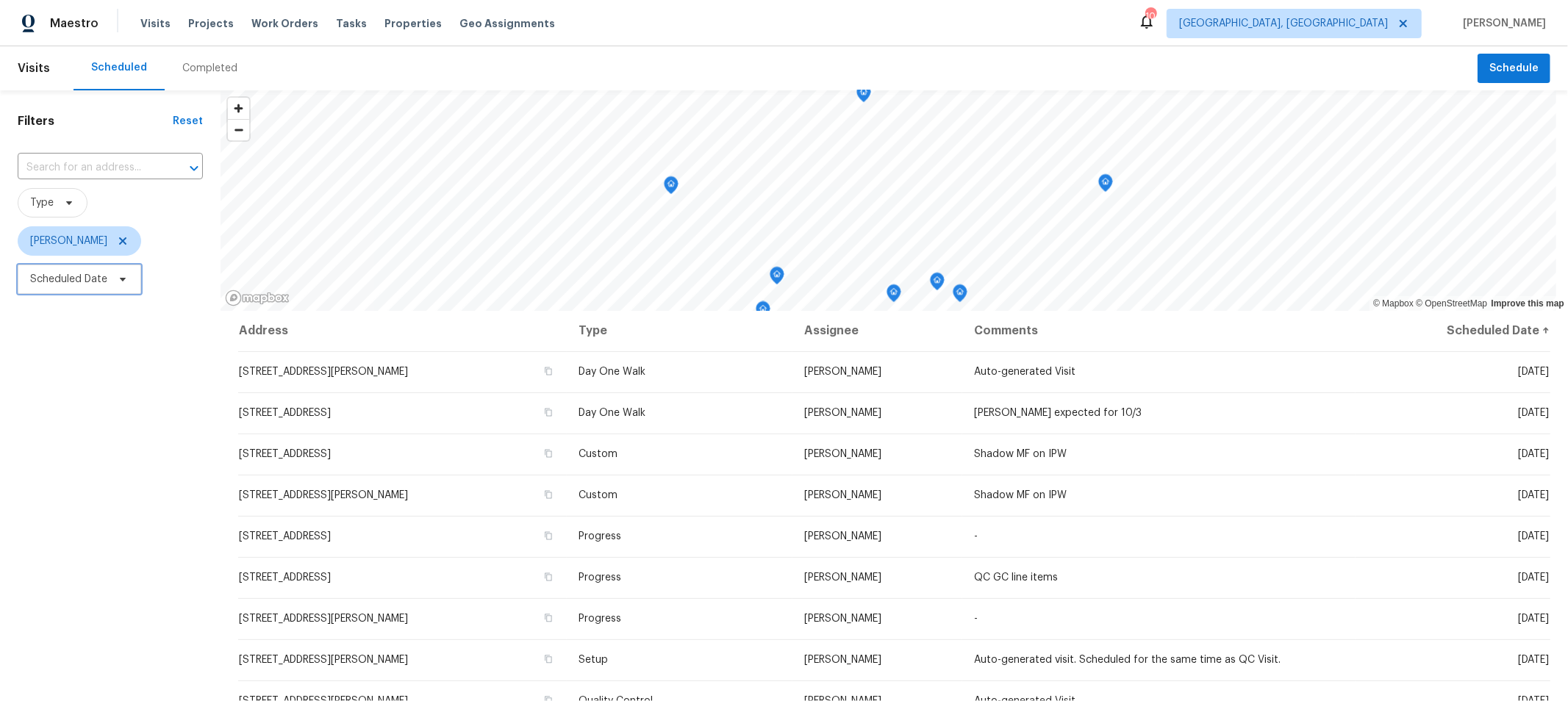
click at [102, 281] on span "Scheduled Date" at bounding box center [68, 279] width 77 height 15
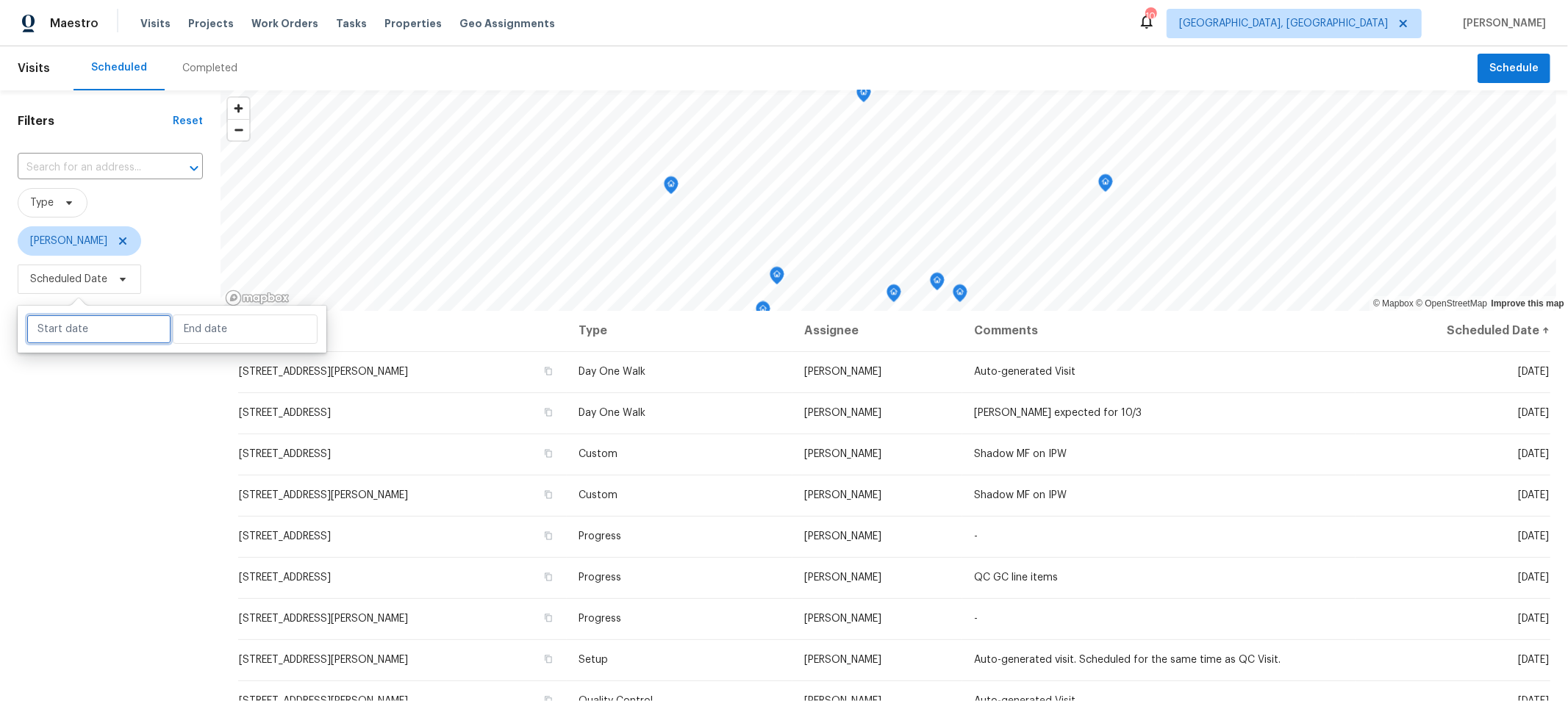
click at [125, 328] on input "text" at bounding box center [98, 330] width 144 height 30
select select "9"
select select "2025"
select select "10"
select select "2025"
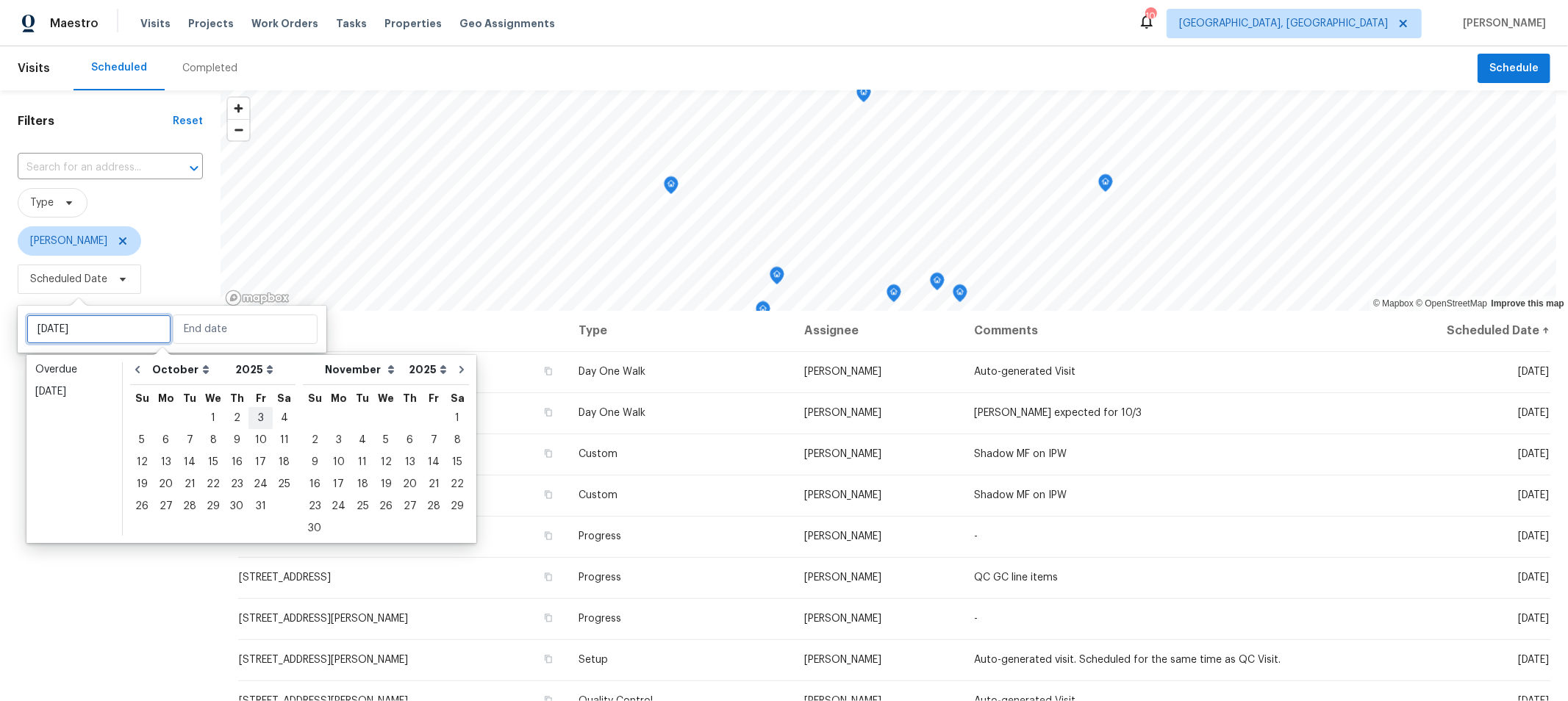
type input "[DATE]"
click at [253, 417] on div "3" at bounding box center [261, 418] width 24 height 21
type input "[DATE]"
click at [253, 417] on div "3" at bounding box center [261, 418] width 24 height 21
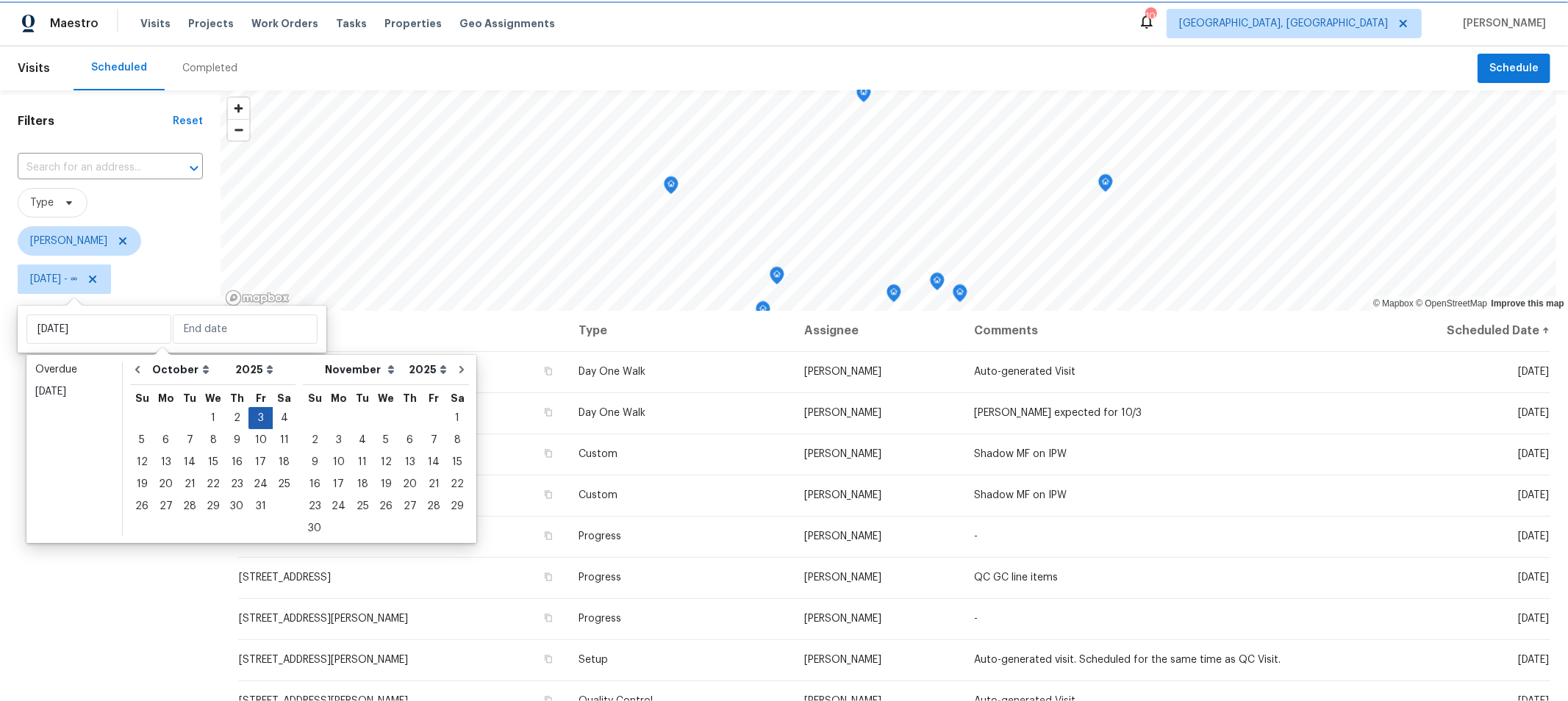
type input "[DATE]"
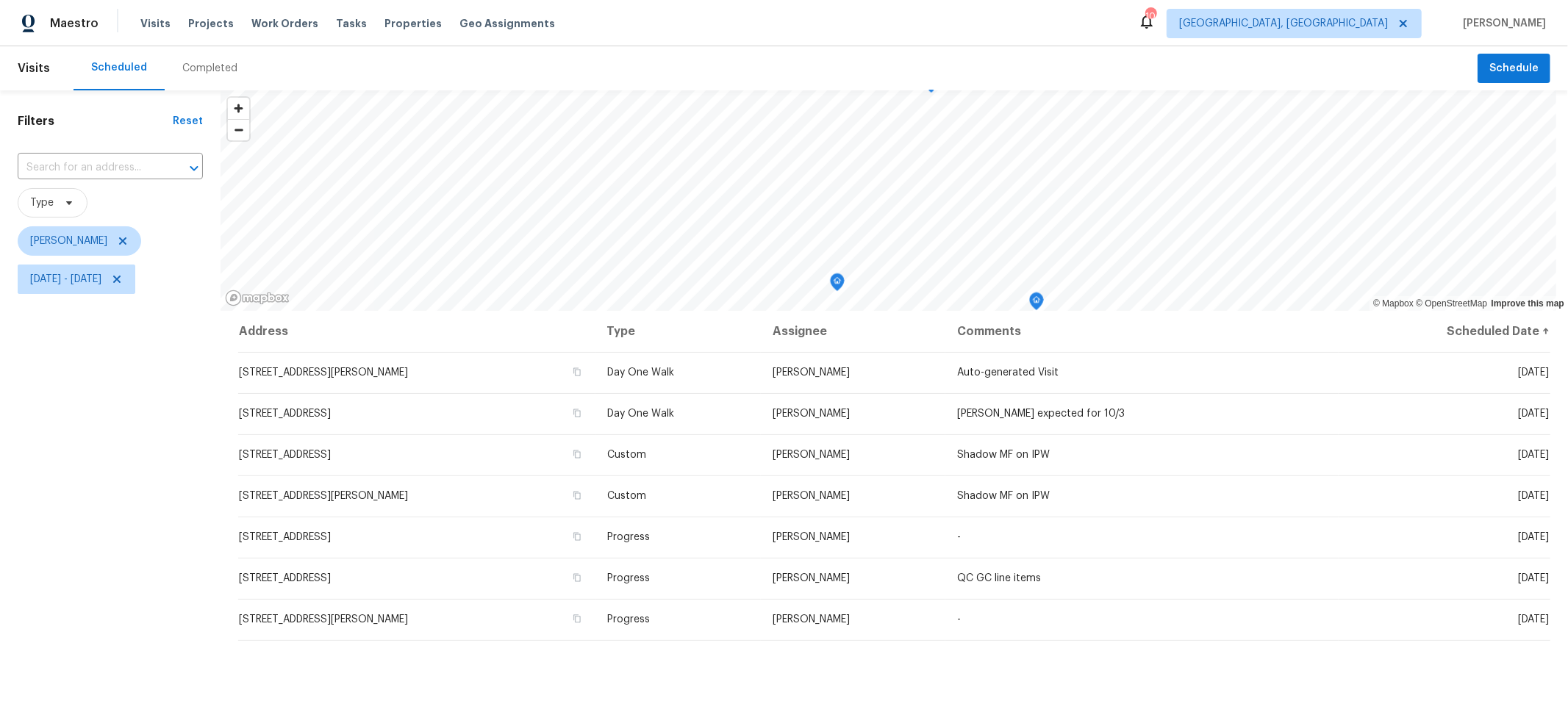
click at [144, 521] on div "Filters Reset ​ Type Keith Hollingsworth Fri, Oct 03 - Fri, Oct 03" at bounding box center [110, 480] width 220 height 782
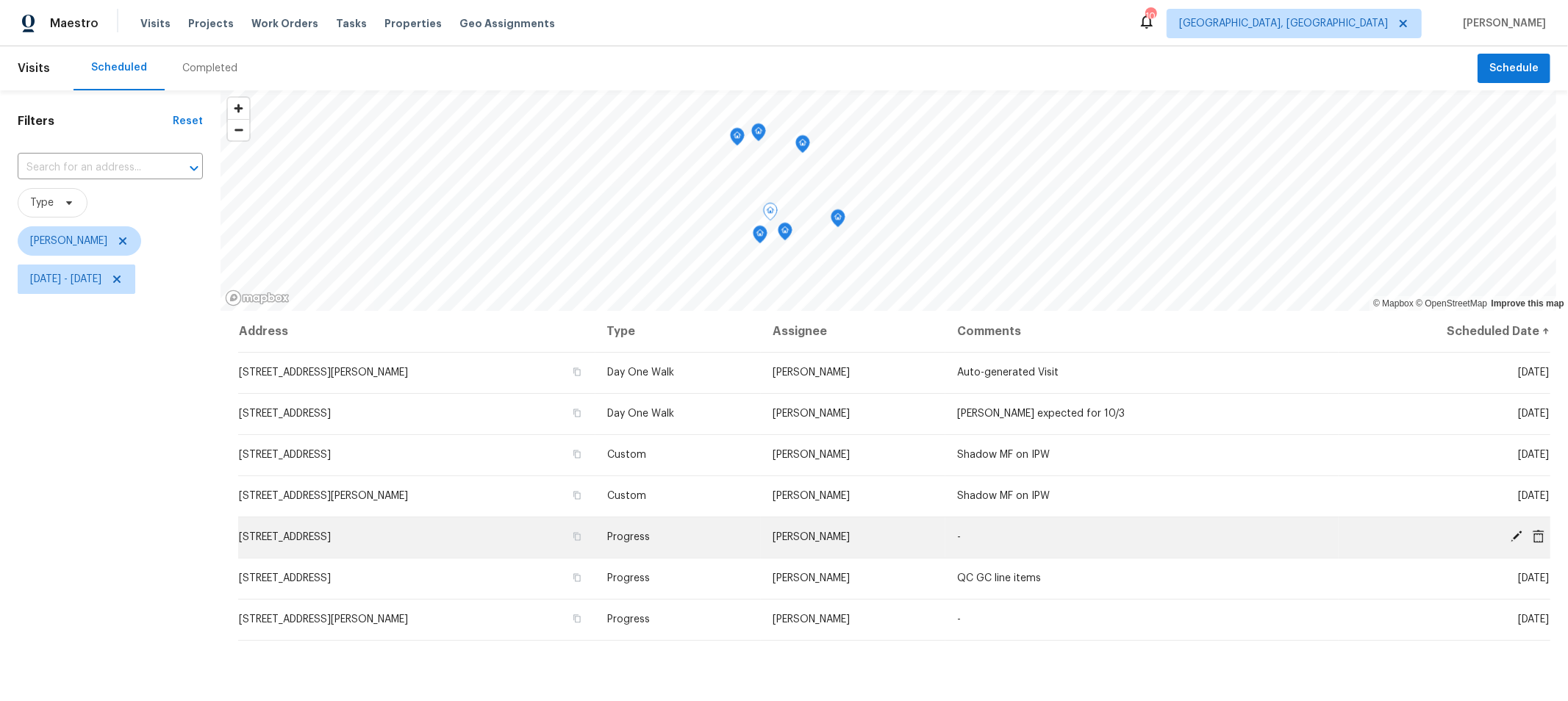
click at [1509, 537] on icon at bounding box center [1516, 536] width 13 height 13
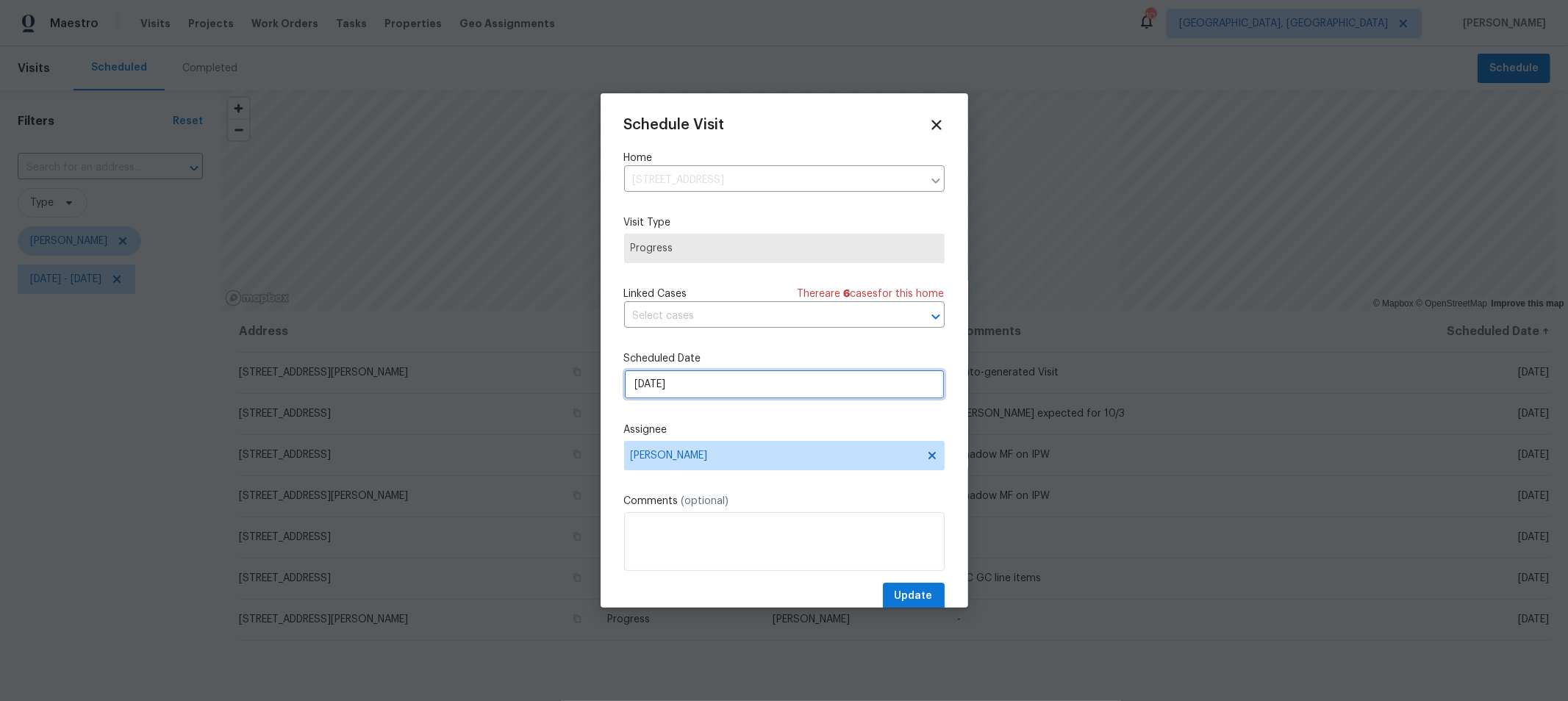
click at [686, 376] on input "10/3/2025" at bounding box center [784, 385] width 320 height 30
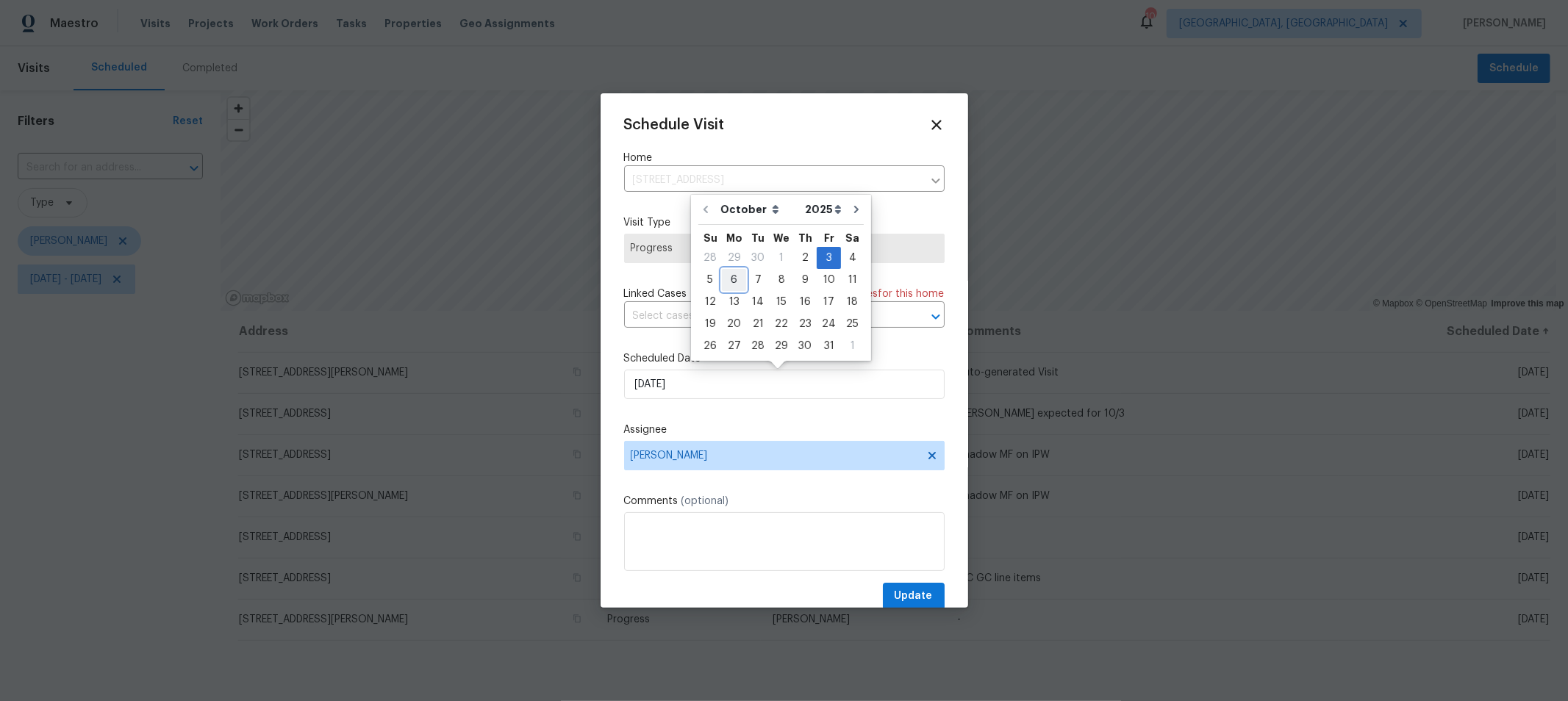
click at [738, 271] on div "6" at bounding box center [734, 280] width 24 height 21
type input "10/6/2025"
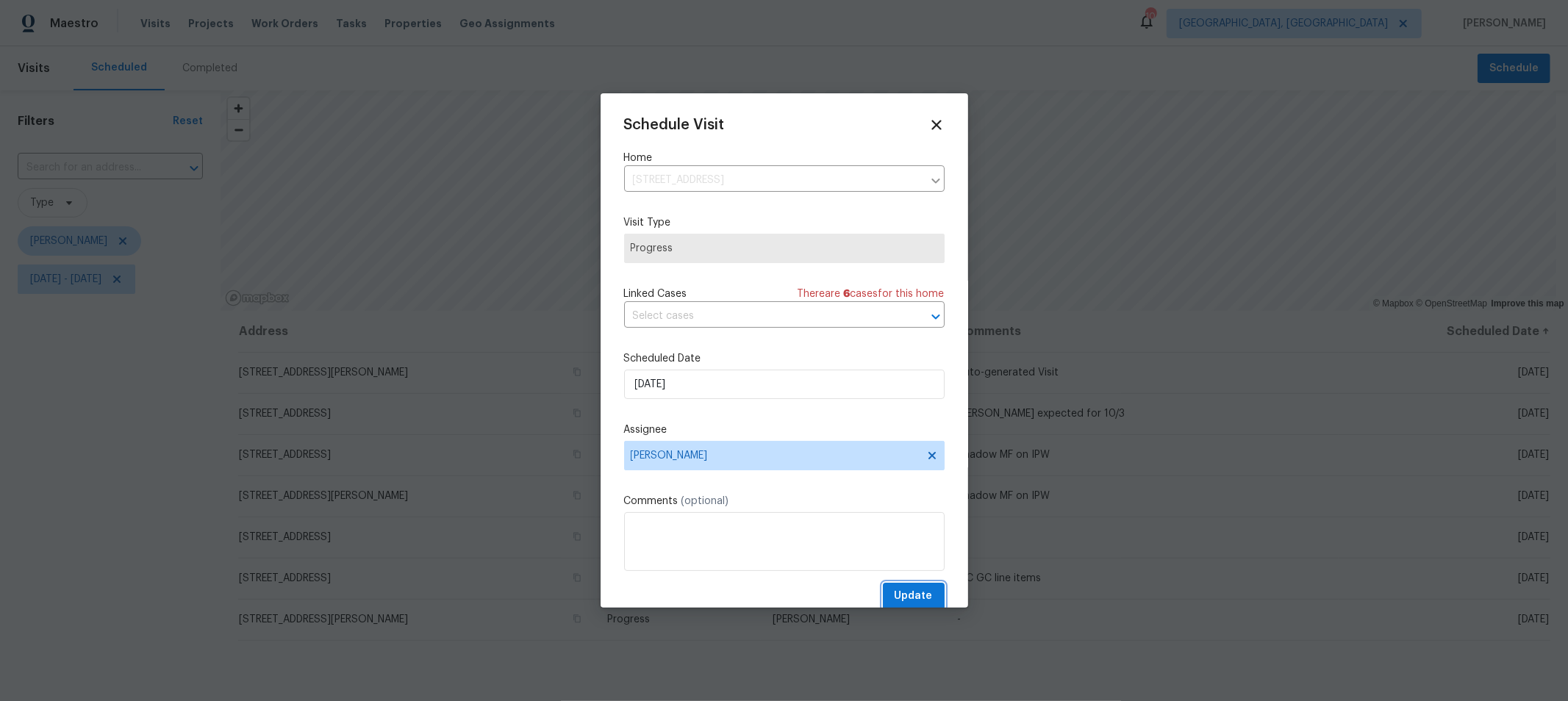
click at [907, 598] on span "Update" at bounding box center [914, 596] width 38 height 18
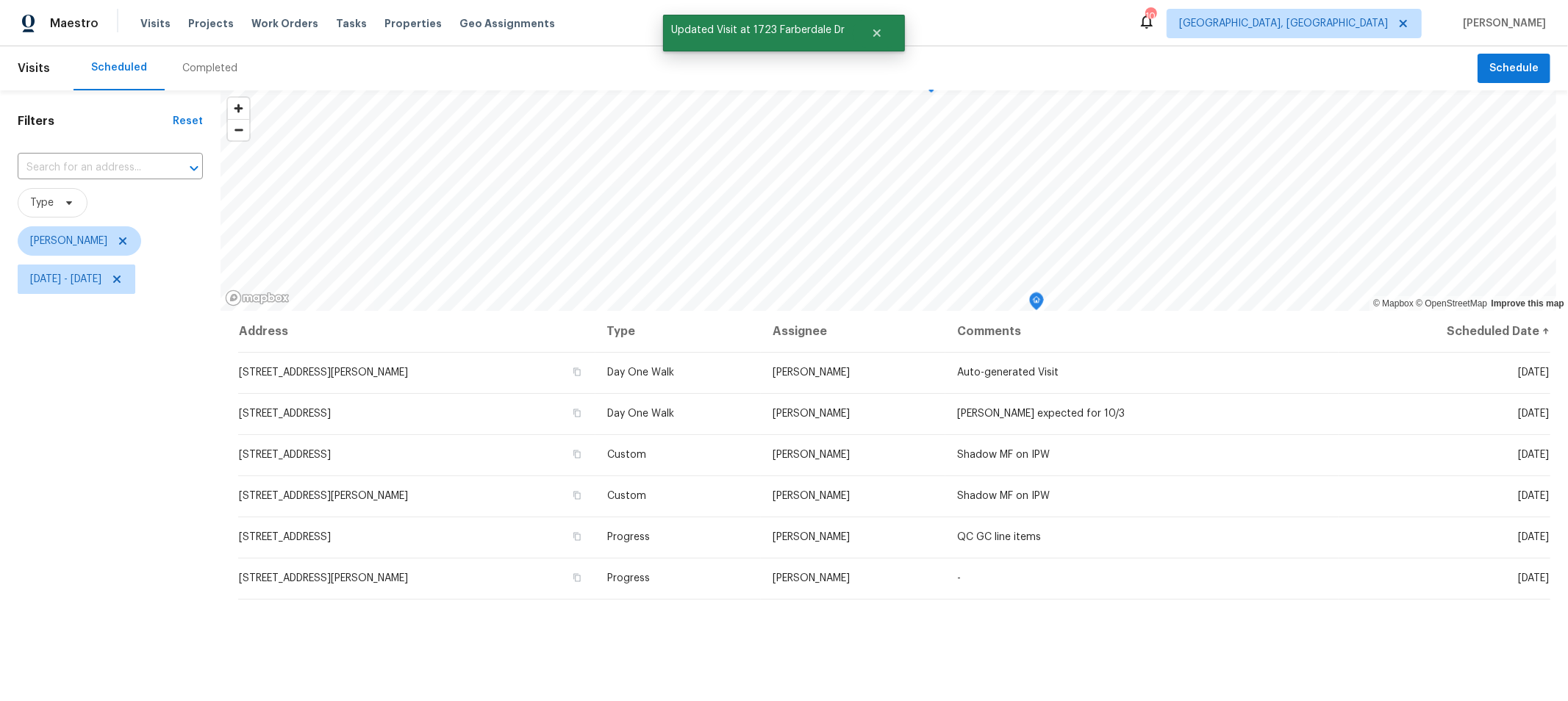
click at [850, 662] on div "Address Type Assignee Comments Scheduled Date ↑ 4517 Clayburn Dr W, Grove City,…" at bounding box center [894, 591] width 1348 height 561
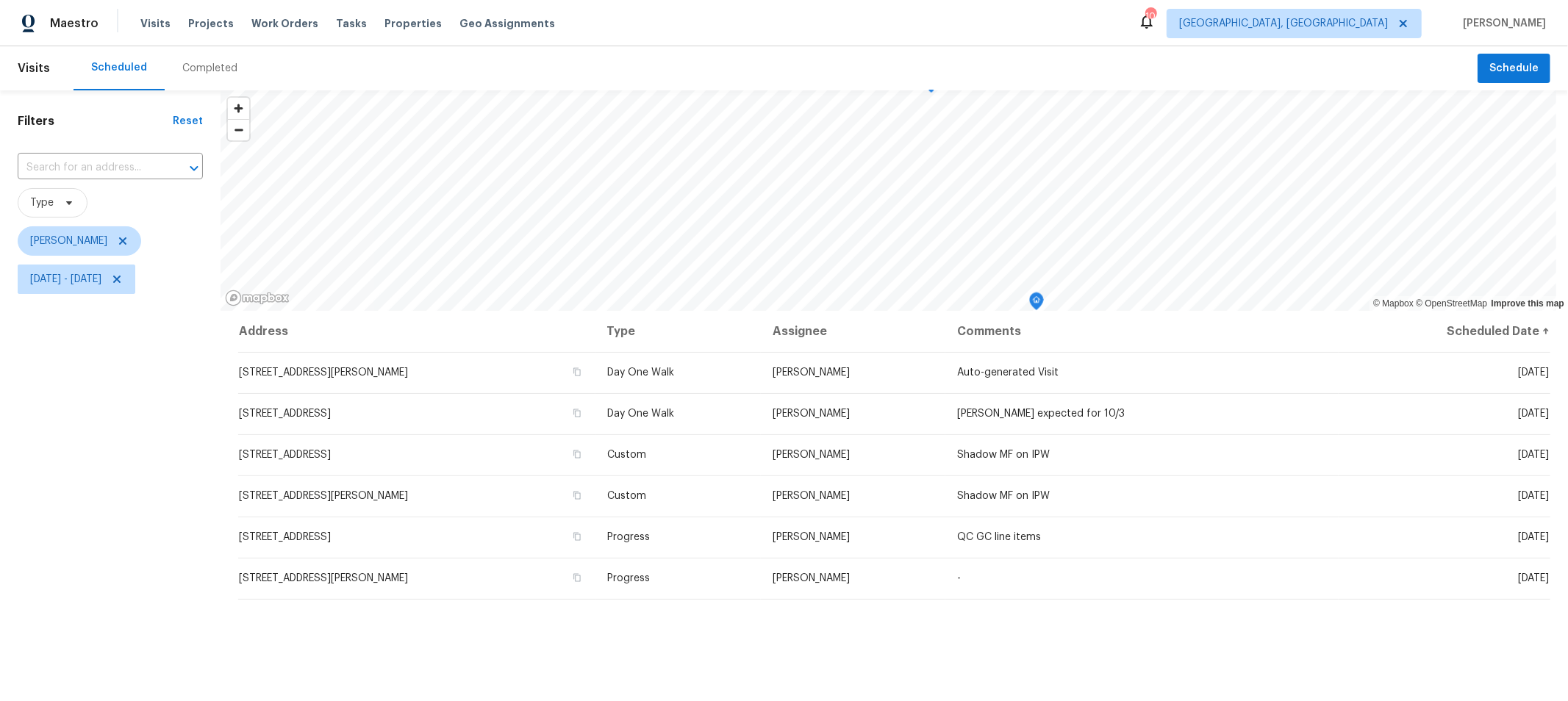
click at [1050, 640] on div "Address Type Assignee Comments Scheduled Date ↑ 4517 Clayburn Dr W, Grove City,…" at bounding box center [894, 591] width 1348 height 561
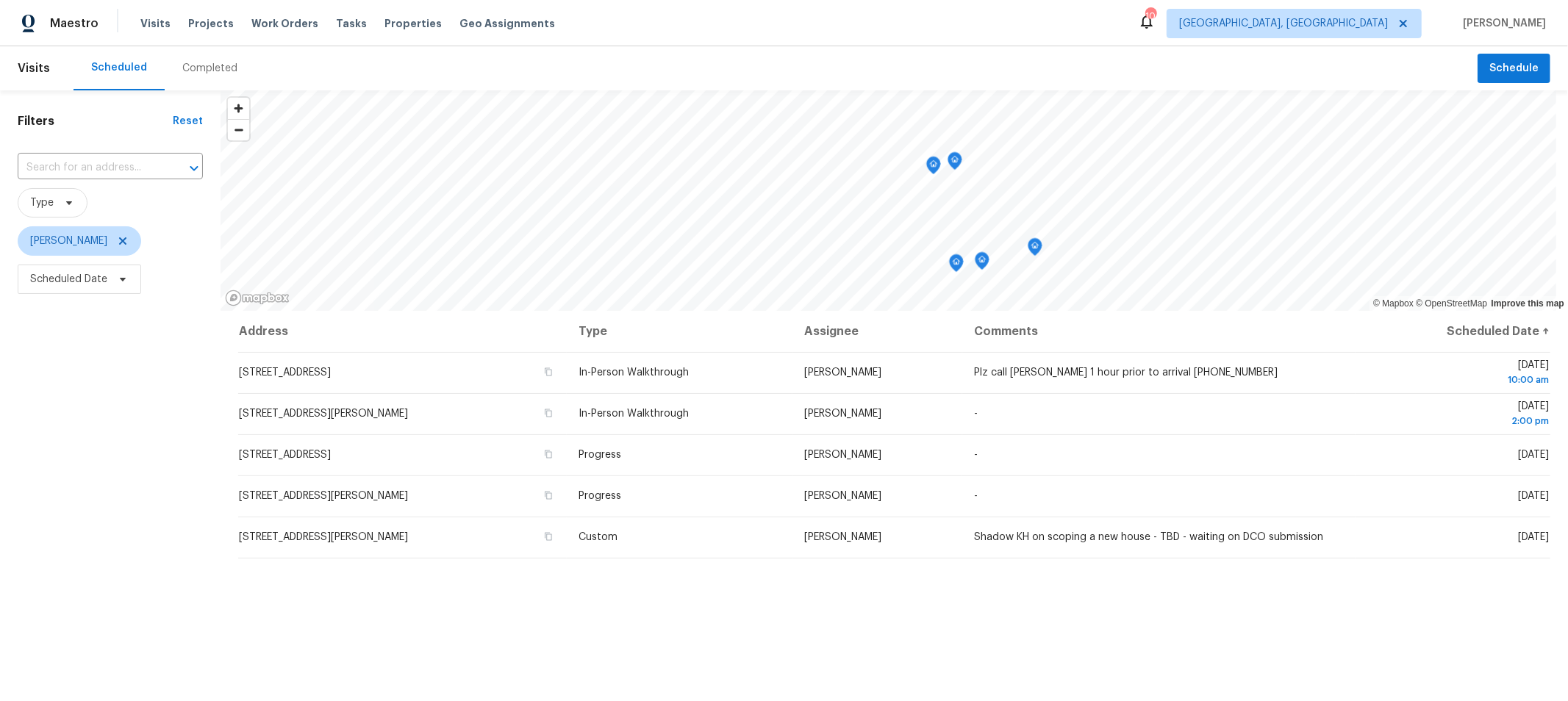
click at [985, 264] on icon "Map marker" at bounding box center [982, 261] width 13 height 17
